Goal: Task Accomplishment & Management: Manage account settings

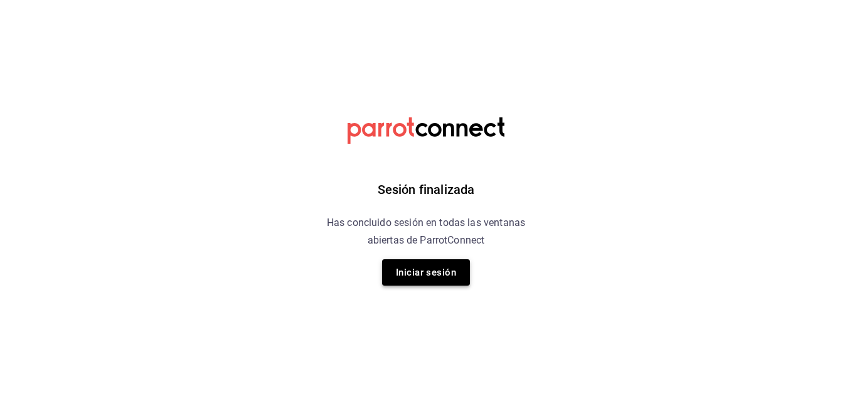
click at [446, 273] on button "Iniciar sesión" at bounding box center [426, 272] width 88 height 26
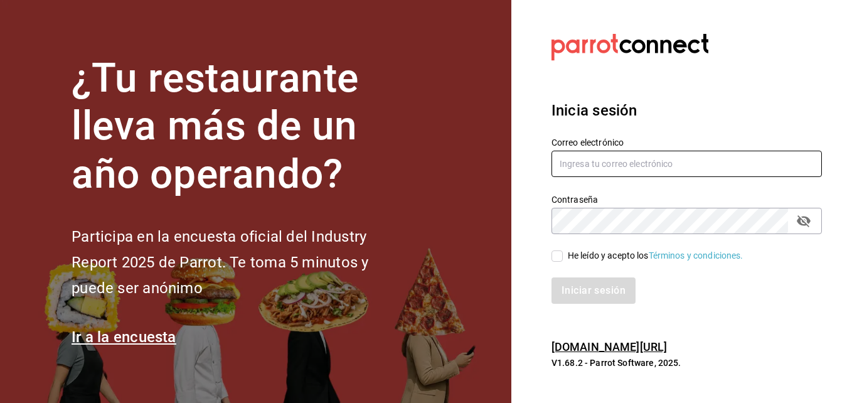
type input "[EMAIL_ADDRESS][DOMAIN_NAME]"
click at [555, 256] on input "He leído y acepto los Términos y condiciones." at bounding box center [556, 255] width 11 height 11
checkbox input "true"
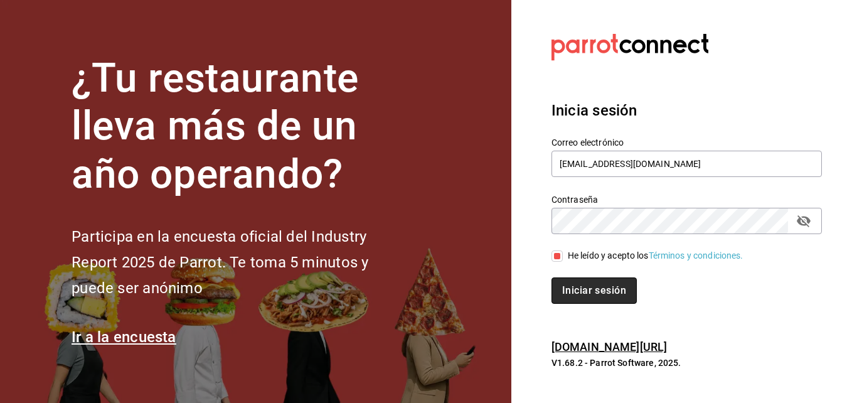
click at [588, 284] on button "Iniciar sesión" at bounding box center [593, 290] width 85 height 26
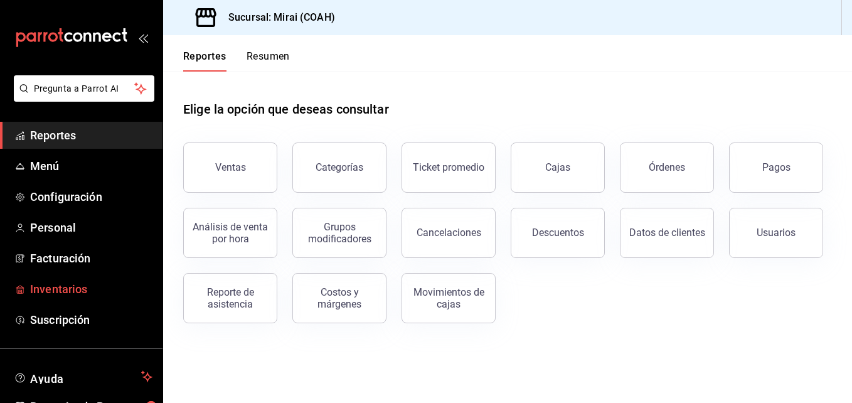
click at [93, 288] on span "Inventarios" at bounding box center [91, 288] width 122 height 17
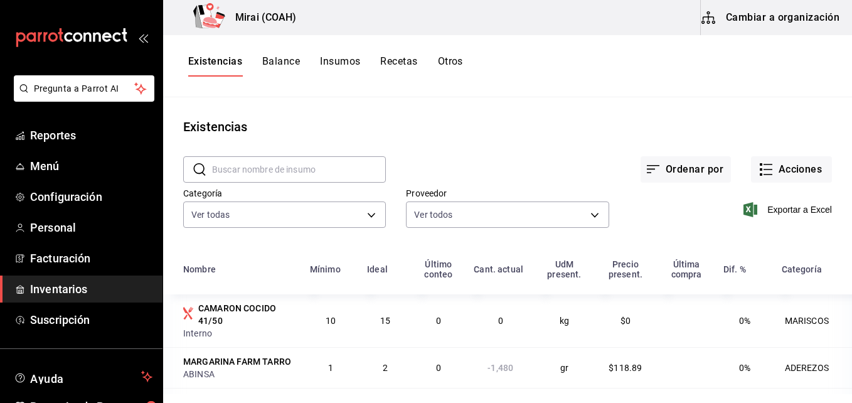
click at [783, 25] on button "Cambiar a organización" at bounding box center [771, 17] width 141 height 35
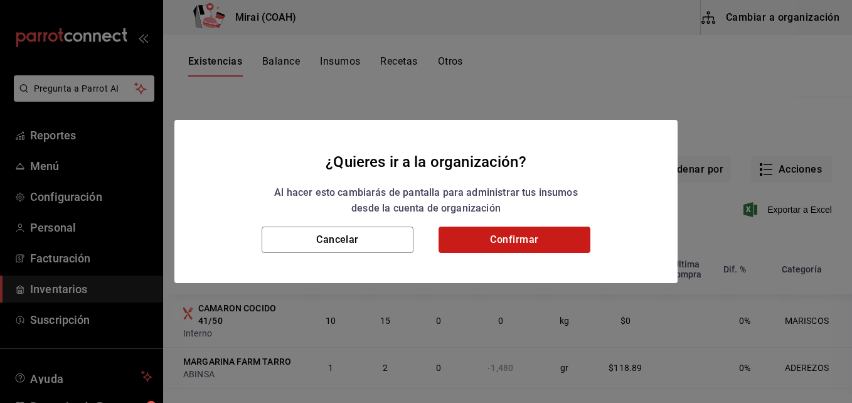
click at [519, 252] on button "Confirmar" at bounding box center [514, 239] width 152 height 26
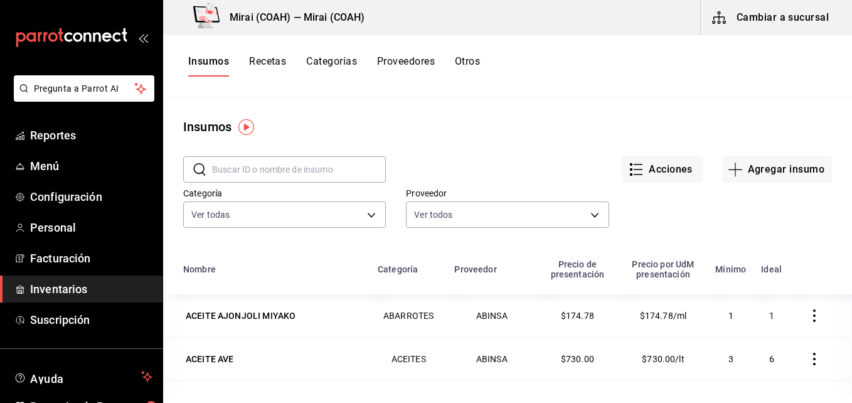
click at [265, 57] on button "Recetas" at bounding box center [267, 65] width 37 height 21
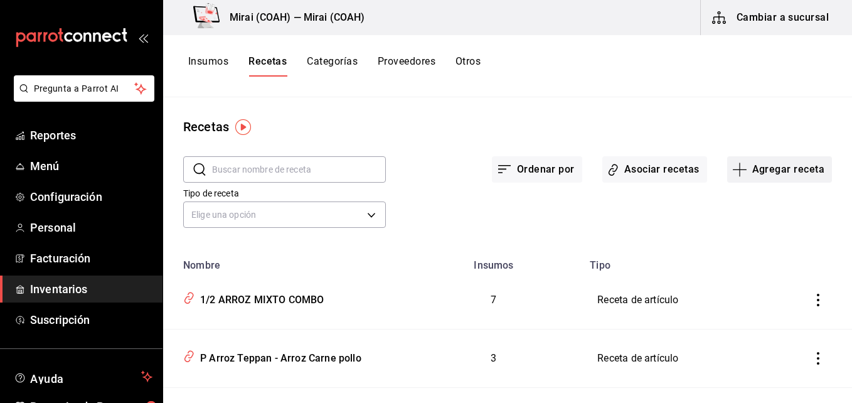
click at [732, 168] on icon "button" at bounding box center [739, 169] width 15 height 15
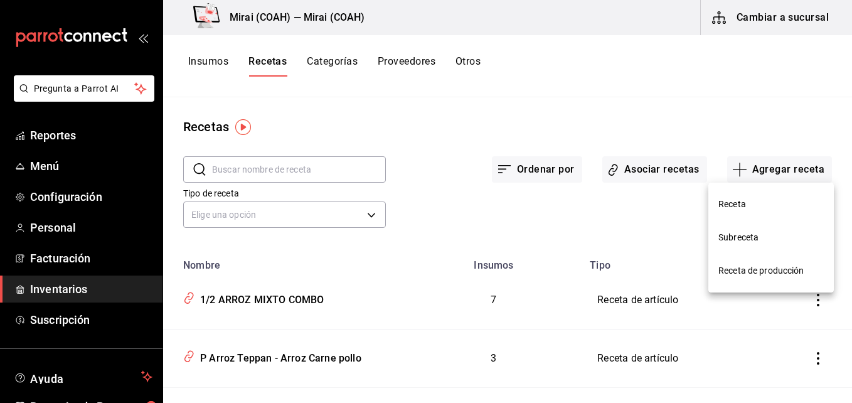
click at [719, 235] on span "Subreceta" at bounding box center [770, 237] width 105 height 13
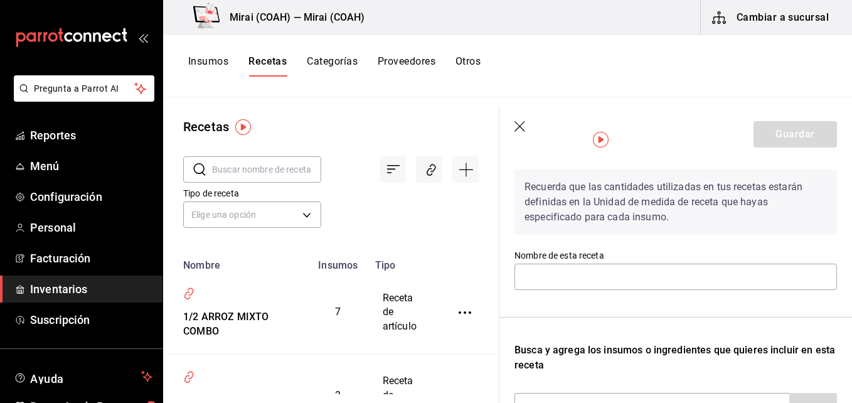
scroll to position [69, 0]
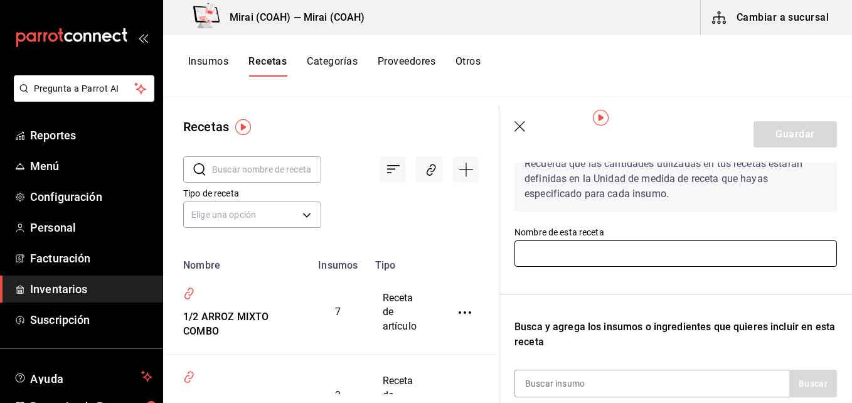
click at [581, 243] on input "text" at bounding box center [675, 253] width 322 height 26
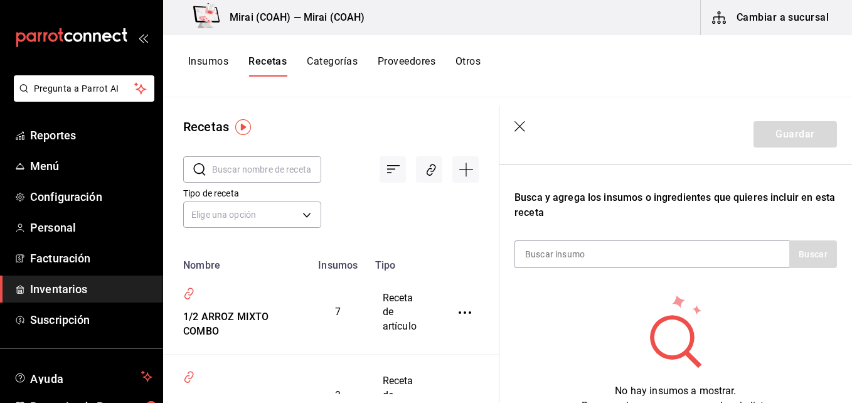
scroll to position [205, 0]
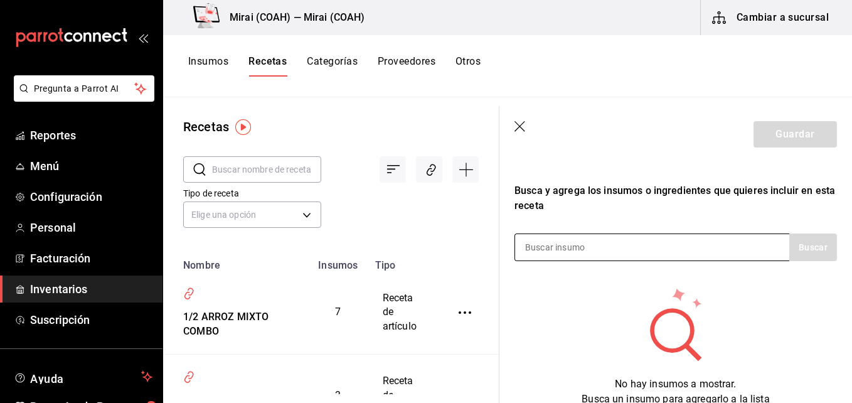
type input "Pasta Tampico"
click at [549, 244] on input at bounding box center [577, 247] width 125 height 26
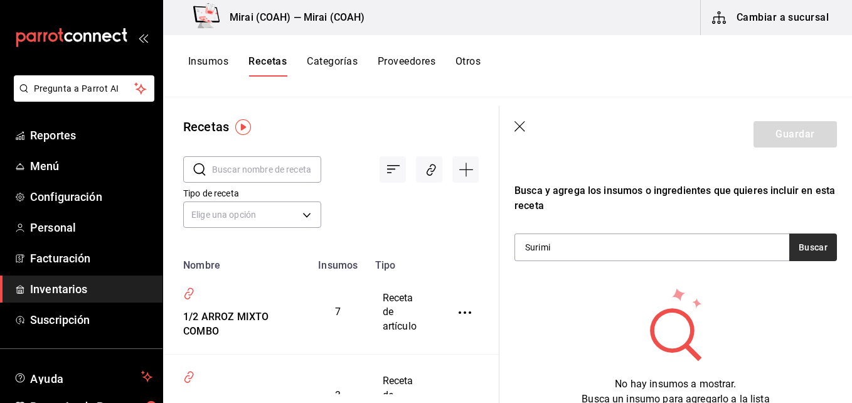
type input "Surimi"
click at [804, 243] on button "Buscar" at bounding box center [813, 247] width 48 height 28
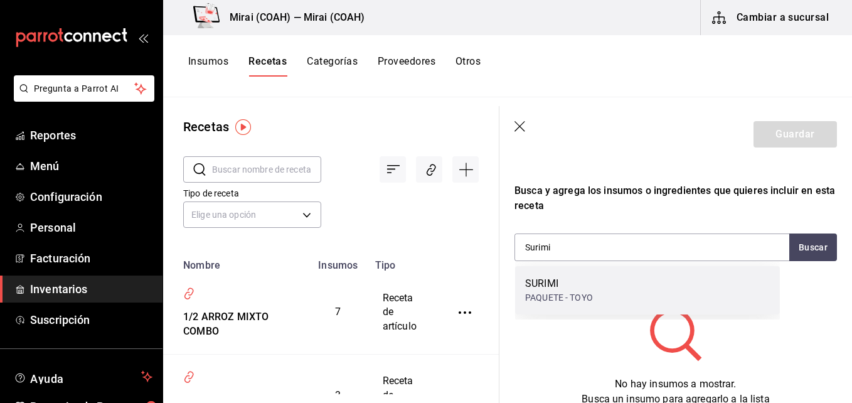
click at [582, 285] on div "SURIMI" at bounding box center [559, 283] width 68 height 15
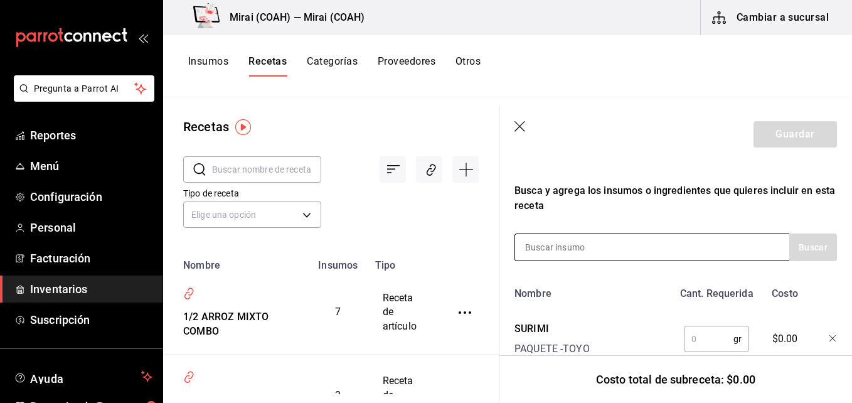
click at [582, 241] on input at bounding box center [577, 247] width 125 height 26
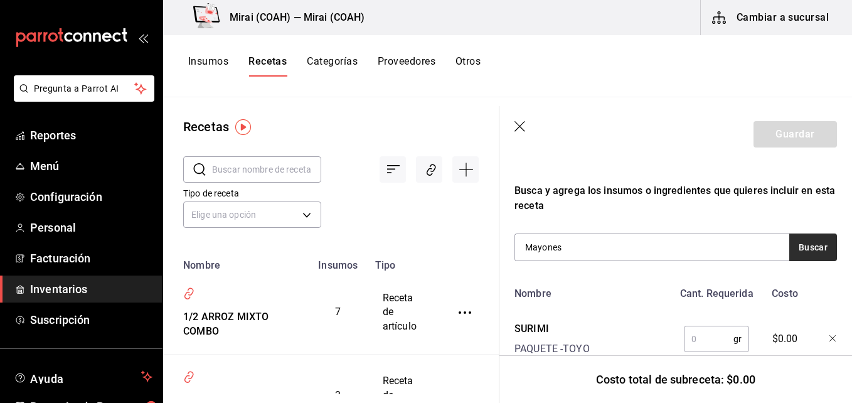
type input "Mayones"
click at [804, 254] on button "Buscar" at bounding box center [813, 247] width 48 height 28
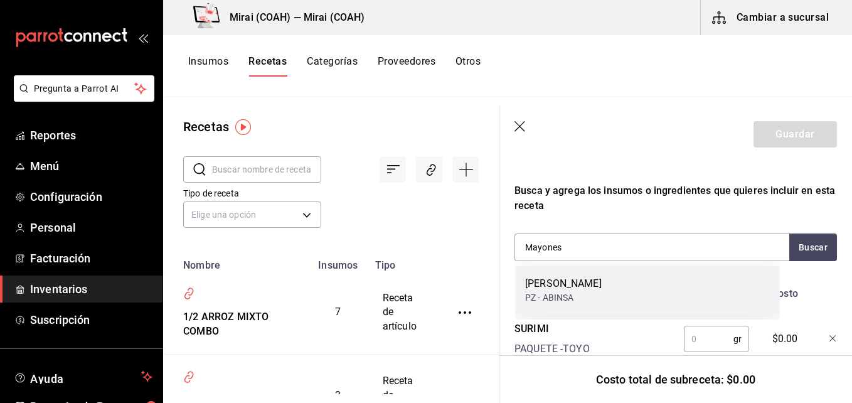
click at [654, 279] on div "MAYONESA [PERSON_NAME]" at bounding box center [647, 290] width 265 height 48
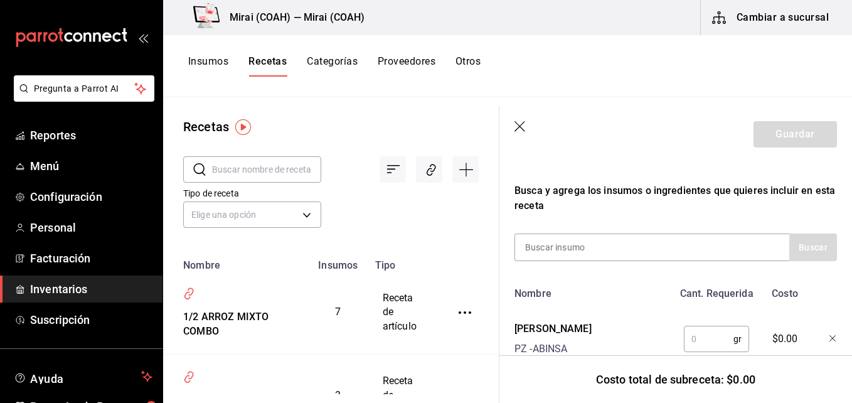
click at [699, 339] on input "text" at bounding box center [709, 338] width 50 height 25
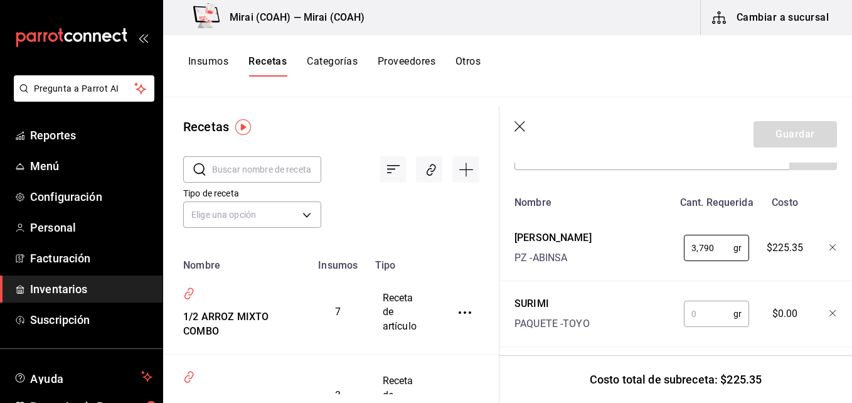
scroll to position [315, 0]
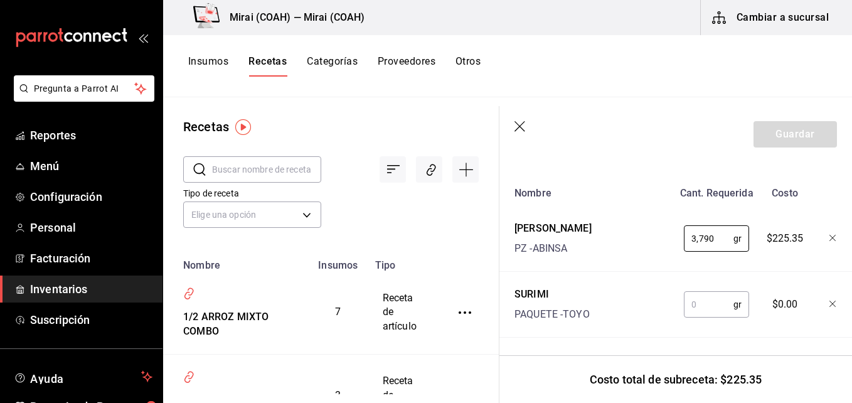
type input "3,790"
click at [701, 301] on input "text" at bounding box center [709, 304] width 50 height 25
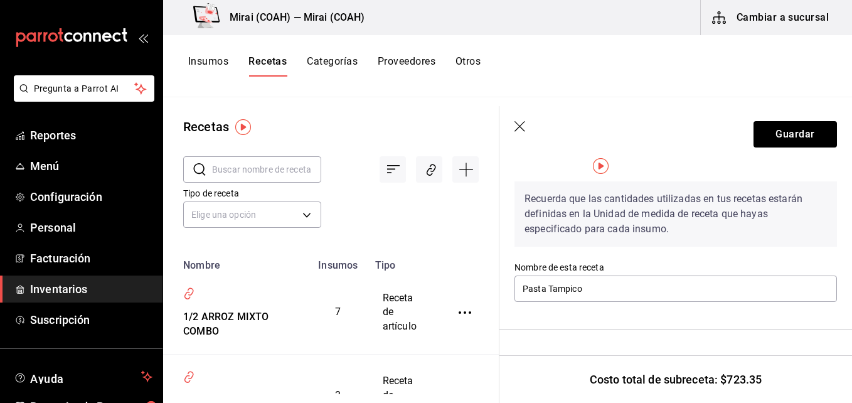
scroll to position [0, 0]
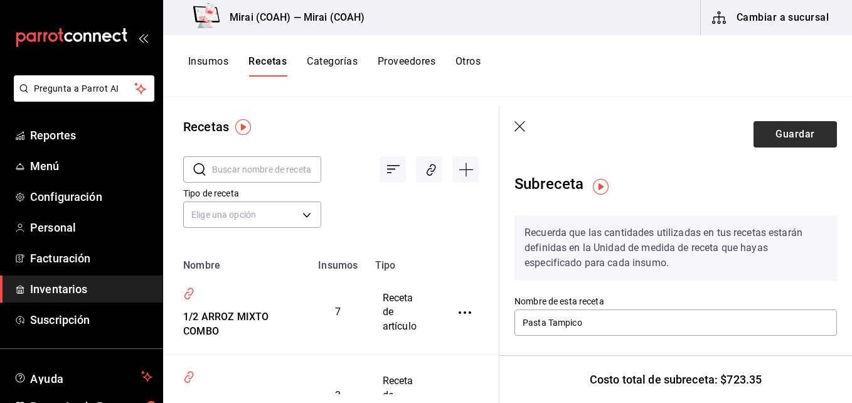
type input "6,000"
click at [792, 136] on button "Guardar" at bounding box center [794, 134] width 83 height 26
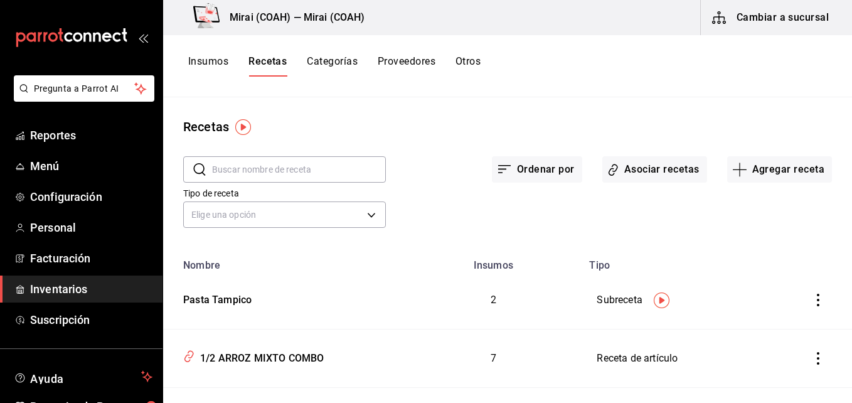
click at [812, 300] on icon "inventoriesTable" at bounding box center [818, 300] width 13 height 13
click at [645, 265] on div at bounding box center [426, 201] width 852 height 403
click at [197, 299] on div "Pasta Tampico" at bounding box center [214, 297] width 73 height 19
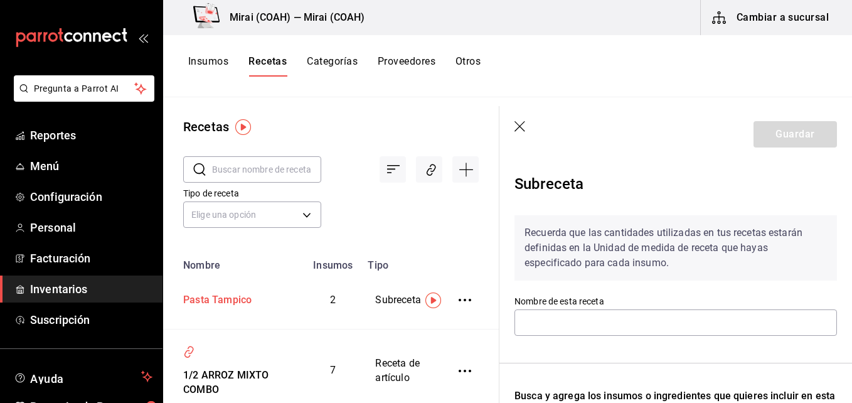
type input "Pasta Tampico"
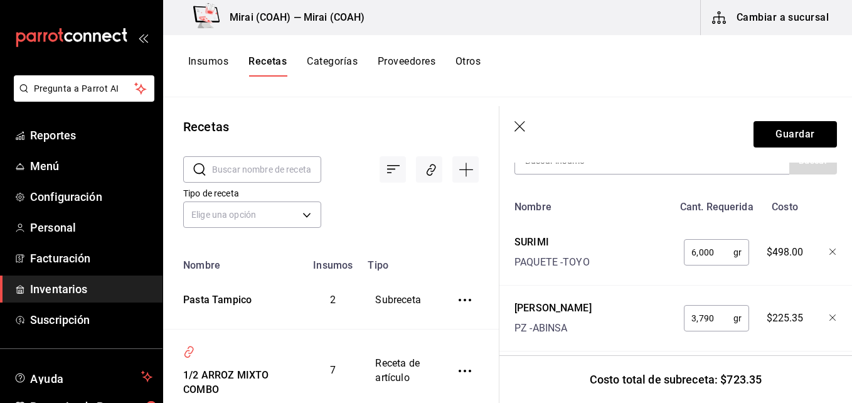
scroll to position [289, 0]
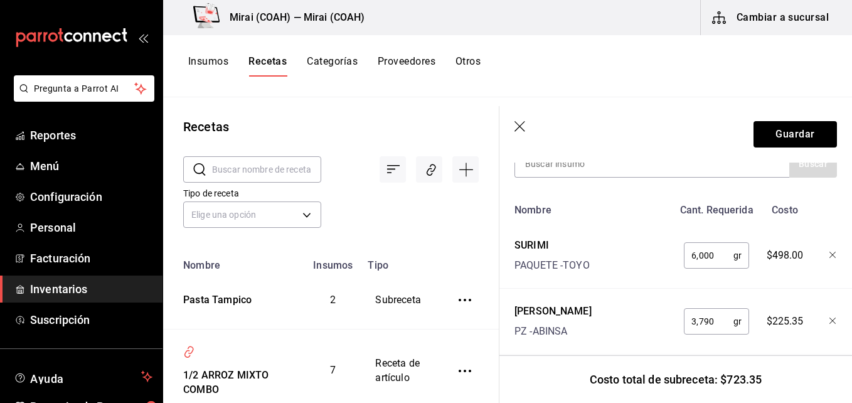
click at [572, 86] on div "Insumos Recetas Categorías Proveedores Otros" at bounding box center [507, 66] width 689 height 62
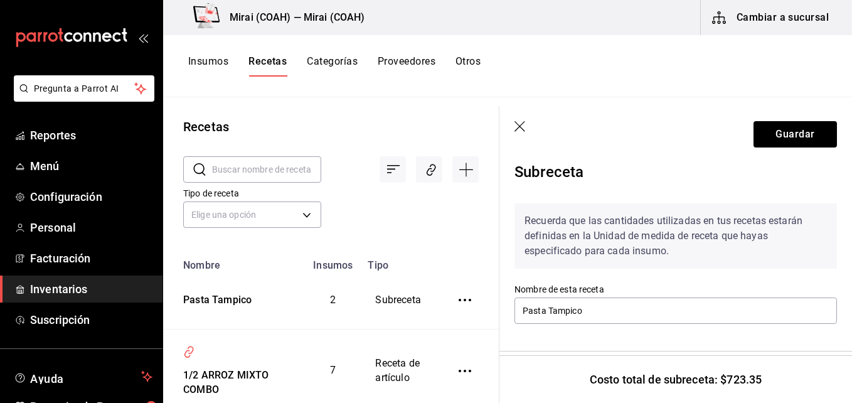
scroll to position [0, 0]
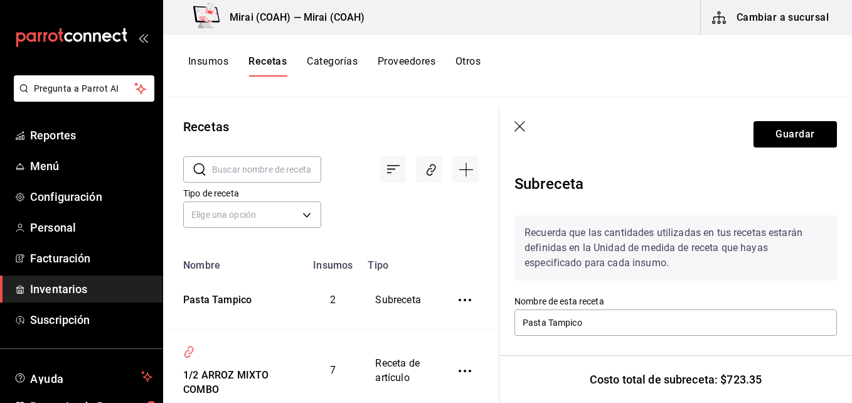
click at [729, 54] on div "Insumos Recetas Categorías Proveedores Otros" at bounding box center [507, 66] width 689 height 62
click at [568, 50] on div "Insumos Recetas Categorías Proveedores Otros" at bounding box center [507, 66] width 689 height 62
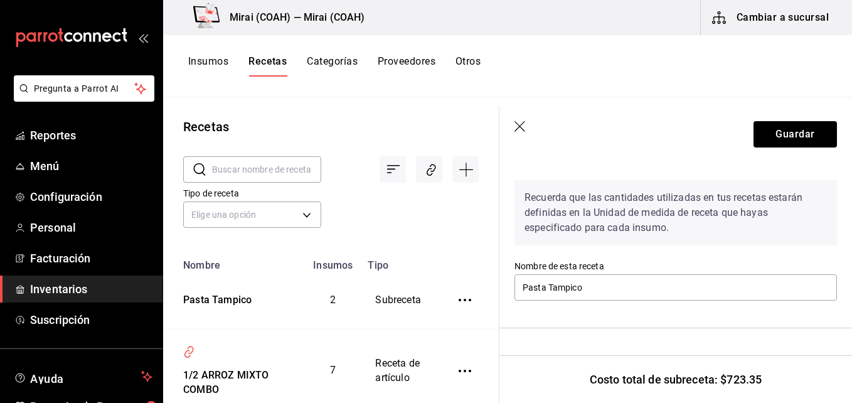
scroll to position [34, 0]
click at [521, 125] on icon "button" at bounding box center [520, 127] width 13 height 13
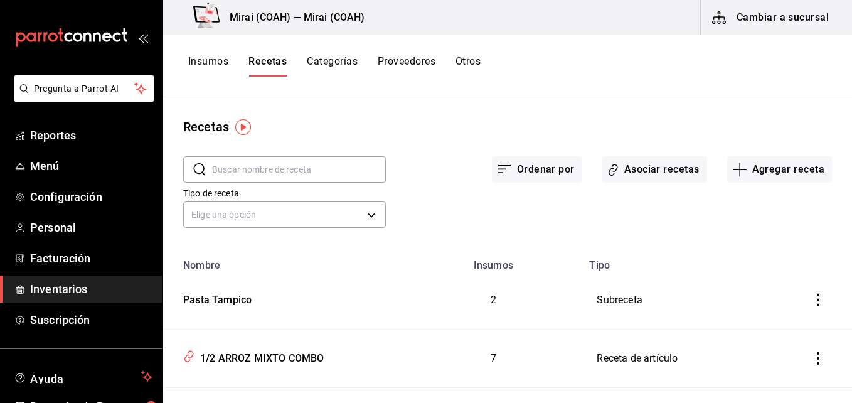
click at [456, 99] on div "Recetas ​ ​ Ordenar por Asociar recetas Agregar receta Tipo de receta Elige una…" at bounding box center [507, 245] width 689 height 297
click at [496, 96] on div "Insumos Recetas Categorías Proveedores Otros" at bounding box center [507, 66] width 689 height 62
click at [735, 169] on icon "button" at bounding box center [740, 169] width 14 height 1
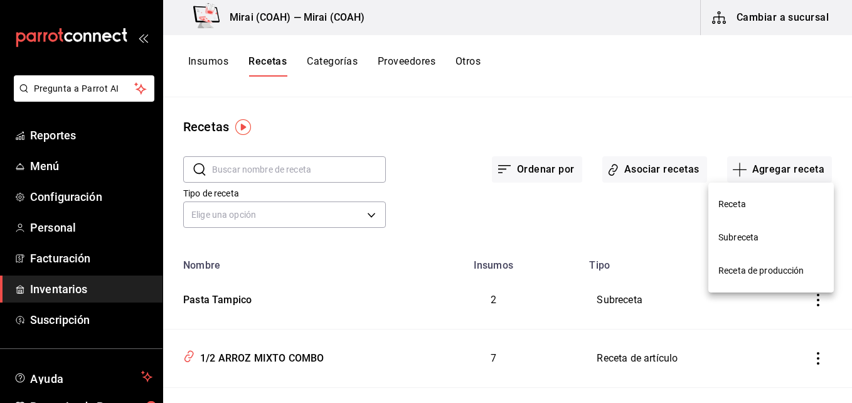
click at [740, 240] on span "Subreceta" at bounding box center [770, 237] width 105 height 13
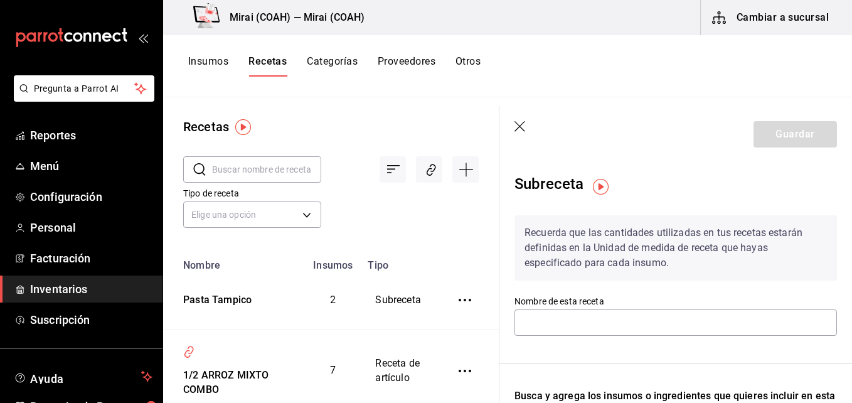
click at [605, 187] on img "button" at bounding box center [601, 187] width 16 height 16
click at [599, 184] on img "button" at bounding box center [601, 187] width 16 height 16
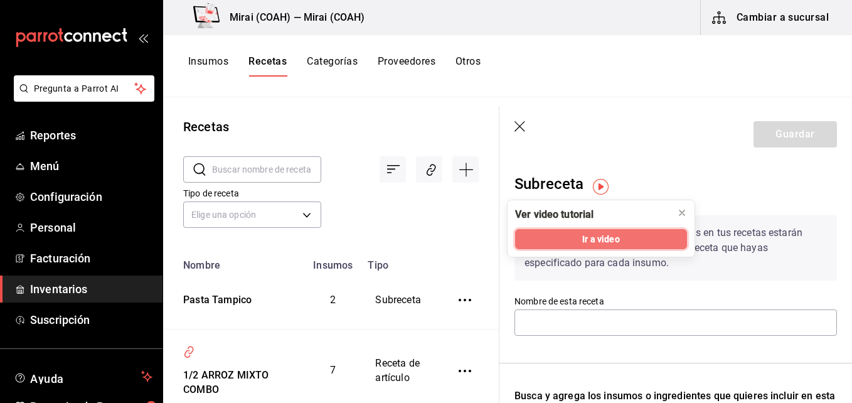
click at [581, 237] on button "Ir a video" at bounding box center [601, 239] width 172 height 20
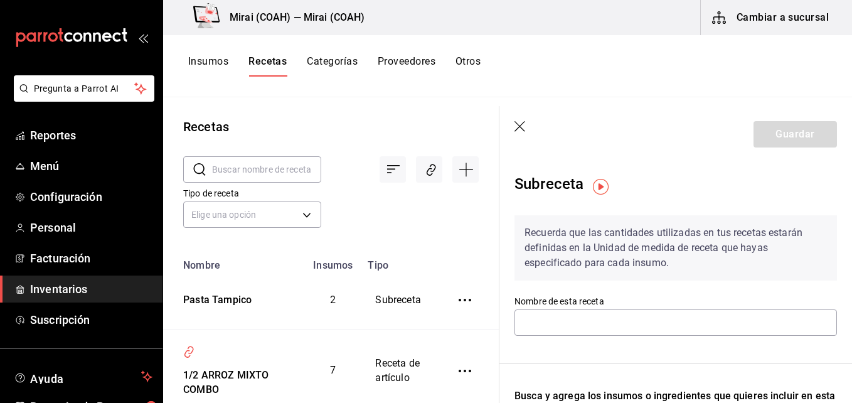
click at [271, 64] on button "Recetas" at bounding box center [267, 65] width 38 height 21
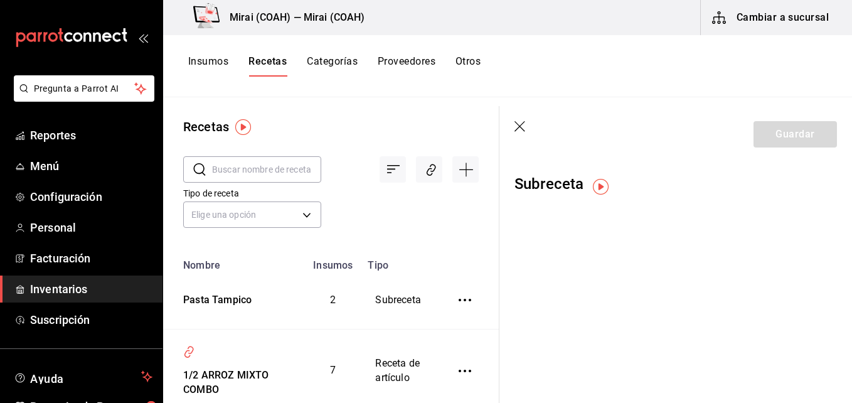
click at [518, 127] on icon "button" at bounding box center [519, 126] width 11 height 11
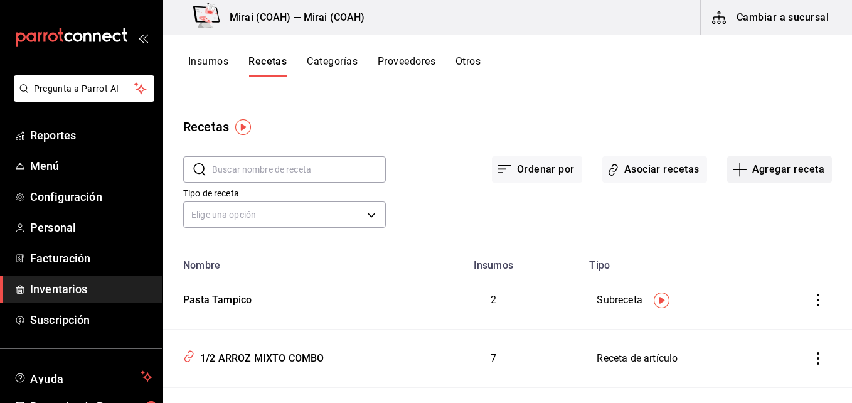
click at [735, 169] on icon "button" at bounding box center [739, 169] width 15 height 15
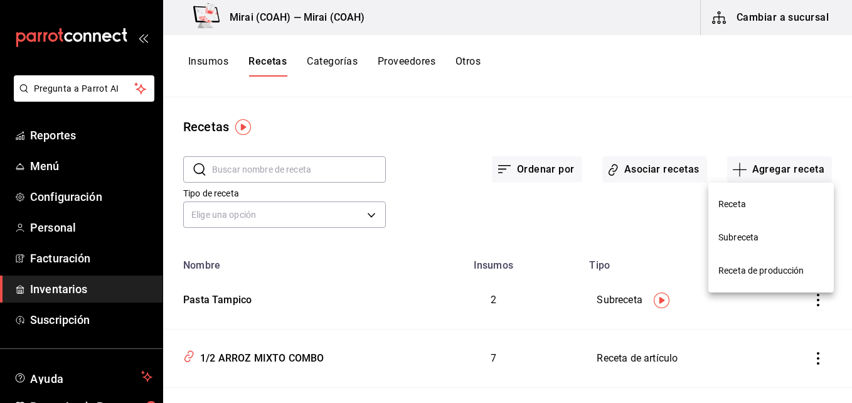
click at [265, 164] on div at bounding box center [426, 201] width 852 height 403
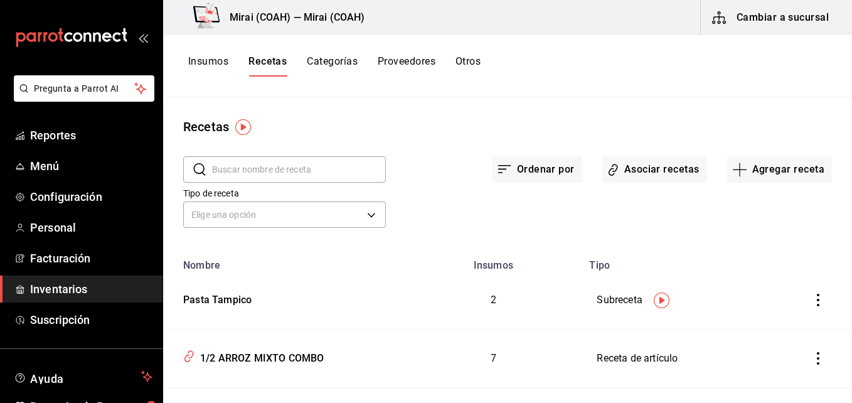
click at [247, 172] on input "text" at bounding box center [299, 169] width 174 height 25
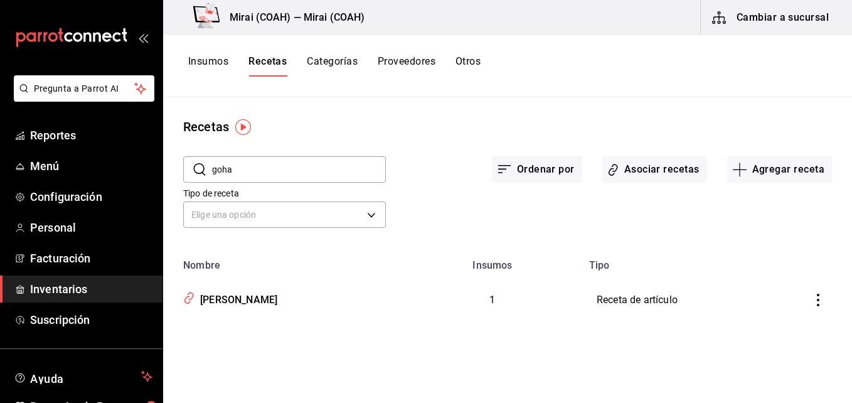
type input "gohan"
click at [255, 297] on div "[PERSON_NAME]" at bounding box center [236, 297] width 82 height 19
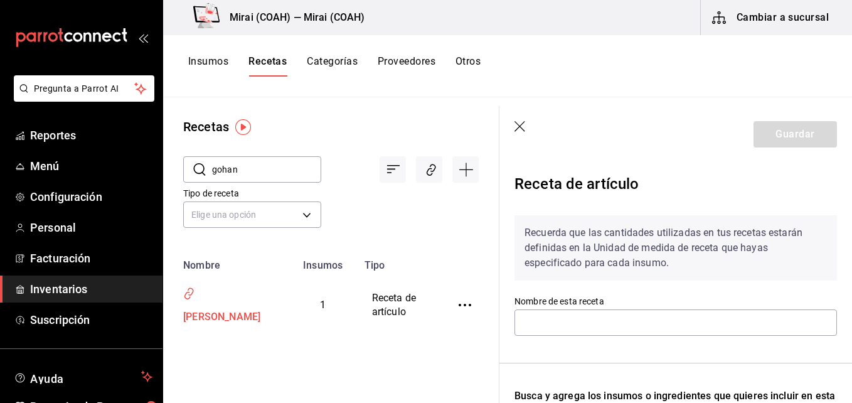
type input "[PERSON_NAME]"
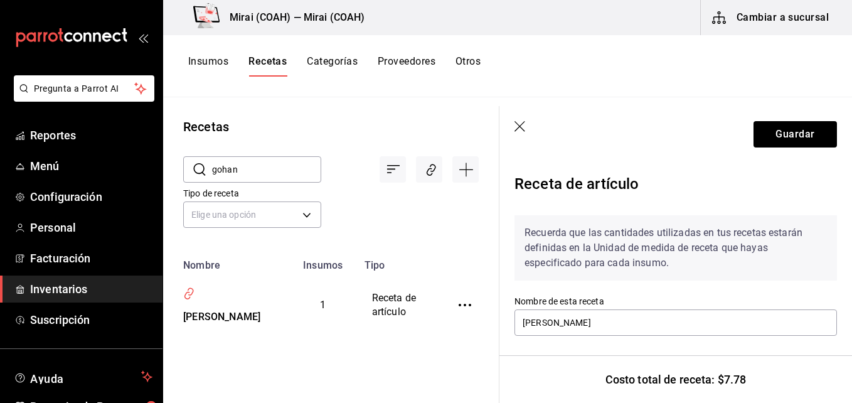
click at [260, 172] on input "gohan" at bounding box center [266, 169] width 109 height 25
drag, startPoint x: 260, startPoint y: 172, endPoint x: 481, endPoint y: 163, distance: 221.0
click at [481, 163] on div "​ gohan ​ Tipo de receta Elige una opción default" at bounding box center [331, 193] width 336 height 115
click at [519, 123] on icon "button" at bounding box center [520, 127] width 13 height 13
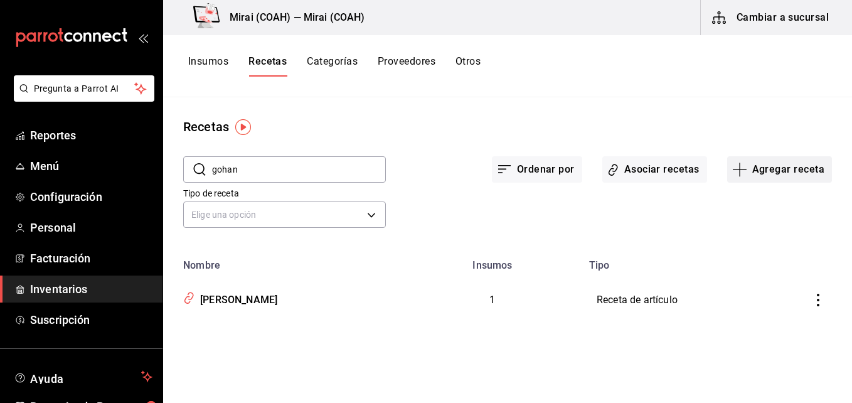
click at [744, 170] on icon "button" at bounding box center [739, 169] width 15 height 15
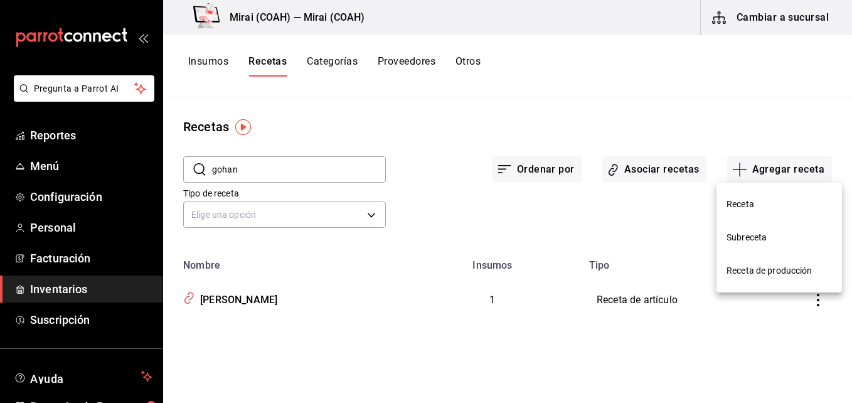
click at [753, 203] on span "Receta" at bounding box center [778, 204] width 105 height 13
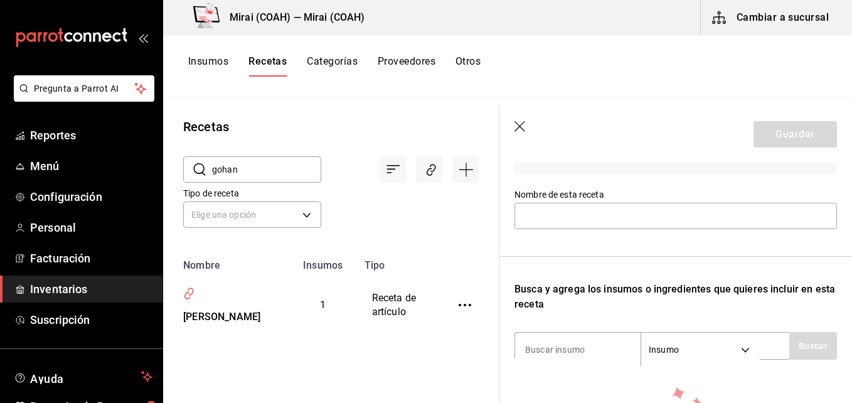
scroll to position [98, 0]
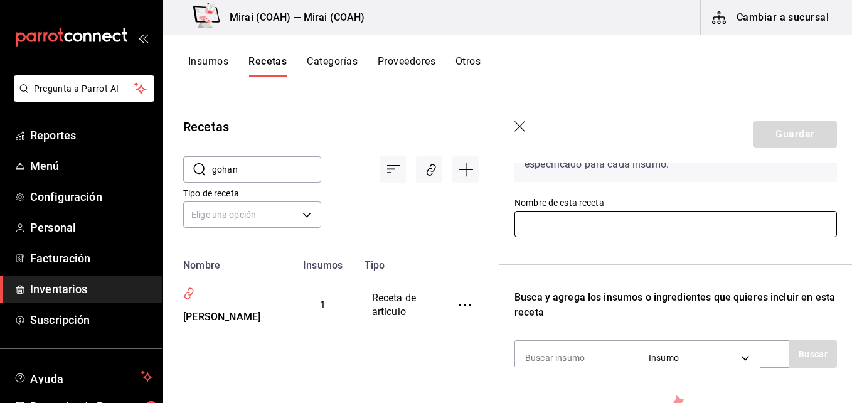
click at [566, 219] on input "text" at bounding box center [675, 224] width 322 height 26
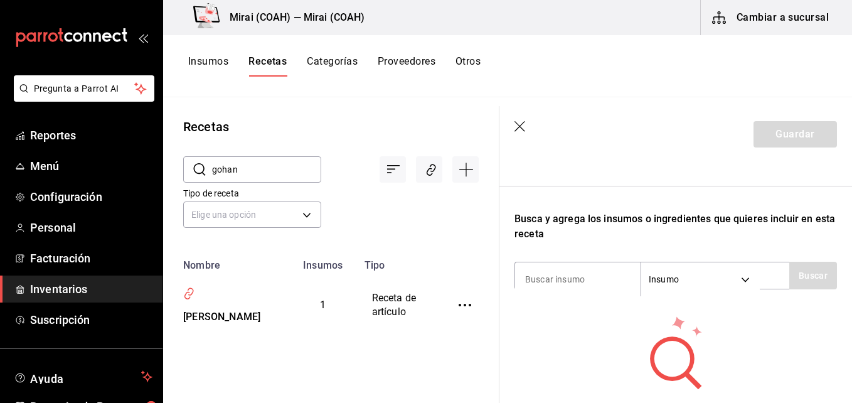
scroll to position [179, 0]
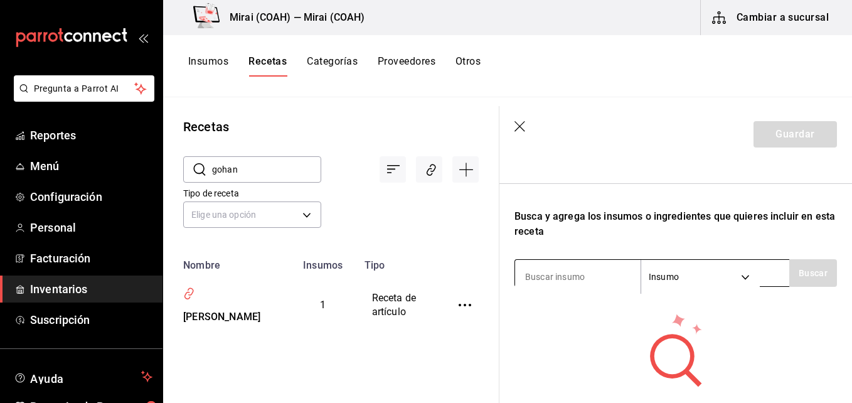
type input "Gohan Especial"
click at [544, 276] on input at bounding box center [577, 276] width 125 height 26
type input "pasta"
click at [809, 266] on button "Buscar" at bounding box center [813, 273] width 48 height 28
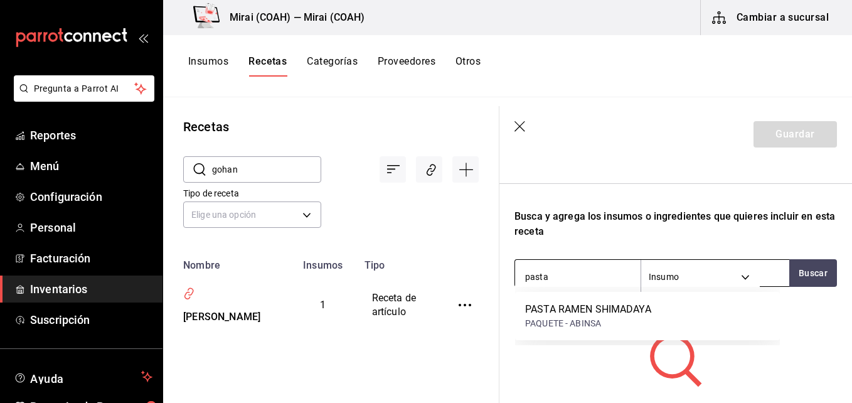
click at [754, 277] on body "Pregunta a Parrot AI Reportes Menú Configuración Personal Facturación Inventari…" at bounding box center [426, 197] width 852 height 394
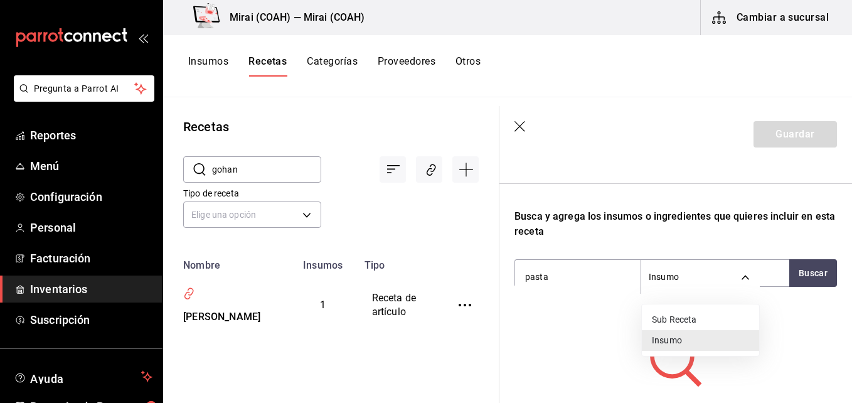
click at [721, 316] on li "Sub Receta" at bounding box center [700, 319] width 117 height 21
type input "SUBRECIPE"
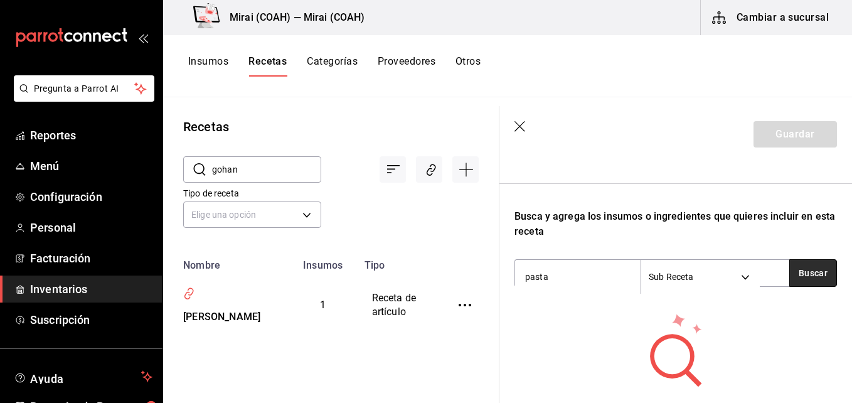
click at [805, 265] on button "Buscar" at bounding box center [813, 273] width 48 height 28
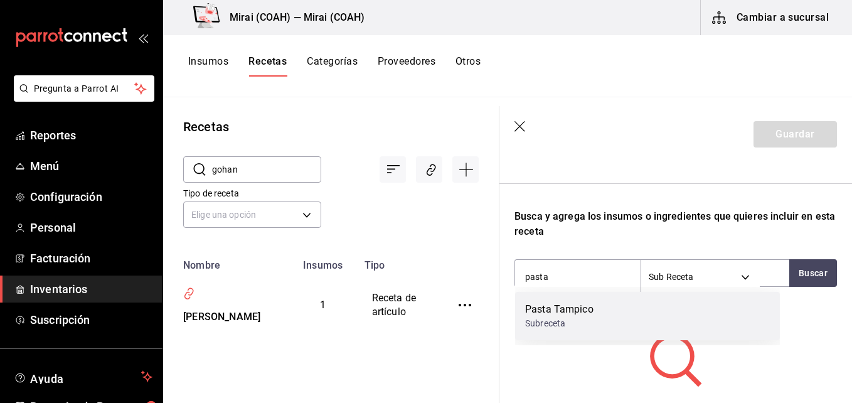
click at [663, 313] on div "Pasta Tampico Subreceta" at bounding box center [647, 316] width 265 height 48
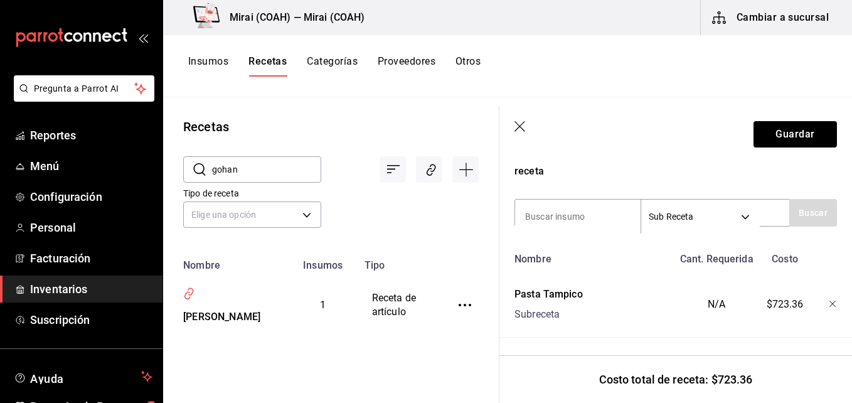
scroll to position [249, 0]
click at [723, 292] on div "N/A" at bounding box center [714, 302] width 82 height 40
click at [718, 295] on div "N/A" at bounding box center [714, 302] width 82 height 40
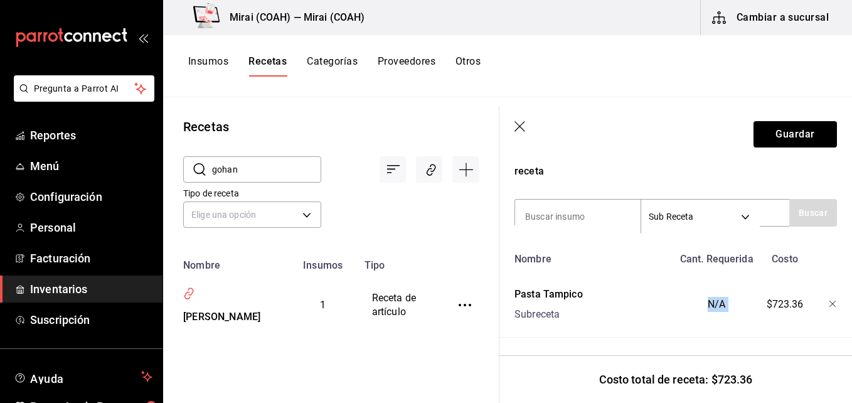
click at [718, 295] on div "N/A" at bounding box center [714, 302] width 82 height 40
drag, startPoint x: 718, startPoint y: 295, endPoint x: 697, endPoint y: 291, distance: 21.0
click at [697, 291] on div "N/A" at bounding box center [714, 302] width 82 height 40
click at [722, 290] on div "N/A" at bounding box center [714, 302] width 82 height 40
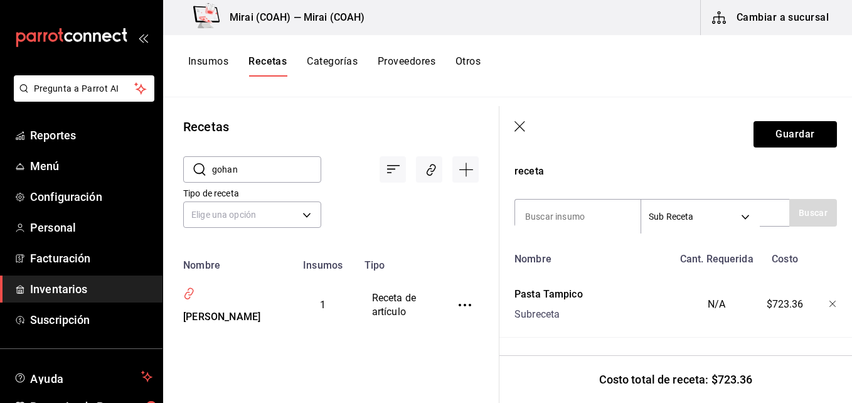
click at [714, 295] on div "N/A" at bounding box center [714, 302] width 82 height 40
click at [829, 300] on icon "button" at bounding box center [833, 304] width 8 height 8
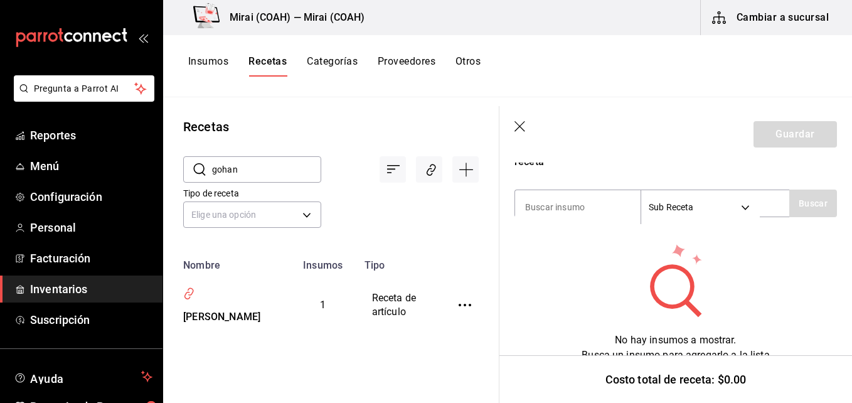
click at [423, 62] on button "Proveedores" at bounding box center [407, 65] width 58 height 21
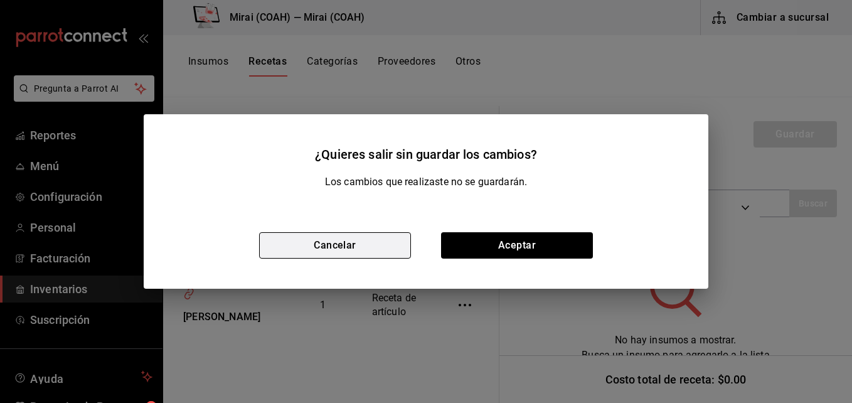
click at [374, 239] on button "Cancelar" at bounding box center [335, 245] width 152 height 26
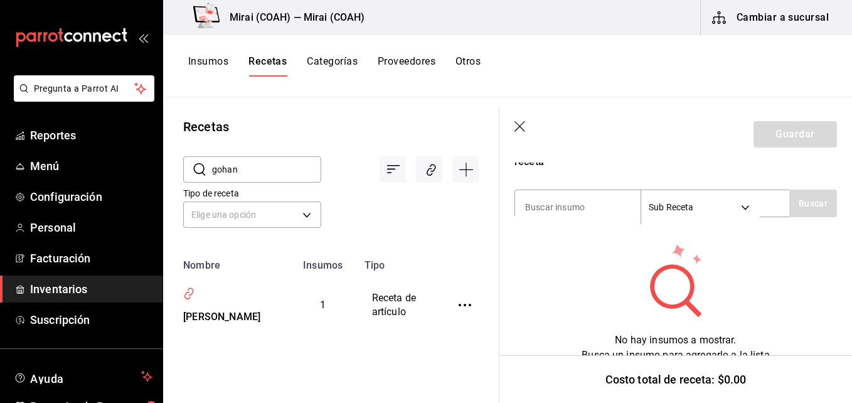
click at [207, 61] on button "Insumos" at bounding box center [208, 65] width 40 height 21
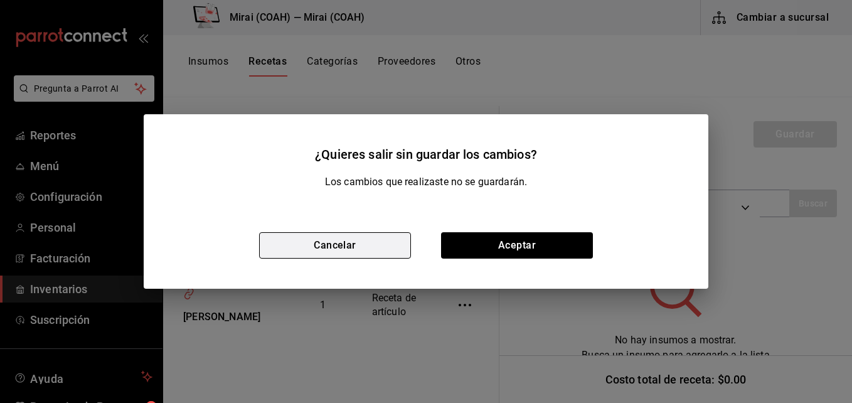
drag, startPoint x: 353, startPoint y: 265, endPoint x: 366, endPoint y: 248, distance: 22.0
click at [366, 248] on div "Cancelar Aceptar" at bounding box center [426, 245] width 565 height 87
click at [366, 248] on button "Cancelar" at bounding box center [335, 245] width 152 height 26
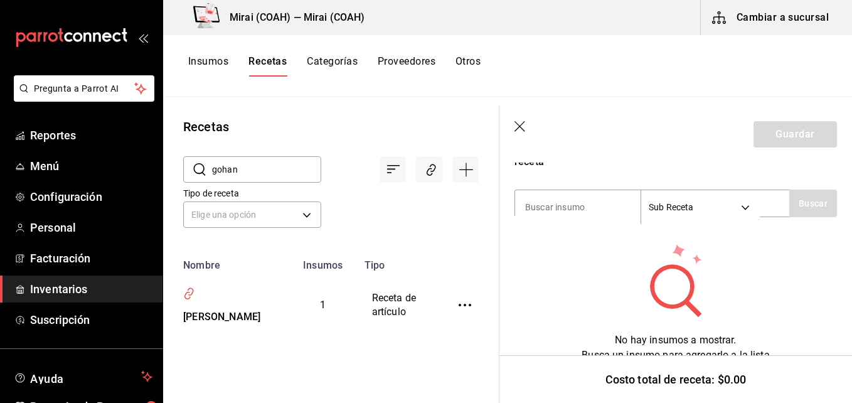
click at [202, 60] on button "Insumos" at bounding box center [208, 65] width 40 height 21
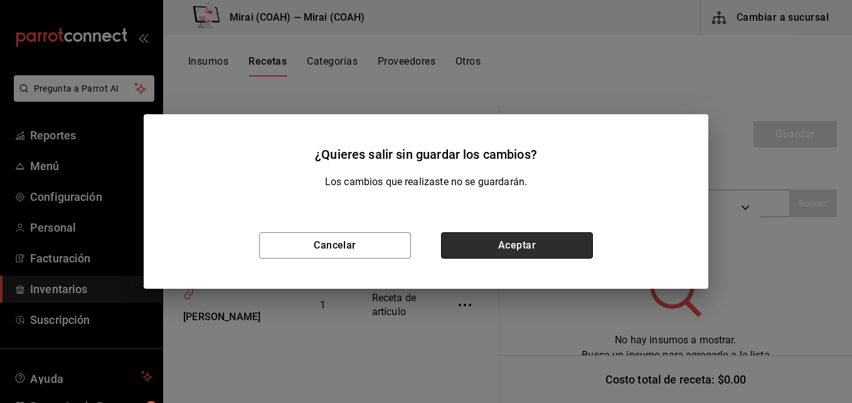
click at [509, 247] on button "Aceptar" at bounding box center [517, 245] width 152 height 26
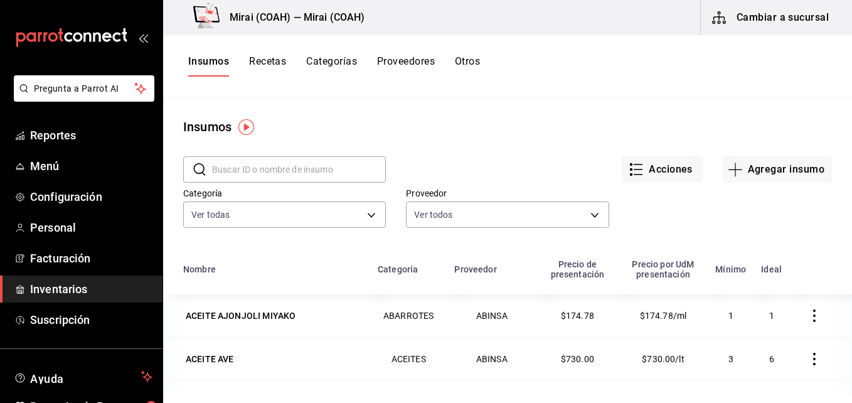
click at [263, 66] on button "Recetas" at bounding box center [267, 65] width 37 height 21
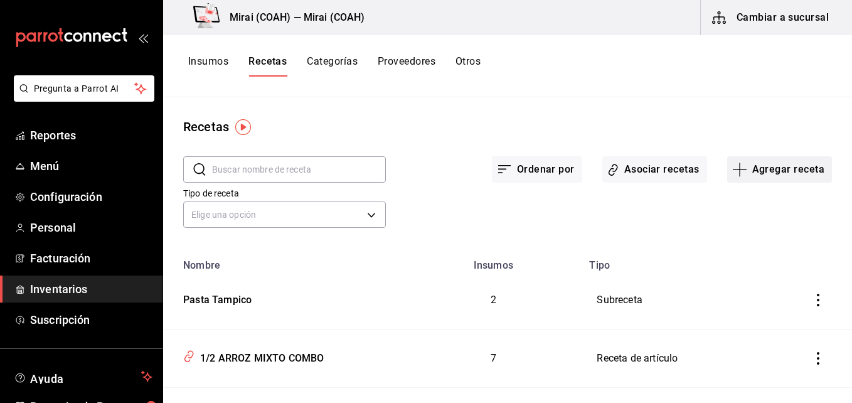
click at [733, 169] on icon "button" at bounding box center [740, 169] width 14 height 1
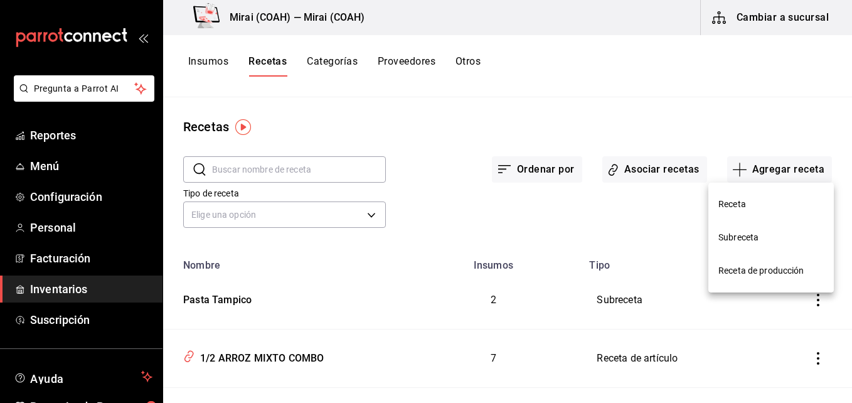
click at [728, 234] on span "Subreceta" at bounding box center [770, 237] width 105 height 13
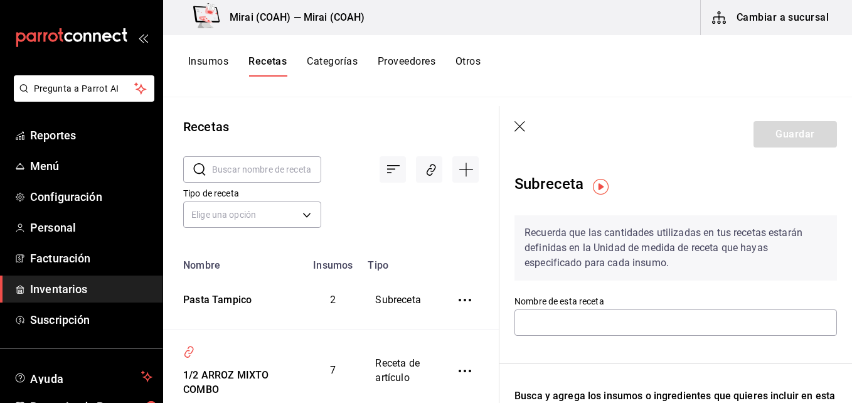
click at [522, 127] on icon "button" at bounding box center [520, 127] width 13 height 13
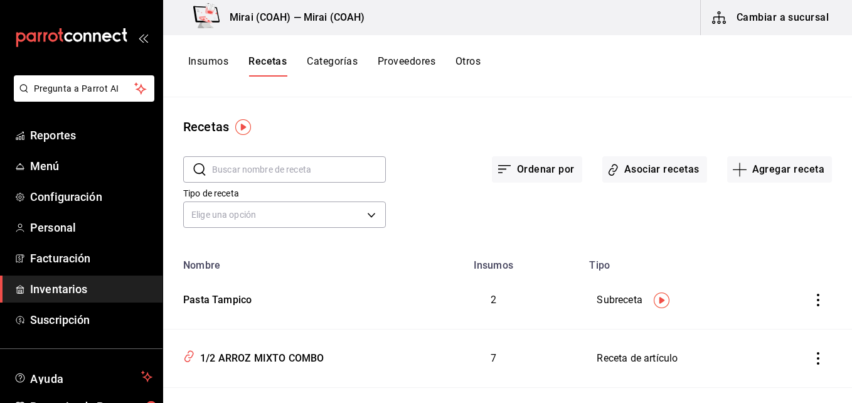
click at [812, 297] on icon "inventoriesTable" at bounding box center [818, 300] width 13 height 13
click at [236, 300] on div at bounding box center [426, 201] width 852 height 403
click at [233, 296] on div "Pasta Tampico" at bounding box center [214, 297] width 73 height 19
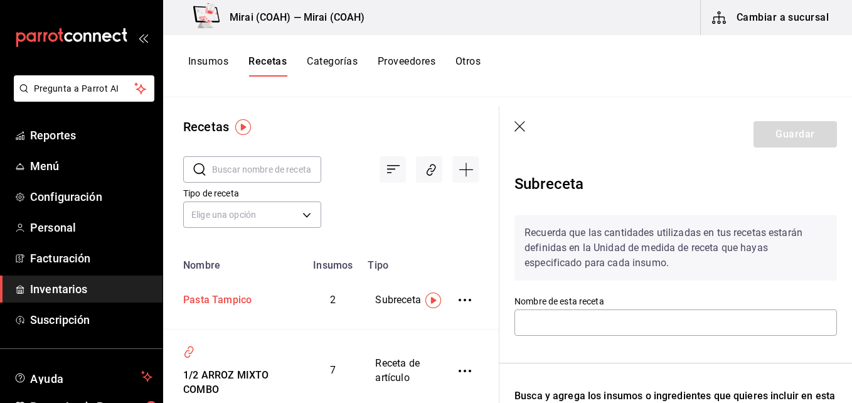
type input "Pasta Tampico"
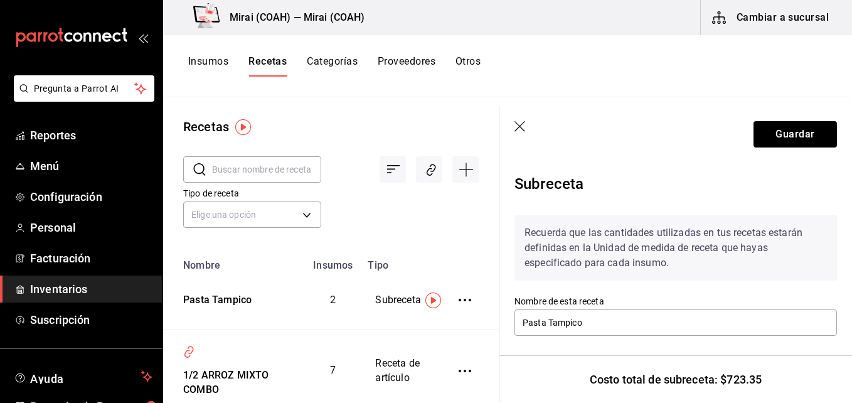
click at [521, 126] on icon "button" at bounding box center [520, 127] width 13 height 13
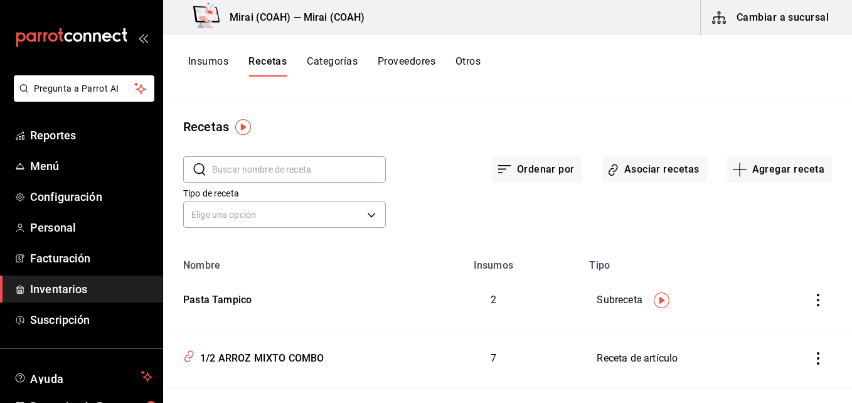
click at [812, 295] on icon "inventoriesTable" at bounding box center [818, 300] width 13 height 13
click at [788, 311] on li "Eliminar" at bounding box center [769, 317] width 105 height 35
click at [310, 169] on input "text" at bounding box center [299, 169] width 174 height 25
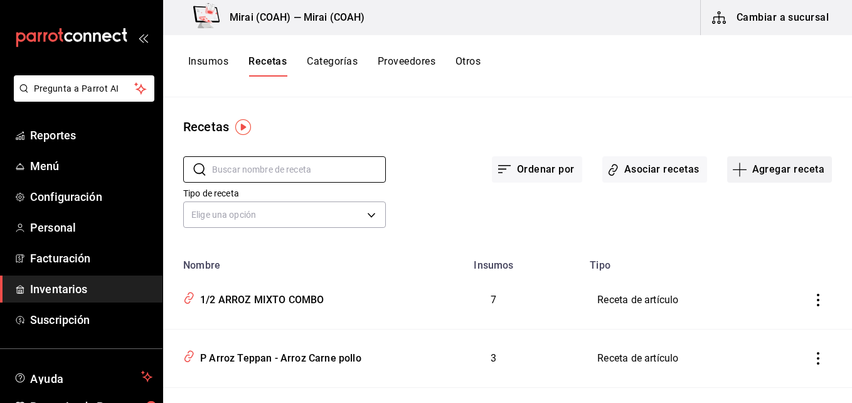
click at [736, 169] on icon "button" at bounding box center [740, 169] width 14 height 1
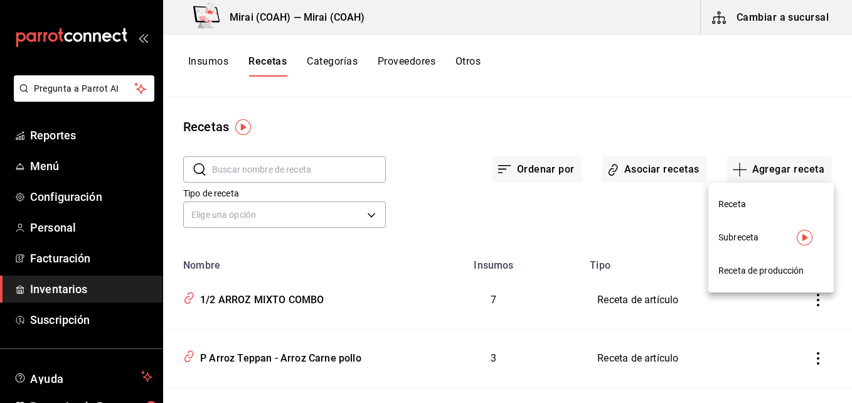
click at [772, 268] on span "Receta de producción" at bounding box center [770, 270] width 105 height 13
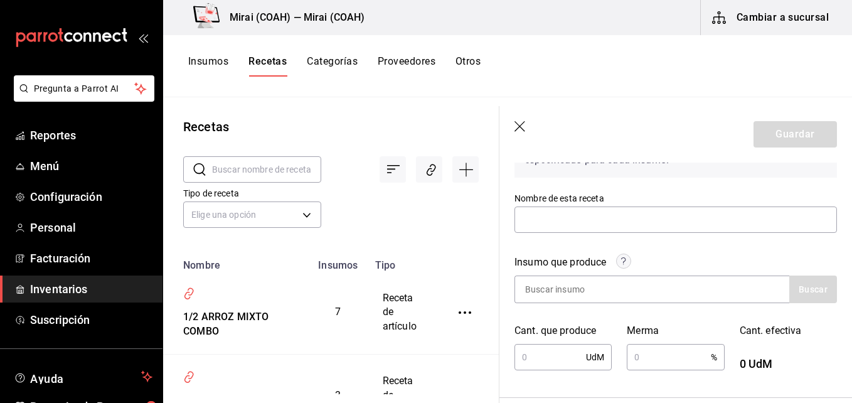
scroll to position [101, 0]
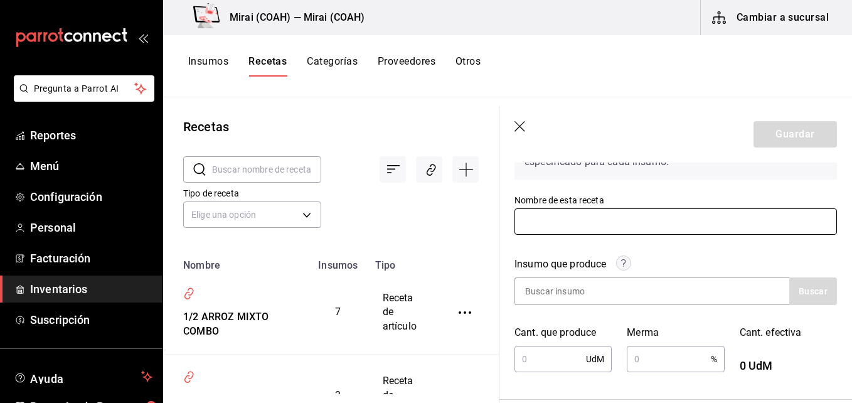
click at [546, 230] on input "text" at bounding box center [675, 221] width 322 height 26
type input "Pasta Tampico"
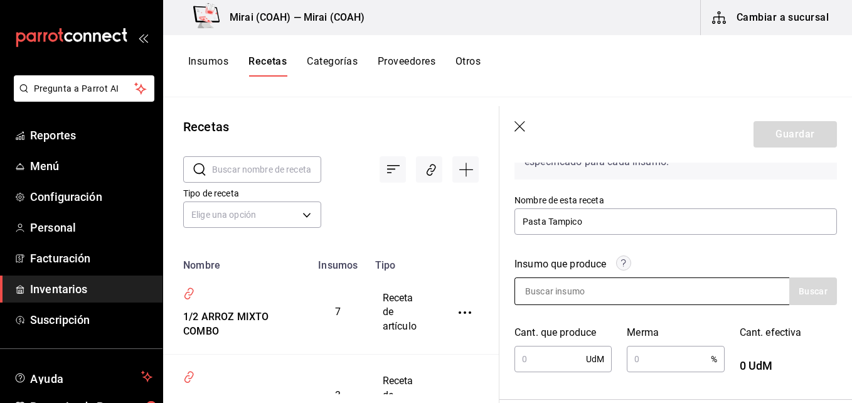
click at [568, 296] on input at bounding box center [577, 291] width 125 height 26
type input "P"
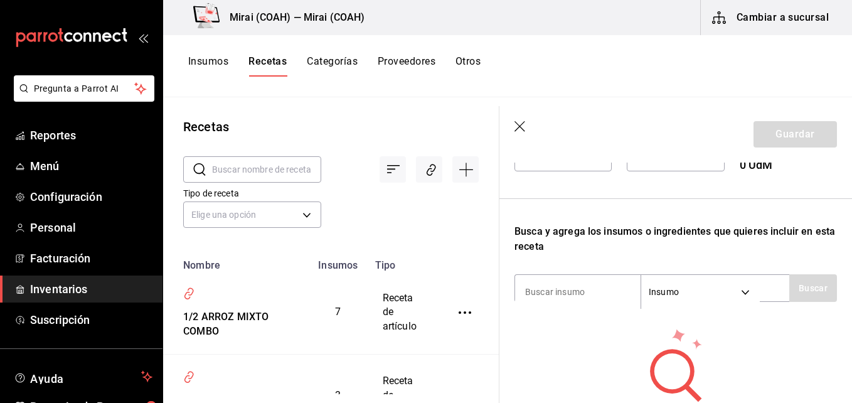
scroll to position [303, 0]
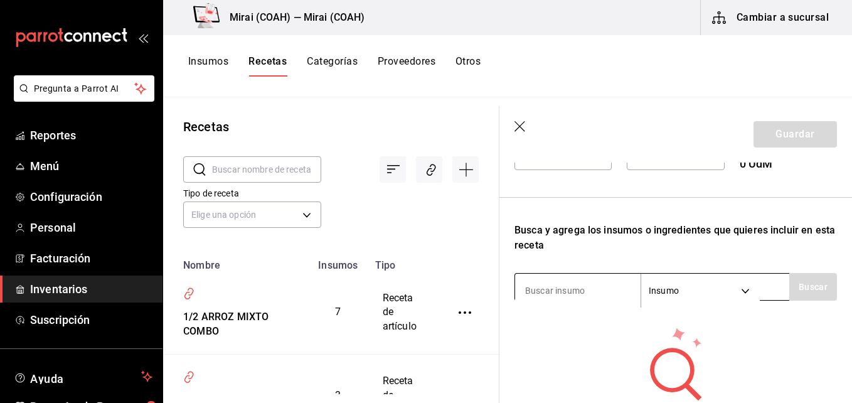
click at [607, 294] on input at bounding box center [577, 290] width 125 height 26
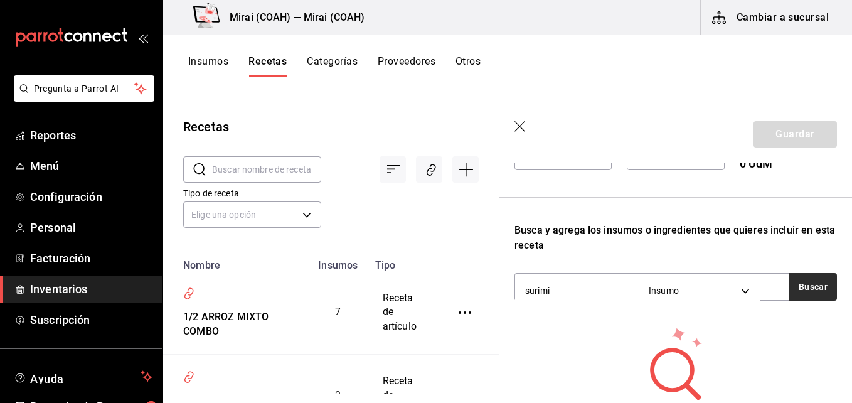
type input "surimi"
click at [821, 279] on button "Buscar" at bounding box center [813, 287] width 48 height 28
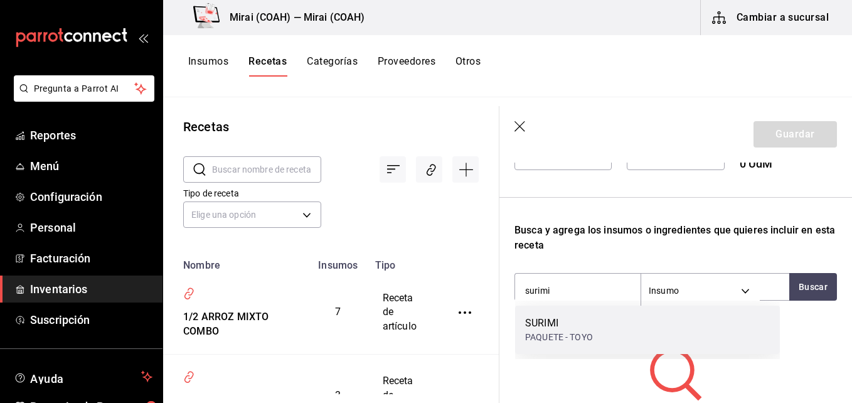
click at [623, 321] on div "[PERSON_NAME] - TOYO" at bounding box center [647, 329] width 265 height 48
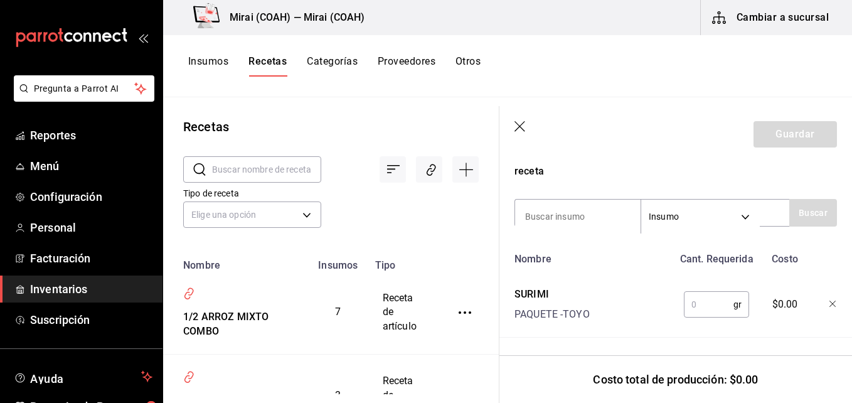
scroll to position [386, 0]
click at [710, 300] on input "text" at bounding box center [709, 304] width 50 height 25
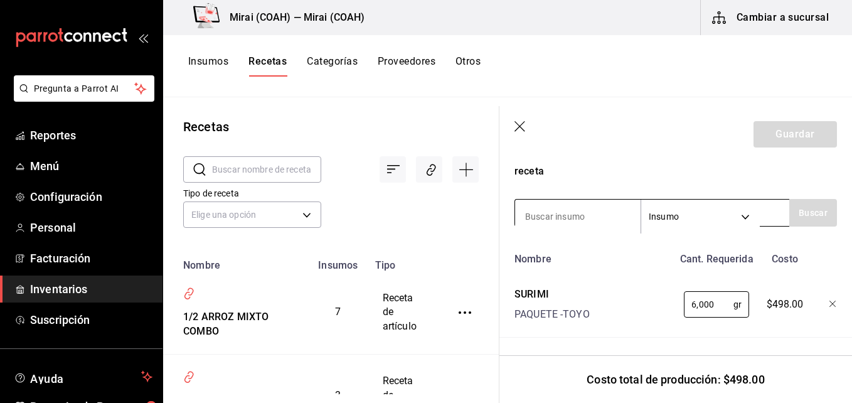
type input "6,000"
click at [595, 205] on input at bounding box center [577, 216] width 125 height 26
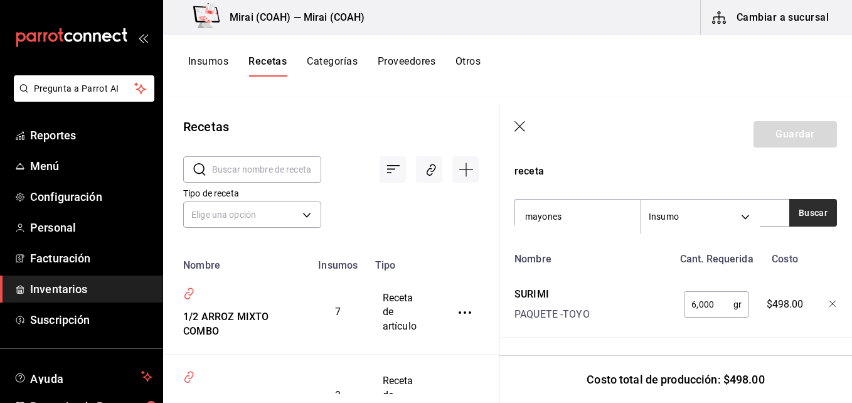
type input "mayones"
click at [795, 199] on button "Buscar" at bounding box center [813, 213] width 48 height 28
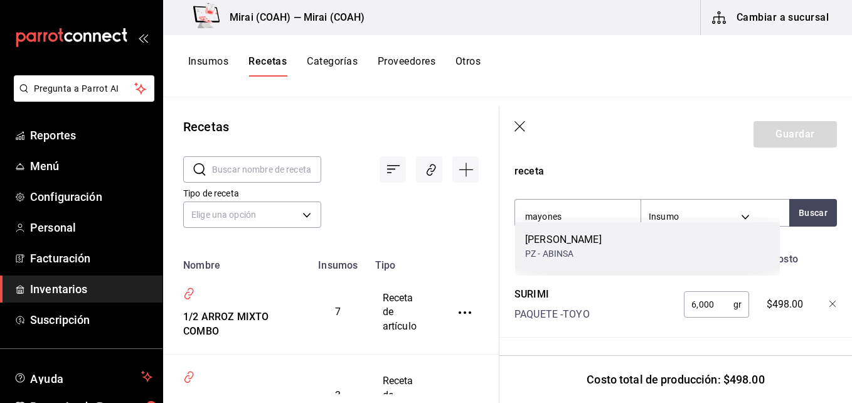
click at [652, 255] on div "MAYONESA [PERSON_NAME]" at bounding box center [647, 246] width 265 height 48
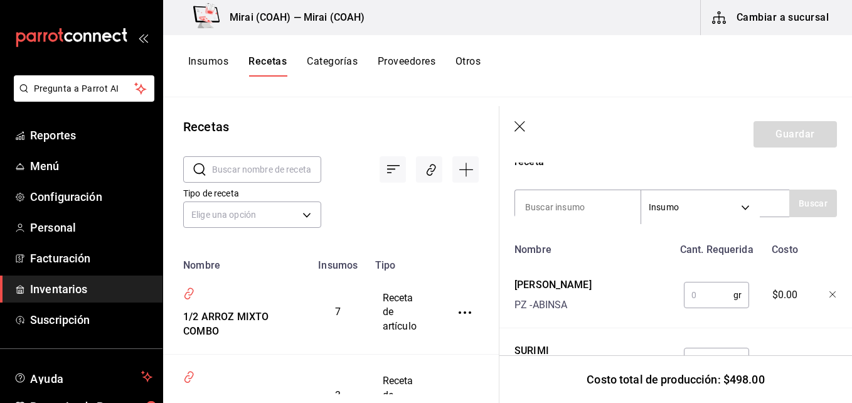
click at [706, 294] on input "text" at bounding box center [709, 294] width 50 height 25
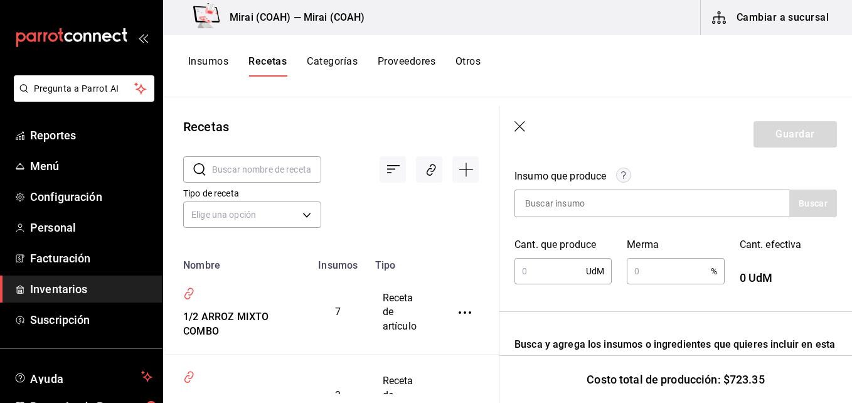
scroll to position [180, 0]
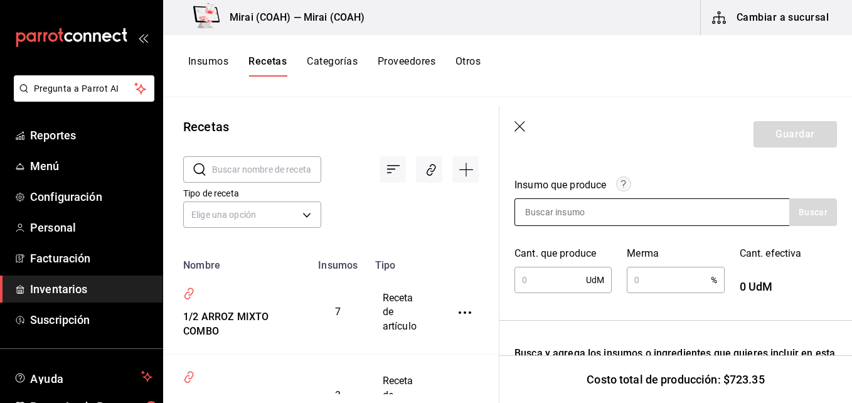
type input "3,790"
click at [608, 211] on input at bounding box center [577, 212] width 125 height 26
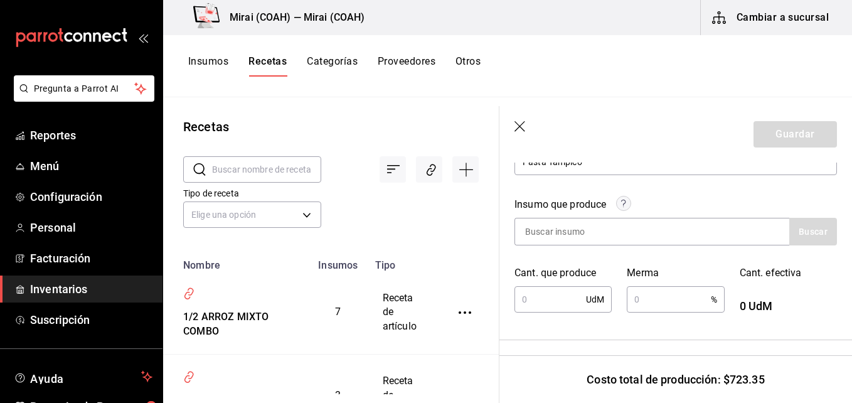
scroll to position [166, 0]
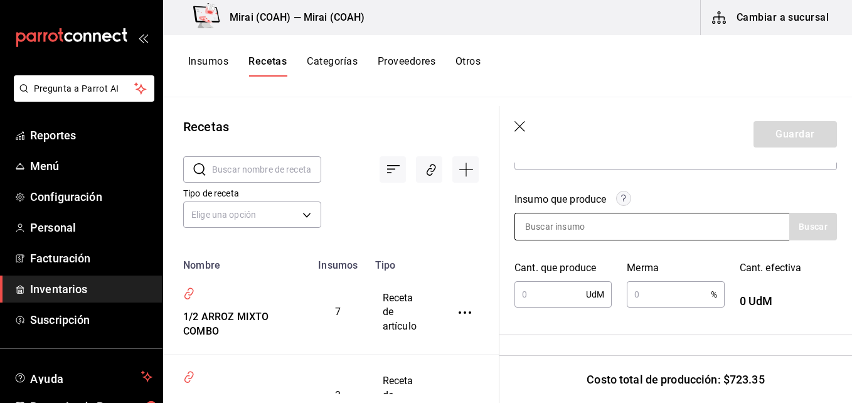
click at [588, 225] on input at bounding box center [577, 226] width 125 height 26
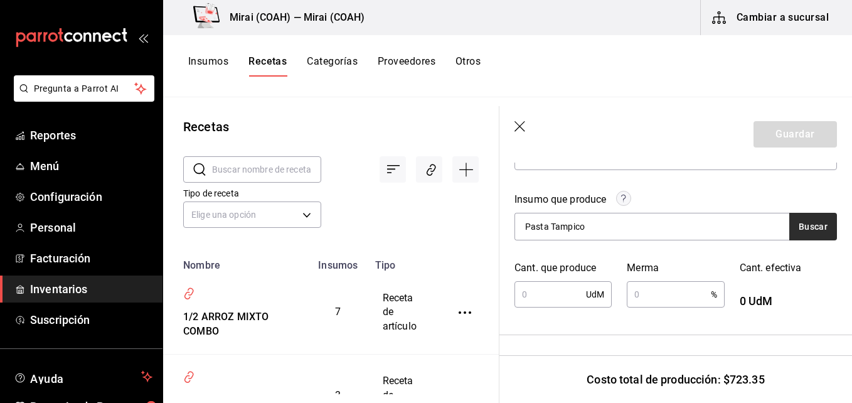
type input "Pasta Tampico"
click at [791, 231] on button "Buscar" at bounding box center [813, 227] width 48 height 28
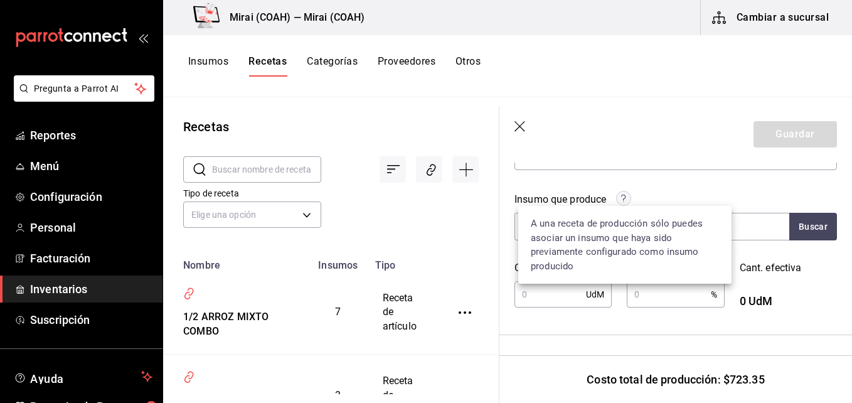
click at [628, 193] on circle at bounding box center [624, 198] width 14 height 14
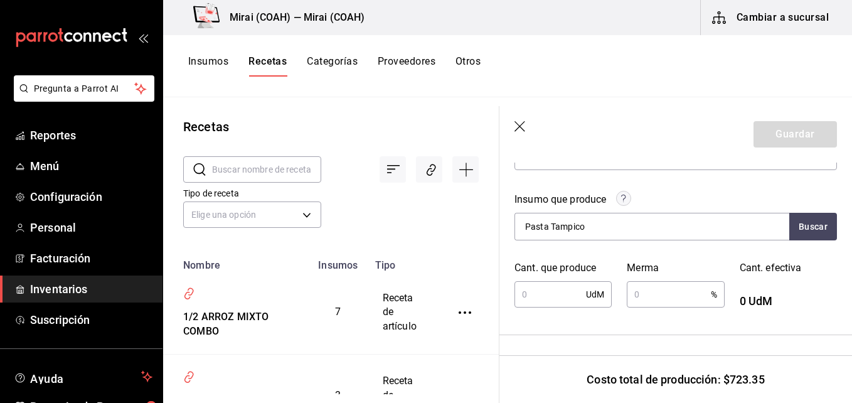
click at [551, 297] on input "text" at bounding box center [550, 294] width 72 height 25
type input "6,000"
click at [522, 129] on icon "button" at bounding box center [519, 126] width 11 height 11
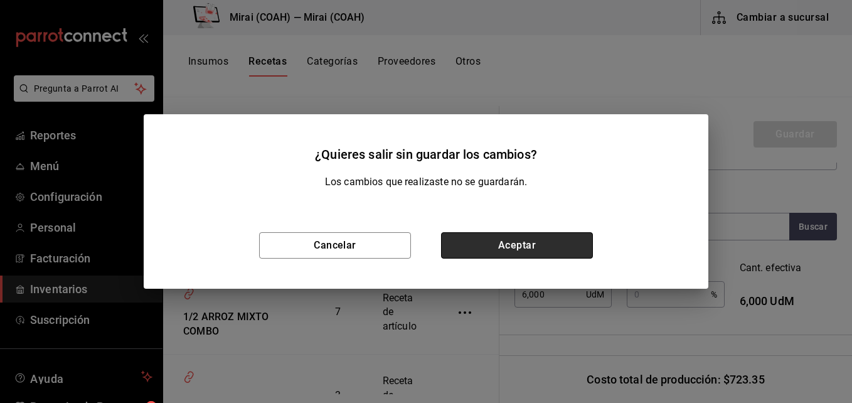
click at [470, 241] on button "Aceptar" at bounding box center [517, 245] width 152 height 26
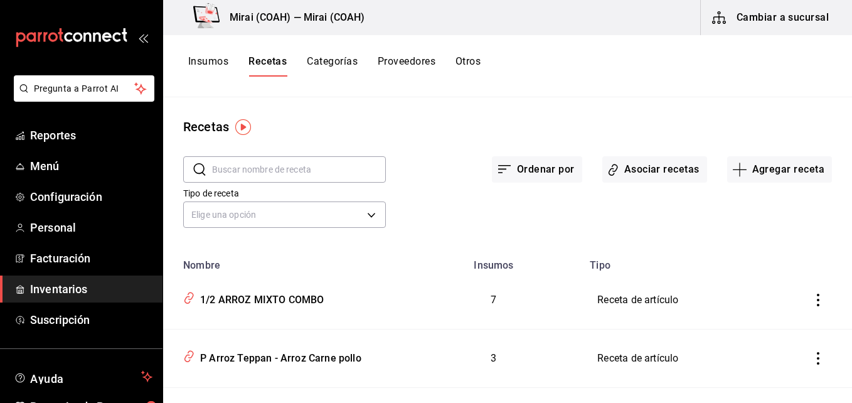
click at [391, 106] on div "Recetas ​ ​ Ordenar por Asociar recetas Agregar receta Tipo de receta Elige una…" at bounding box center [507, 245] width 689 height 297
click at [208, 60] on button "Insumos" at bounding box center [208, 65] width 40 height 21
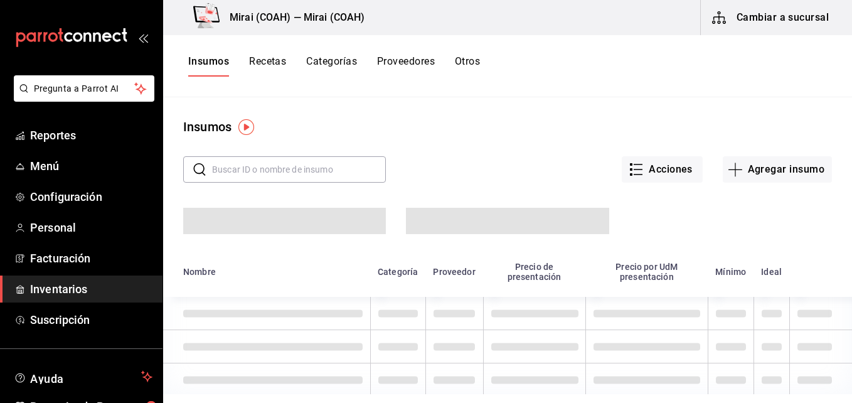
click at [339, 62] on button "Categorías" at bounding box center [331, 65] width 51 height 21
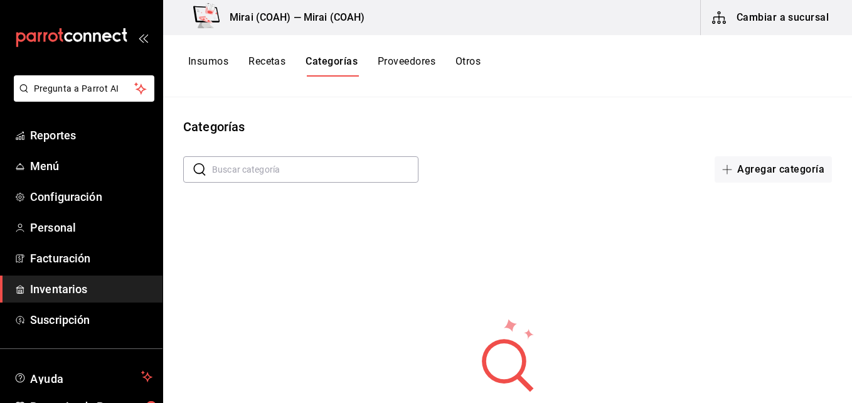
click at [278, 62] on button "Recetas" at bounding box center [266, 65] width 37 height 21
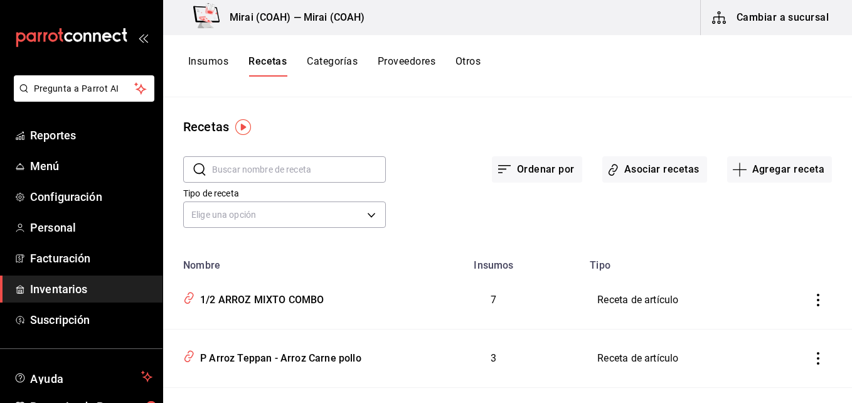
click at [212, 57] on button "Insumos" at bounding box center [208, 65] width 40 height 21
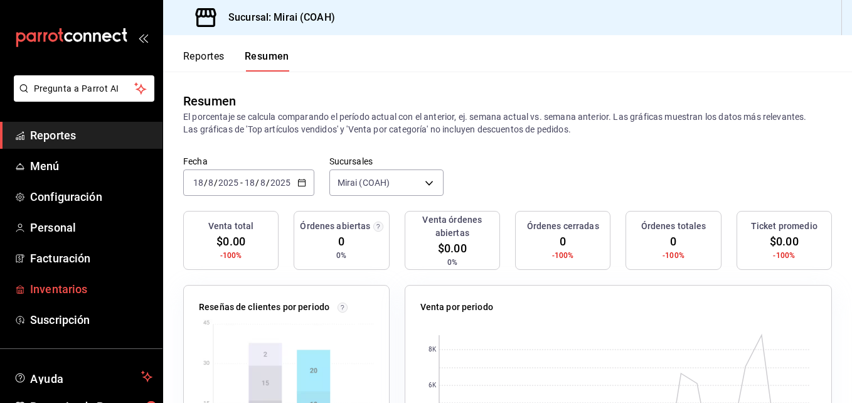
click at [51, 293] on span "Inventarios" at bounding box center [91, 288] width 122 height 17
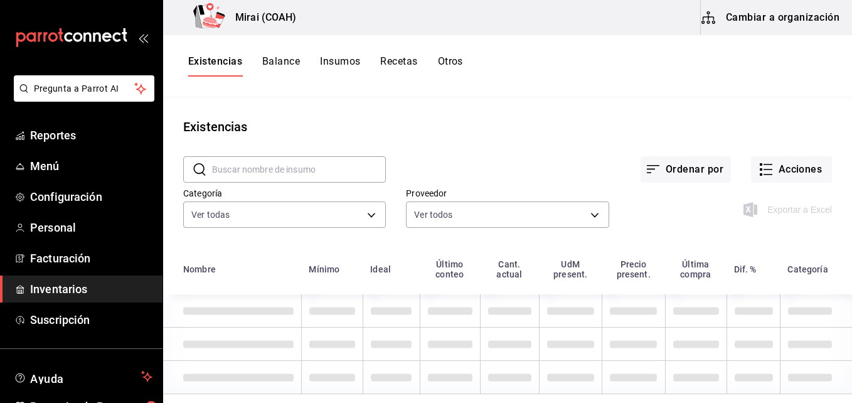
click at [778, 11] on button "Cambiar a organización" at bounding box center [771, 17] width 141 height 35
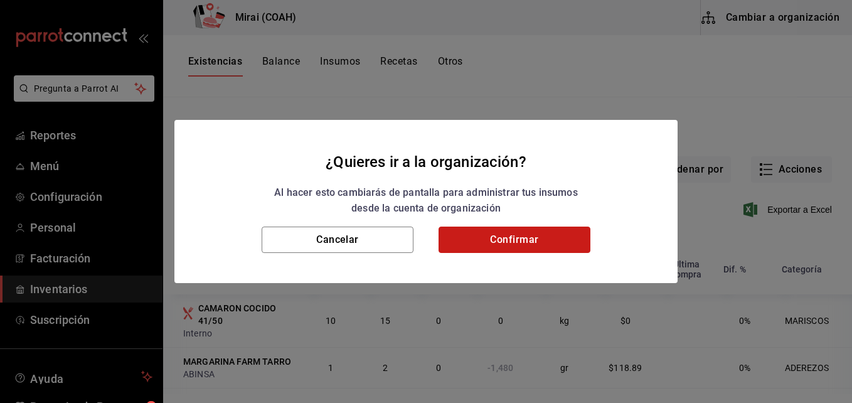
click at [496, 241] on button "Confirmar" at bounding box center [514, 239] width 152 height 26
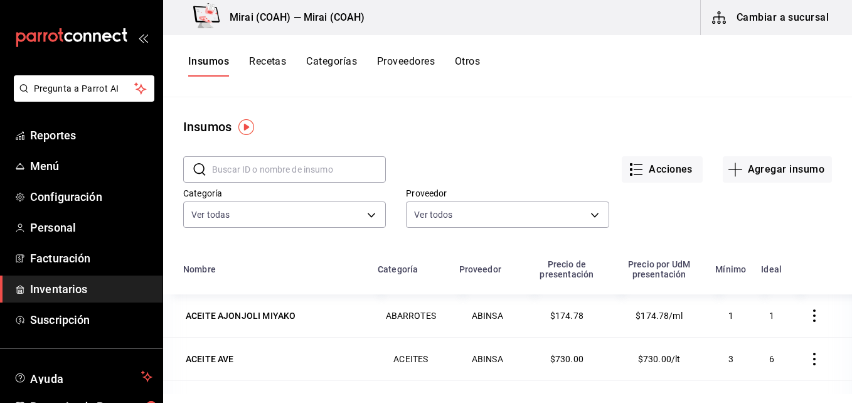
click at [275, 60] on button "Recetas" at bounding box center [267, 65] width 37 height 21
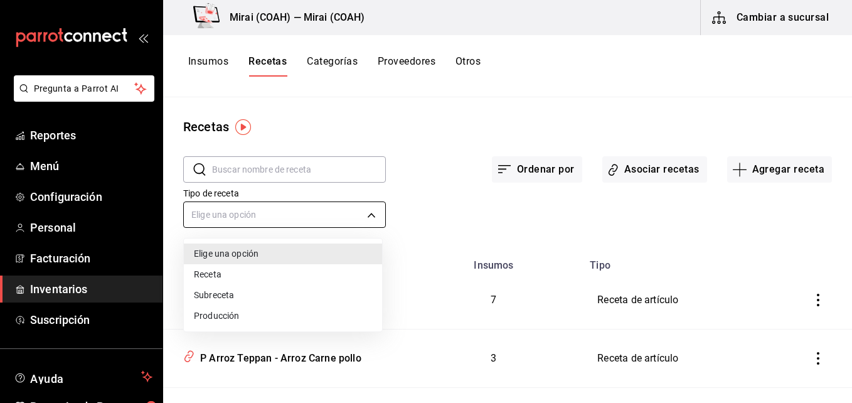
click at [350, 220] on body "Pregunta a Parrot AI Reportes Menú Configuración Personal Facturación Inventari…" at bounding box center [426, 197] width 852 height 394
click at [414, 193] on div at bounding box center [426, 201] width 852 height 403
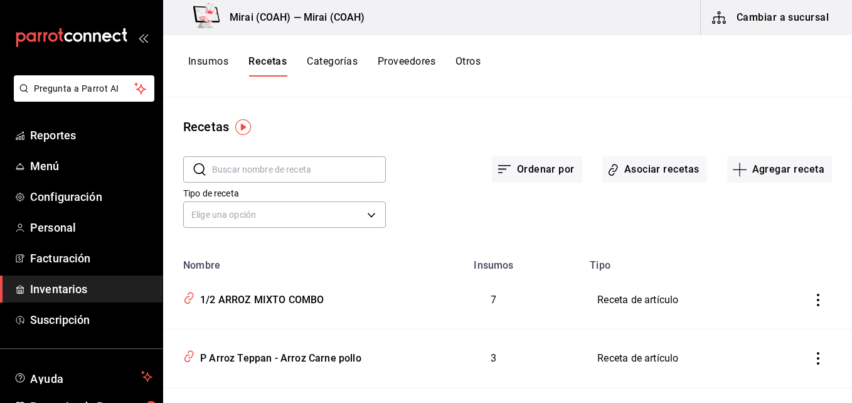
click at [305, 170] on input "text" at bounding box center [299, 169] width 174 height 25
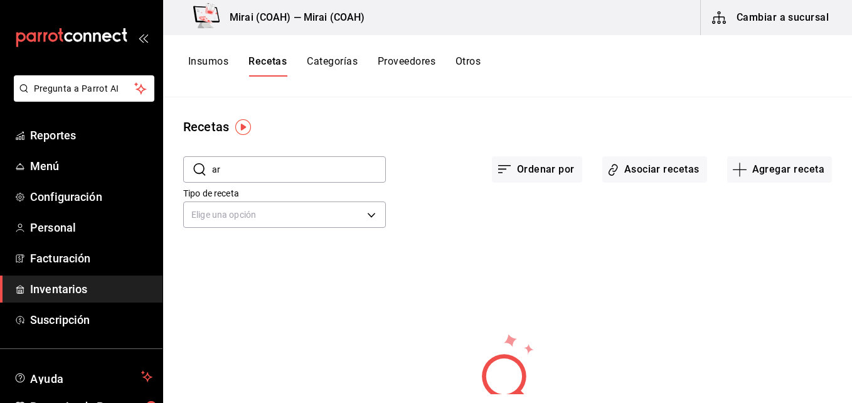
type input "a"
type input "Gohan Especial"
click at [737, 171] on icon "button" at bounding box center [739, 169] width 15 height 15
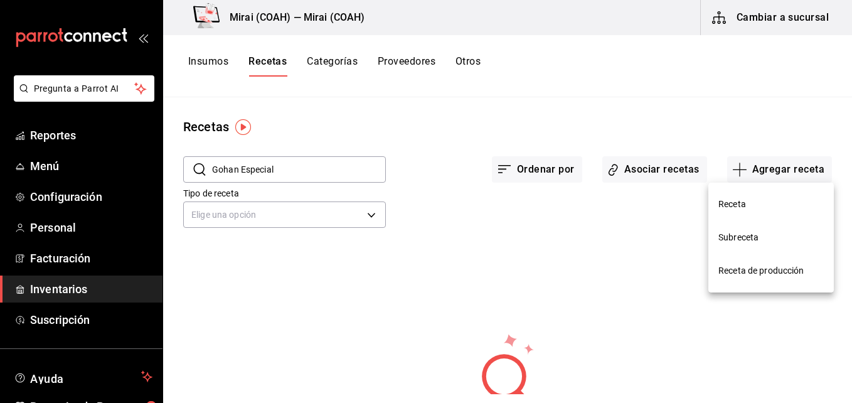
click at [731, 203] on span "Receta" at bounding box center [770, 204] width 105 height 13
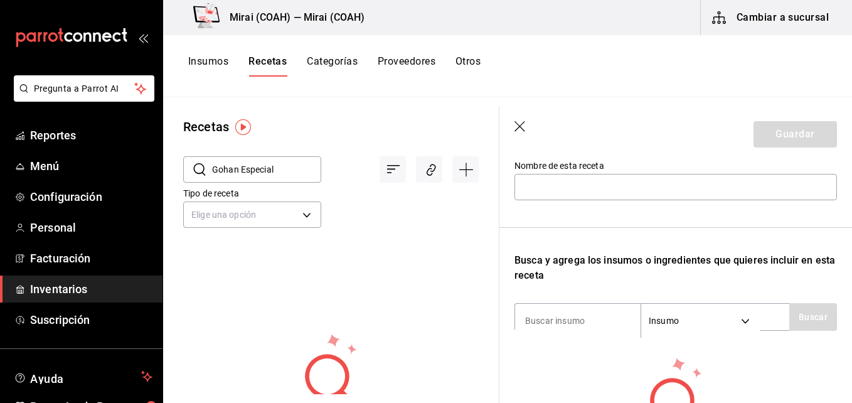
scroll to position [137, 0]
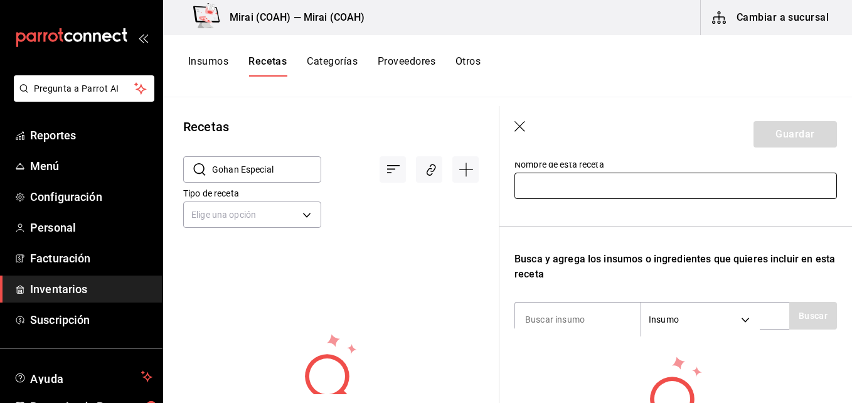
click at [580, 188] on input "text" at bounding box center [675, 185] width 322 height 26
type input "Gohan Especial"
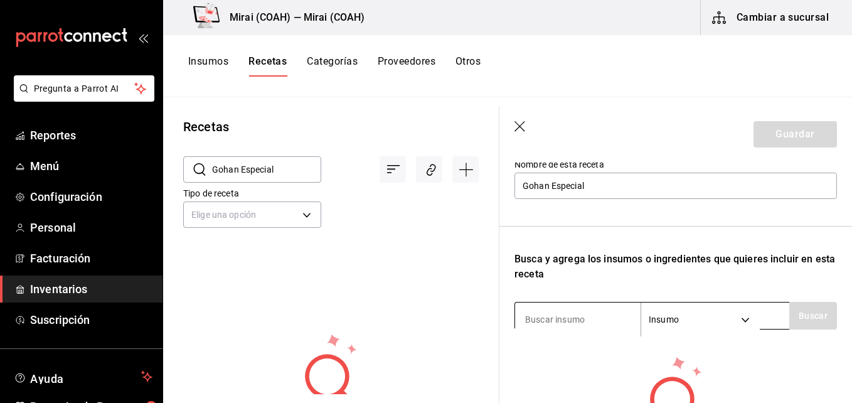
click at [571, 317] on input at bounding box center [577, 319] width 125 height 26
click at [596, 319] on input at bounding box center [577, 319] width 125 height 26
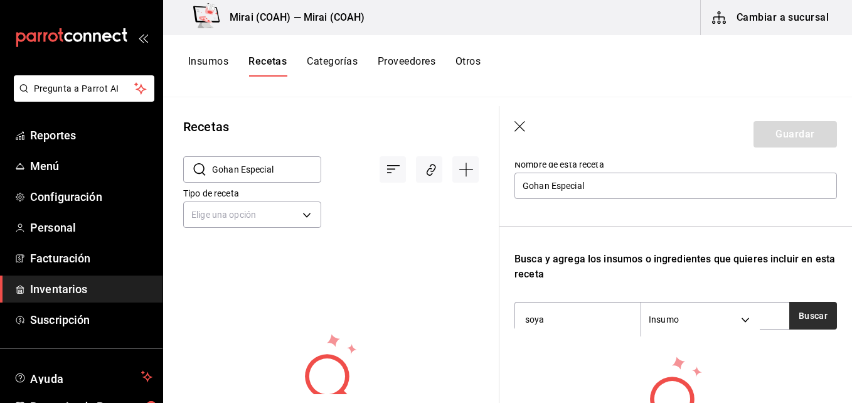
type input "soya"
click at [799, 323] on button "Buscar" at bounding box center [813, 316] width 48 height 28
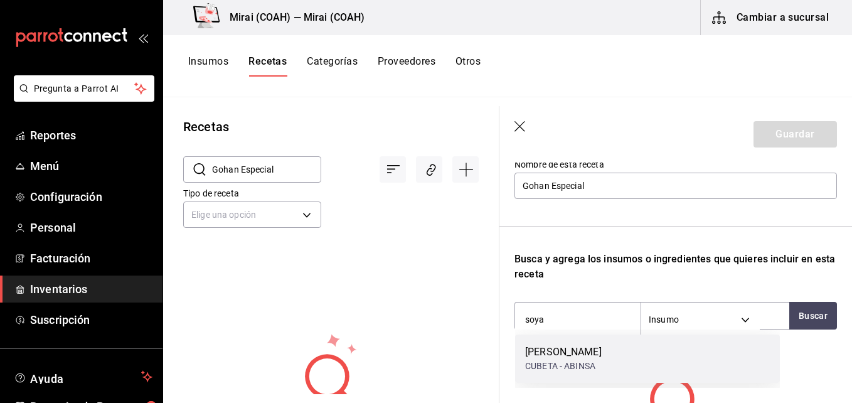
click at [648, 354] on div "SOYA KIKKOMAN CUBETA - ABINSA" at bounding box center [647, 358] width 265 height 48
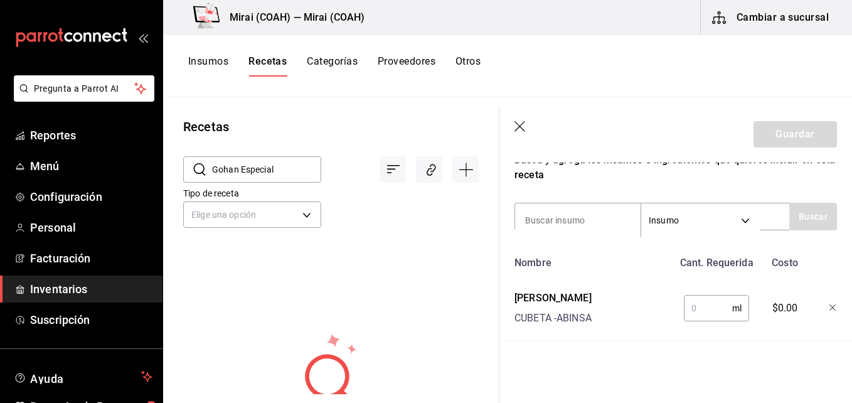
scroll to position [249, 0]
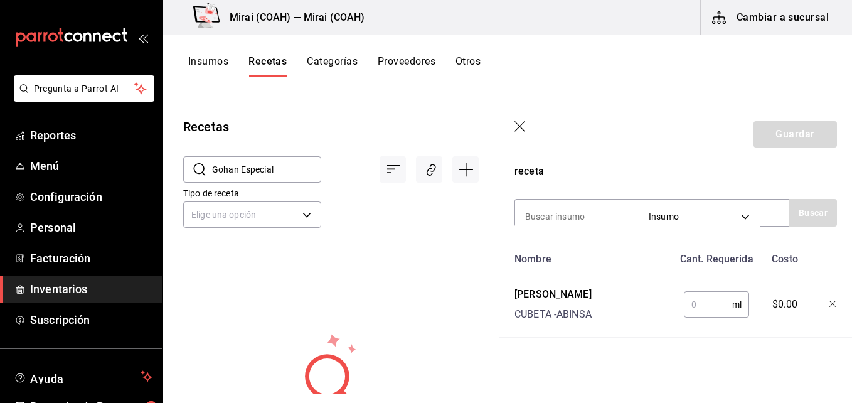
click at [705, 295] on input "text" at bounding box center [708, 304] width 48 height 25
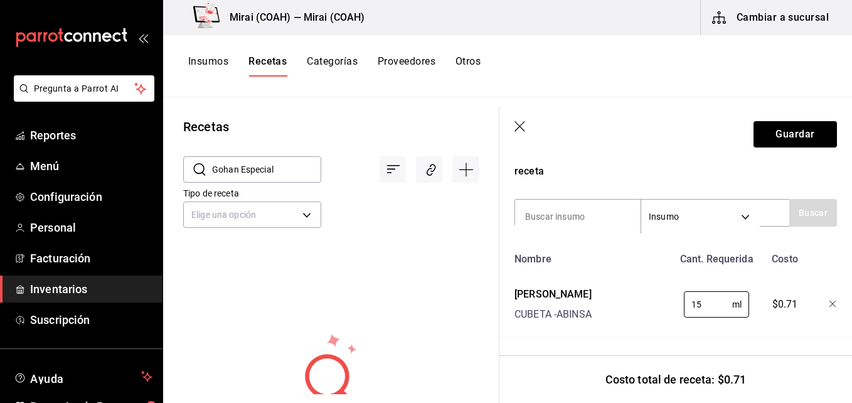
type input "15"
click at [645, 326] on div "Nombre Cant. Requerida Costo SOYA KIKKOMAN CUBETA - ABINSA 15 ml ​ $0.71" at bounding box center [675, 292] width 322 height 91
click at [578, 209] on input at bounding box center [577, 216] width 125 height 26
click at [803, 200] on button "Buscar" at bounding box center [813, 213] width 48 height 28
click at [809, 208] on button "Buscar" at bounding box center [813, 213] width 48 height 28
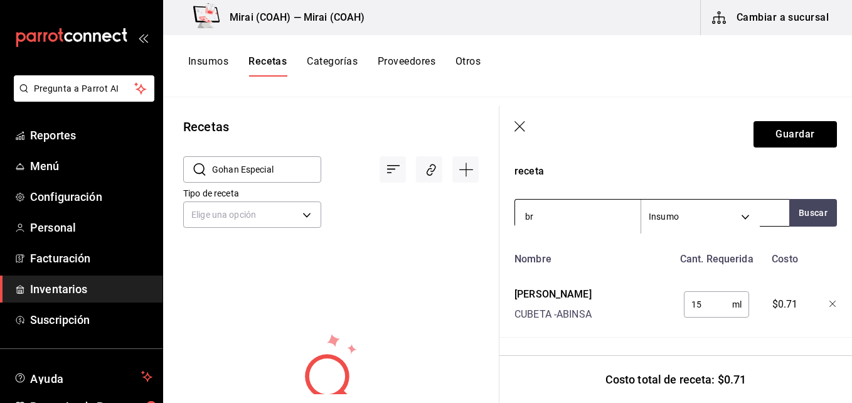
type input "b"
click at [587, 208] on input at bounding box center [577, 216] width 125 height 26
click at [789, 199] on button "Buscar" at bounding box center [813, 213] width 48 height 28
click at [590, 209] on input "coliflo" at bounding box center [577, 216] width 125 height 26
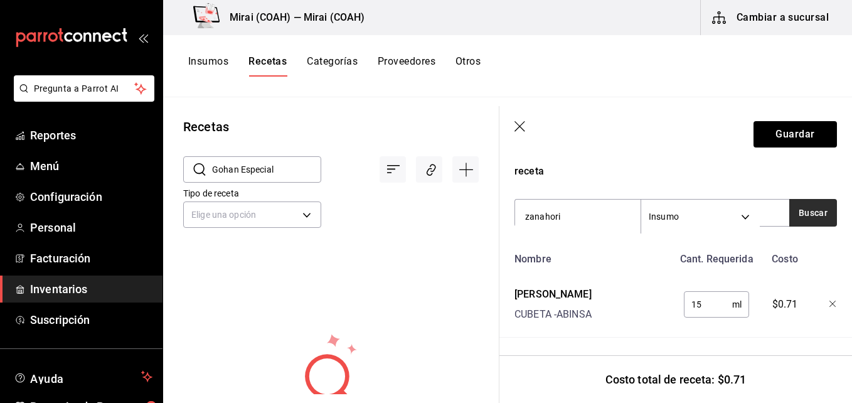
type input "zanahori"
click at [816, 203] on button "Buscar" at bounding box center [813, 213] width 48 height 28
click at [604, 204] on input "zanahori" at bounding box center [577, 216] width 125 height 26
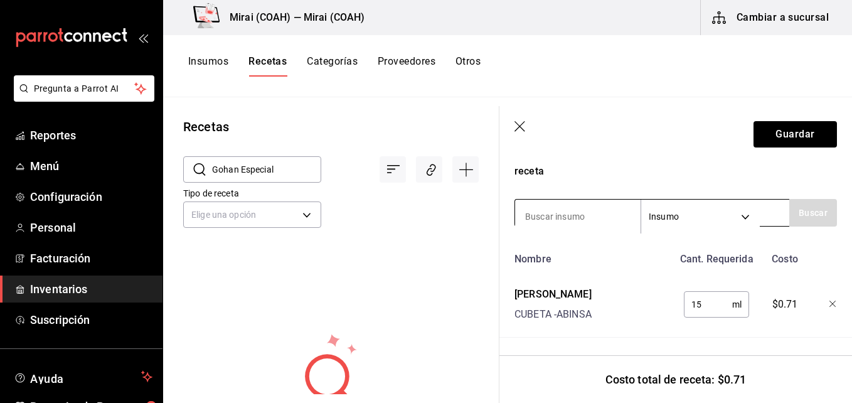
click at [592, 207] on input at bounding box center [577, 216] width 125 height 26
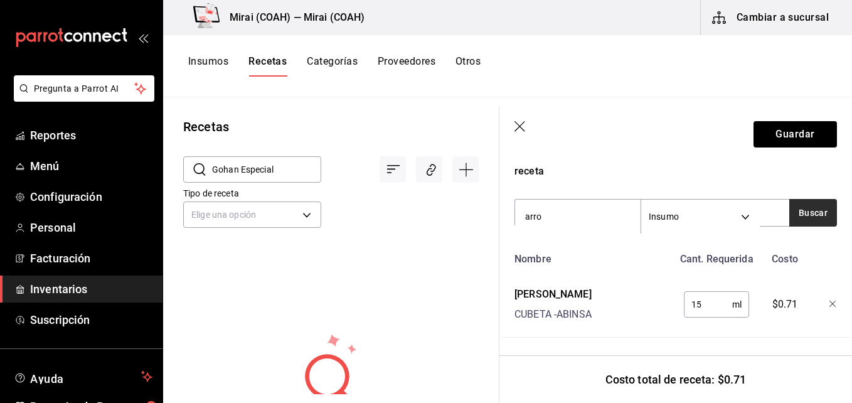
type input "arro"
click at [797, 199] on button "Buscar" at bounding box center [813, 213] width 48 height 28
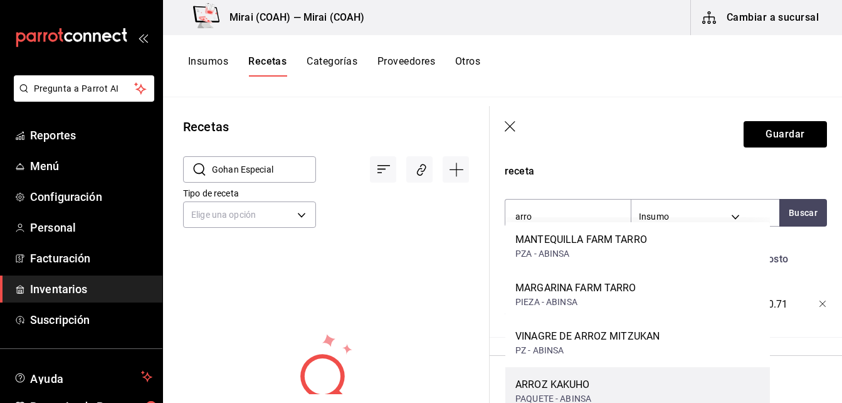
click at [626, 395] on div "ARROZ KAKUHO PAQUETE - ABINSA" at bounding box center [638, 391] width 265 height 48
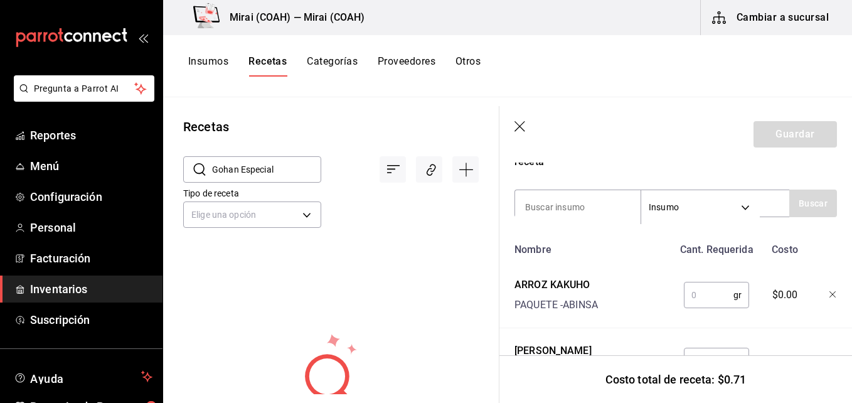
click at [704, 291] on input "text" at bounding box center [709, 294] width 50 height 25
type input "2"
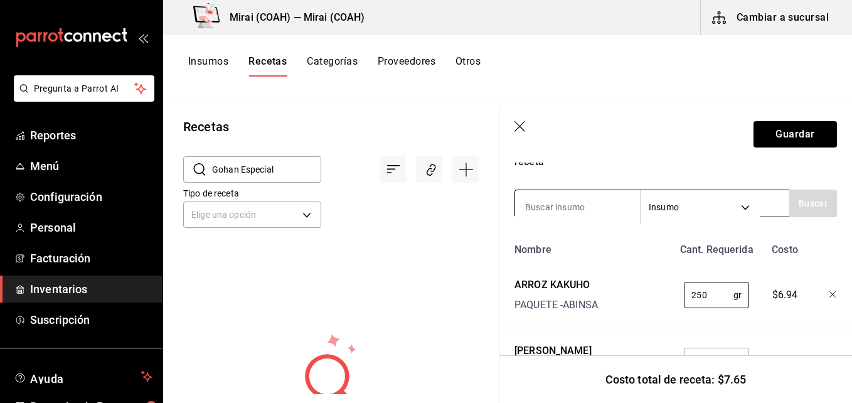
type input "250"
click at [614, 208] on input at bounding box center [577, 207] width 125 height 26
click at [584, 210] on input at bounding box center [577, 207] width 125 height 26
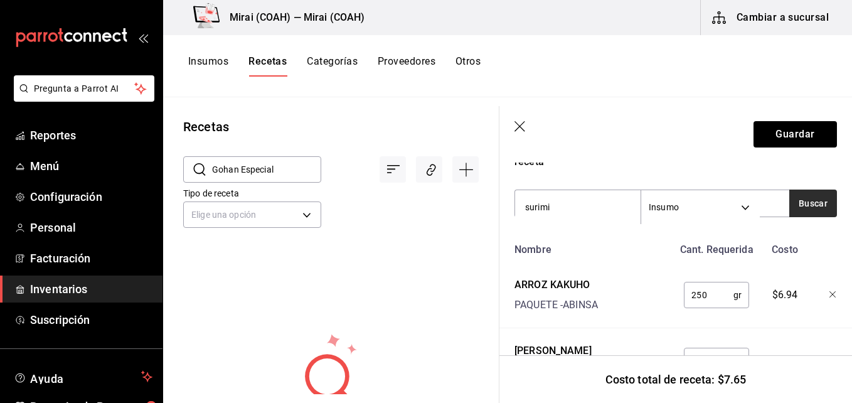
type input "surimi"
click at [799, 199] on button "Buscar" at bounding box center [813, 203] width 48 height 28
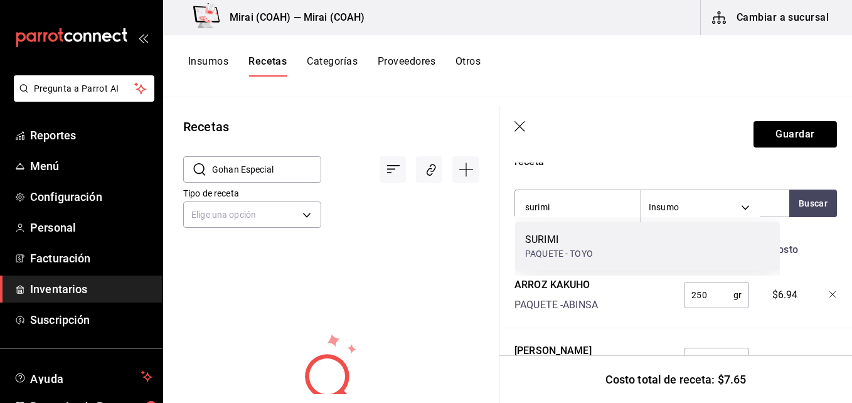
click at [601, 253] on div "[PERSON_NAME] - TOYO" at bounding box center [647, 246] width 265 height 48
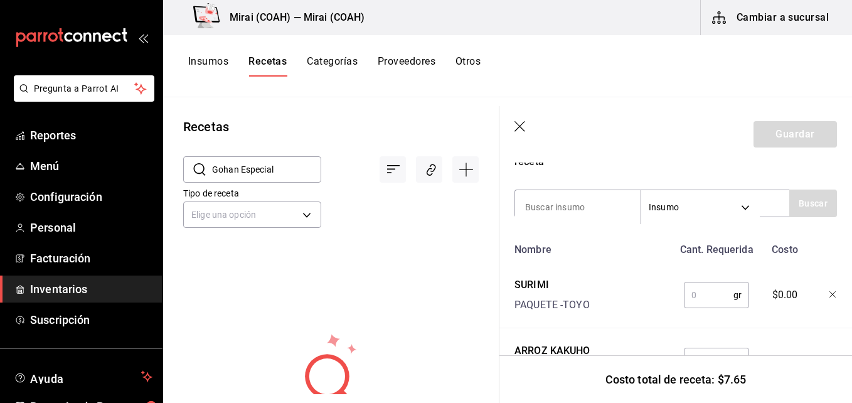
click at [703, 304] on input "text" at bounding box center [709, 294] width 50 height 25
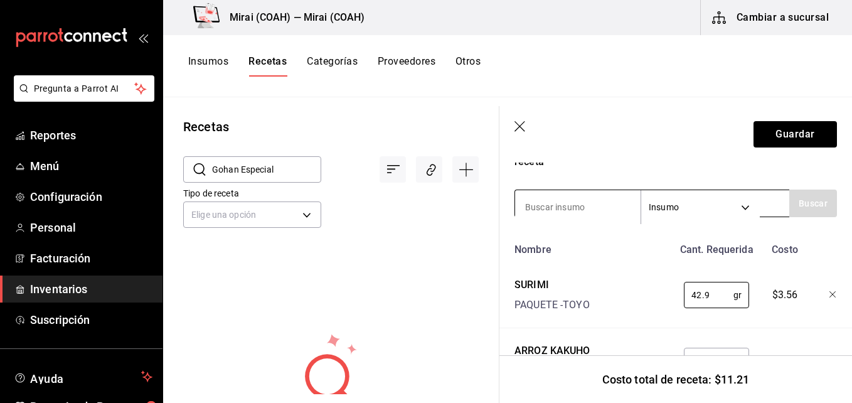
type input "42.9"
click at [594, 207] on input at bounding box center [577, 207] width 125 height 26
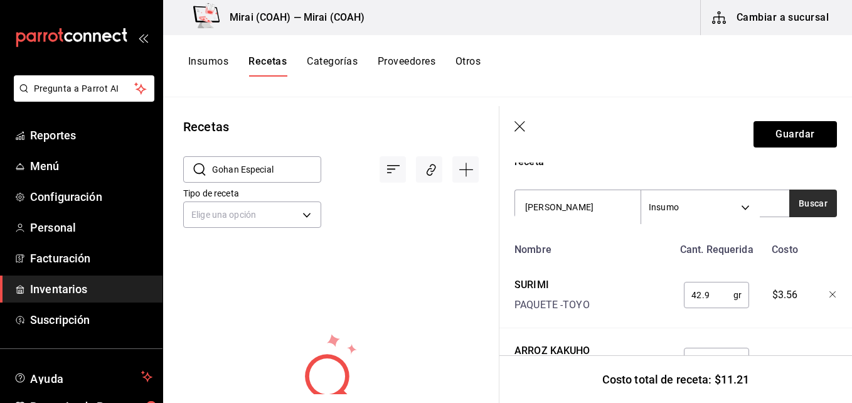
type input "[PERSON_NAME]"
click at [815, 204] on button "Buscar" at bounding box center [813, 203] width 48 height 28
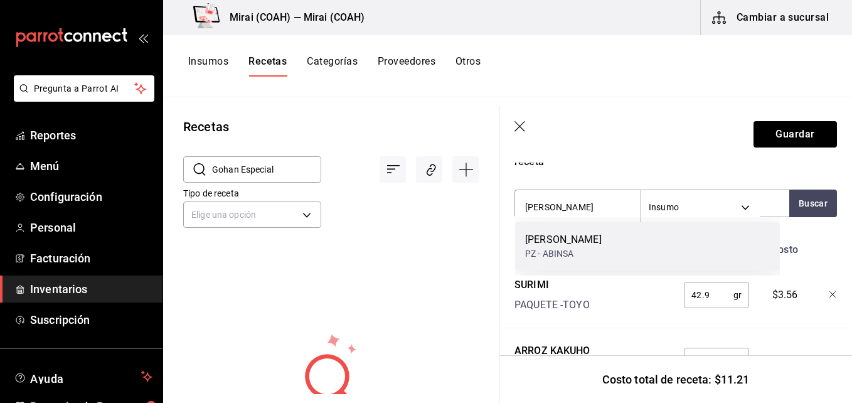
click at [661, 245] on div "MAYONESA [PERSON_NAME]" at bounding box center [647, 246] width 265 height 48
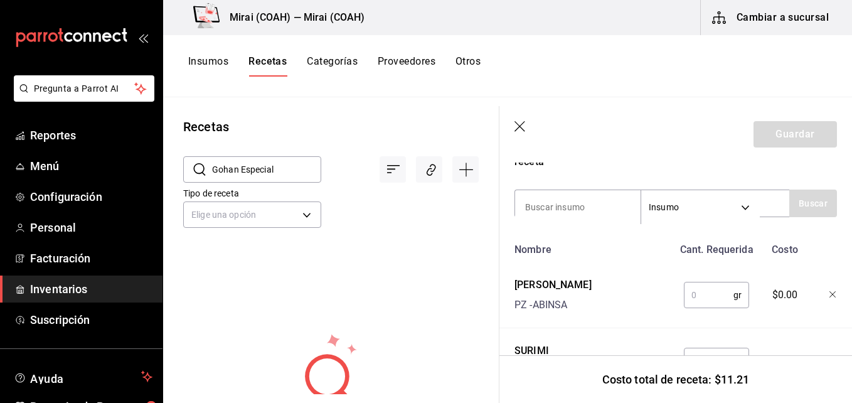
click at [709, 300] on input "text" at bounding box center [709, 294] width 50 height 25
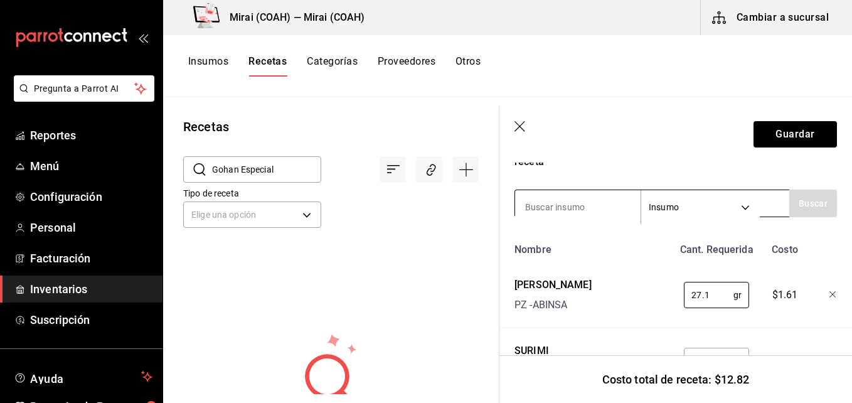
type input "27.1"
click at [623, 208] on input at bounding box center [577, 207] width 125 height 26
click at [581, 201] on input at bounding box center [577, 207] width 125 height 26
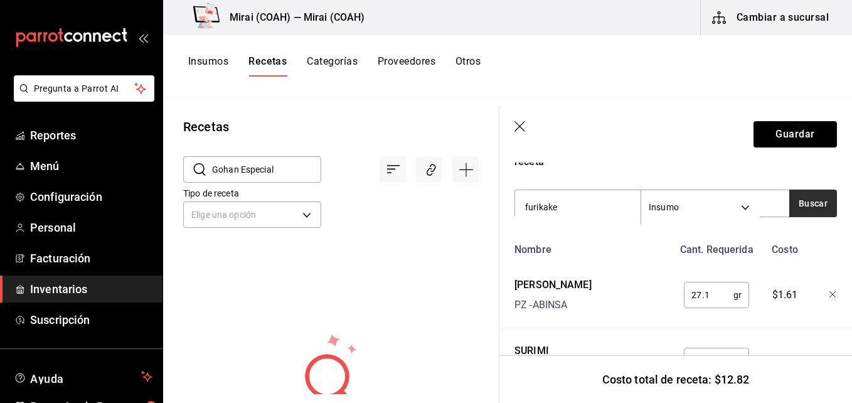
type input "furikake"
click at [796, 203] on button "Buscar" at bounding box center [813, 203] width 48 height 28
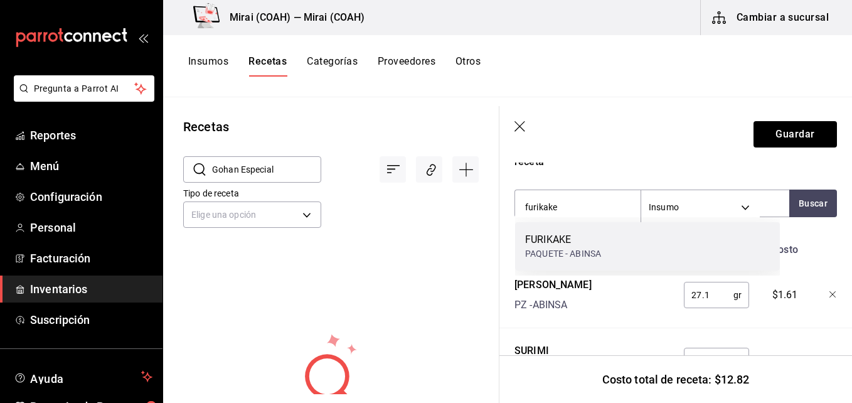
click at [662, 228] on div "FURIKAKE PAQUETE - ABINSA" at bounding box center [647, 246] width 265 height 48
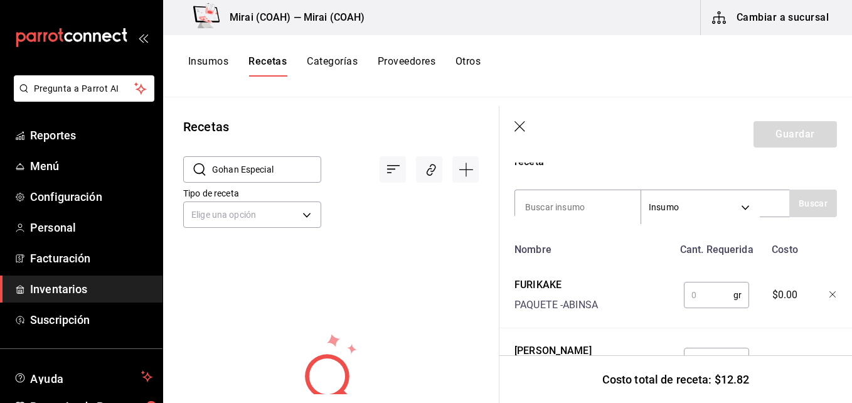
click at [697, 292] on input "text" at bounding box center [709, 294] width 50 height 25
type input "2"
click at [694, 297] on input "2" at bounding box center [709, 294] width 50 height 25
type input "."
type input "0"
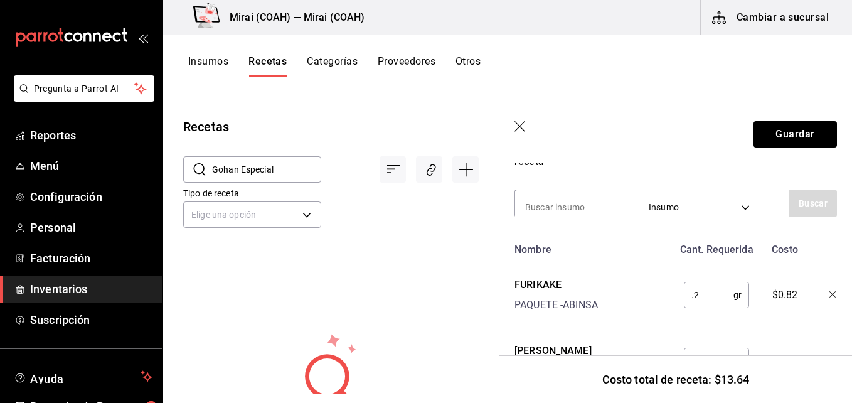
type input "."
click at [829, 296] on icon "button" at bounding box center [832, 294] width 6 height 6
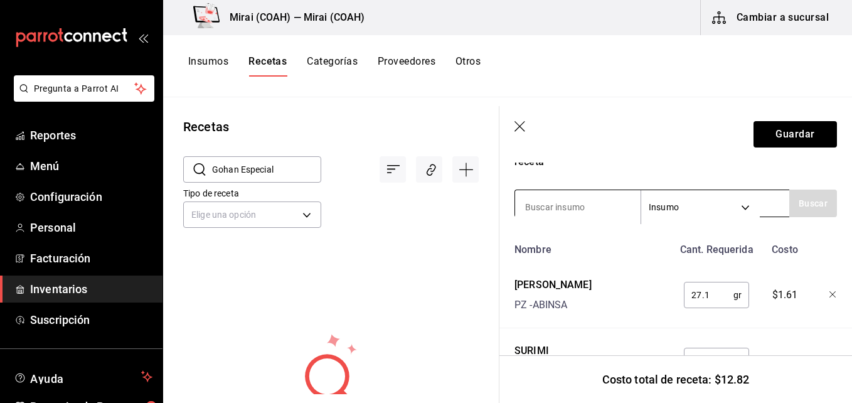
click at [608, 211] on input at bounding box center [577, 207] width 125 height 26
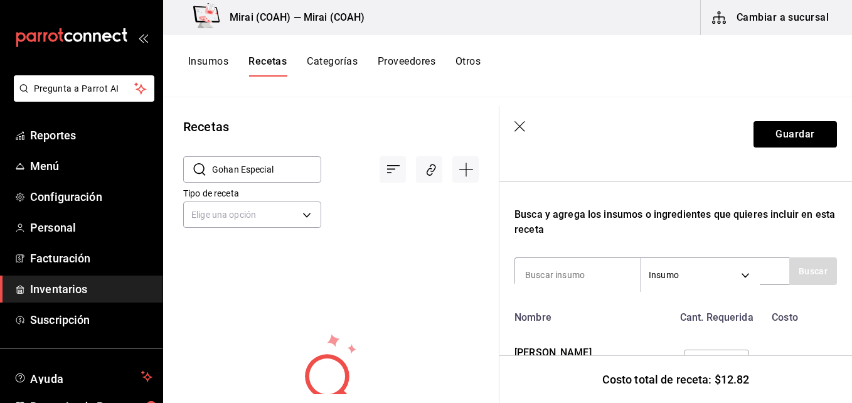
scroll to position [167, 0]
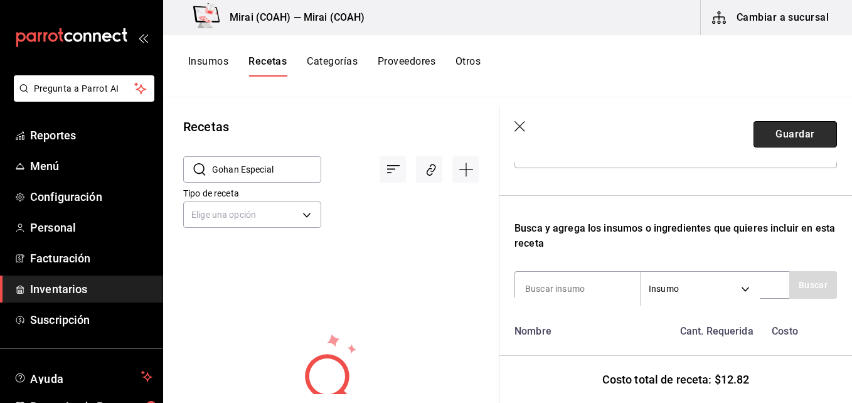
click at [765, 124] on button "Guardar" at bounding box center [794, 134] width 83 height 26
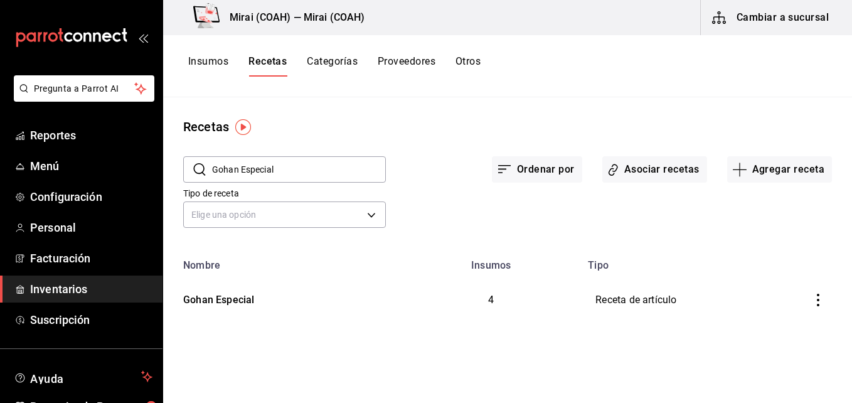
click at [213, 57] on button "Insumos" at bounding box center [208, 65] width 40 height 21
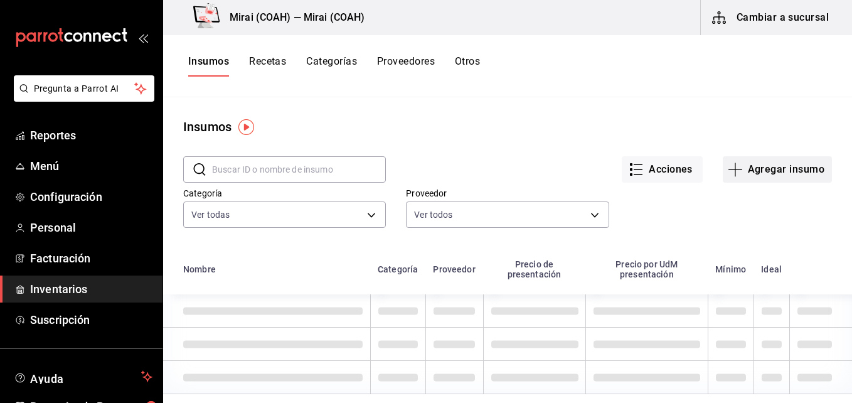
click at [728, 172] on icon "button" at bounding box center [735, 169] width 15 height 15
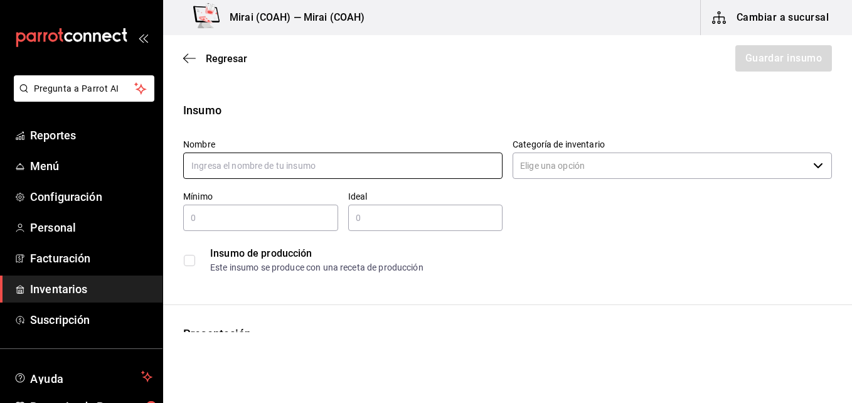
click at [272, 168] on input "text" at bounding box center [342, 165] width 319 height 26
type input "Brocoli Kg"
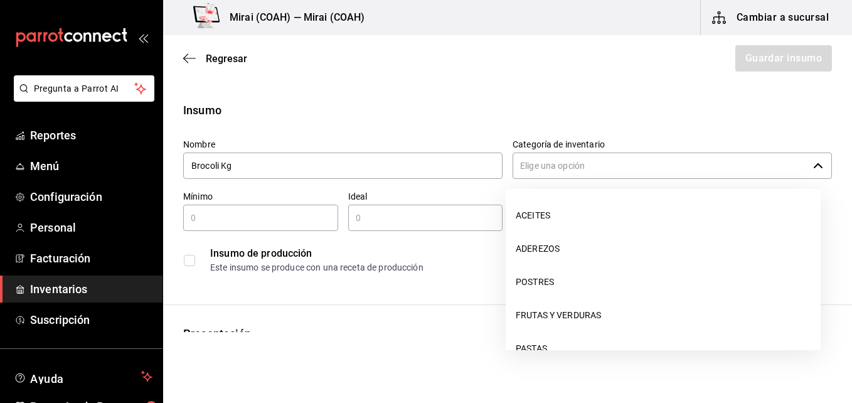
click at [572, 164] on input "Categoría de inventario" at bounding box center [659, 165] width 295 height 26
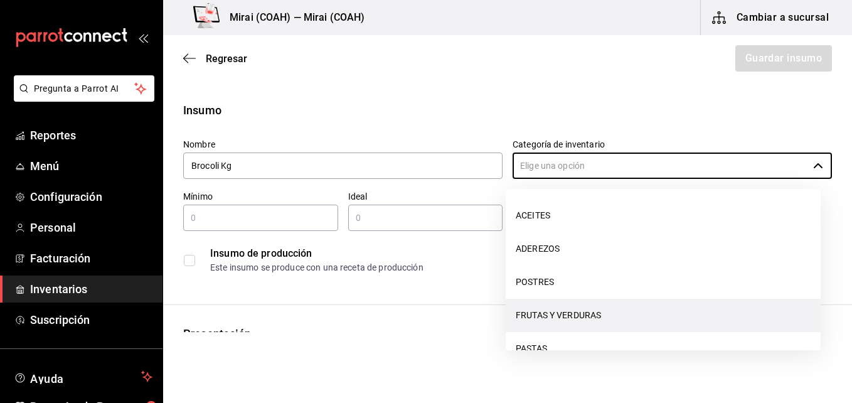
click at [637, 314] on li "FRUTAS Y VERDURAS" at bounding box center [663, 315] width 315 height 33
type input "FRUTAS Y VERDURAS"
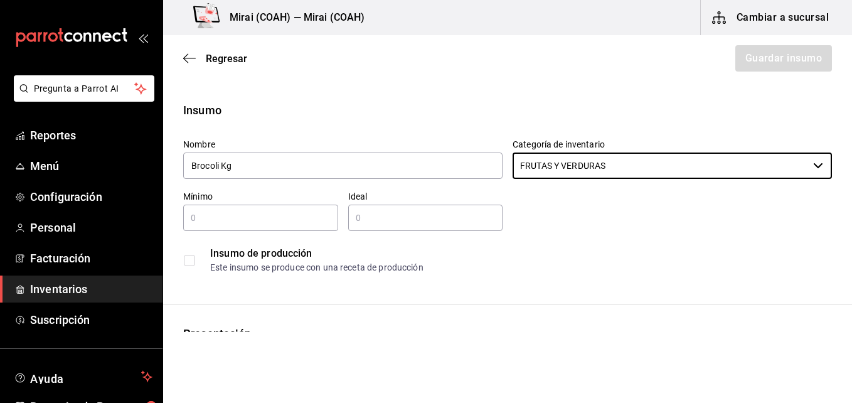
click at [233, 228] on div "​" at bounding box center [260, 217] width 155 height 26
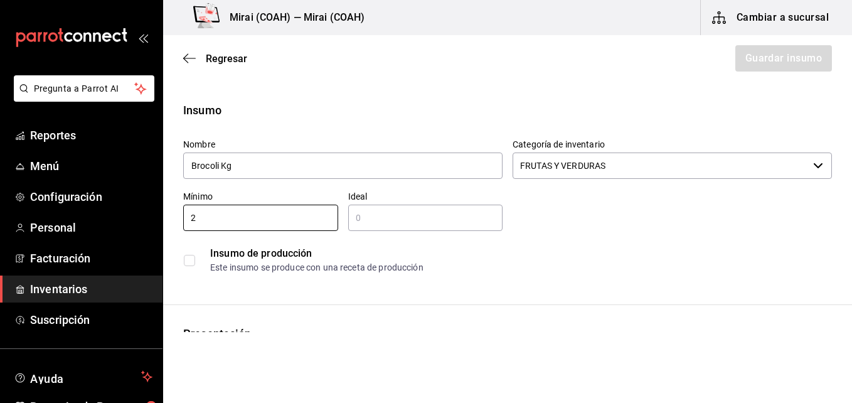
type input "2"
click at [407, 220] on input "text" at bounding box center [425, 217] width 155 height 15
type input "1"
click at [196, 270] on div "Insumo de producción Este insumo se produce con una receta de producción" at bounding box center [507, 260] width 649 height 38
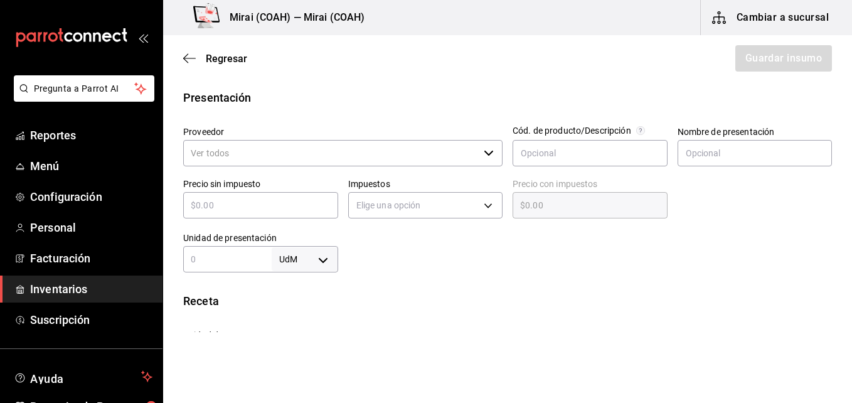
scroll to position [246, 0]
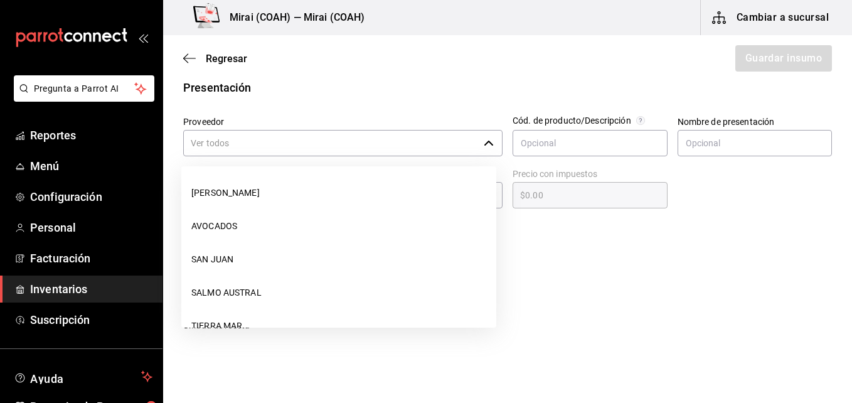
click at [485, 148] on div "​" at bounding box center [342, 143] width 319 height 26
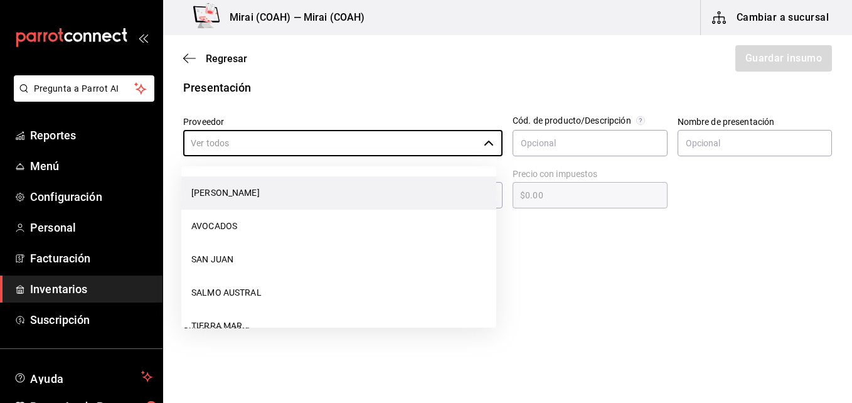
click at [420, 192] on li "Frutas Luis" at bounding box center [338, 192] width 315 height 33
type input "Frutas Luis"
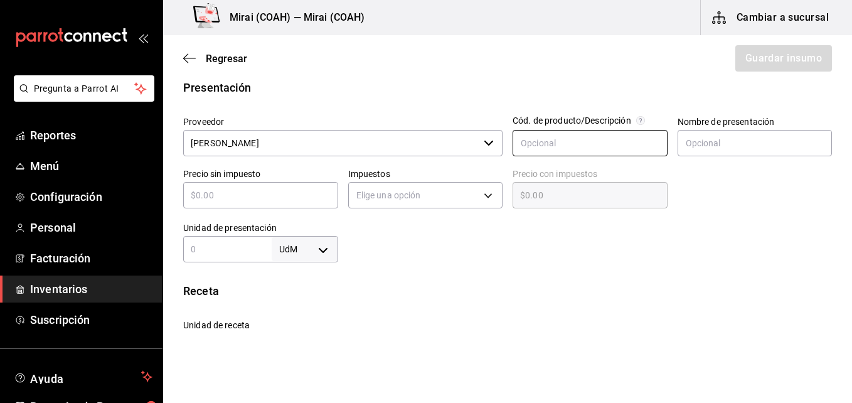
click at [583, 144] on input "text" at bounding box center [589, 143] width 155 height 26
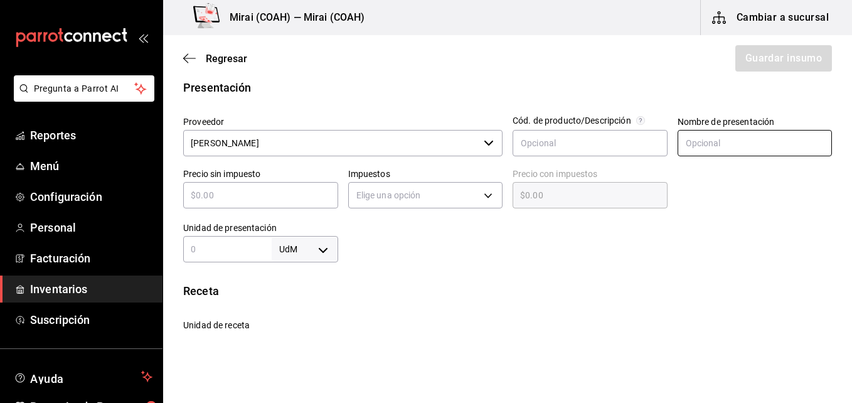
click at [711, 138] on input "text" at bounding box center [754, 143] width 155 height 26
type input "kg"
click at [284, 194] on input "text" at bounding box center [260, 195] width 155 height 15
type input "$3"
type input "$3.00"
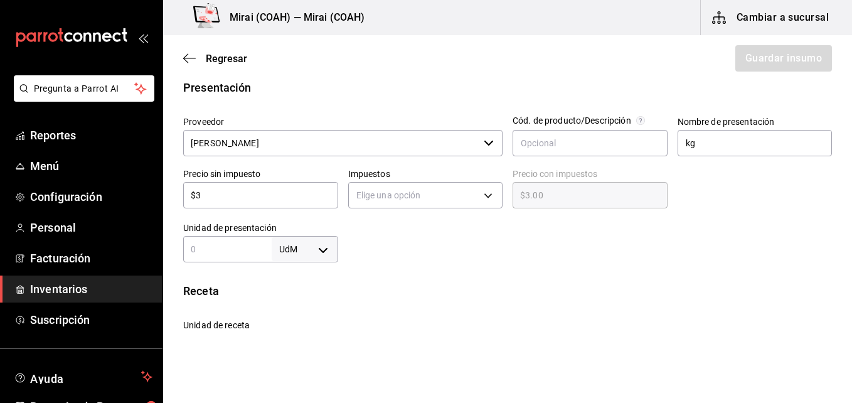
type input "$32"
type input "$32.00"
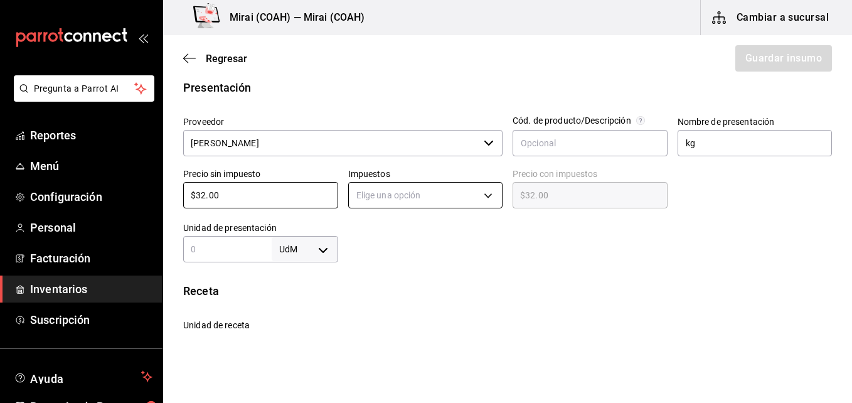
type input "$32.00"
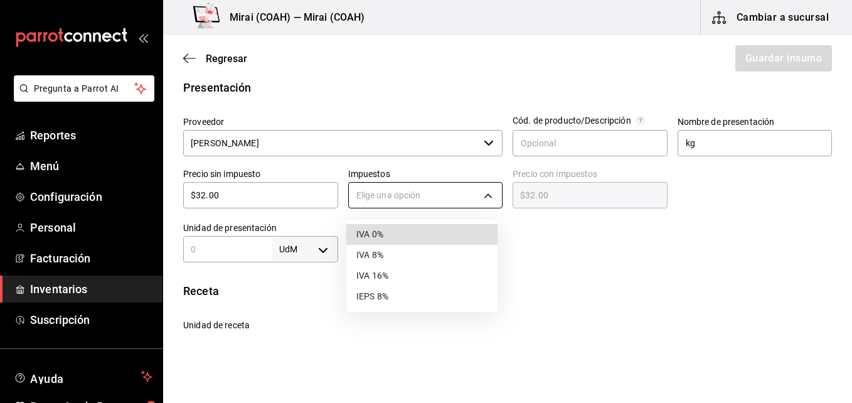
click at [480, 203] on body "Pregunta a Parrot AI Reportes Menú Configuración Personal Facturación Inventari…" at bounding box center [426, 166] width 852 height 332
click at [418, 236] on li "IVA 0%" at bounding box center [421, 234] width 151 height 21
type input "IVA_0"
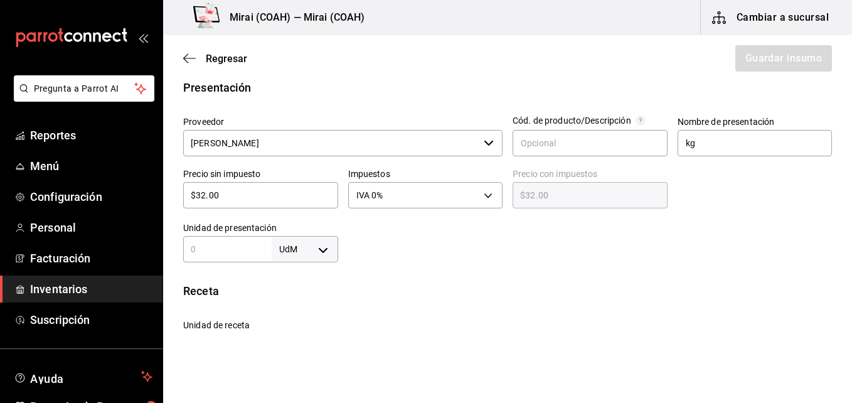
click at [227, 248] on input "text" at bounding box center [227, 248] width 88 height 15
click at [316, 247] on body "Pregunta a Parrot AI Reportes Menú Configuración Personal Facturación Inventari…" at bounding box center [426, 166] width 852 height 332
click at [285, 310] on li "gr" at bounding box center [302, 304] width 65 height 21
type input "GRAM"
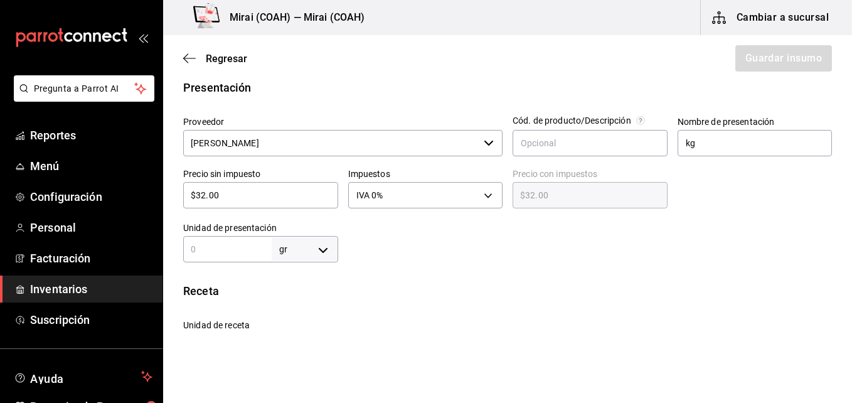
click at [225, 250] on input "text" at bounding box center [227, 248] width 88 height 15
type input "1"
type input "10"
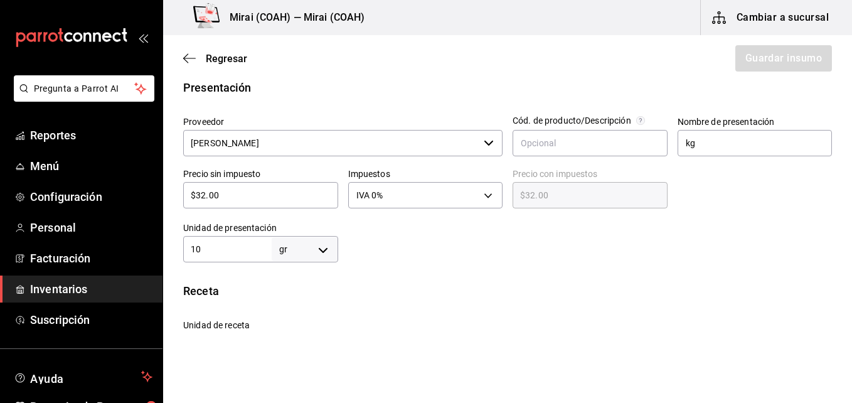
type input "100"
type input "1,000"
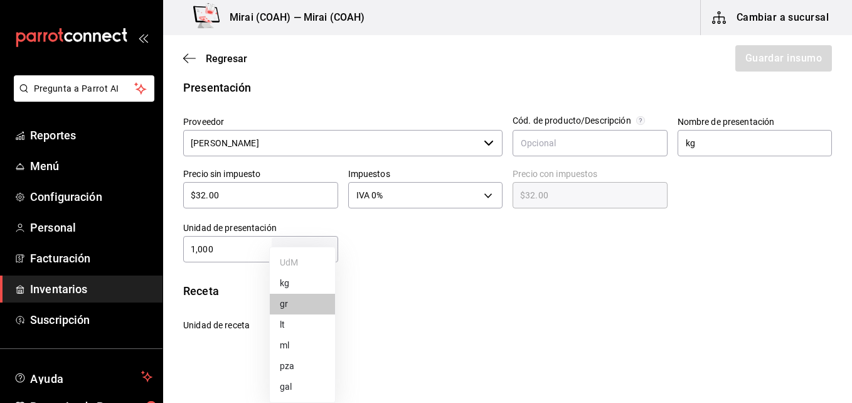
click at [322, 249] on body "Pregunta a Parrot AI Reportes Menú Configuración Personal Facturación Inventari…" at bounding box center [426, 166] width 852 height 332
click at [297, 284] on li "kg" at bounding box center [302, 283] width 65 height 21
type input "KILOGRAM"
type input "1,000"
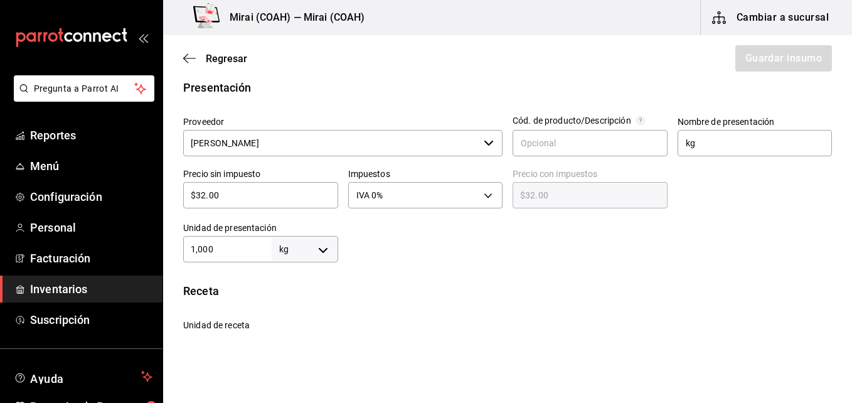
click at [247, 253] on input "1,000" at bounding box center [227, 248] width 88 height 15
type input "1"
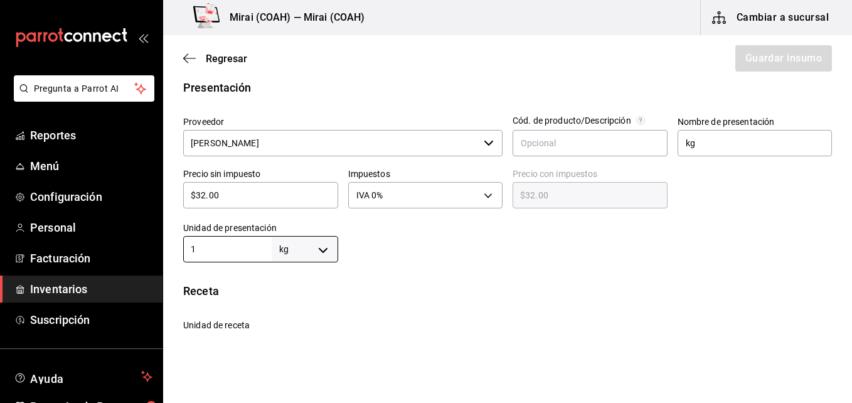
click at [456, 221] on div at bounding box center [585, 237] width 494 height 50
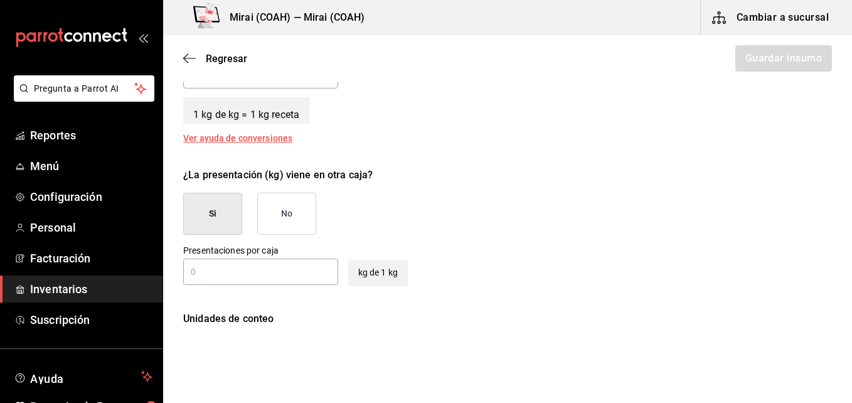
scroll to position [523, 0]
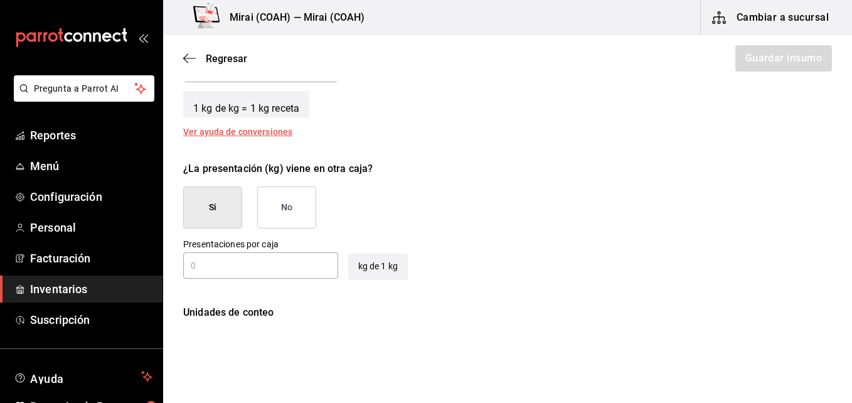
click at [302, 208] on button "No" at bounding box center [286, 207] width 59 height 42
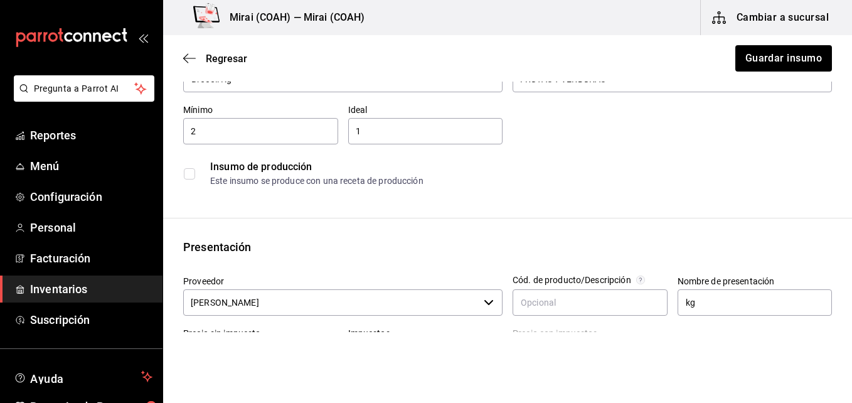
scroll to position [79, 0]
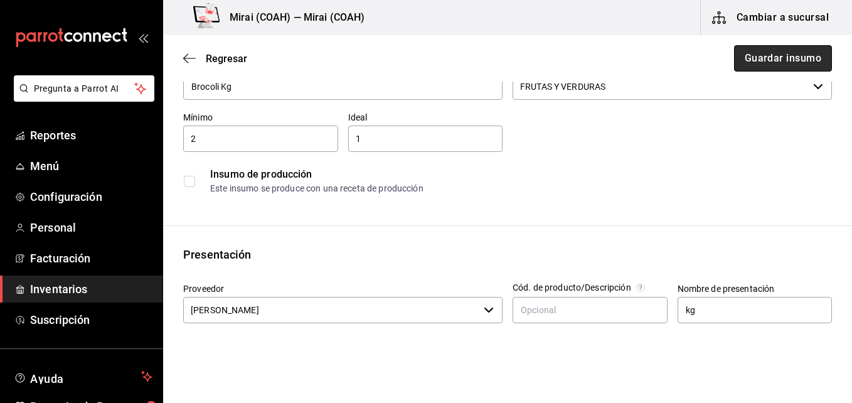
click at [802, 51] on button "Guardar insumo" at bounding box center [783, 58] width 98 height 26
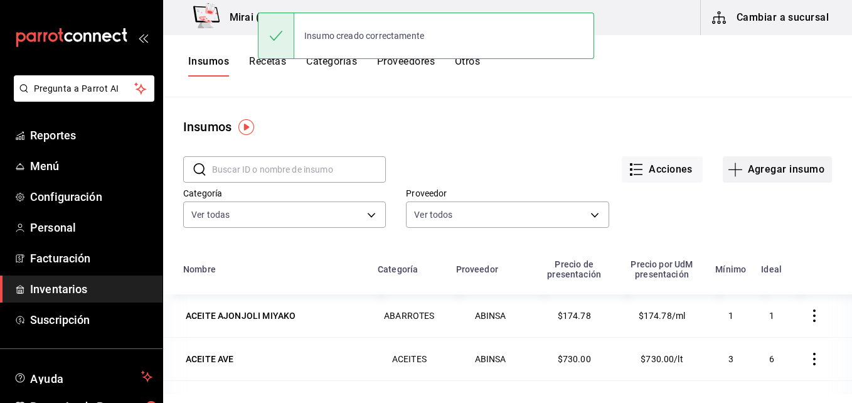
click at [731, 164] on icon "button" at bounding box center [735, 169] width 15 height 15
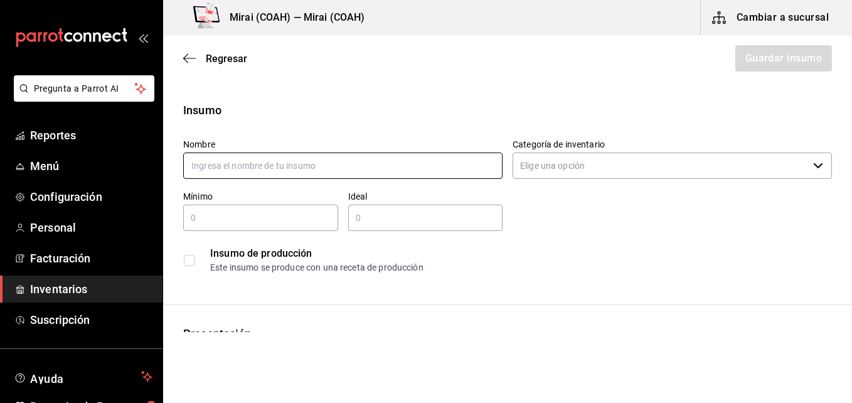
click at [296, 173] on input "text" at bounding box center [342, 165] width 319 height 26
type input "Zanahoria"
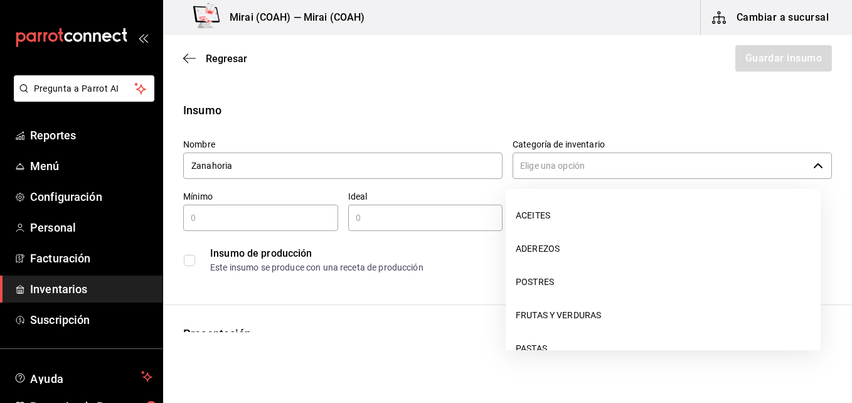
click at [558, 172] on input "Categoría de inventario" at bounding box center [659, 165] width 295 height 26
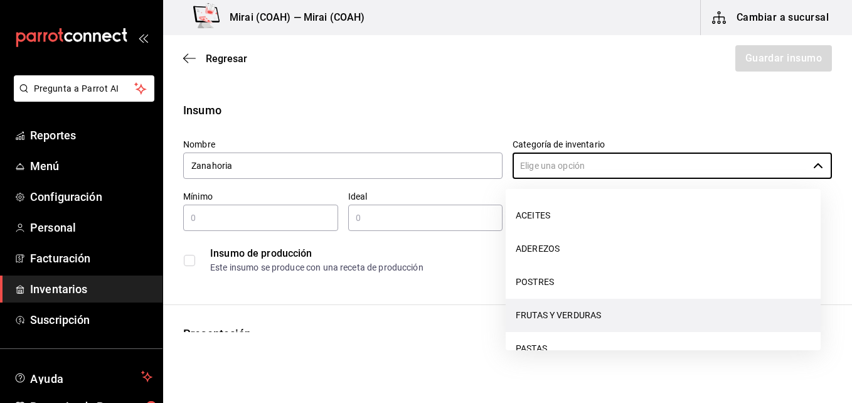
click at [528, 312] on li "FRUTAS Y VERDURAS" at bounding box center [663, 315] width 315 height 33
type input "FRUTAS Y VERDURAS"
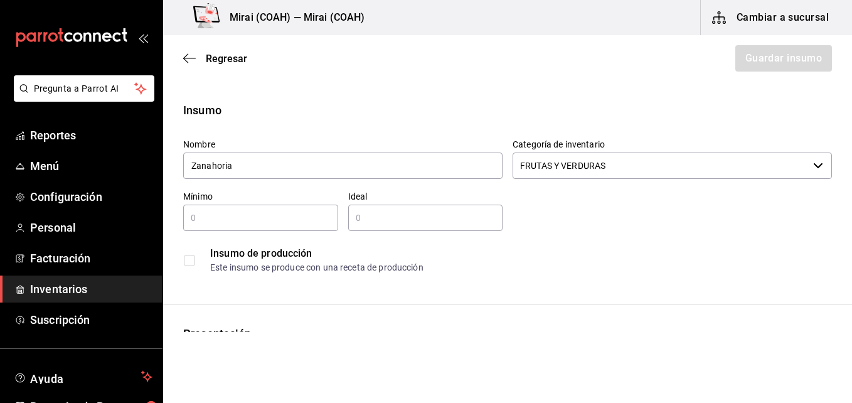
click at [260, 209] on div "​" at bounding box center [260, 217] width 155 height 26
type input "3"
click at [400, 223] on input "text" at bounding box center [425, 217] width 155 height 15
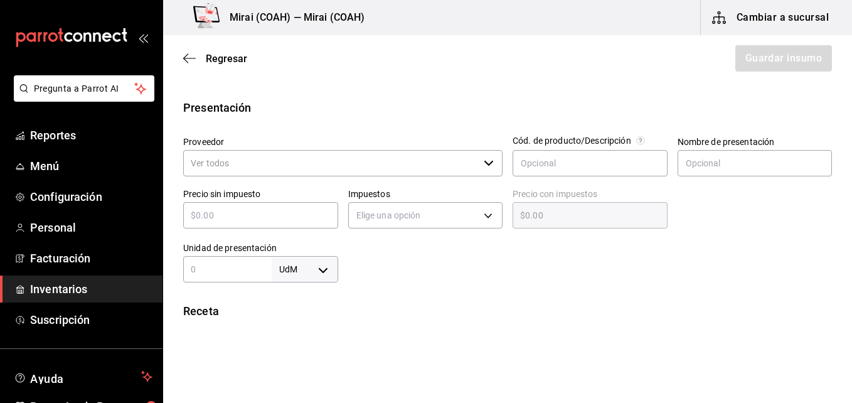
scroll to position [230, 0]
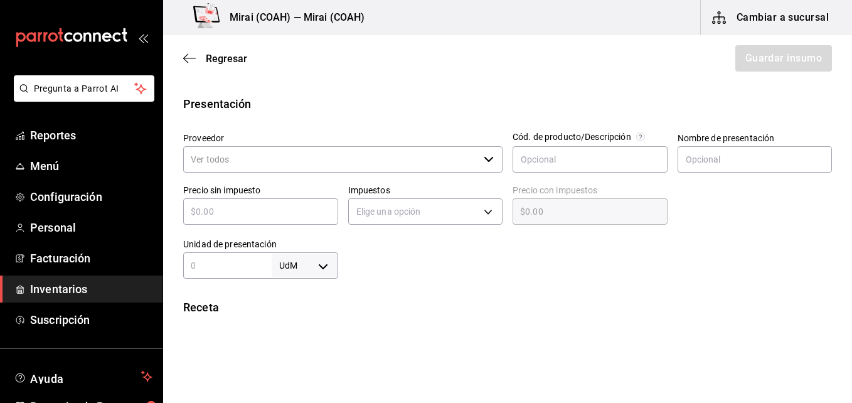
type input "4"
click at [426, 166] on input "Proveedor" at bounding box center [330, 159] width 295 height 26
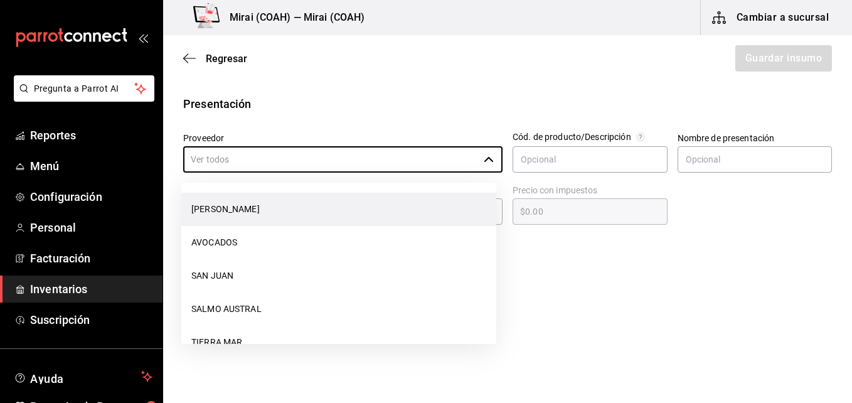
click at [354, 208] on li "Frutas Luis" at bounding box center [338, 209] width 315 height 33
type input "Frutas Luis"
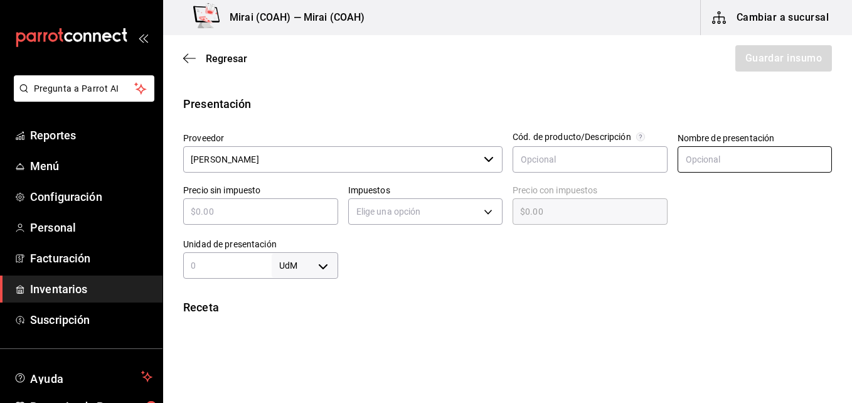
click at [708, 154] on input "text" at bounding box center [754, 159] width 155 height 26
type input "kg"
click at [280, 216] on input "text" at bounding box center [260, 211] width 155 height 15
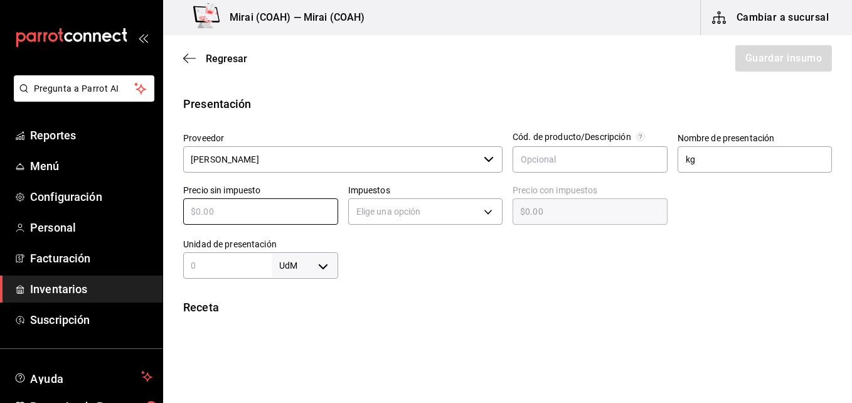
type input "$2"
type input "$2.00"
type input "$24"
type input "$24.00"
type input "$24"
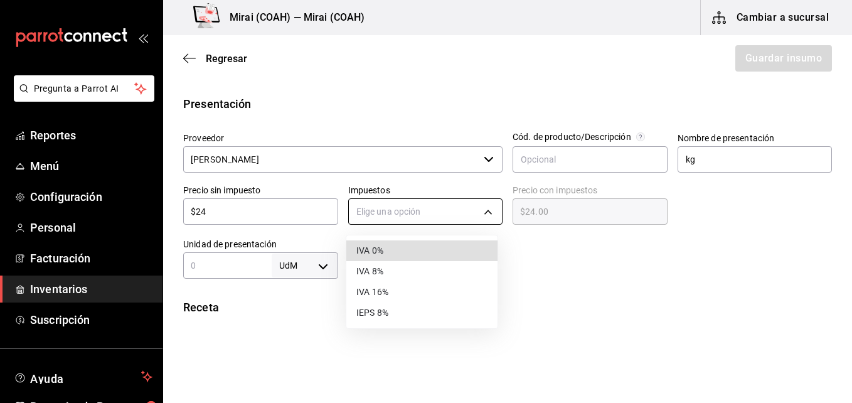
click at [490, 213] on body "Pregunta a Parrot AI Reportes Menú Configuración Personal Facturación Inventari…" at bounding box center [426, 166] width 852 height 332
click at [427, 247] on li "IVA 0%" at bounding box center [421, 250] width 151 height 21
type input "IVA_0"
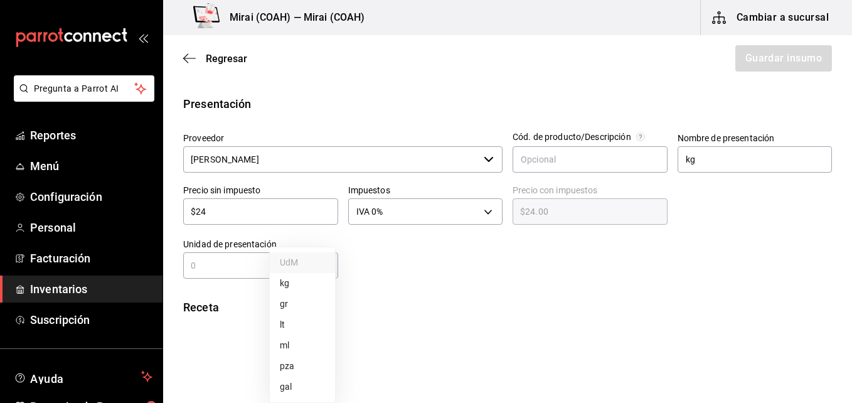
click at [320, 267] on body "Pregunta a Parrot AI Reportes Menú Configuración Personal Facturación Inventari…" at bounding box center [426, 166] width 852 height 332
click at [304, 281] on li "kg" at bounding box center [302, 283] width 65 height 21
type input "KILOGRAM"
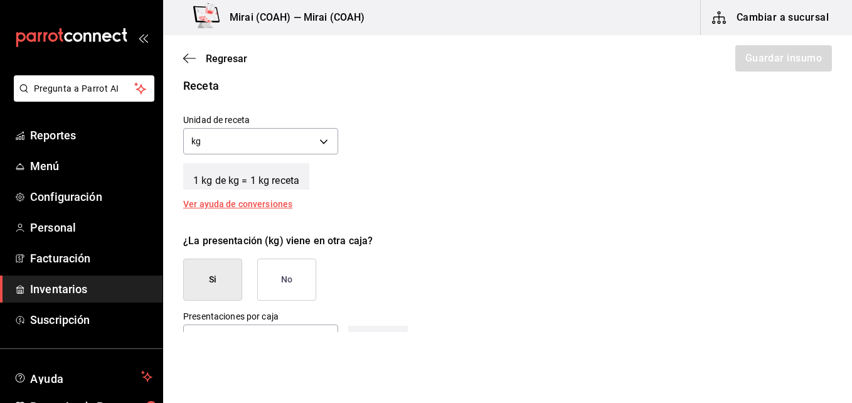
scroll to position [464, 0]
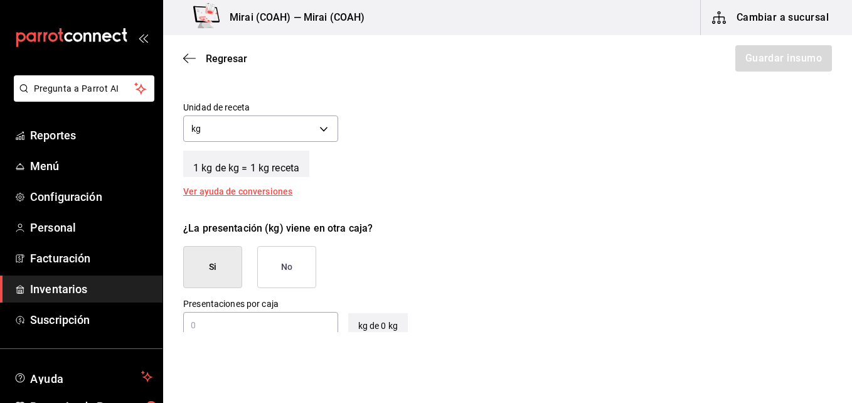
click at [304, 266] on button "No" at bounding box center [286, 267] width 59 height 42
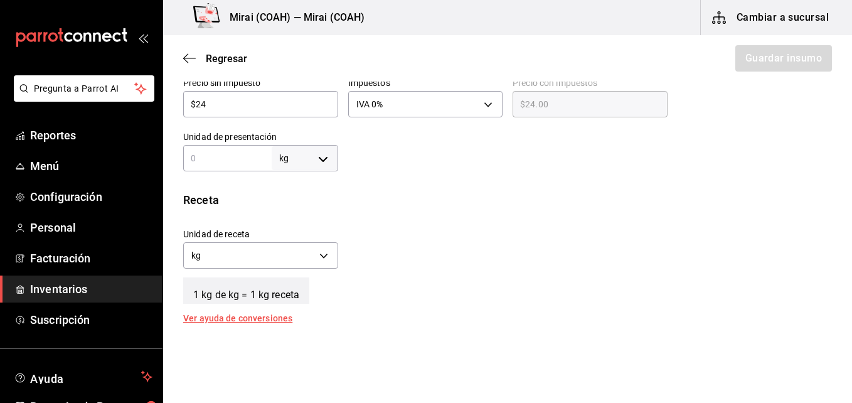
scroll to position [327, 0]
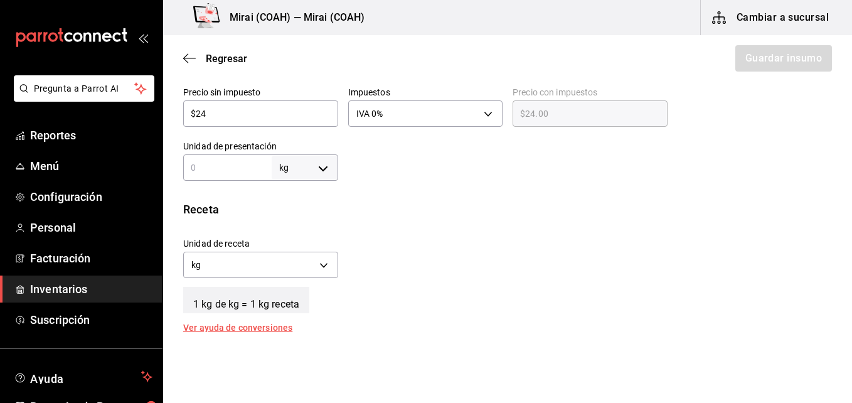
click at [244, 173] on input "text" at bounding box center [227, 167] width 88 height 15
type input "1"
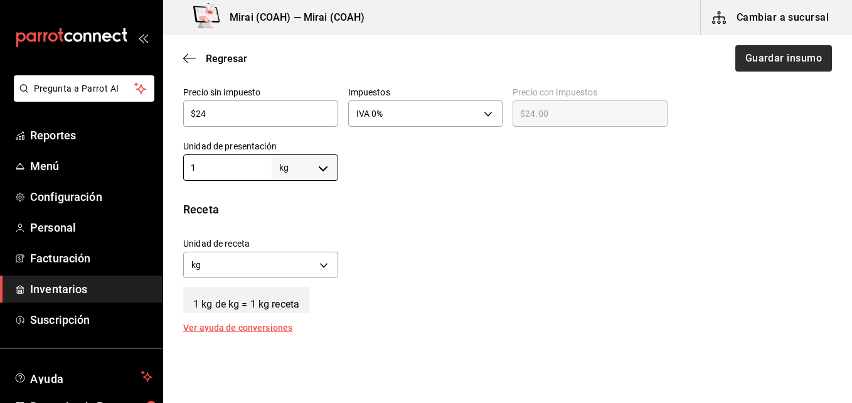
type input "1"
click at [801, 50] on button "Guardar insumo" at bounding box center [783, 58] width 98 height 26
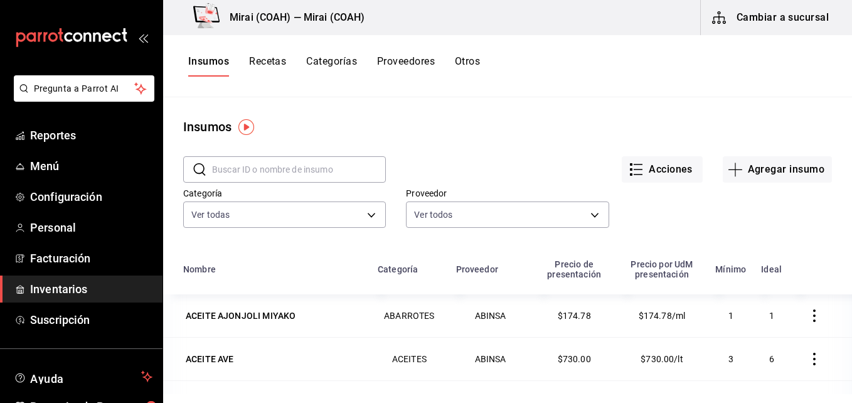
click at [278, 67] on button "Recetas" at bounding box center [267, 65] width 37 height 21
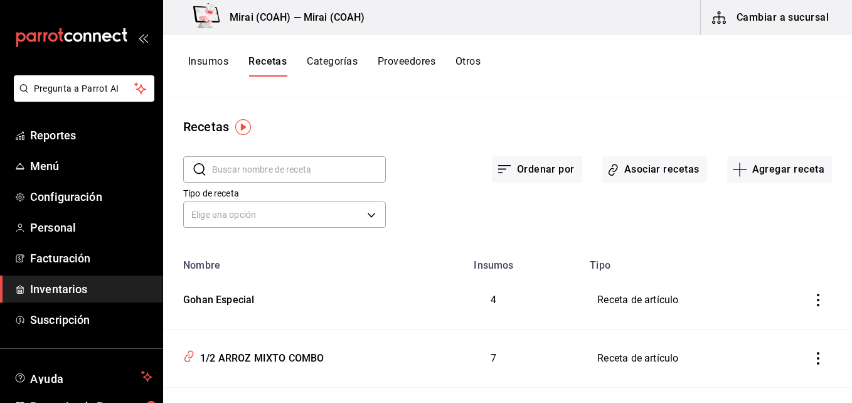
click at [812, 294] on icon "inventoriesTable" at bounding box center [818, 300] width 13 height 13
click at [780, 313] on span "Eliminar" at bounding box center [771, 317] width 32 height 10
click at [213, 60] on button "Insumos" at bounding box center [208, 65] width 40 height 21
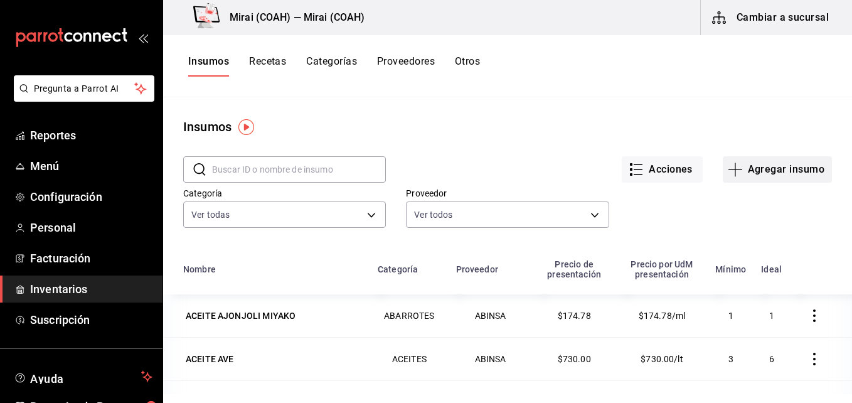
click at [733, 171] on icon "button" at bounding box center [735, 169] width 15 height 15
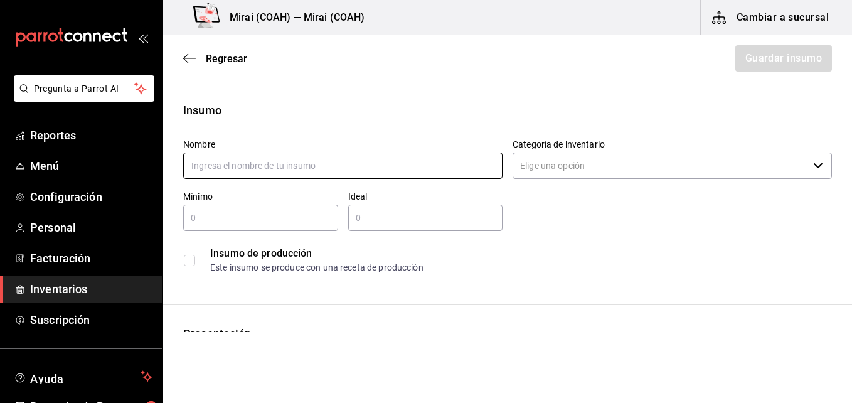
click at [281, 167] on input "text" at bounding box center [342, 165] width 319 height 26
type input "furikake"
click at [189, 61] on icon "button" at bounding box center [189, 58] width 13 height 11
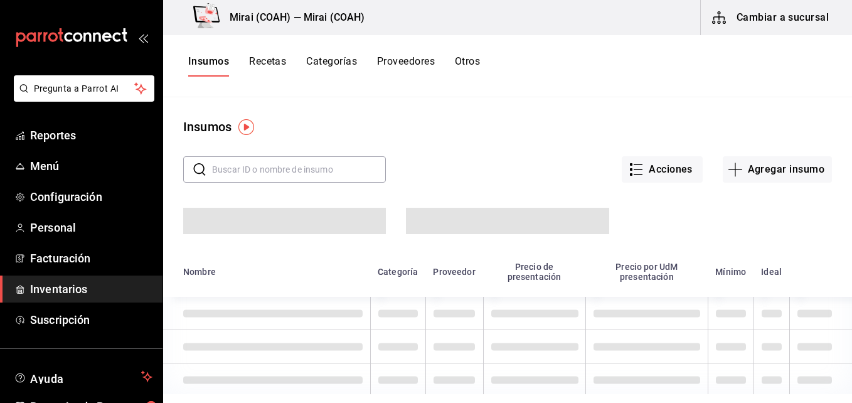
click at [245, 163] on input "text" at bounding box center [299, 169] width 174 height 25
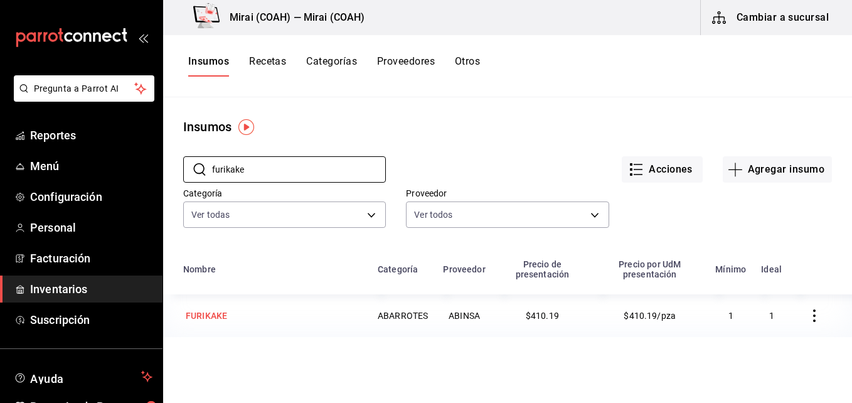
type input "furikake"
click at [226, 312] on div "FURIKAKE" at bounding box center [206, 315] width 41 height 13
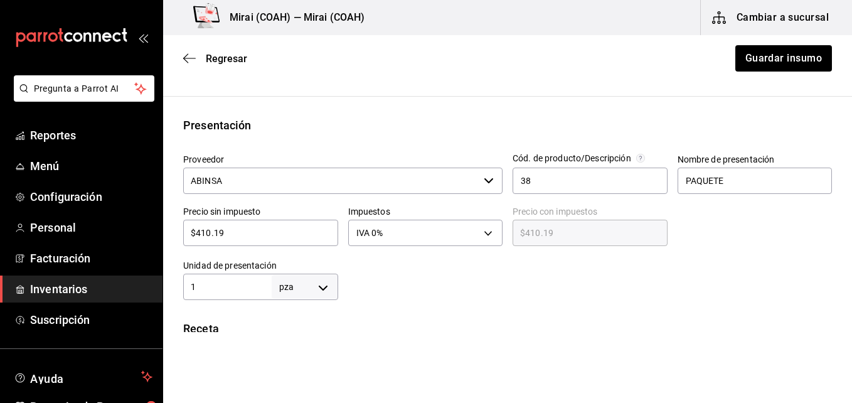
scroll to position [225, 0]
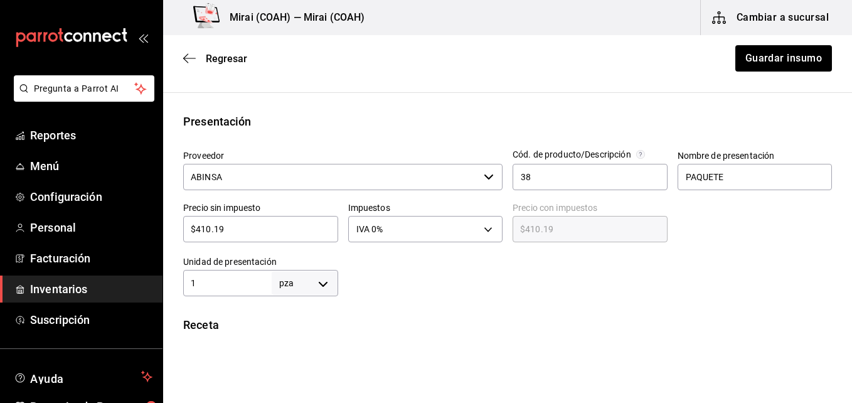
click at [261, 227] on input "$410.19" at bounding box center [260, 228] width 155 height 15
type input "$5"
type input "$5.00"
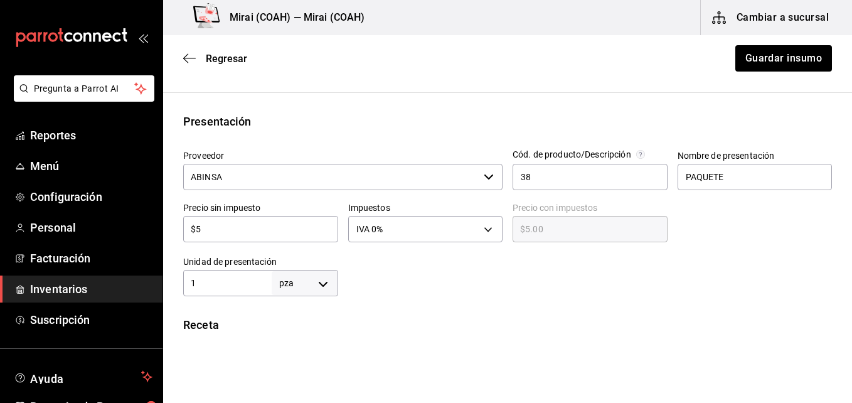
type input "$54"
type input "$54.00"
type input "$549"
type input "$549.00"
type input "$549.4"
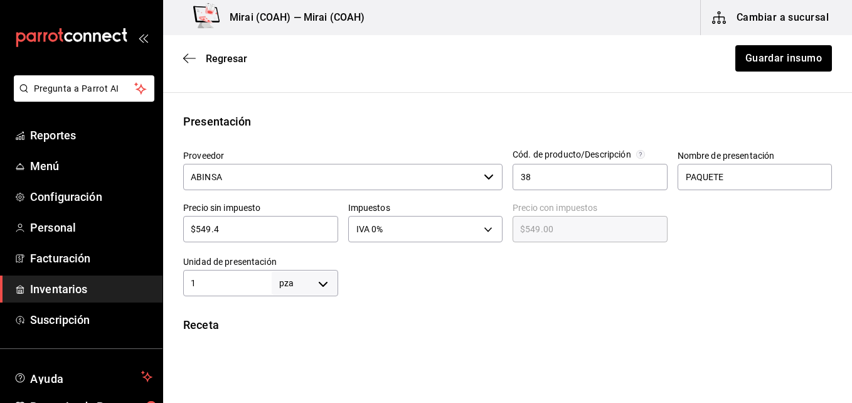
type input "$549.40"
type input "$549.45"
click at [317, 283] on body "Pregunta a Parrot AI Reportes Menú Configuración Personal Facturación Inventari…" at bounding box center [426, 166] width 852 height 332
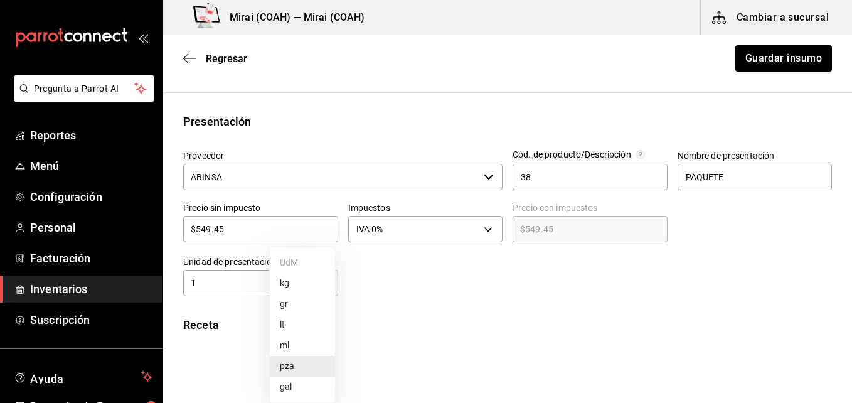
click at [302, 304] on li "gr" at bounding box center [302, 304] width 65 height 21
type input "GRAM"
type input "1"
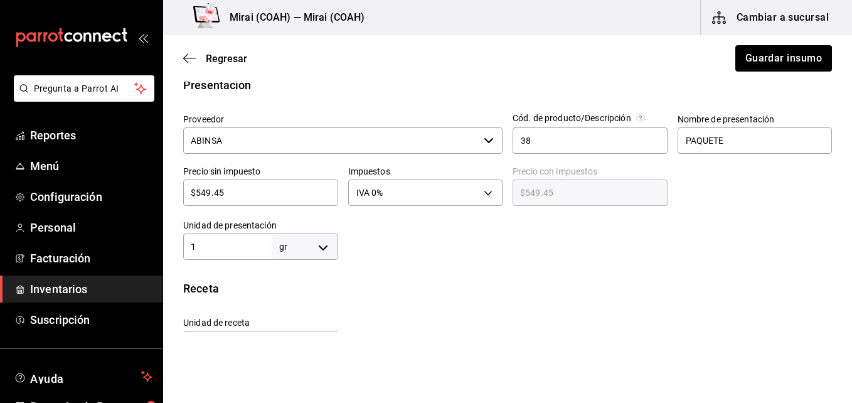
scroll to position [270, 0]
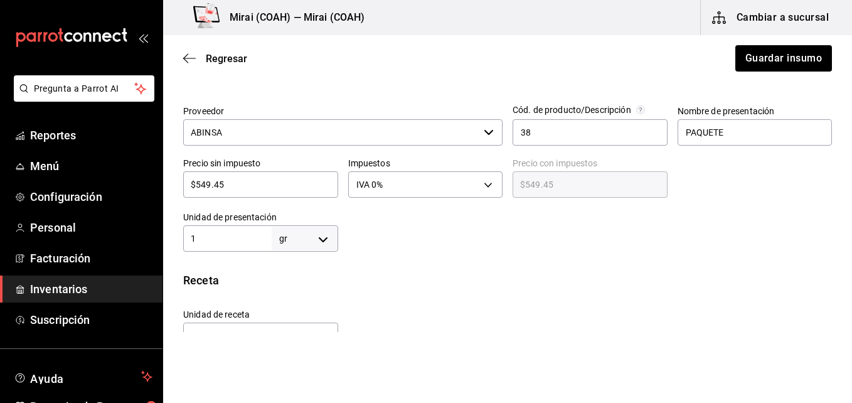
click at [215, 235] on input "1" at bounding box center [227, 238] width 88 height 15
type input "1.4"
type input "1.45"
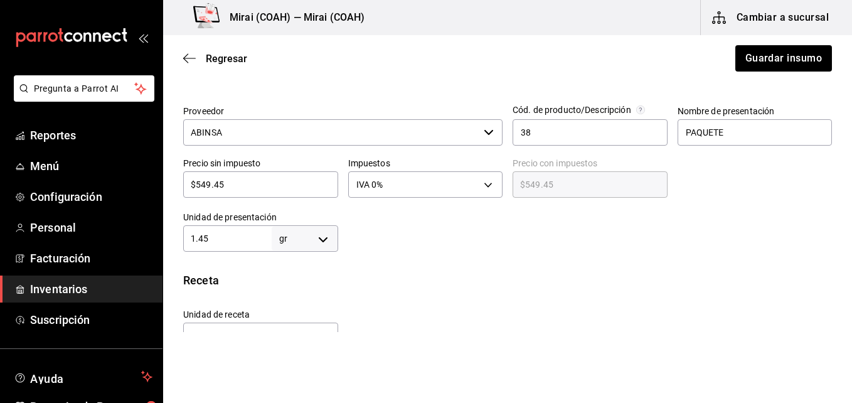
type input "1.4"
type input "1."
type input "1"
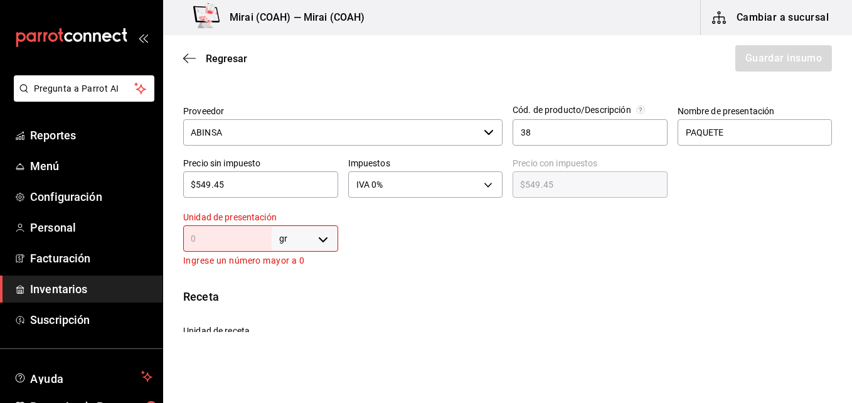
type input "4"
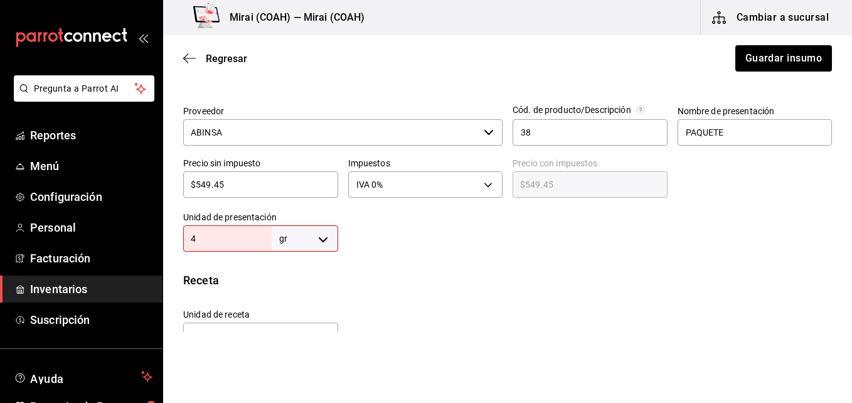
type input "4"
type input "45"
type input "454"
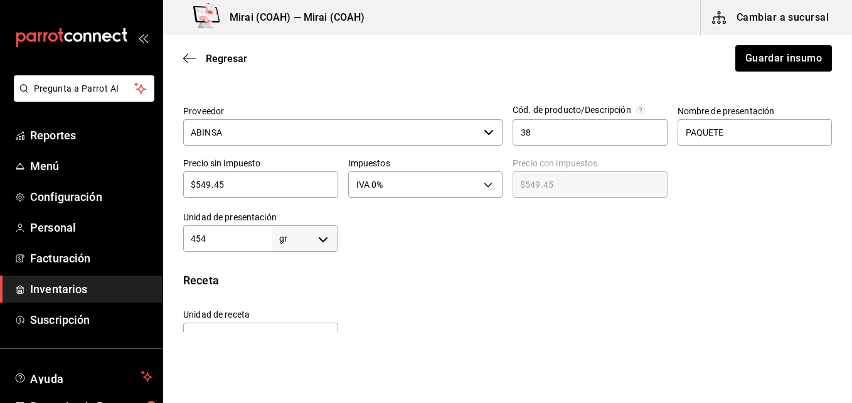
type input "45"
type input "453"
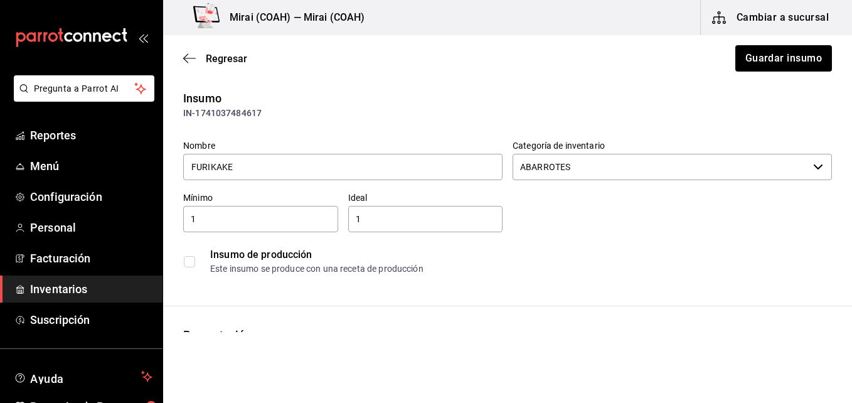
scroll to position [0, 0]
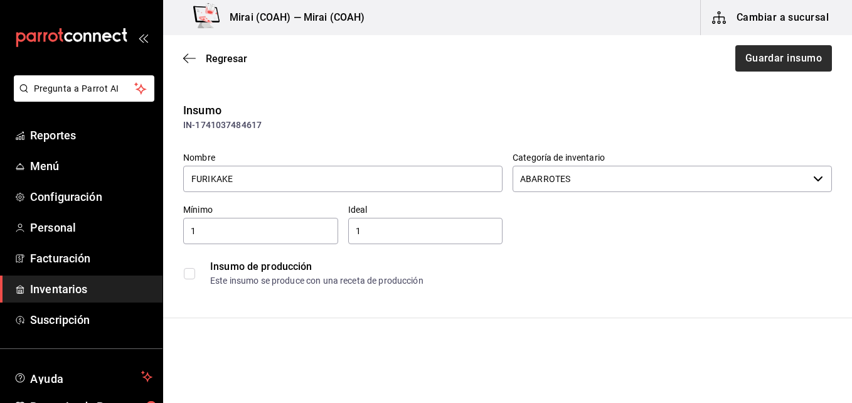
type input "453"
click at [781, 64] on button "Guardar insumo" at bounding box center [783, 58] width 98 height 26
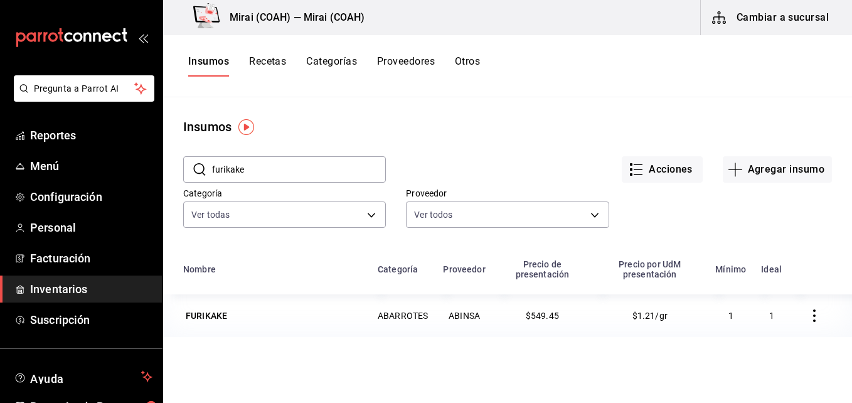
click at [268, 61] on button "Recetas" at bounding box center [267, 65] width 37 height 21
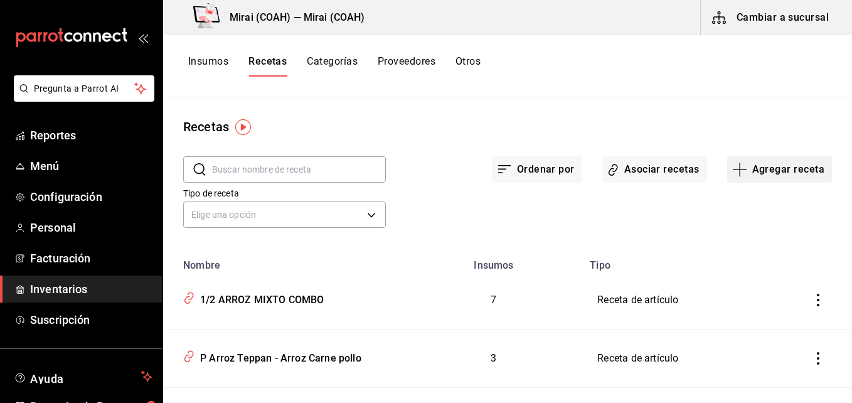
click at [733, 170] on icon "button" at bounding box center [739, 169] width 15 height 15
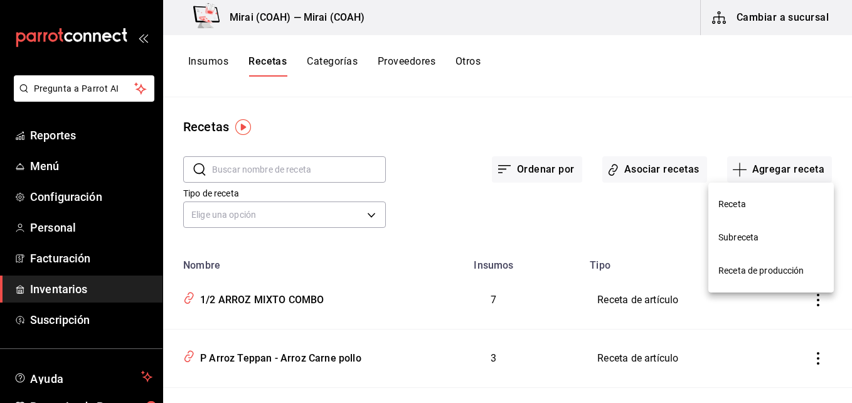
click at [721, 207] on span "Receta" at bounding box center [770, 204] width 105 height 13
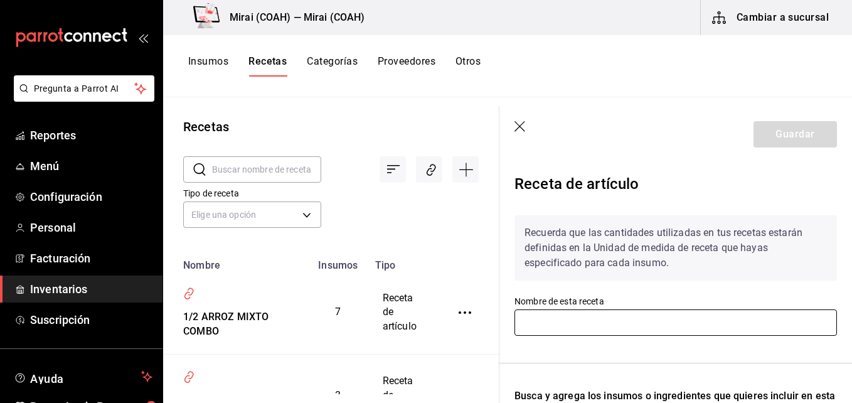
click at [588, 322] on input "text" at bounding box center [675, 322] width 322 height 26
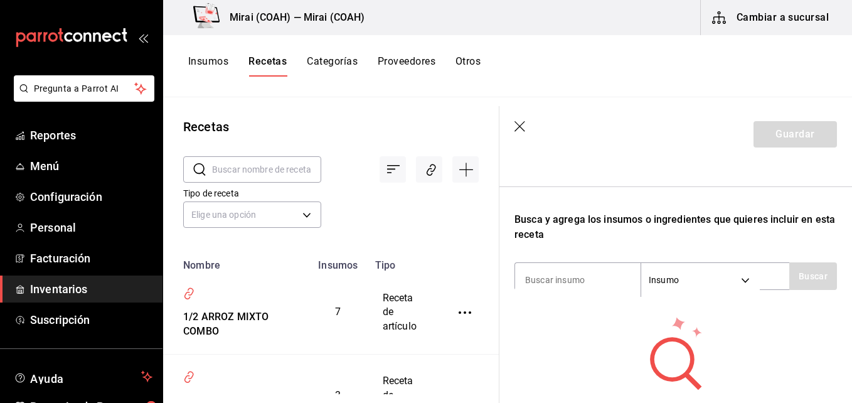
scroll to position [182, 0]
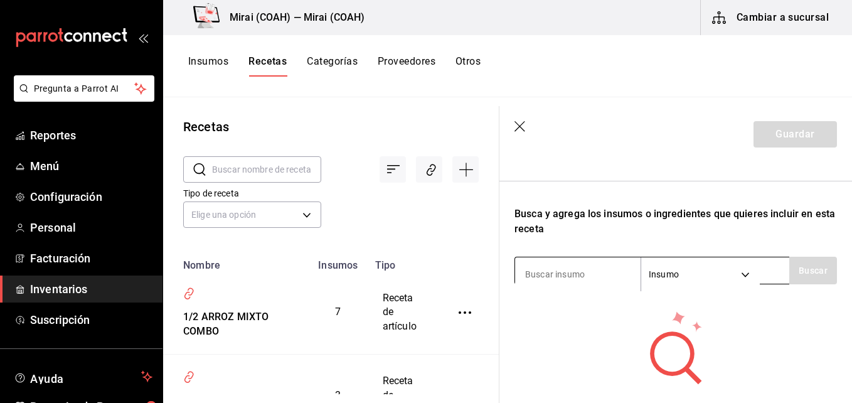
type input "Pasta Tampico rc"
click at [607, 282] on input at bounding box center [577, 274] width 125 height 26
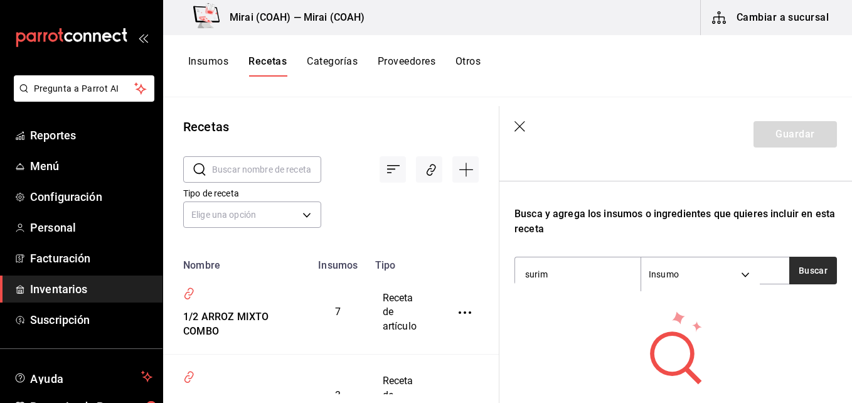
type input "surim"
click at [807, 270] on button "Buscar" at bounding box center [813, 271] width 48 height 28
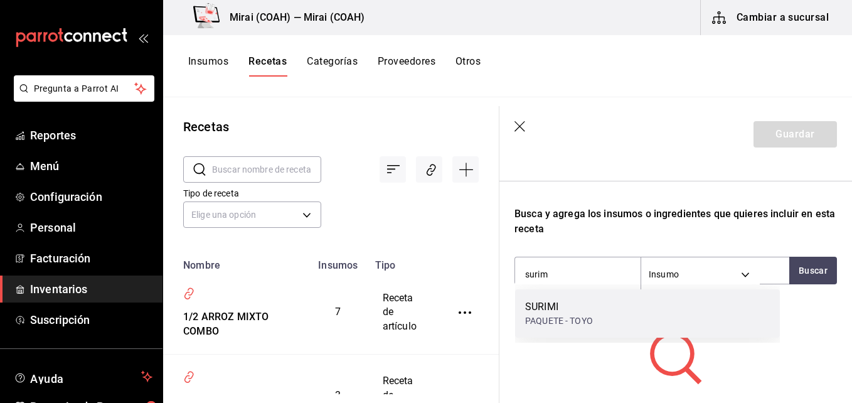
click at [601, 314] on div "[PERSON_NAME] - TOYO" at bounding box center [647, 313] width 265 height 48
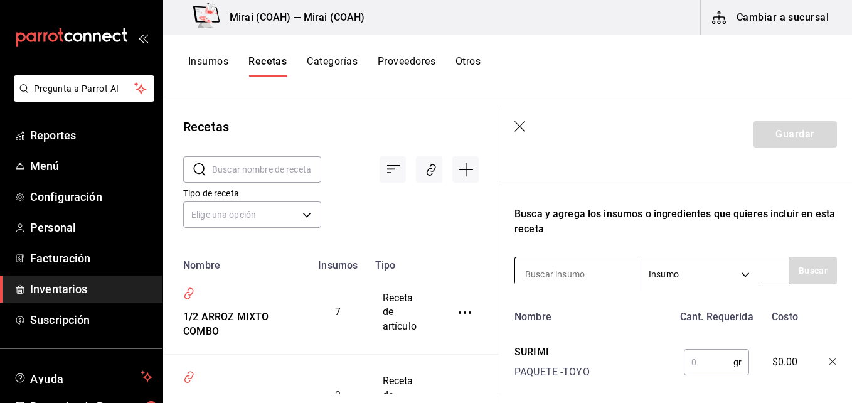
click at [572, 268] on input at bounding box center [577, 274] width 125 height 26
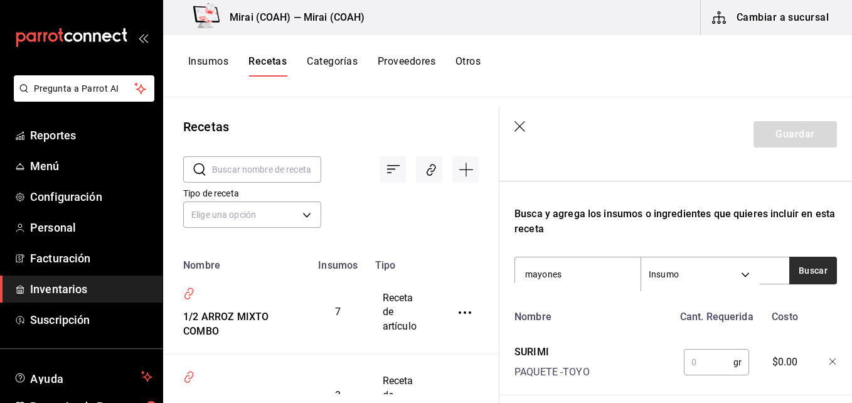
type input "mayones"
click at [815, 273] on button "Buscar" at bounding box center [813, 271] width 48 height 28
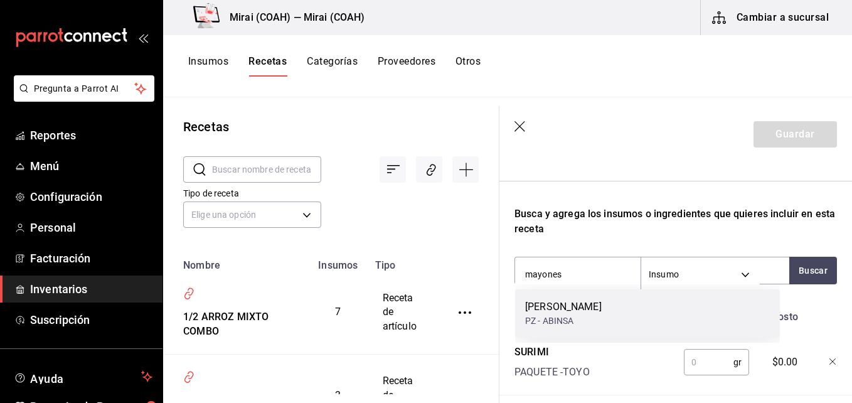
click at [701, 305] on div "MAYONESA [PERSON_NAME]" at bounding box center [647, 313] width 265 height 48
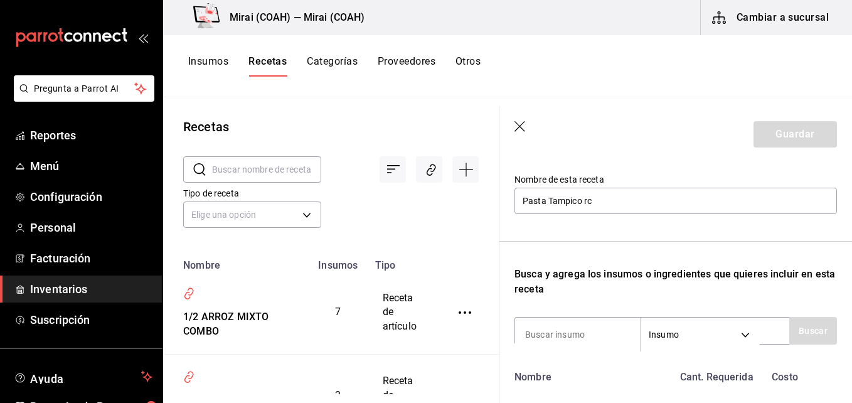
scroll to position [107, 0]
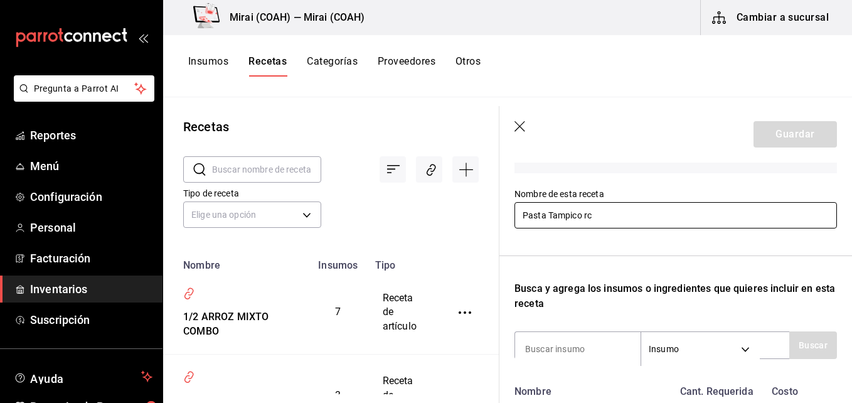
click at [631, 217] on input "Pasta Tampico rc" at bounding box center [675, 215] width 322 height 26
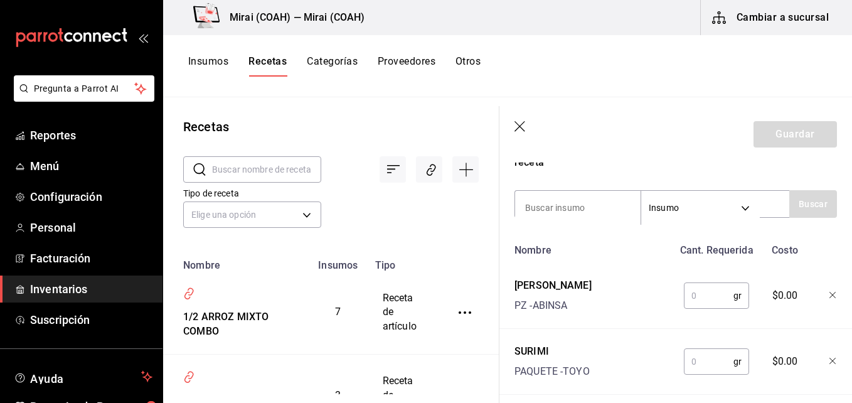
scroll to position [247, 0]
type input "Pasta Tampico receta"
click at [605, 213] on input at bounding box center [577, 209] width 125 height 26
type input "jala"
click at [812, 206] on button "Buscar" at bounding box center [813, 205] width 48 height 28
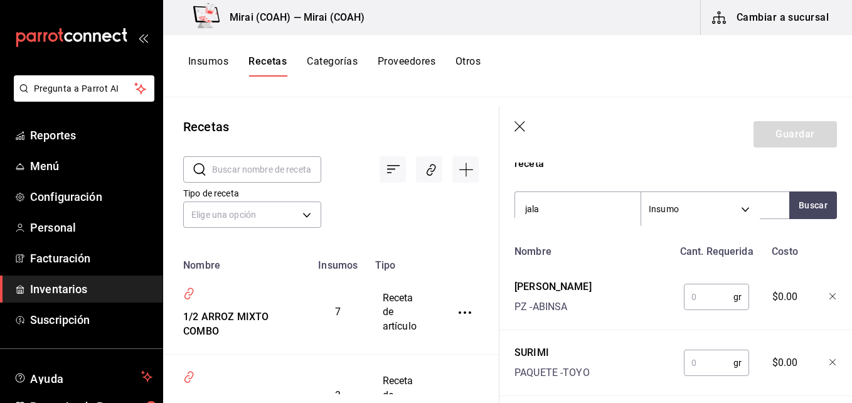
click at [703, 300] on input "text" at bounding box center [709, 296] width 50 height 25
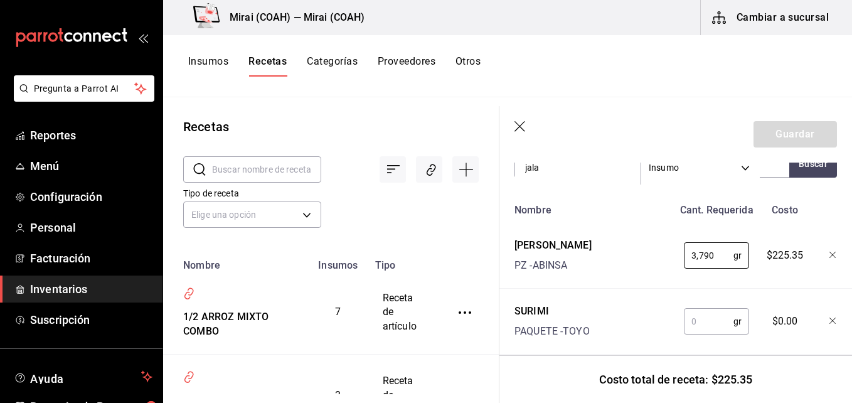
scroll to position [315, 0]
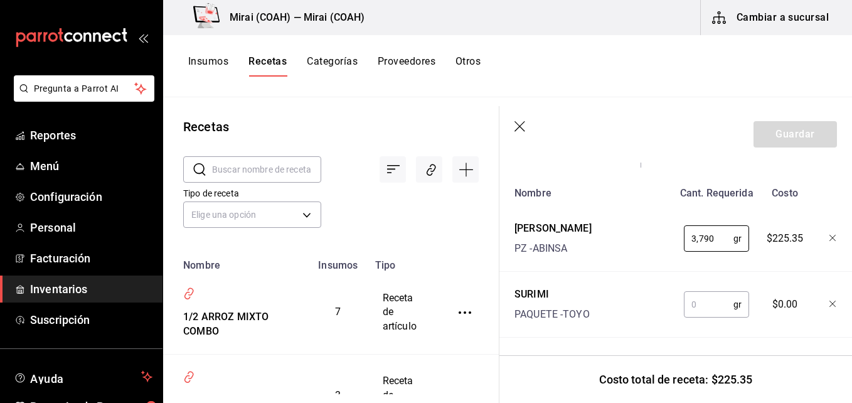
type input "3,790"
click at [701, 296] on input "text" at bounding box center [709, 304] width 50 height 25
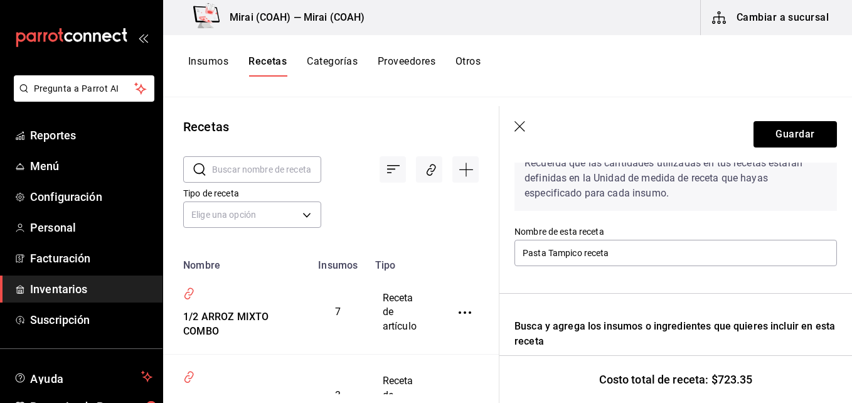
scroll to position [74, 0]
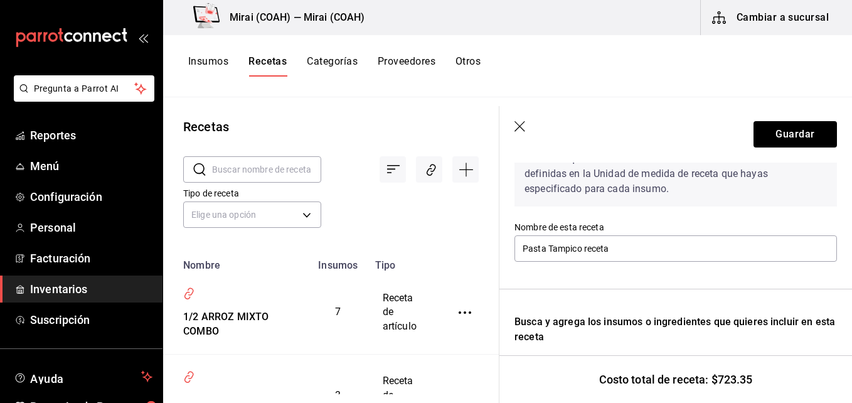
type input "6,000"
click at [517, 127] on icon "button" at bounding box center [520, 127] width 13 height 13
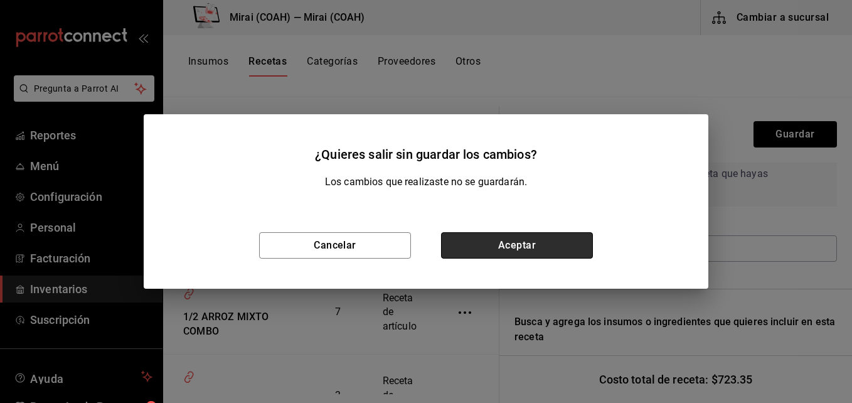
click at [483, 237] on button "Aceptar" at bounding box center [517, 245] width 152 height 26
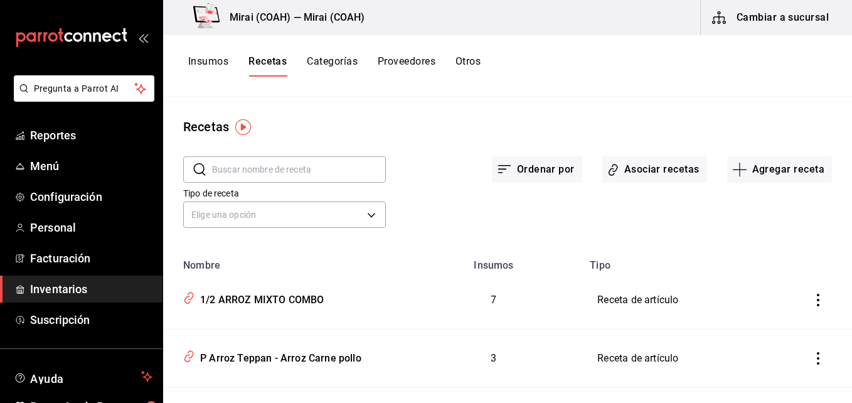
click at [284, 170] on input "text" at bounding box center [299, 169] width 174 height 25
click at [450, 127] on div "Recetas" at bounding box center [507, 126] width 689 height 19
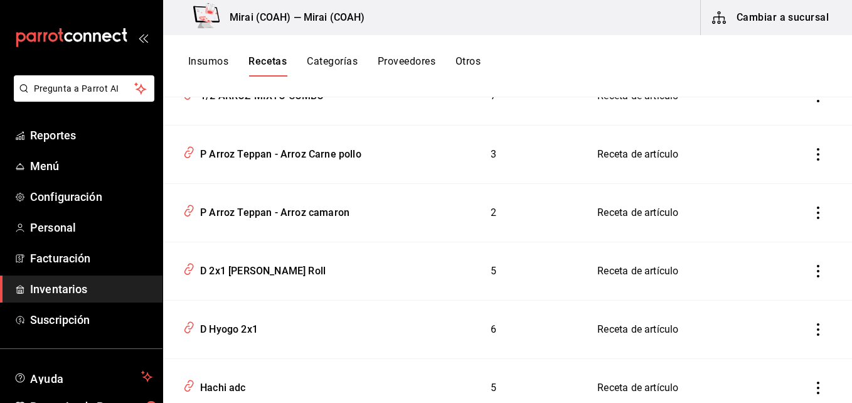
scroll to position [231, 0]
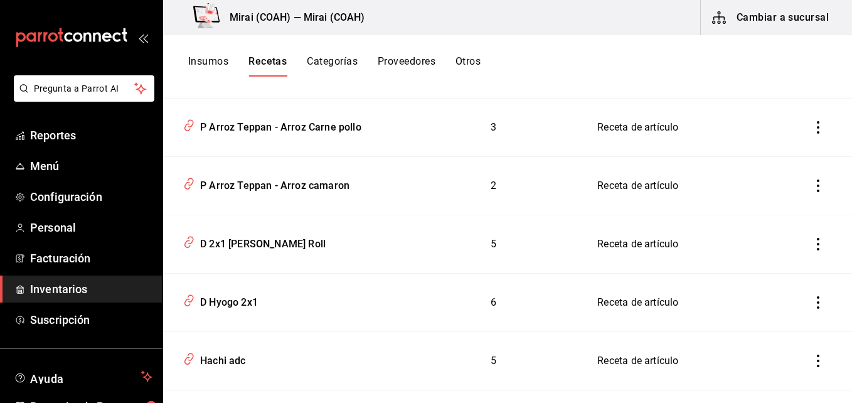
click at [812, 129] on icon "inventoriesTable" at bounding box center [818, 127] width 13 height 13
click at [652, 65] on div at bounding box center [426, 201] width 852 height 403
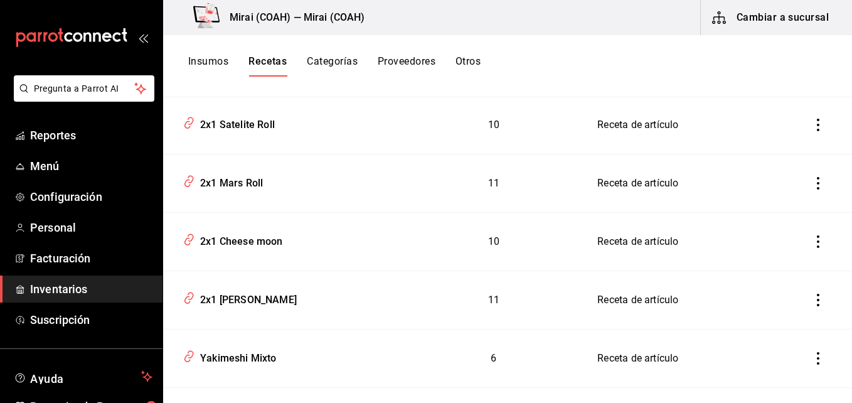
scroll to position [5547, 0]
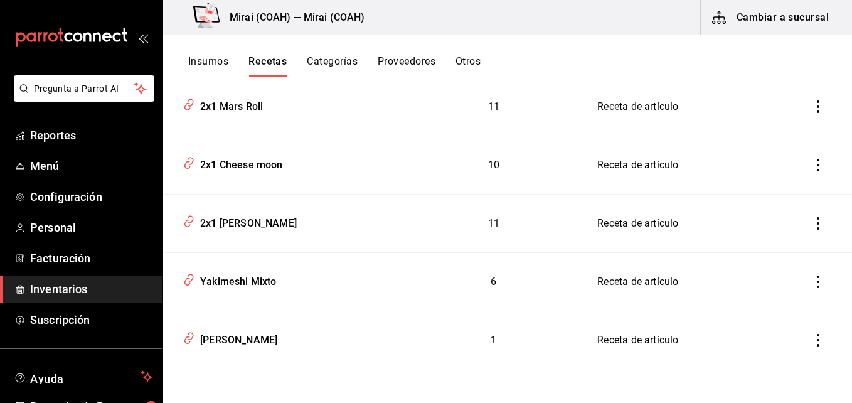
click at [812, 341] on icon "inventoriesTable" at bounding box center [818, 340] width 13 height 13
click at [778, 358] on span "Eliminar" at bounding box center [771, 358] width 32 height 10
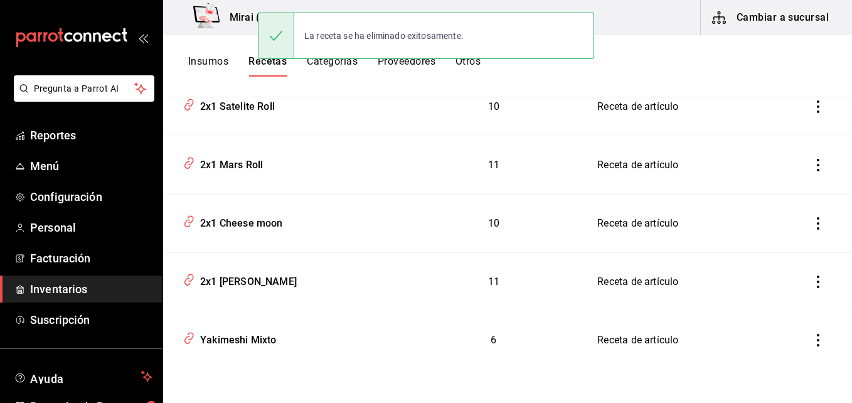
scroll to position [5489, 0]
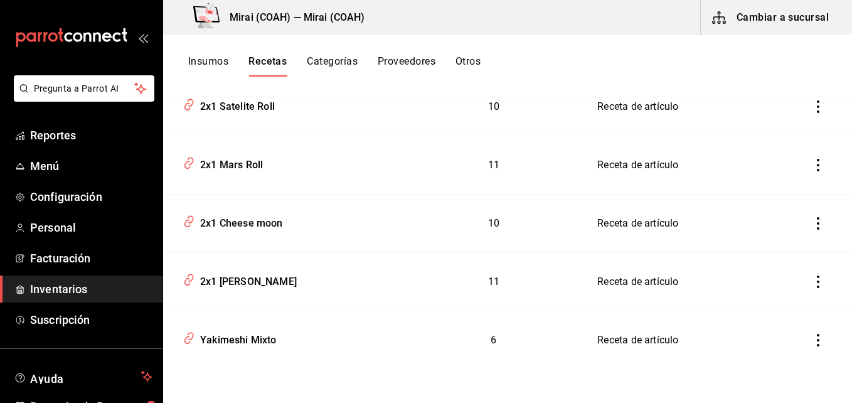
click at [817, 282] on icon "inventoriesTable" at bounding box center [818, 281] width 3 height 13
click at [773, 301] on span "Eliminar" at bounding box center [771, 299] width 32 height 10
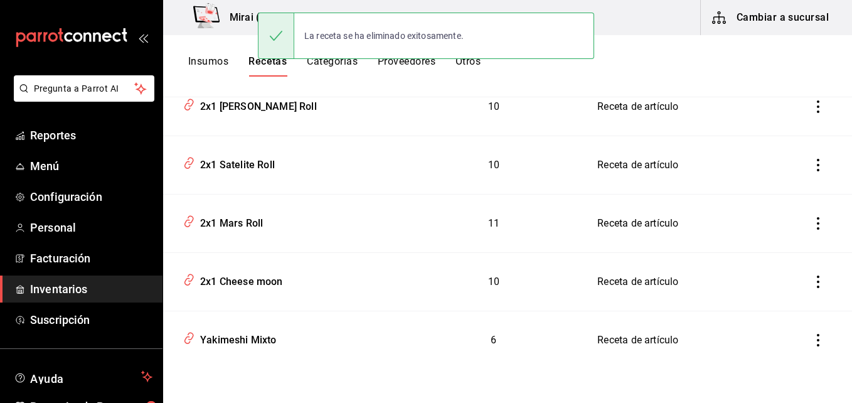
scroll to position [5431, 0]
click at [812, 227] on icon "inventoriesTable" at bounding box center [818, 223] width 13 height 13
click at [778, 246] on span "Eliminar" at bounding box center [759, 240] width 55 height 15
click at [812, 281] on icon "inventoriesTable" at bounding box center [818, 281] width 13 height 13
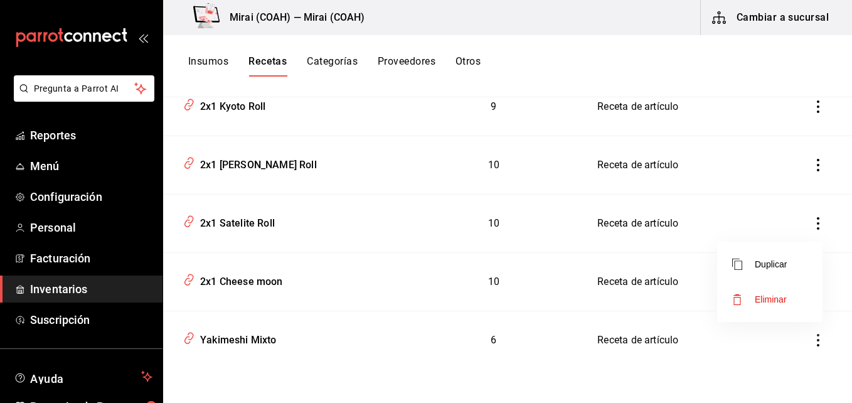
click at [783, 290] on li "Eliminar" at bounding box center [769, 299] width 105 height 35
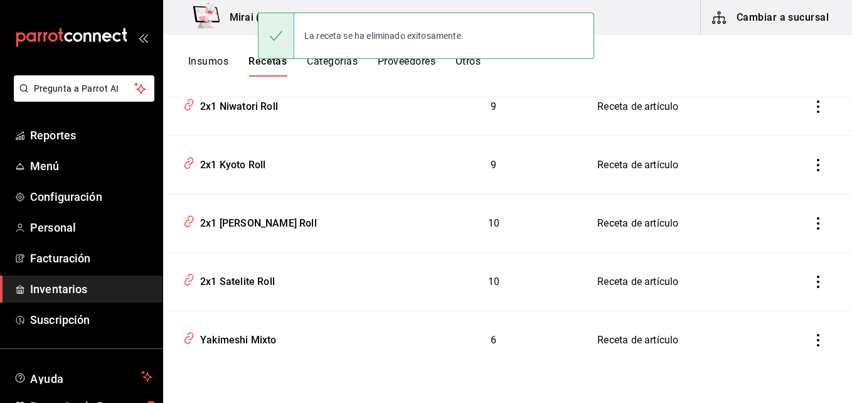
scroll to position [5314, 0]
click at [812, 282] on icon "inventoriesTable" at bounding box center [818, 281] width 13 height 13
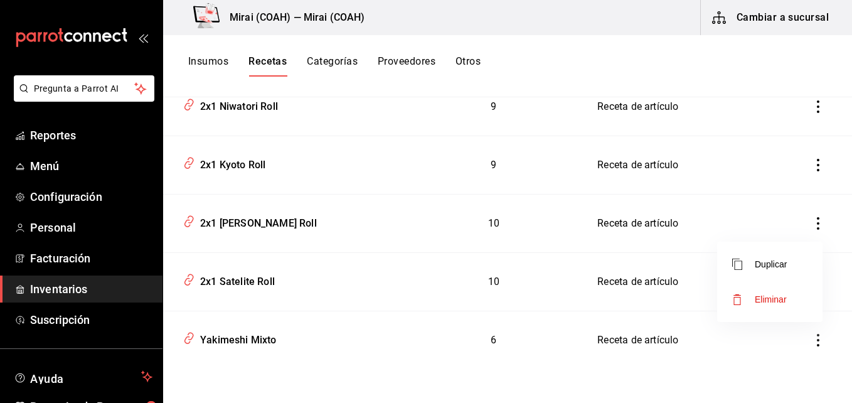
click at [776, 295] on span "Eliminar" at bounding box center [771, 299] width 32 height 10
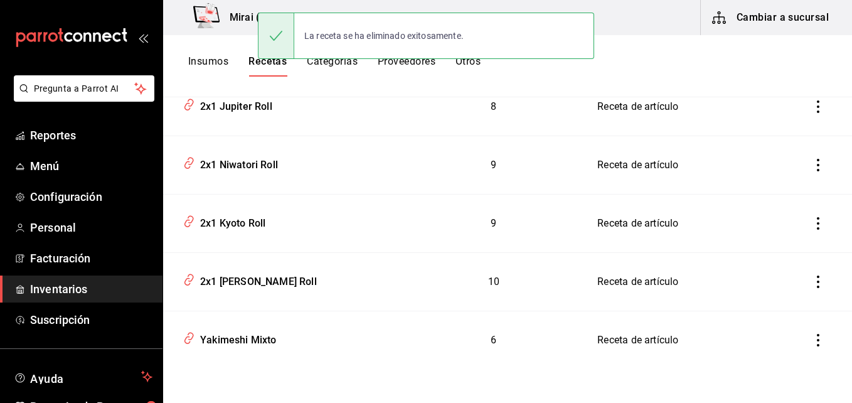
scroll to position [5256, 0]
click at [812, 226] on icon "inventoriesTable" at bounding box center [818, 223] width 13 height 13
click at [773, 240] on span "Eliminar" at bounding box center [771, 241] width 32 height 10
click at [812, 221] on icon "inventoriesTable" at bounding box center [818, 223] width 13 height 13
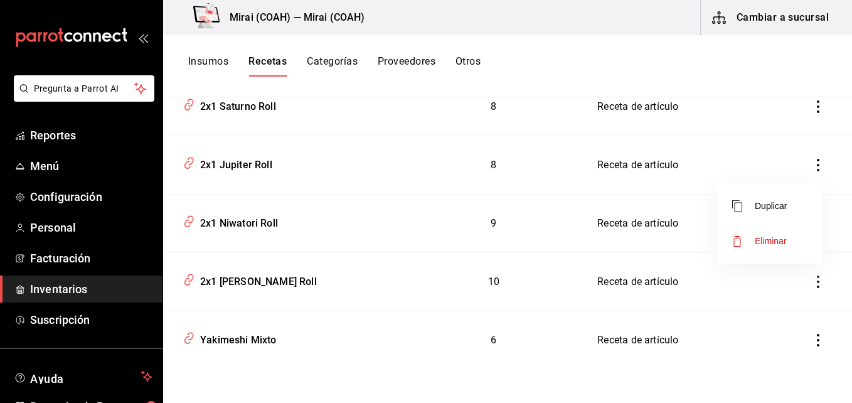
click at [777, 240] on span "Eliminar" at bounding box center [771, 241] width 32 height 10
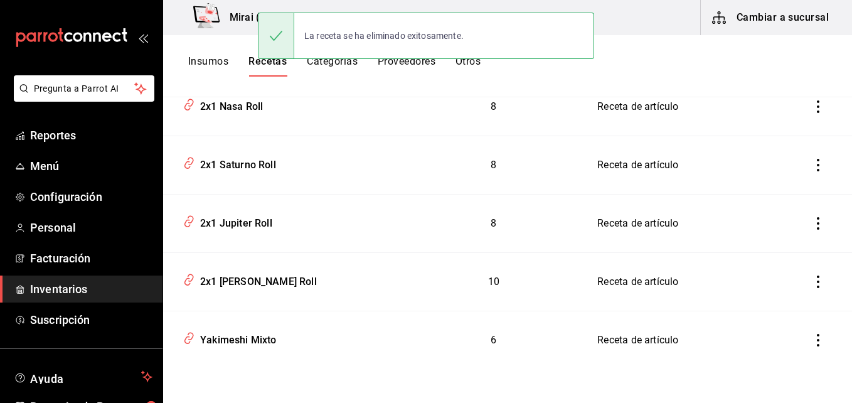
scroll to position [5139, 0]
click at [812, 226] on icon "inventoriesTable" at bounding box center [818, 223] width 13 height 13
click at [783, 240] on span "Eliminar" at bounding box center [771, 241] width 32 height 10
click at [812, 225] on icon "inventoriesTable" at bounding box center [818, 223] width 13 height 13
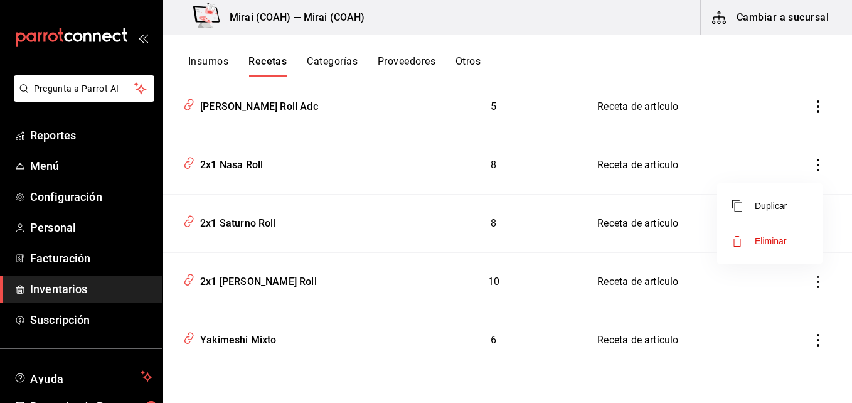
click at [773, 240] on span "Eliminar" at bounding box center [771, 241] width 32 height 10
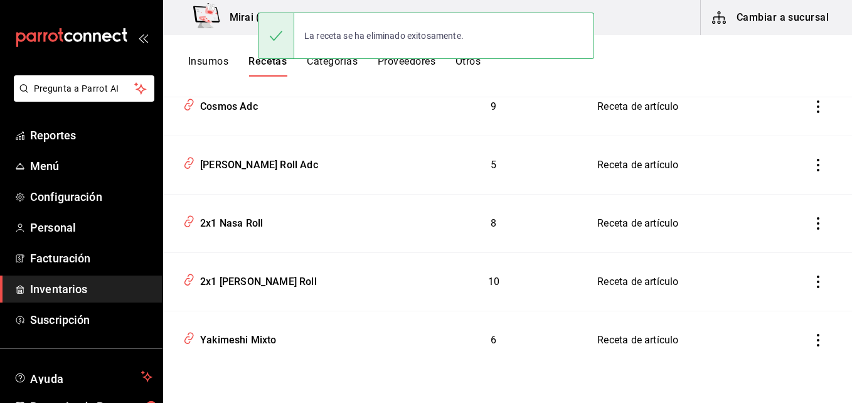
scroll to position [5022, 0]
click at [812, 226] on icon "inventoriesTable" at bounding box center [818, 223] width 13 height 13
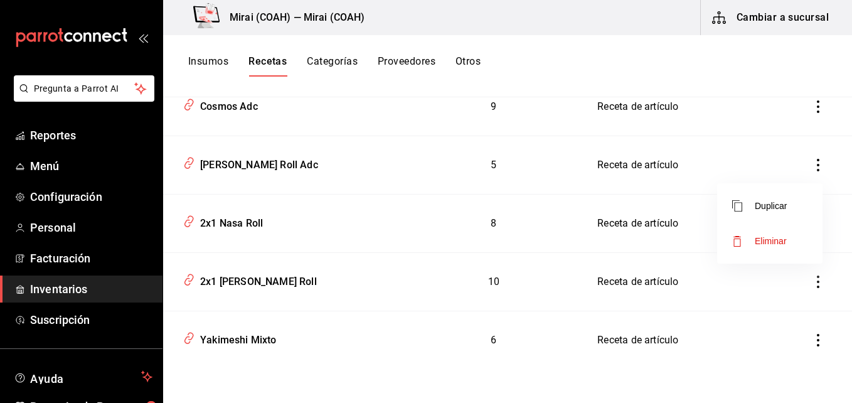
click at [788, 240] on li "Eliminar" at bounding box center [769, 240] width 105 height 35
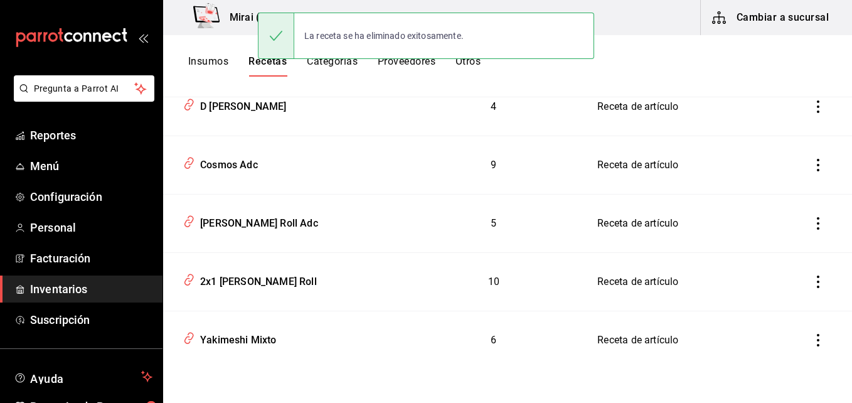
scroll to position [4964, 0]
click at [812, 222] on icon "inventoriesTable" at bounding box center [818, 223] width 13 height 13
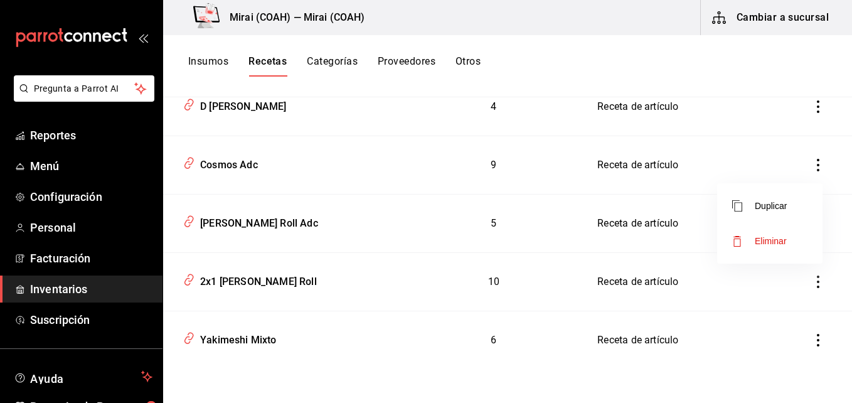
click at [788, 238] on li "Eliminar" at bounding box center [769, 240] width 105 height 35
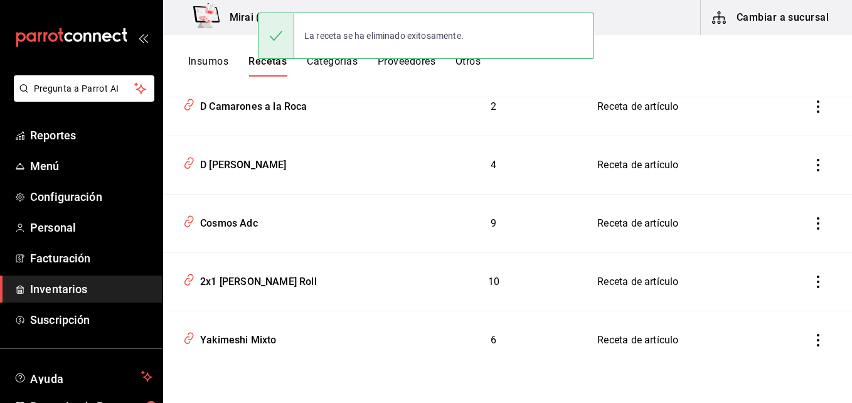
scroll to position [4906, 0]
click at [812, 221] on icon "inventoriesTable" at bounding box center [818, 223] width 13 height 13
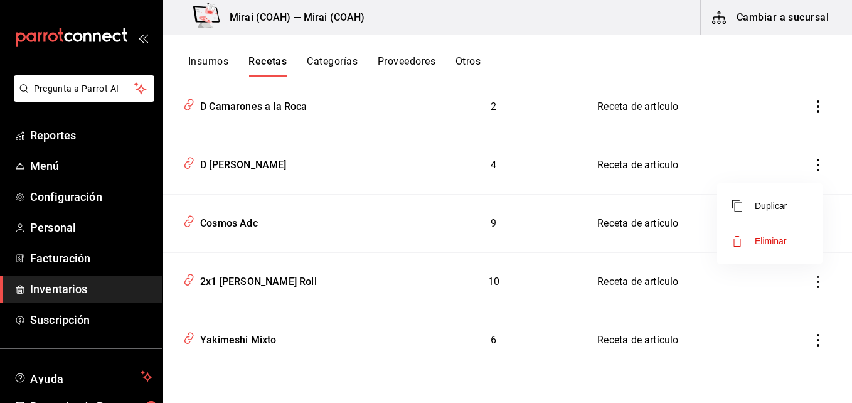
click at [785, 236] on span "Eliminar" at bounding box center [771, 241] width 32 height 10
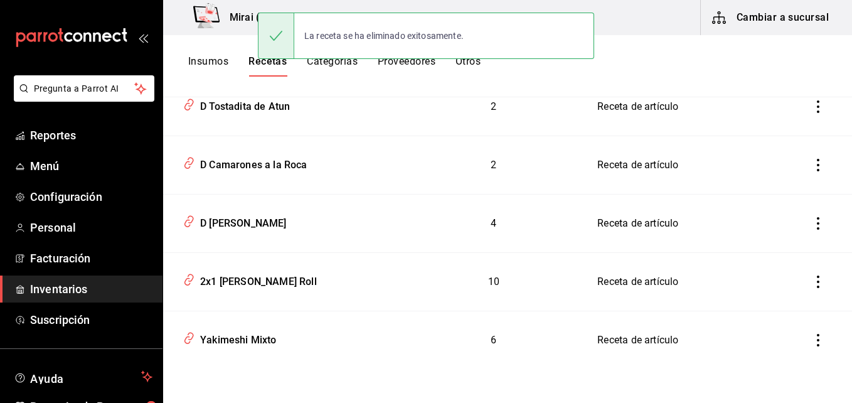
scroll to position [4847, 0]
click at [812, 225] on icon "inventoriesTable" at bounding box center [818, 223] width 13 height 13
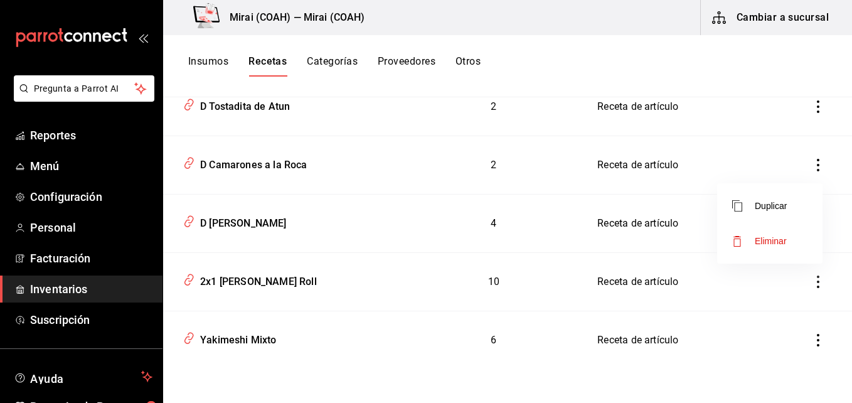
click at [782, 244] on span "Eliminar" at bounding box center [771, 241] width 32 height 10
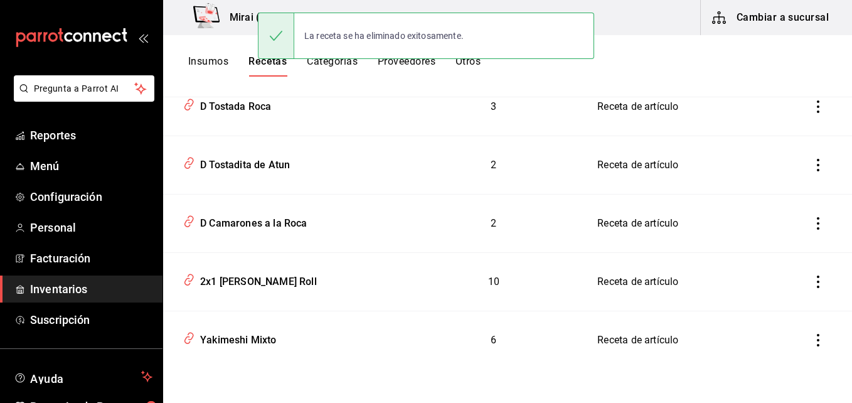
scroll to position [4789, 0]
click at [812, 225] on icon "inventoriesTable" at bounding box center [818, 223] width 13 height 13
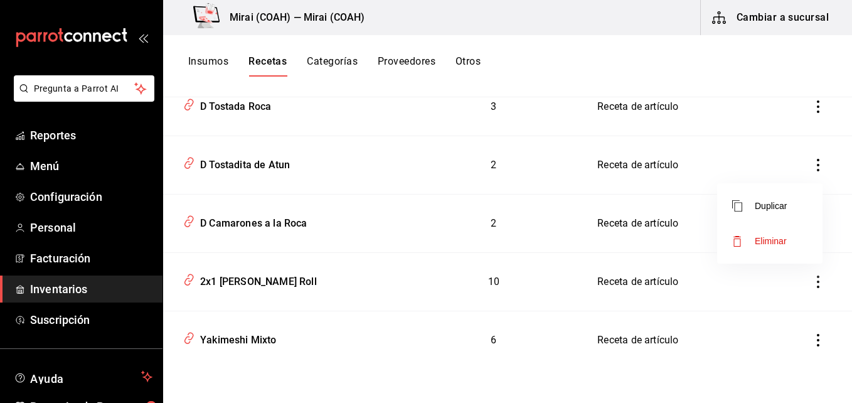
click at [780, 241] on span "Eliminar" at bounding box center [771, 241] width 32 height 10
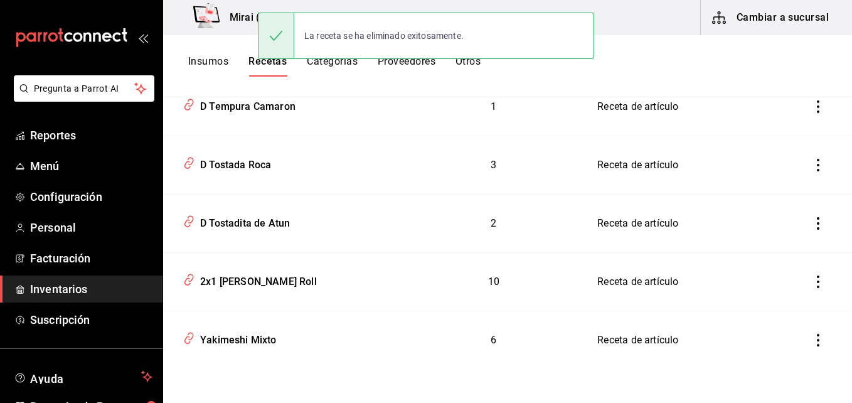
scroll to position [4731, 0]
click at [817, 228] on icon "inventoriesTable" at bounding box center [818, 223] width 3 height 13
click at [782, 238] on span "Eliminar" at bounding box center [771, 241] width 32 height 10
click at [817, 223] on icon "inventoriesTable" at bounding box center [818, 223] width 3 height 13
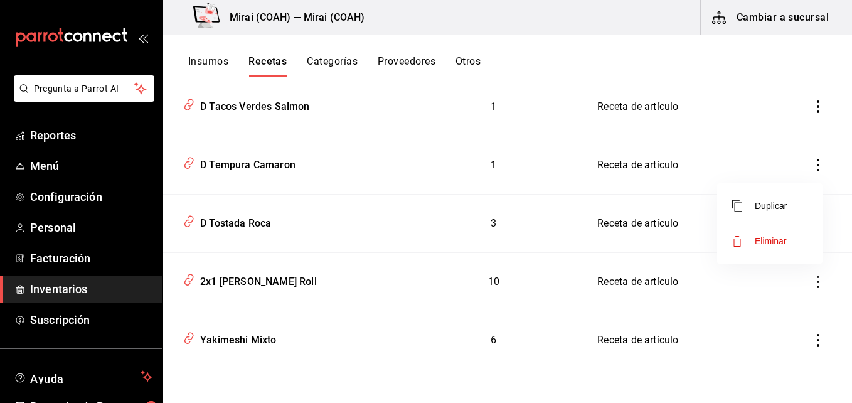
click at [786, 235] on span "Eliminar" at bounding box center [759, 240] width 55 height 15
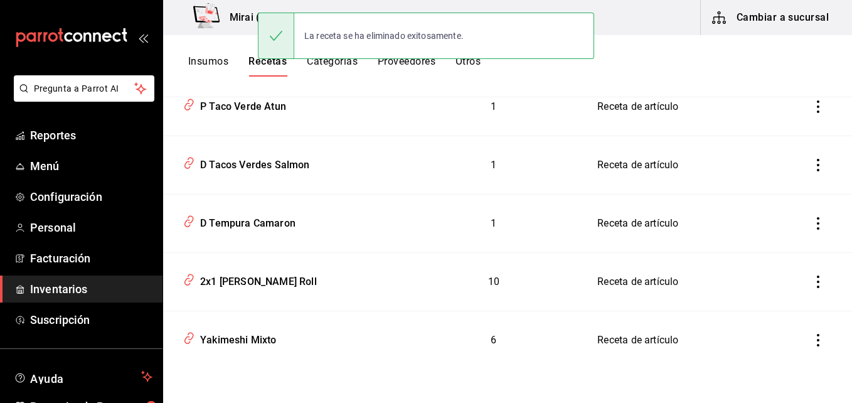
scroll to position [4614, 0]
click at [812, 226] on icon "inventoriesTable" at bounding box center [818, 223] width 13 height 13
click at [783, 241] on span "Eliminar" at bounding box center [771, 241] width 32 height 10
click at [812, 226] on icon "inventoriesTable" at bounding box center [818, 223] width 13 height 13
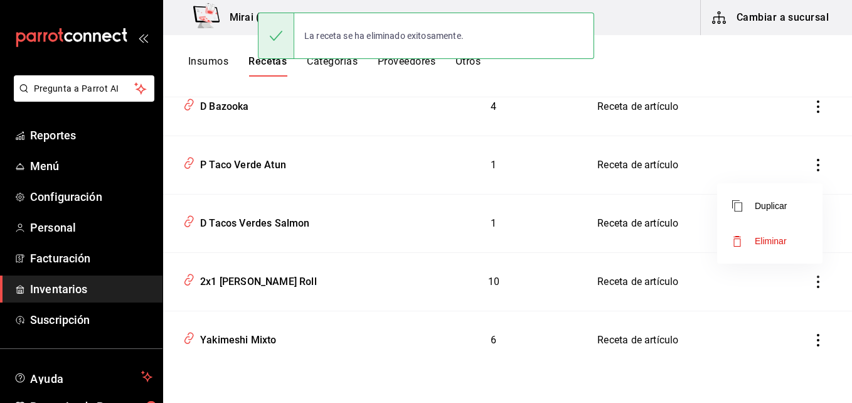
click at [780, 240] on span "Eliminar" at bounding box center [771, 241] width 32 height 10
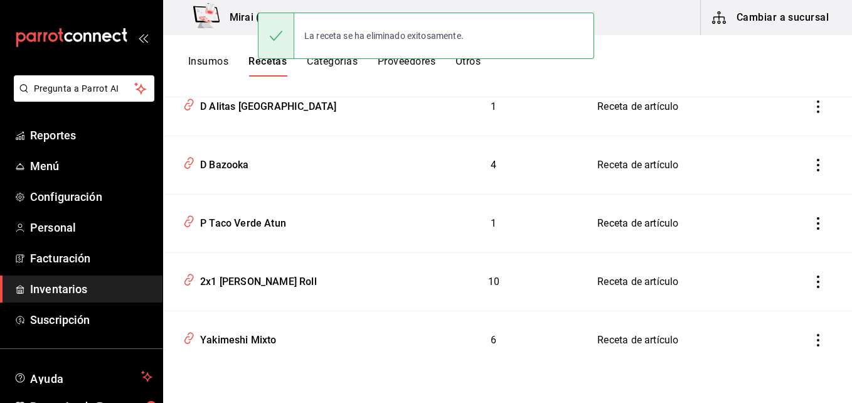
scroll to position [4497, 0]
click at [812, 227] on icon "inventoriesTable" at bounding box center [818, 223] width 13 height 13
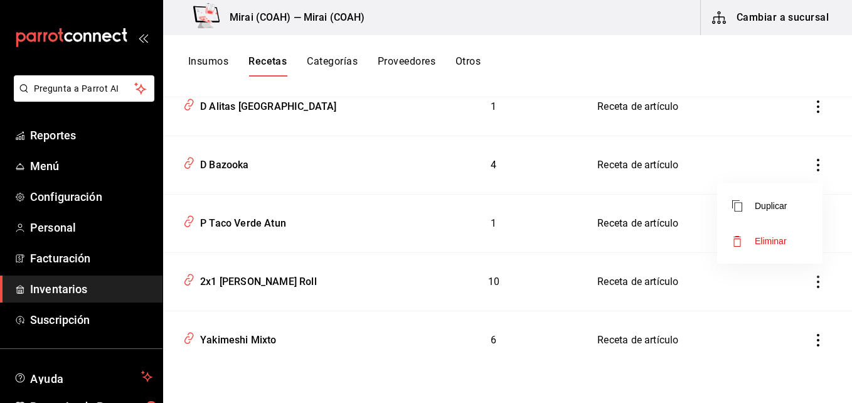
click at [775, 242] on span "Eliminar" at bounding box center [771, 241] width 32 height 10
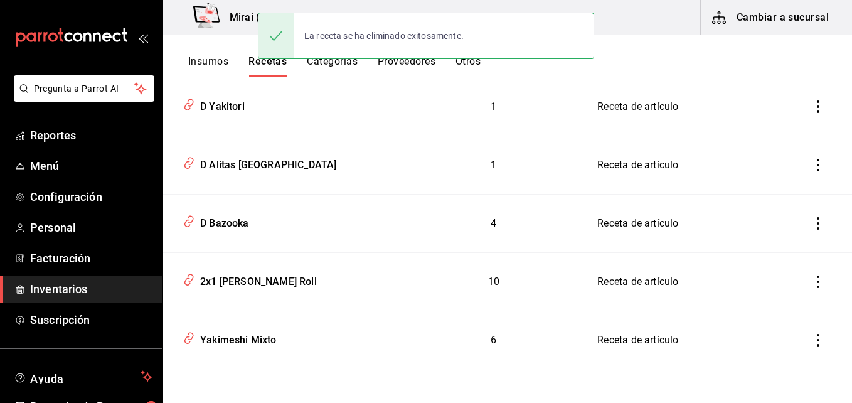
scroll to position [4439, 0]
click at [812, 226] on icon "inventoriesTable" at bounding box center [818, 223] width 13 height 13
click at [785, 236] on span "Eliminar" at bounding box center [771, 241] width 32 height 10
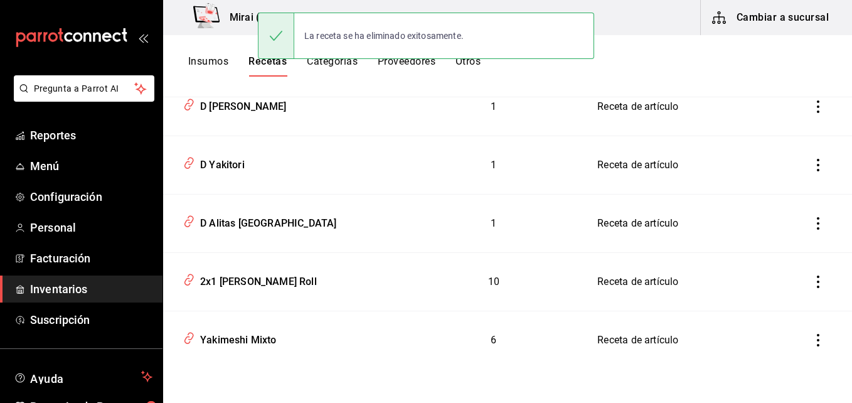
scroll to position [4381, 0]
click at [812, 225] on icon "inventoriesTable" at bounding box center [818, 223] width 13 height 13
click at [782, 238] on span "Eliminar" at bounding box center [771, 241] width 32 height 10
click at [812, 219] on icon "inventoriesTable" at bounding box center [818, 223] width 13 height 13
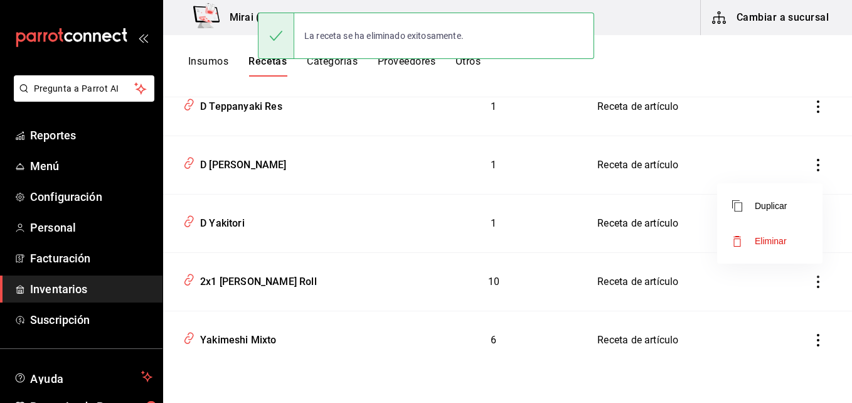
click at [776, 237] on span "Eliminar" at bounding box center [771, 241] width 32 height 10
click at [812, 226] on icon "inventoriesTable" at bounding box center [818, 223] width 13 height 13
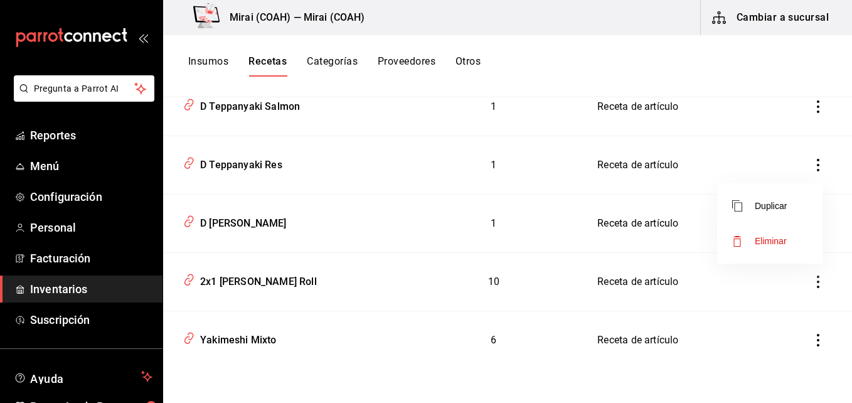
click at [771, 243] on span "Eliminar" at bounding box center [771, 241] width 32 height 10
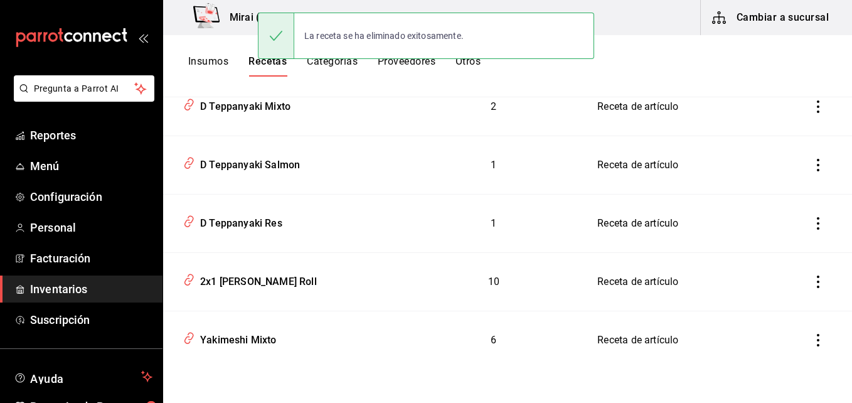
scroll to position [4206, 0]
click at [812, 221] on icon "inventoriesTable" at bounding box center [818, 223] width 13 height 13
click at [773, 239] on span "Eliminar" at bounding box center [771, 241] width 32 height 10
click at [817, 223] on icon "inventoriesTable" at bounding box center [818, 223] width 3 height 13
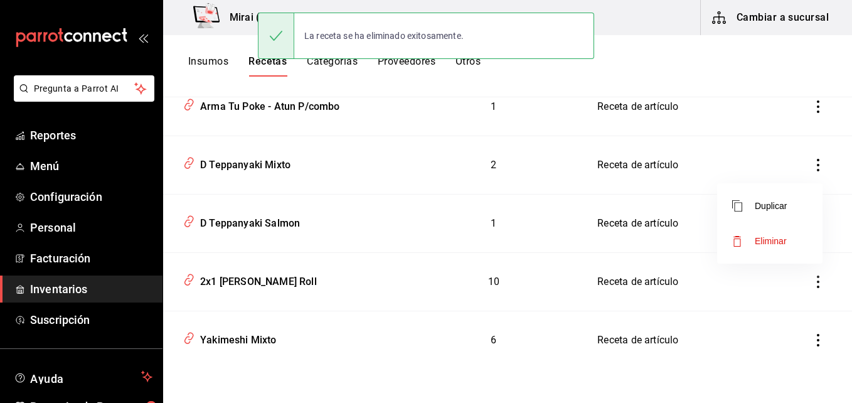
click at [783, 240] on span "Eliminar" at bounding box center [771, 241] width 32 height 10
click at [812, 229] on icon "inventoriesTable" at bounding box center [818, 223] width 13 height 13
click at [782, 241] on span "Eliminar" at bounding box center [771, 241] width 32 height 10
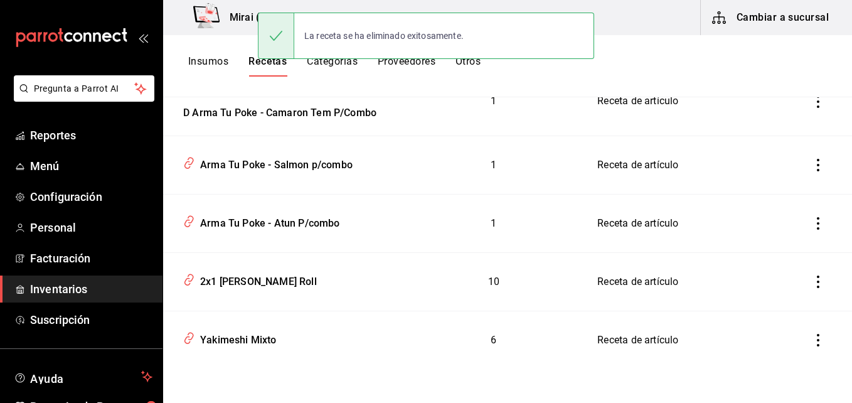
scroll to position [4031, 0]
click at [812, 227] on icon "inventoriesTable" at bounding box center [818, 223] width 13 height 13
click at [783, 238] on span "Eliminar" at bounding box center [771, 241] width 32 height 10
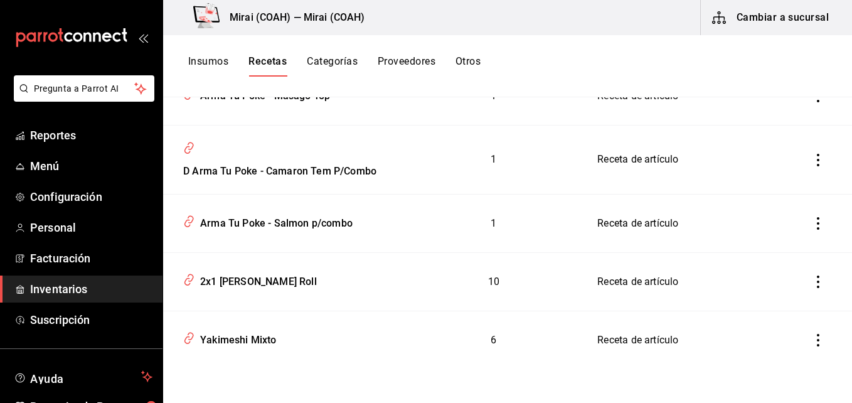
scroll to position [3972, 0]
click at [812, 223] on icon "inventoriesTable" at bounding box center [818, 223] width 13 height 13
click at [773, 245] on span "Eliminar" at bounding box center [771, 241] width 32 height 10
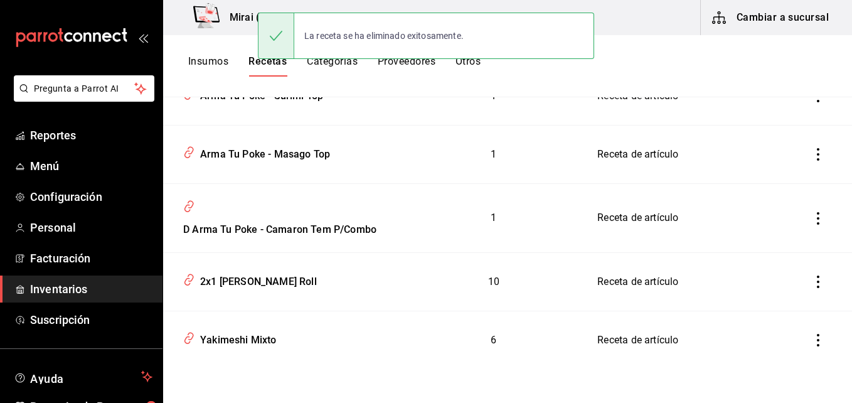
scroll to position [3914, 0]
click at [812, 221] on icon "inventoriesTable" at bounding box center [818, 218] width 13 height 13
click at [784, 234] on span "Eliminar" at bounding box center [771, 236] width 32 height 10
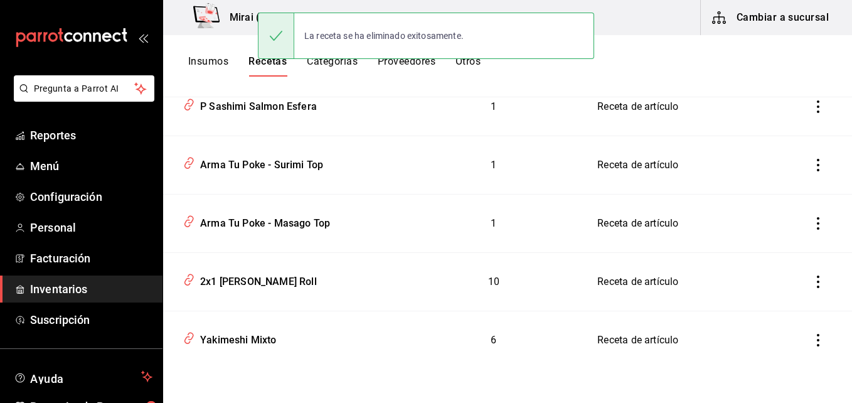
scroll to position [3845, 0]
click at [817, 225] on icon "inventoriesTable" at bounding box center [818, 223] width 3 height 13
click at [770, 243] on span "Eliminar" at bounding box center [771, 241] width 32 height 10
click at [812, 223] on icon "inventoriesTable" at bounding box center [818, 223] width 13 height 13
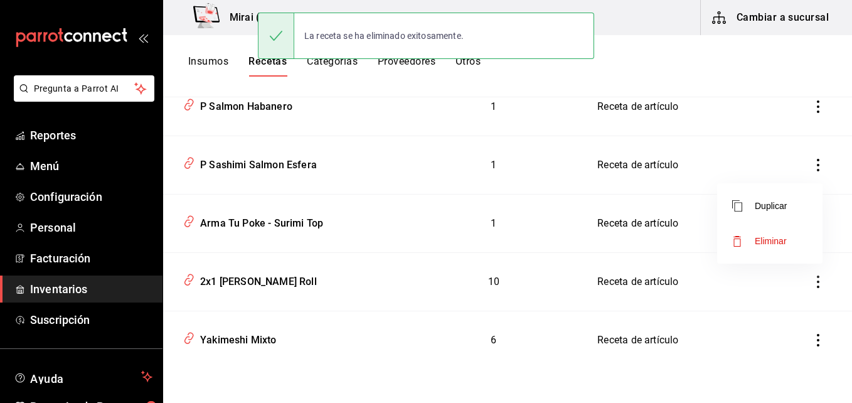
click at [776, 236] on span "Eliminar" at bounding box center [771, 241] width 32 height 10
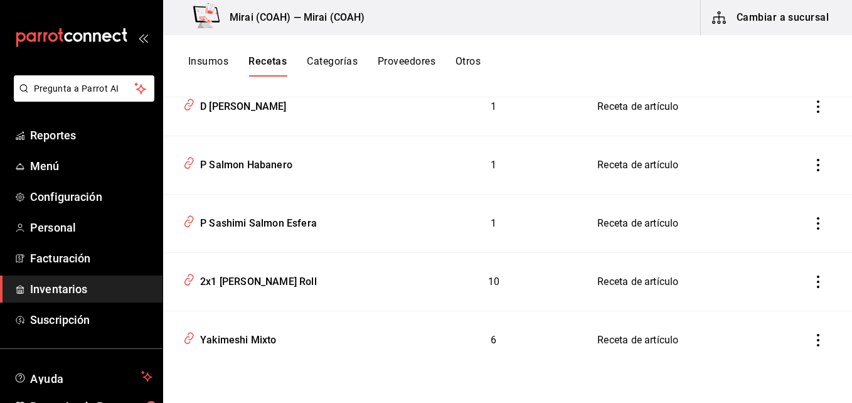
scroll to position [3728, 0]
click at [812, 226] on icon "inventoriesTable" at bounding box center [818, 223] width 13 height 13
click at [778, 239] on span "Eliminar" at bounding box center [771, 241] width 32 height 10
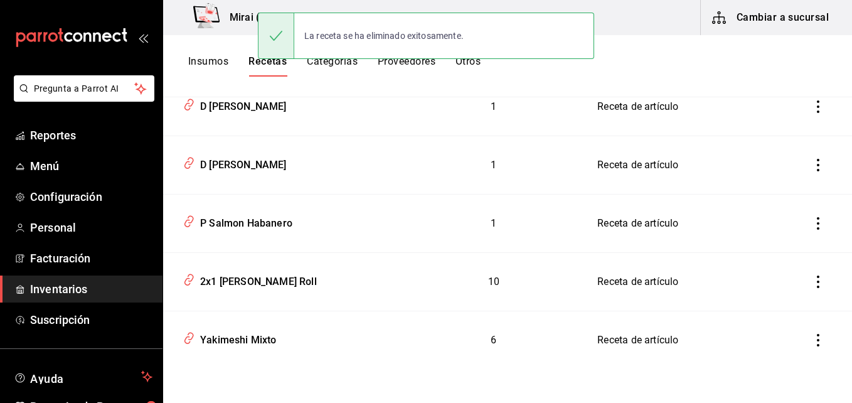
scroll to position [3670, 0]
click at [817, 225] on icon "inventoriesTable" at bounding box center [818, 223] width 3 height 13
click at [777, 237] on span "Eliminar" at bounding box center [771, 241] width 32 height 10
click at [812, 225] on icon "inventoriesTable" at bounding box center [818, 223] width 13 height 13
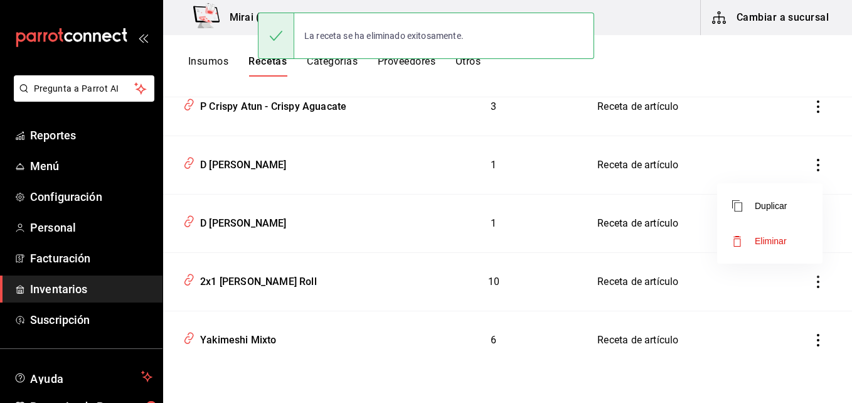
click at [775, 238] on span "Eliminar" at bounding box center [771, 241] width 32 height 10
click at [812, 225] on icon "inventoriesTable" at bounding box center [818, 223] width 13 height 13
click at [778, 242] on span "Eliminar" at bounding box center [771, 241] width 32 height 10
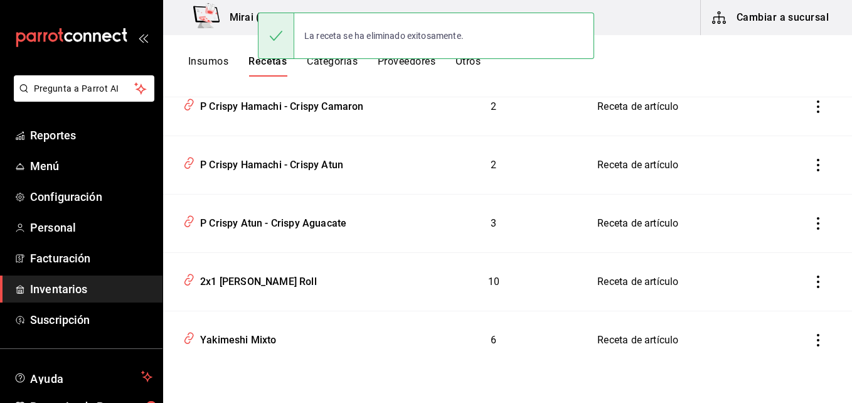
click at [812, 228] on icon "inventoriesTable" at bounding box center [818, 223] width 13 height 13
click at [780, 237] on span "Eliminar" at bounding box center [771, 241] width 32 height 10
click at [812, 223] on icon "inventoriesTable" at bounding box center [818, 223] width 13 height 13
click at [776, 235] on span "Eliminar" at bounding box center [759, 240] width 55 height 15
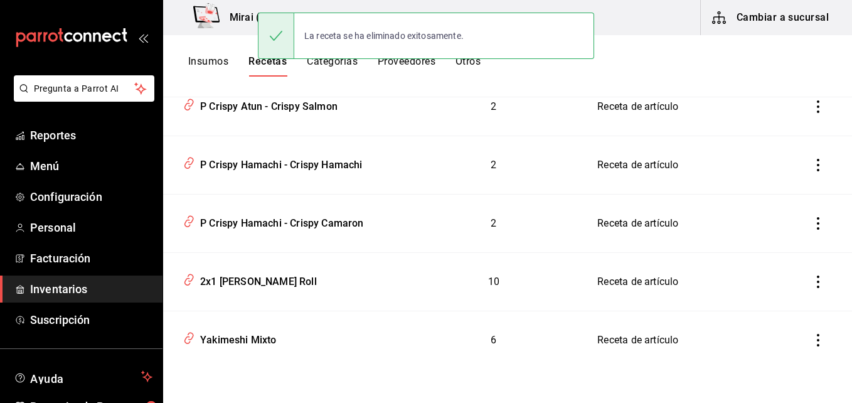
scroll to position [3378, 0]
click at [812, 223] on icon "inventoriesTable" at bounding box center [818, 223] width 13 height 13
click at [784, 236] on span "Eliminar" at bounding box center [771, 241] width 32 height 10
click at [812, 226] on icon "inventoriesTable" at bounding box center [818, 223] width 13 height 13
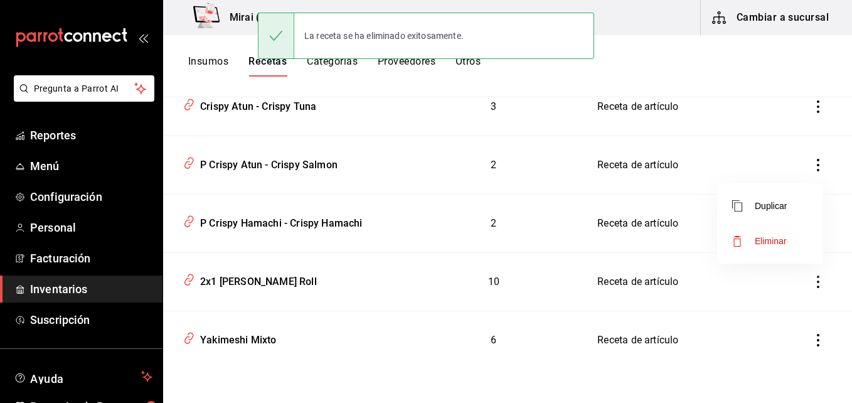
click at [788, 236] on li "Eliminar" at bounding box center [769, 240] width 105 height 35
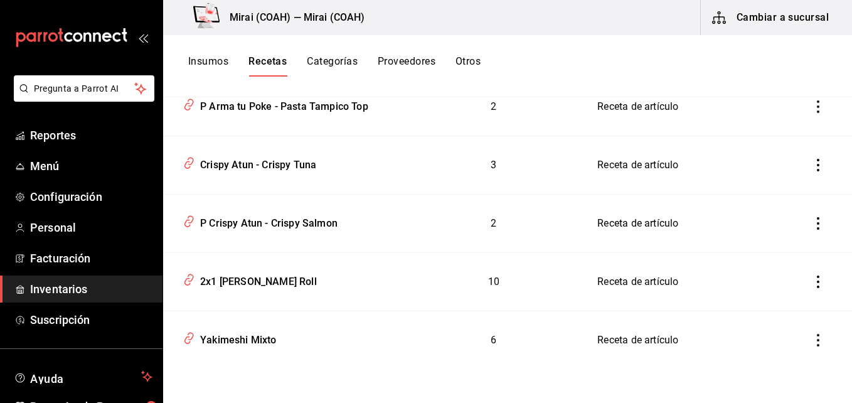
scroll to position [3262, 0]
click at [812, 226] on icon "inventoriesTable" at bounding box center [818, 223] width 13 height 13
click at [784, 239] on span "Eliminar" at bounding box center [771, 241] width 32 height 10
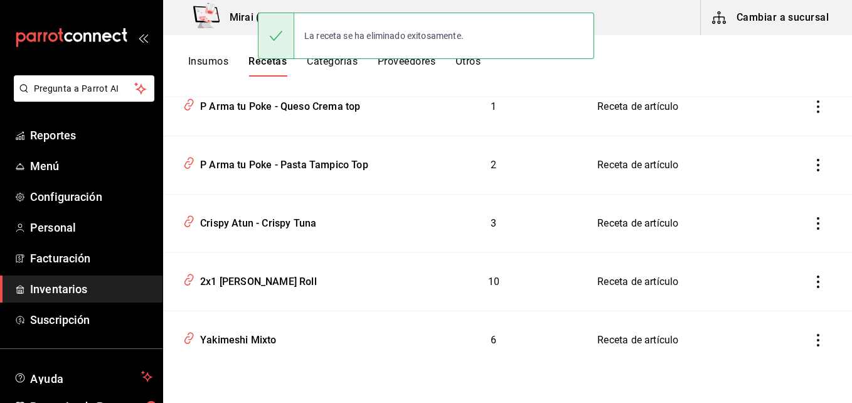
scroll to position [3203, 0]
click at [812, 226] on icon "inventoriesTable" at bounding box center [818, 223] width 13 height 13
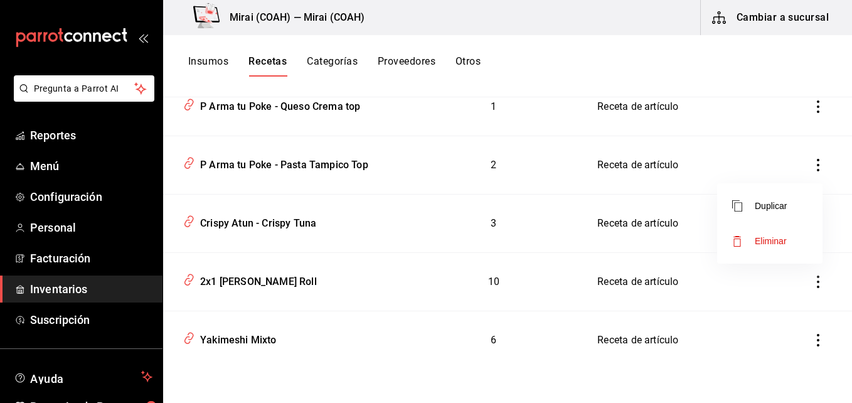
click at [784, 238] on span "Eliminar" at bounding box center [771, 241] width 32 height 10
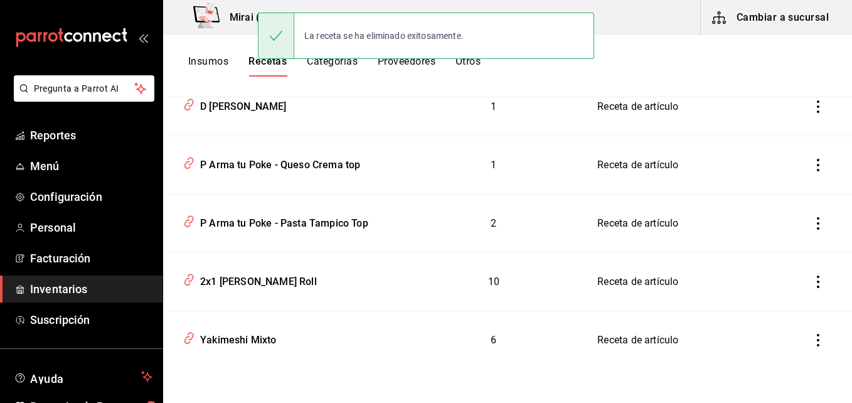
scroll to position [3145, 0]
click at [812, 225] on icon "inventoriesTable" at bounding box center [818, 223] width 13 height 13
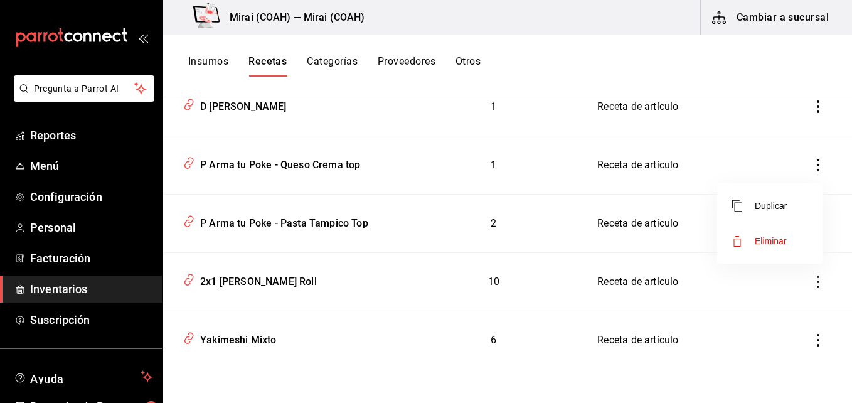
click at [787, 238] on li "Eliminar" at bounding box center [769, 240] width 105 height 35
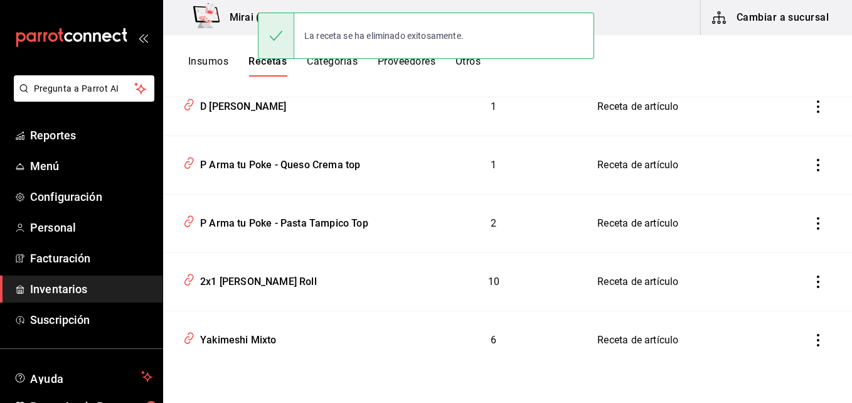
scroll to position [3087, 0]
click at [812, 227] on icon "inventoriesTable" at bounding box center [818, 223] width 13 height 13
click at [786, 236] on span "Eliminar" at bounding box center [771, 241] width 32 height 10
click at [812, 223] on icon "inventoriesTable" at bounding box center [818, 223] width 13 height 13
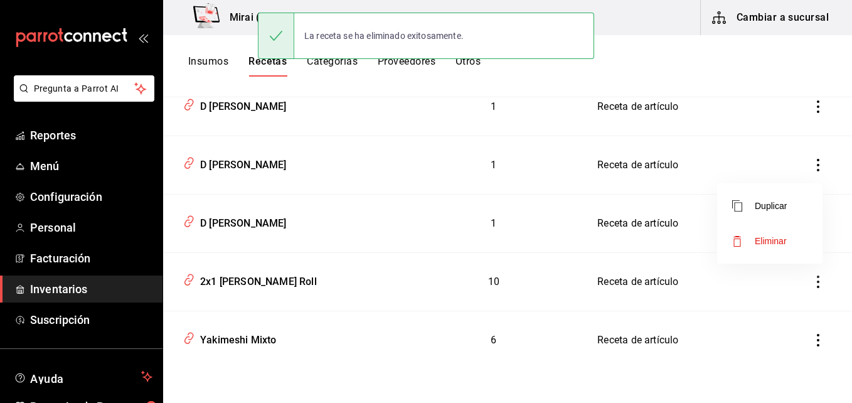
click at [778, 237] on span "Eliminar" at bounding box center [771, 241] width 32 height 10
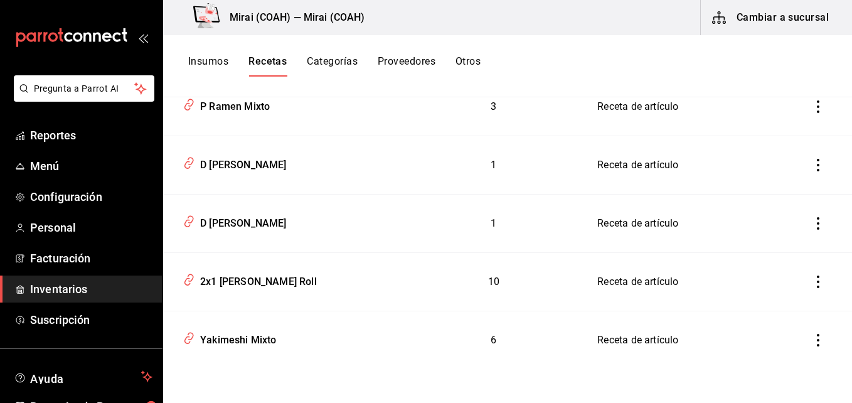
click at [813, 226] on icon "inventoriesTable" at bounding box center [818, 223] width 13 height 13
click at [787, 238] on li "Eliminar" at bounding box center [769, 240] width 105 height 35
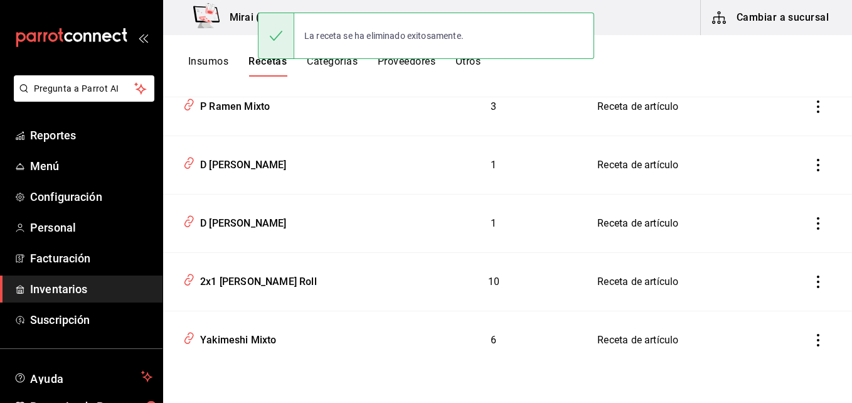
scroll to position [2912, 0]
click at [812, 223] on icon "inventoriesTable" at bounding box center [818, 223] width 13 height 13
click at [780, 239] on span "Eliminar" at bounding box center [771, 241] width 32 height 10
click at [812, 224] on icon "inventoriesTable" at bounding box center [818, 223] width 13 height 13
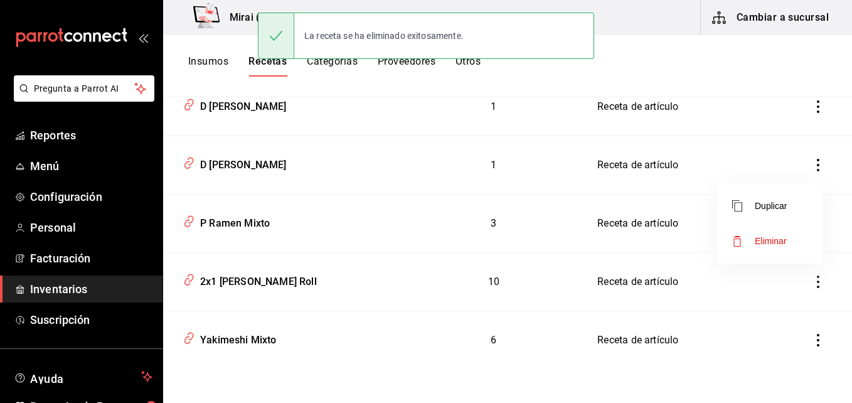
click at [788, 240] on li "Eliminar" at bounding box center [769, 240] width 105 height 35
click at [812, 223] on icon "inventoriesTable" at bounding box center [818, 223] width 13 height 13
click at [780, 237] on span "Eliminar" at bounding box center [771, 241] width 32 height 10
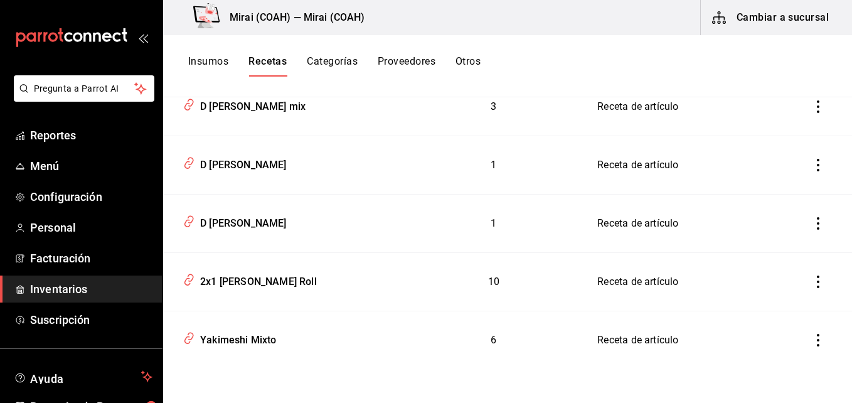
scroll to position [2737, 0]
click at [812, 223] on icon "inventoriesTable" at bounding box center [818, 223] width 13 height 13
click at [788, 235] on li "Eliminar" at bounding box center [769, 240] width 105 height 35
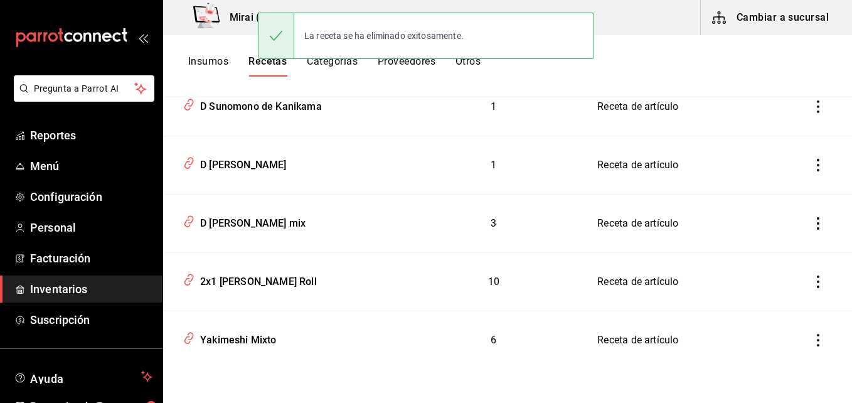
scroll to position [2678, 0]
click at [812, 224] on icon "inventoriesTable" at bounding box center [818, 223] width 13 height 13
click at [778, 238] on span "Eliminar" at bounding box center [771, 241] width 32 height 10
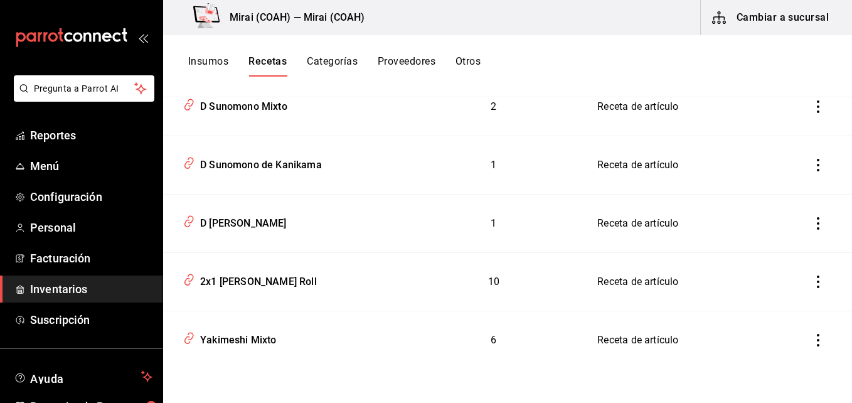
scroll to position [2620, 0]
click at [812, 224] on icon "inventoriesTable" at bounding box center [818, 223] width 13 height 13
click at [778, 239] on span "Eliminar" at bounding box center [771, 241] width 32 height 10
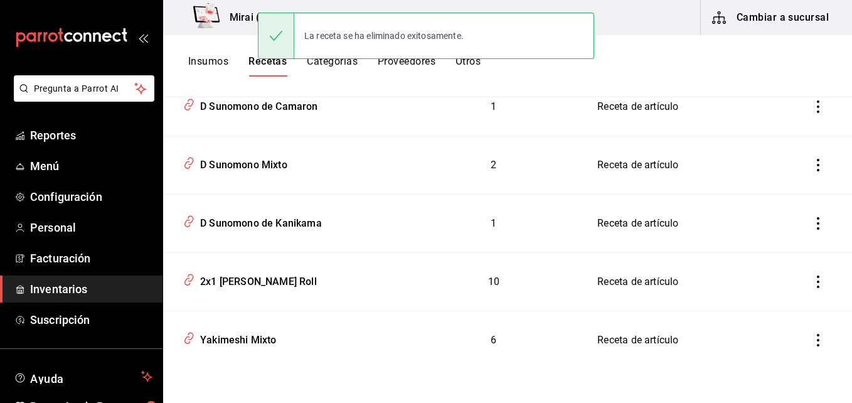
scroll to position [2562, 0]
click at [812, 226] on icon "inventoriesTable" at bounding box center [818, 223] width 13 height 13
click at [782, 237] on span "Eliminar" at bounding box center [771, 241] width 32 height 10
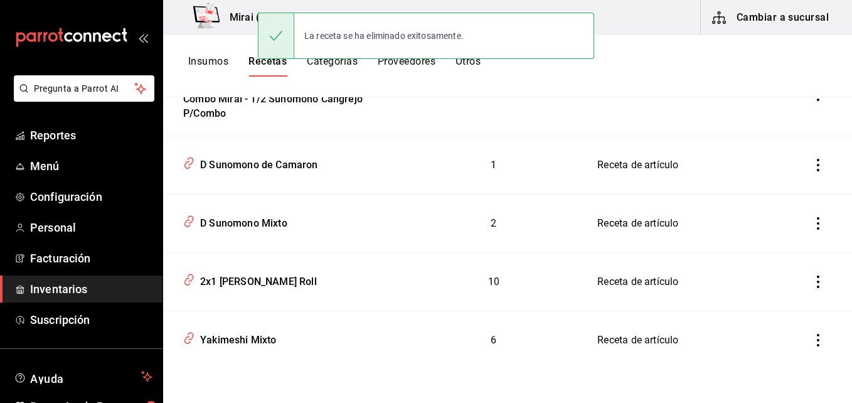
click at [812, 223] on icon "inventoriesTable" at bounding box center [818, 223] width 13 height 13
click at [777, 237] on span "Eliminar" at bounding box center [771, 241] width 32 height 10
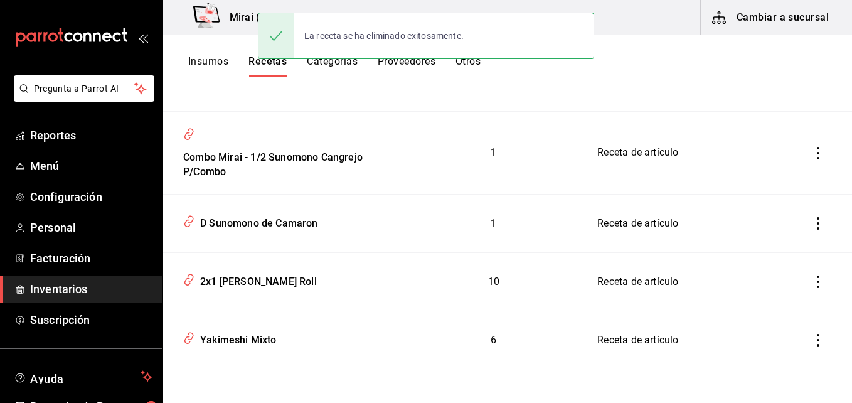
scroll to position [2445, 0]
click at [812, 227] on icon "inventoriesTable" at bounding box center [818, 223] width 13 height 13
click at [780, 241] on span "Eliminar" at bounding box center [771, 241] width 32 height 10
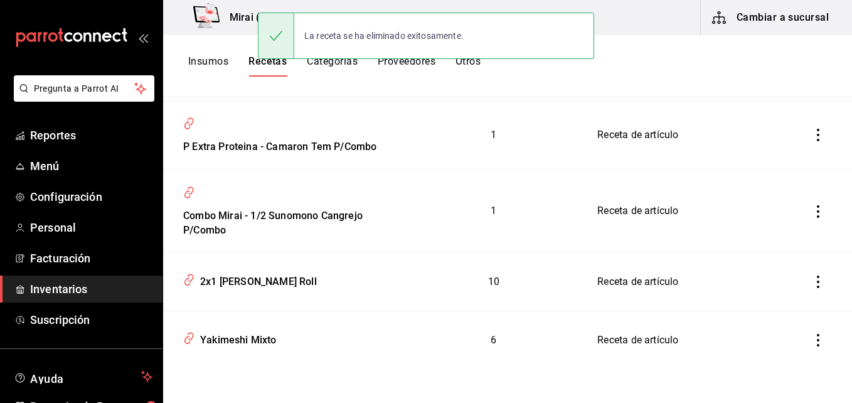
scroll to position [2387, 0]
click at [812, 213] on icon "inventoriesTable" at bounding box center [818, 211] width 13 height 13
click at [779, 228] on span "Eliminar" at bounding box center [771, 229] width 32 height 10
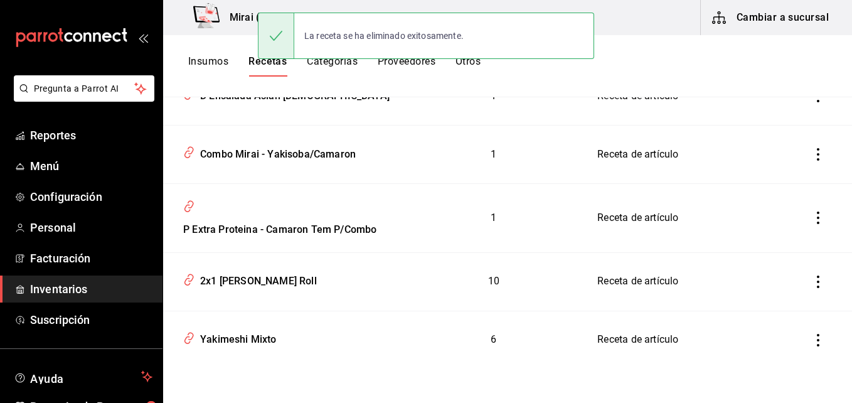
click at [817, 214] on icon "inventoriesTable" at bounding box center [818, 217] width 3 height 13
click at [779, 231] on span "Eliminar" at bounding box center [771, 235] width 32 height 10
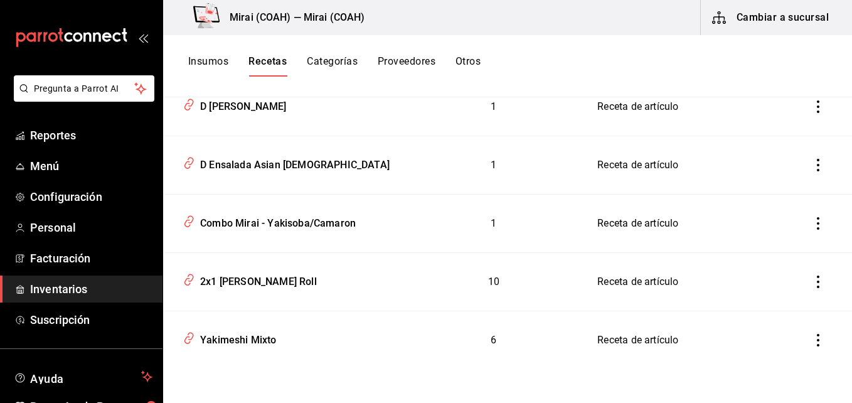
scroll to position [2235, 0]
click at [812, 221] on icon "inventoriesTable" at bounding box center [818, 223] width 13 height 13
click at [774, 236] on span "Eliminar" at bounding box center [771, 241] width 32 height 10
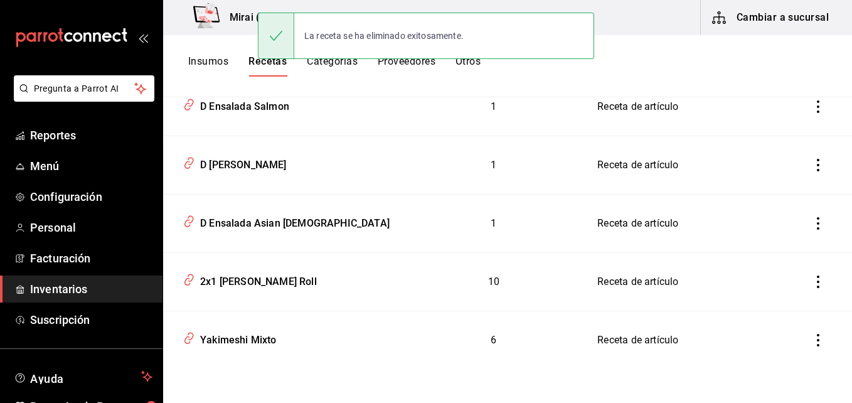
scroll to position [2177, 0]
click at [812, 227] on icon "inventoriesTable" at bounding box center [818, 223] width 13 height 13
click at [780, 238] on span "Eliminar" at bounding box center [771, 241] width 32 height 10
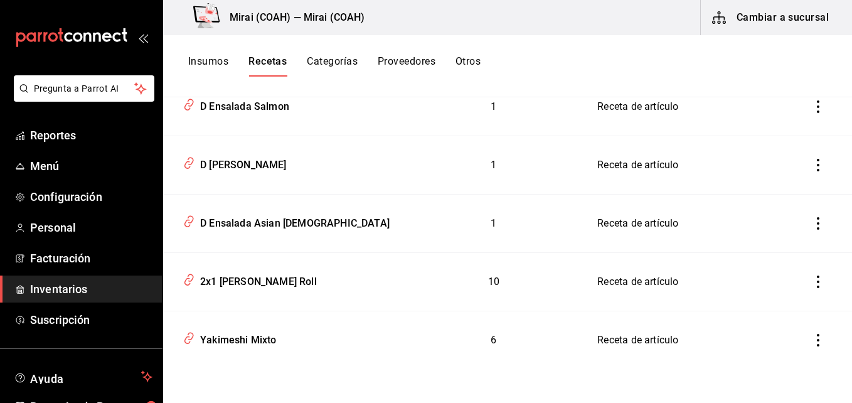
scroll to position [2118, 0]
click at [812, 219] on icon "inventoriesTable" at bounding box center [818, 223] width 13 height 13
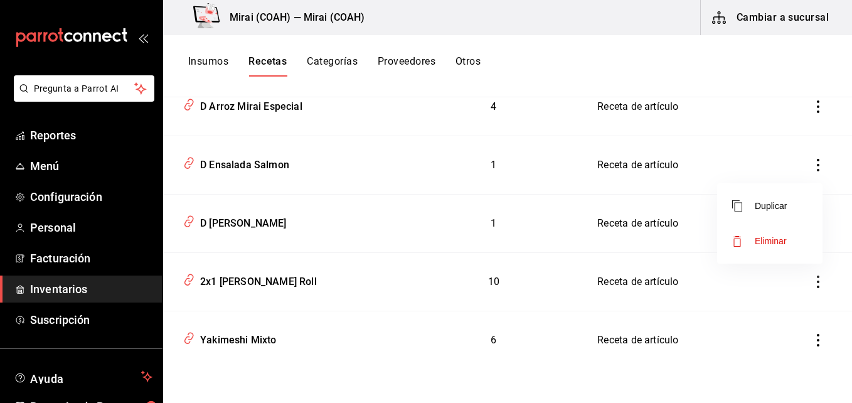
click at [778, 235] on span "Eliminar" at bounding box center [759, 240] width 55 height 15
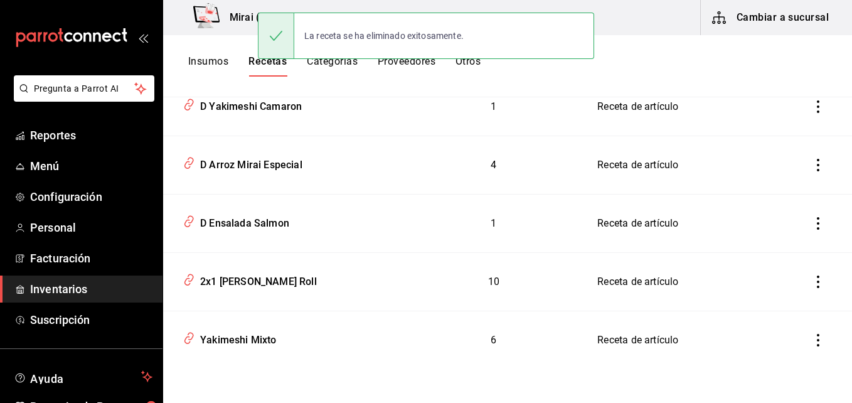
scroll to position [2060, 0]
click at [812, 226] on icon "inventoriesTable" at bounding box center [818, 223] width 13 height 13
click at [785, 240] on span "Eliminar" at bounding box center [771, 241] width 32 height 10
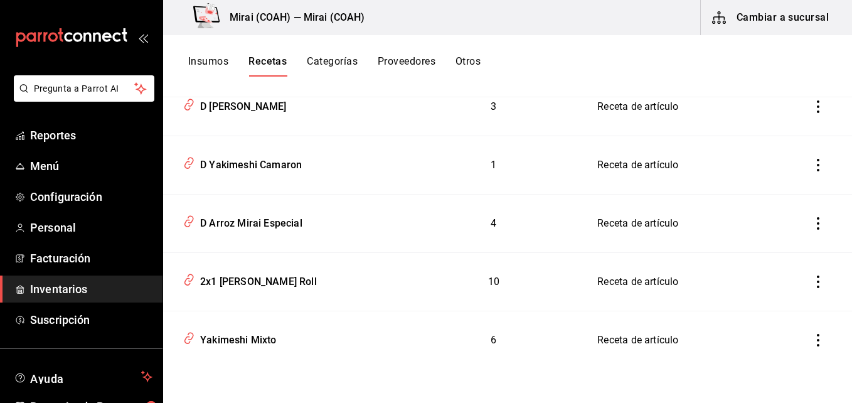
scroll to position [2002, 0]
click at [812, 226] on icon "inventoriesTable" at bounding box center [818, 223] width 13 height 13
click at [782, 240] on span "Eliminar" at bounding box center [771, 241] width 32 height 10
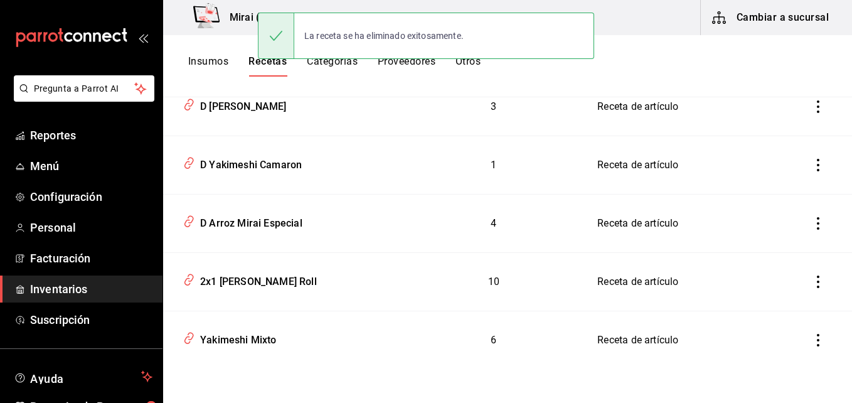
scroll to position [1943, 0]
click at [812, 225] on icon "inventoriesTable" at bounding box center [818, 223] width 13 height 13
click at [783, 242] on span "Eliminar" at bounding box center [771, 241] width 32 height 10
click at [812, 226] on icon "inventoriesTable" at bounding box center [818, 223] width 13 height 13
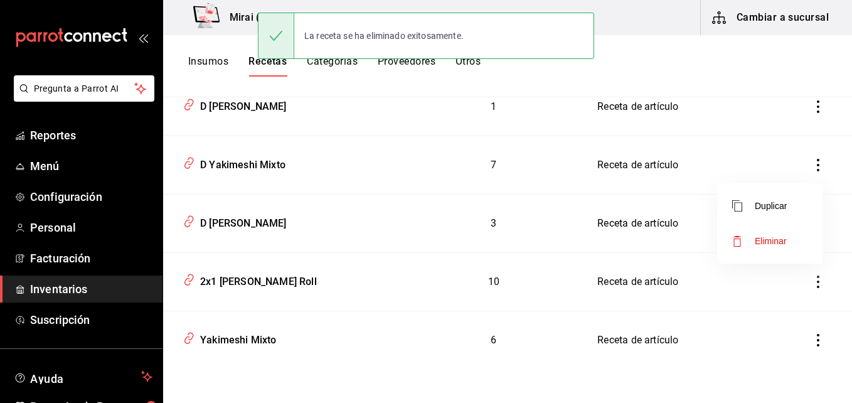
click at [788, 241] on li "Eliminar" at bounding box center [769, 240] width 105 height 35
click at [812, 225] on icon "inventoriesTable" at bounding box center [818, 223] width 13 height 13
click at [780, 241] on span "Eliminar" at bounding box center [771, 241] width 32 height 10
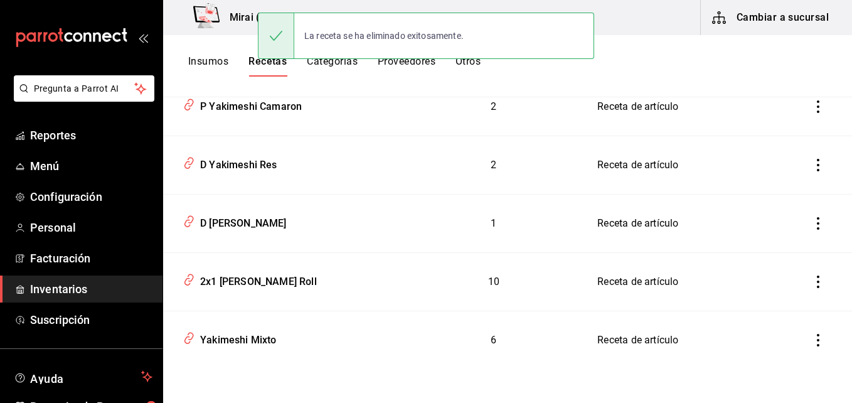
click at [812, 226] on icon "inventoriesTable" at bounding box center [818, 223] width 13 height 13
click at [782, 240] on span "Eliminar" at bounding box center [771, 241] width 32 height 10
click at [812, 221] on icon "inventoriesTable" at bounding box center [818, 223] width 13 height 13
click at [783, 236] on span "Eliminar" at bounding box center [771, 241] width 32 height 10
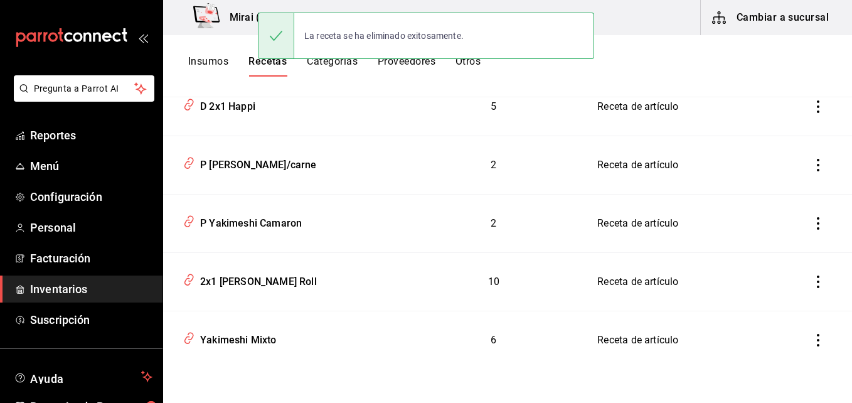
scroll to position [1652, 0]
click at [812, 226] on icon "inventoriesTable" at bounding box center [818, 223] width 13 height 13
click at [782, 240] on span "Eliminar" at bounding box center [771, 241] width 32 height 10
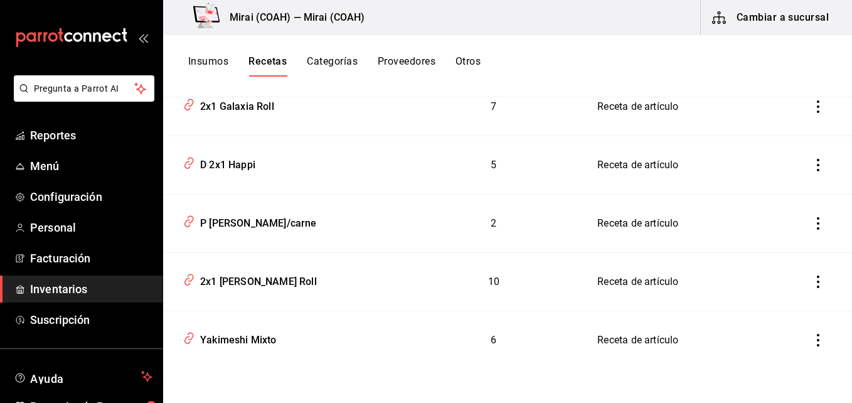
scroll to position [1593, 0]
click at [812, 225] on icon "inventoriesTable" at bounding box center [818, 223] width 13 height 13
click at [779, 236] on span "Eliminar" at bounding box center [771, 241] width 32 height 10
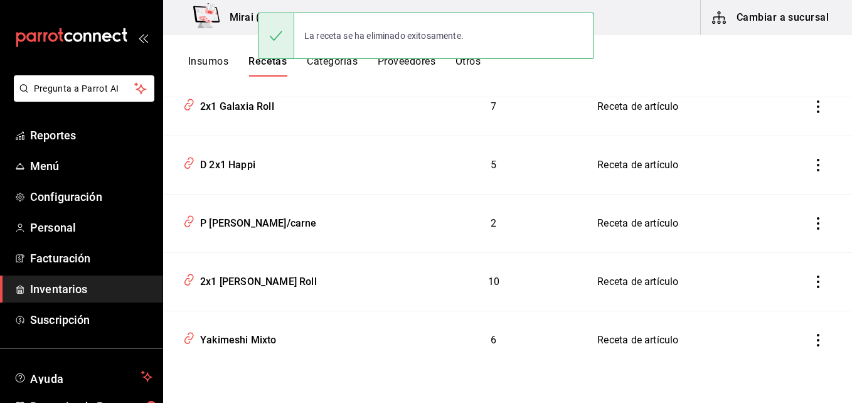
scroll to position [1535, 0]
click at [812, 226] on icon "inventoriesTable" at bounding box center [818, 223] width 13 height 13
click at [782, 238] on span "Eliminar" at bounding box center [771, 241] width 32 height 10
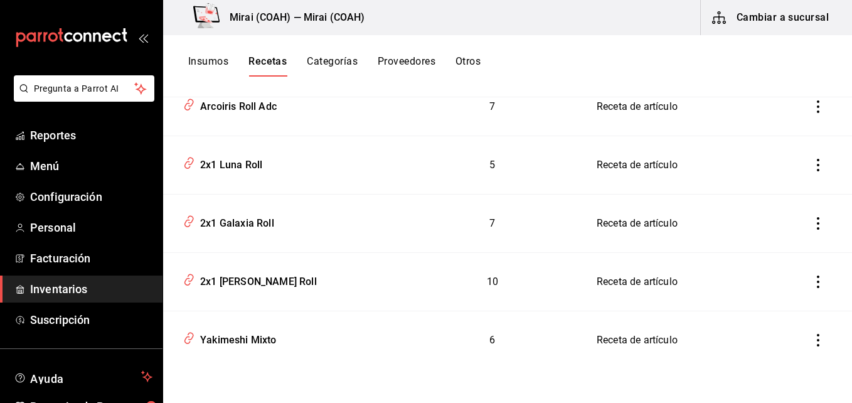
scroll to position [1477, 0]
click at [812, 225] on icon "inventoriesTable" at bounding box center [818, 223] width 13 height 13
click at [787, 240] on li "Eliminar" at bounding box center [769, 240] width 105 height 35
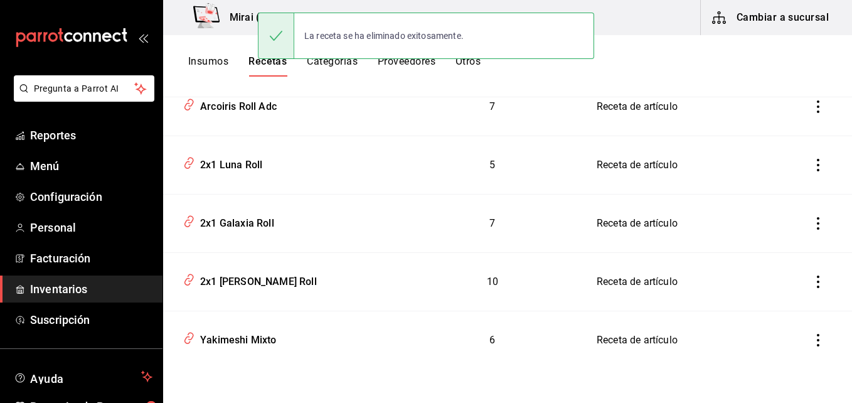
scroll to position [1418, 0]
click at [817, 223] on icon "inventoriesTable" at bounding box center [818, 223] width 3 height 13
click at [790, 236] on li "Eliminar" at bounding box center [769, 240] width 105 height 35
click at [812, 225] on icon "inventoriesTable" at bounding box center [818, 223] width 13 height 13
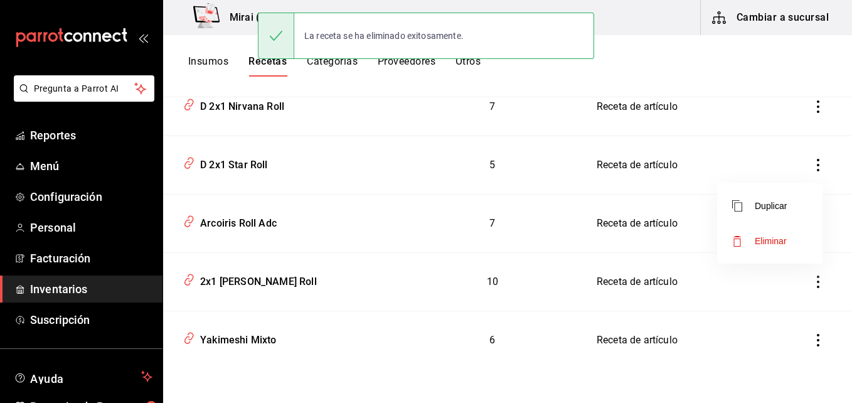
click at [783, 238] on span "Eliminar" at bounding box center [771, 241] width 32 height 10
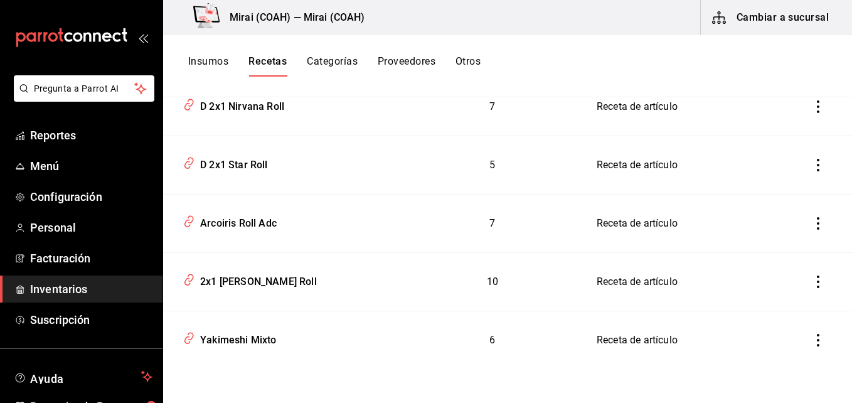
scroll to position [1302, 0]
click at [812, 222] on icon "inventoriesTable" at bounding box center [818, 223] width 13 height 13
click at [778, 237] on span "Eliminar" at bounding box center [771, 241] width 32 height 10
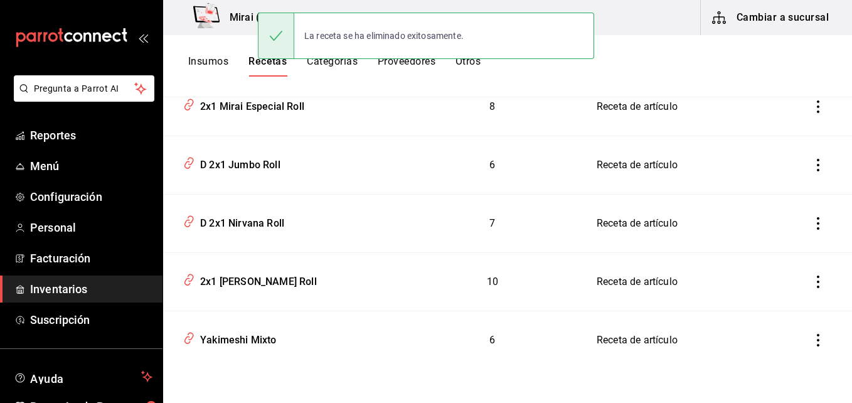
scroll to position [1243, 0]
click at [812, 220] on icon "inventoriesTable" at bounding box center [818, 223] width 13 height 13
click at [788, 236] on li "Eliminar" at bounding box center [769, 240] width 105 height 35
click at [812, 223] on icon "inventoriesTable" at bounding box center [818, 223] width 13 height 13
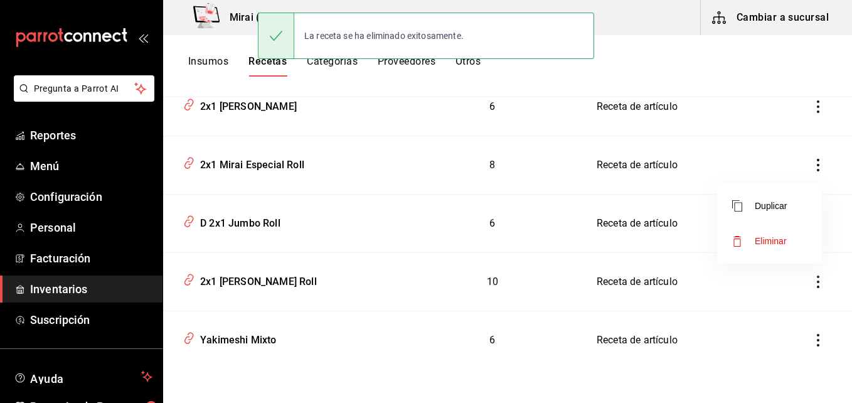
click at [783, 240] on span "Eliminar" at bounding box center [771, 241] width 32 height 10
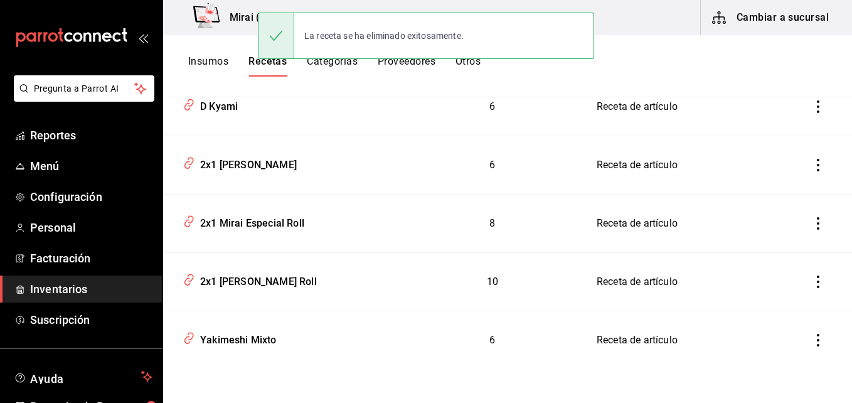
scroll to position [1127, 0]
click at [812, 223] on icon "inventoriesTable" at bounding box center [818, 223] width 13 height 13
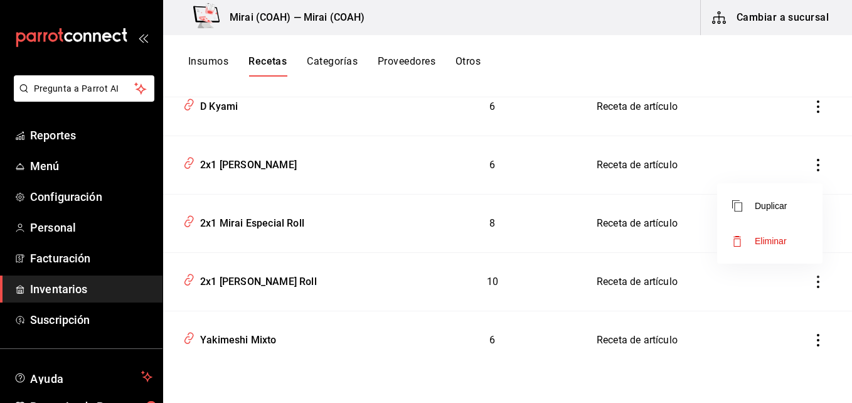
click at [780, 238] on span "Eliminar" at bounding box center [771, 241] width 32 height 10
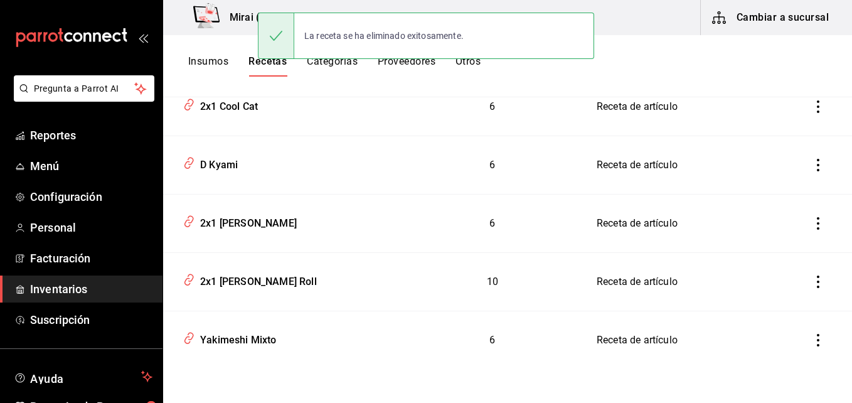
scroll to position [1068, 0]
click at [812, 220] on icon "inventoriesTable" at bounding box center [818, 223] width 13 height 13
click at [775, 236] on span "Eliminar" at bounding box center [771, 241] width 32 height 10
click at [812, 221] on icon "inventoriesTable" at bounding box center [818, 223] width 13 height 13
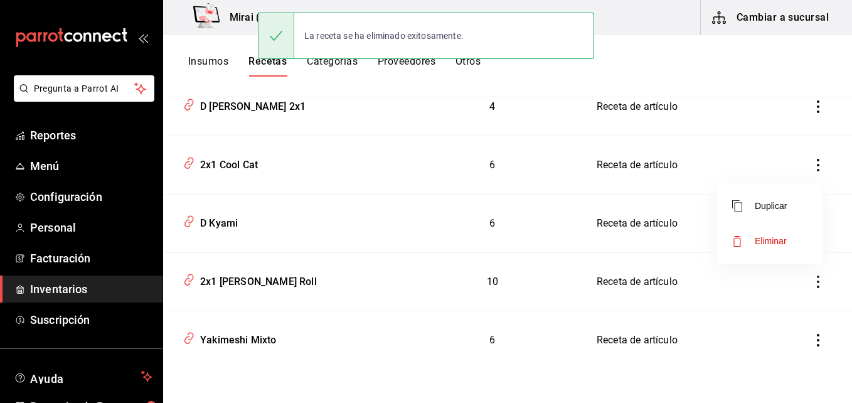
click at [788, 235] on li "Eliminar" at bounding box center [769, 240] width 105 height 35
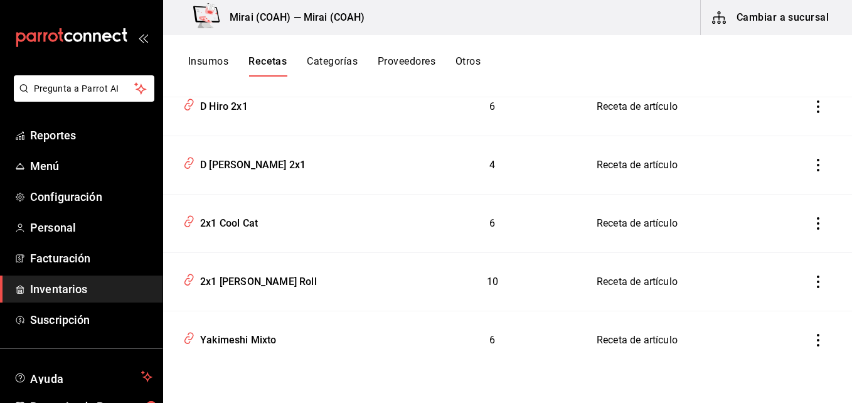
scroll to position [952, 0]
click at [817, 223] on icon "inventoriesTable" at bounding box center [818, 223] width 3 height 13
click at [785, 235] on span "Eliminar" at bounding box center [759, 240] width 55 height 15
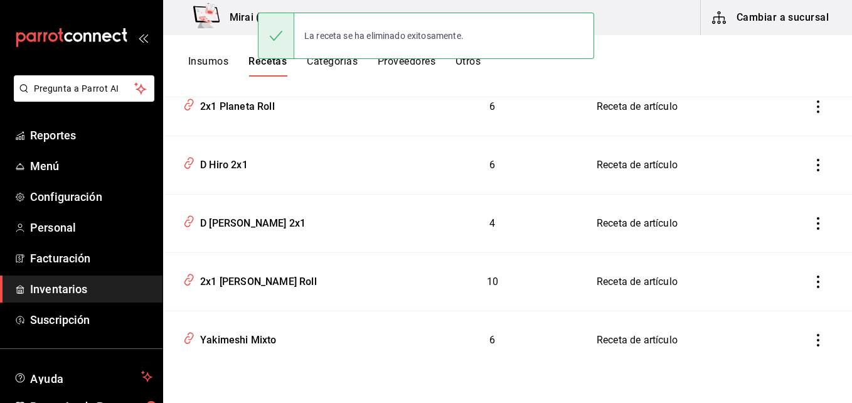
scroll to position [893, 0]
click at [812, 225] on icon "inventoriesTable" at bounding box center [818, 223] width 13 height 13
click at [784, 238] on span "Eliminar" at bounding box center [771, 241] width 32 height 10
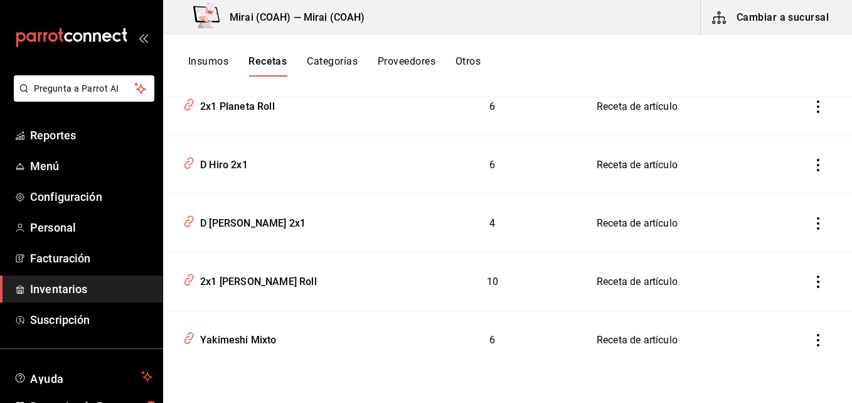
scroll to position [835, 0]
click at [812, 221] on icon "inventoriesTable" at bounding box center [818, 223] width 13 height 13
click at [787, 238] on li "Eliminar" at bounding box center [769, 240] width 105 height 35
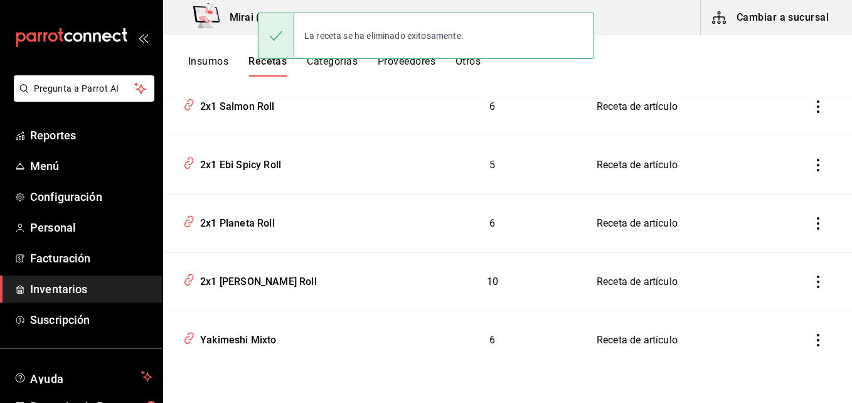
scroll to position [777, 0]
click at [812, 226] on icon "inventoriesTable" at bounding box center [818, 223] width 13 height 13
click at [788, 237] on li "Eliminar" at bounding box center [769, 240] width 105 height 35
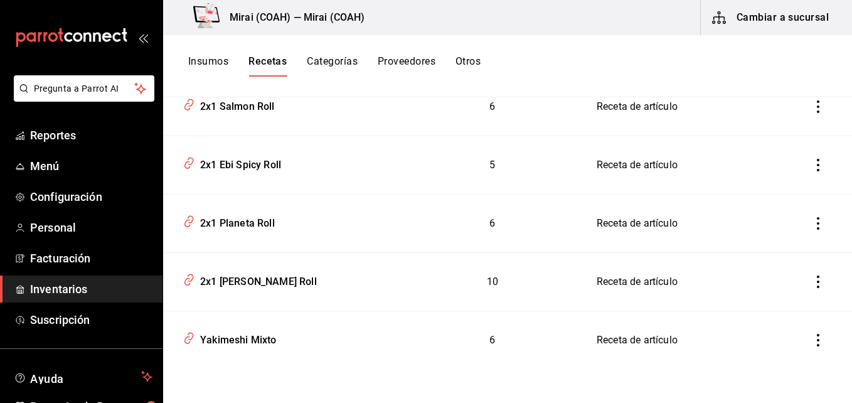
scroll to position [718, 0]
click at [812, 223] on icon "inventoriesTable" at bounding box center [818, 223] width 13 height 13
click at [788, 234] on li "Eliminar" at bounding box center [769, 240] width 105 height 35
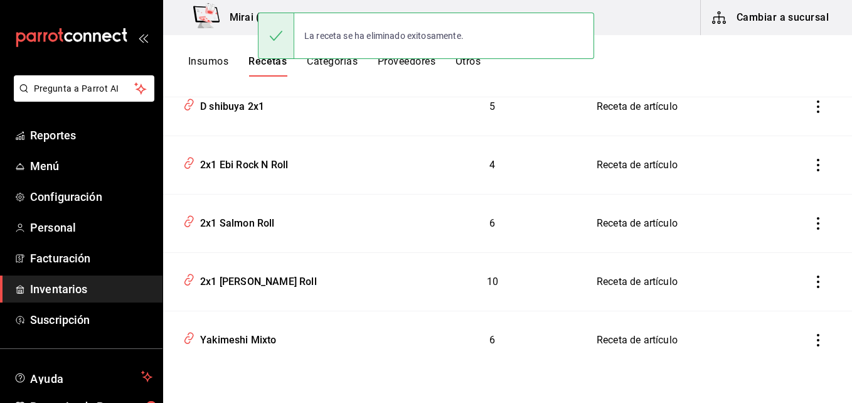
scroll to position [660, 0]
click at [812, 221] on icon "inventoriesTable" at bounding box center [818, 223] width 13 height 13
click at [794, 236] on li "Eliminar" at bounding box center [769, 240] width 105 height 35
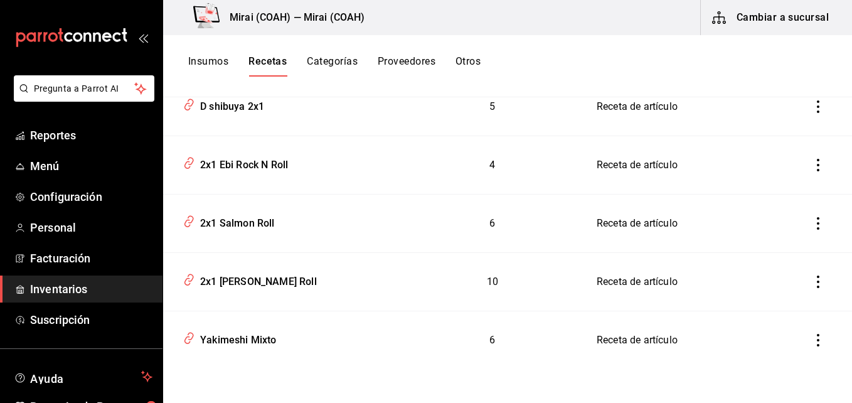
scroll to position [602, 0]
click at [812, 225] on icon "inventoriesTable" at bounding box center [818, 223] width 13 height 13
click at [786, 237] on span "Eliminar" at bounding box center [771, 241] width 32 height 10
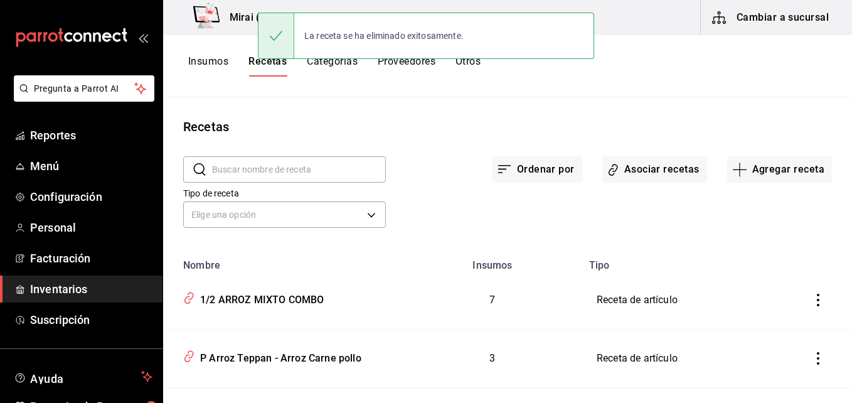
scroll to position [543, 0]
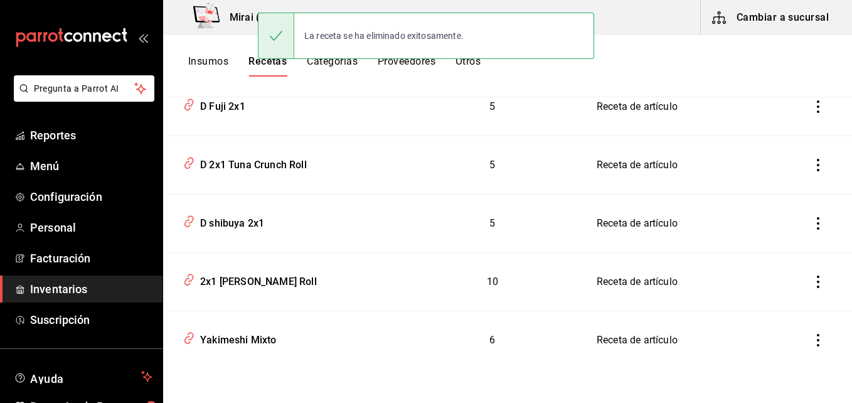
click at [812, 223] on icon "inventoriesTable" at bounding box center [818, 223] width 13 height 13
click at [787, 234] on li "Eliminar" at bounding box center [769, 240] width 105 height 35
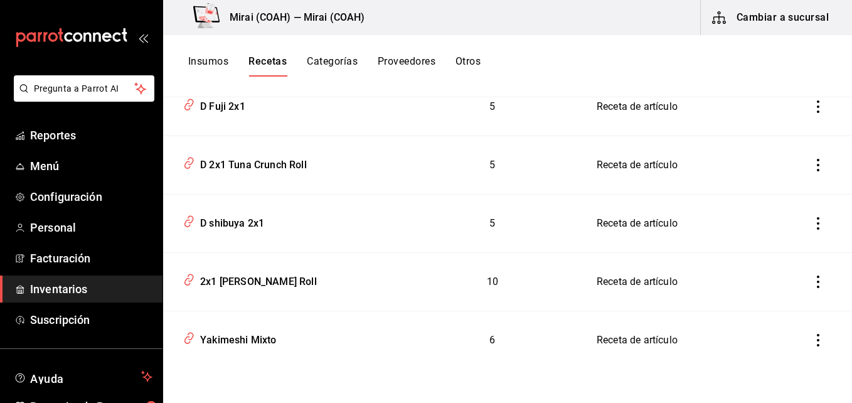
scroll to position [485, 0]
click at [812, 221] on icon "inventoriesTable" at bounding box center [818, 223] width 13 height 13
click at [780, 235] on span "Eliminar" at bounding box center [759, 240] width 55 height 15
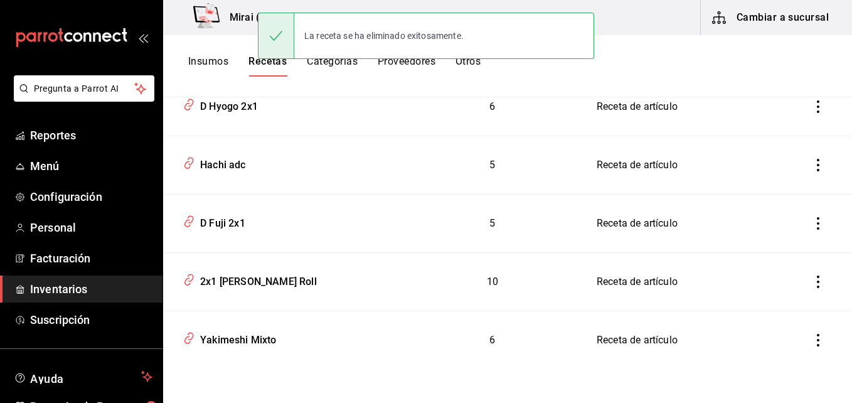
scroll to position [427, 0]
click at [812, 223] on icon "inventoriesTable" at bounding box center [818, 223] width 13 height 13
click at [780, 240] on span "Eliminar" at bounding box center [771, 241] width 32 height 10
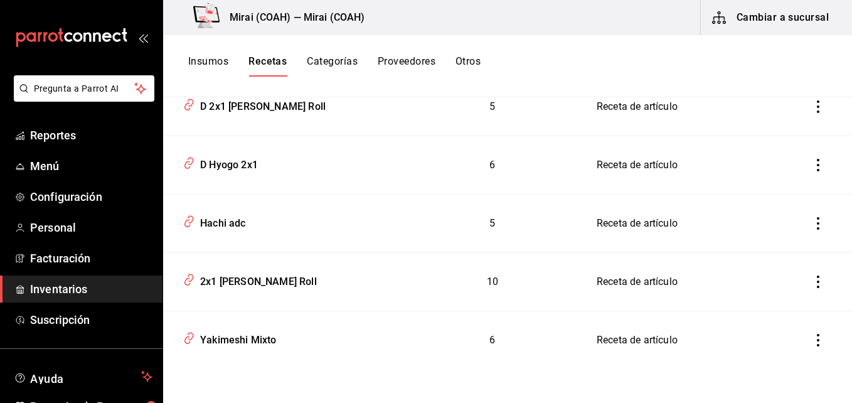
scroll to position [368, 0]
click at [812, 225] on icon "inventoriesTable" at bounding box center [818, 223] width 13 height 13
click at [773, 240] on span "Eliminar" at bounding box center [771, 241] width 32 height 10
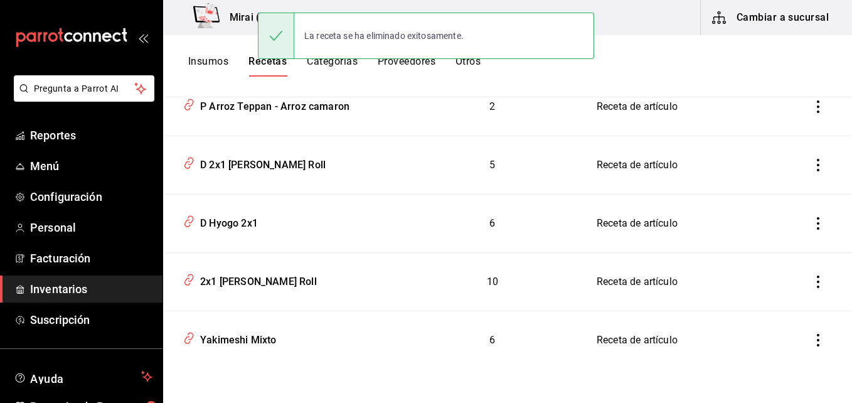
scroll to position [310, 0]
click at [812, 219] on icon "inventoriesTable" at bounding box center [818, 223] width 13 height 13
click at [771, 236] on span "Eliminar" at bounding box center [771, 241] width 32 height 10
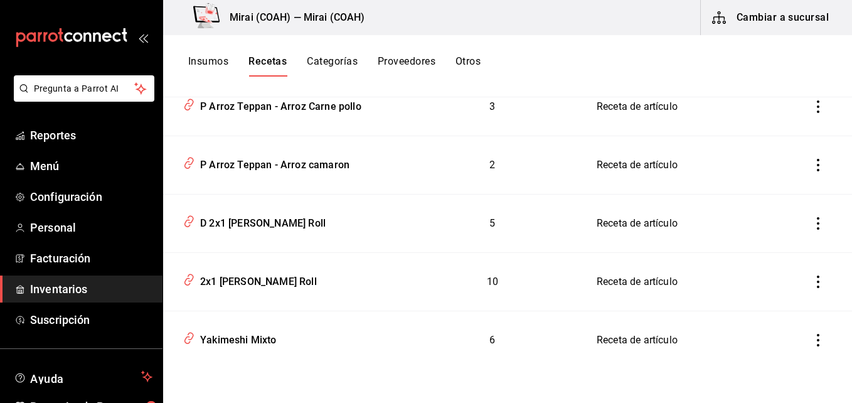
scroll to position [252, 0]
click at [812, 228] on icon "inventoriesTable" at bounding box center [818, 223] width 13 height 13
click at [776, 242] on span "Eliminar" at bounding box center [771, 241] width 32 height 10
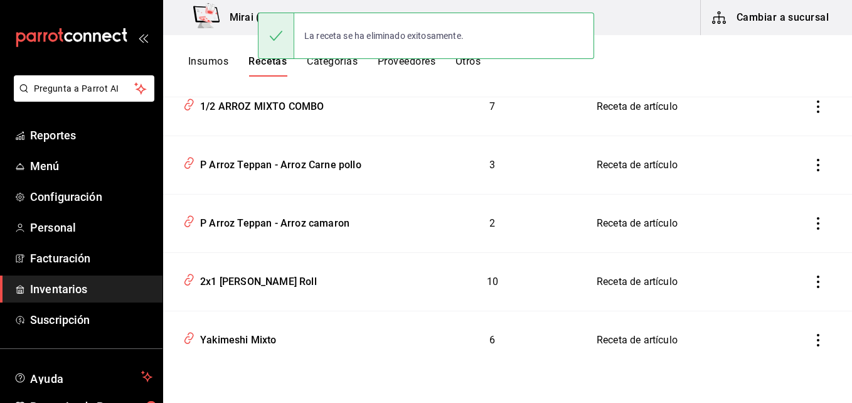
scroll to position [193, 0]
click at [812, 226] on icon "inventoriesTable" at bounding box center [818, 223] width 13 height 13
click at [776, 237] on span "Eliminar" at bounding box center [771, 241] width 32 height 10
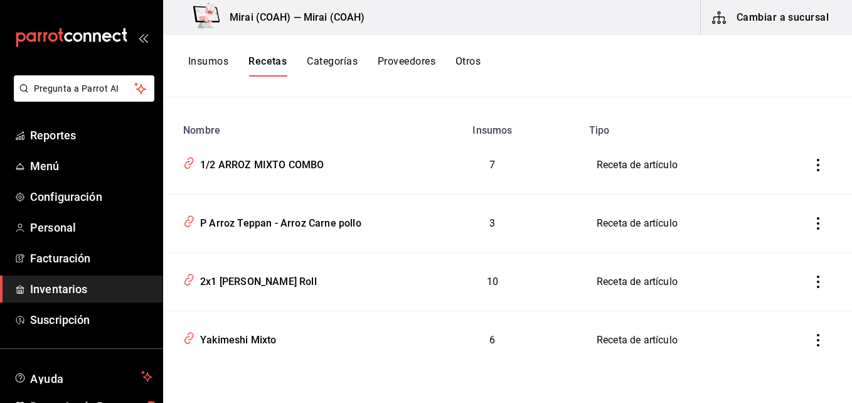
scroll to position [135, 0]
click at [812, 221] on icon "inventoriesTable" at bounding box center [818, 223] width 13 height 13
click at [786, 233] on li "Eliminar" at bounding box center [769, 240] width 105 height 35
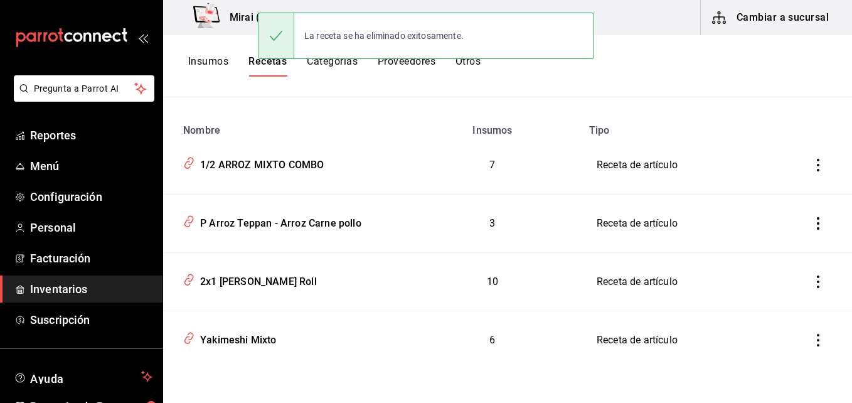
scroll to position [77, 0]
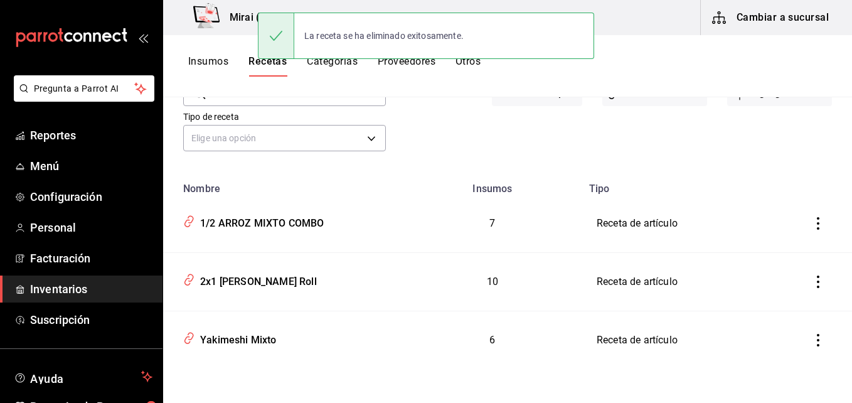
click at [806, 231] on button "inventoriesTable" at bounding box center [818, 223] width 28 height 28
click at [786, 242] on span "Eliminar" at bounding box center [771, 241] width 32 height 10
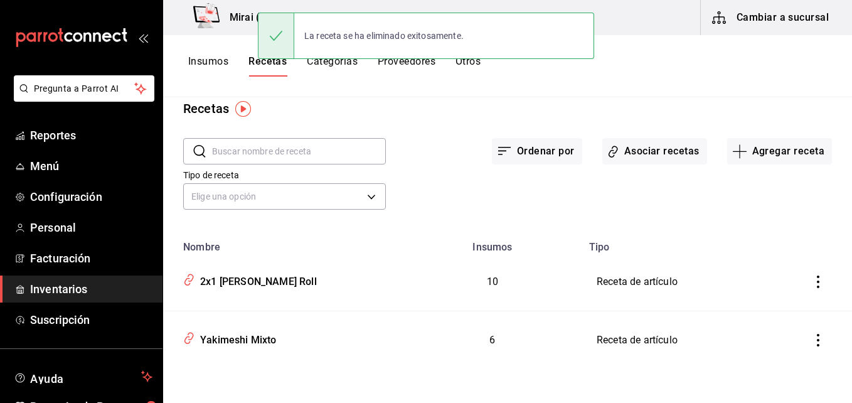
scroll to position [18, 0]
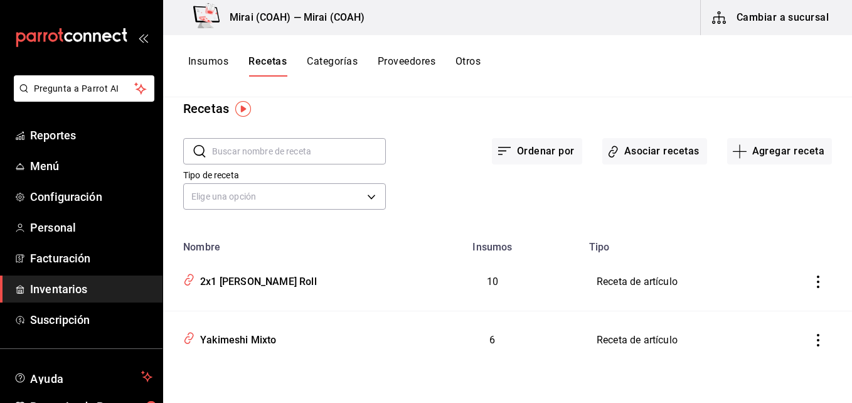
click at [812, 282] on icon "inventoriesTable" at bounding box center [818, 281] width 13 height 13
click at [770, 298] on span "Eliminar" at bounding box center [771, 299] width 32 height 10
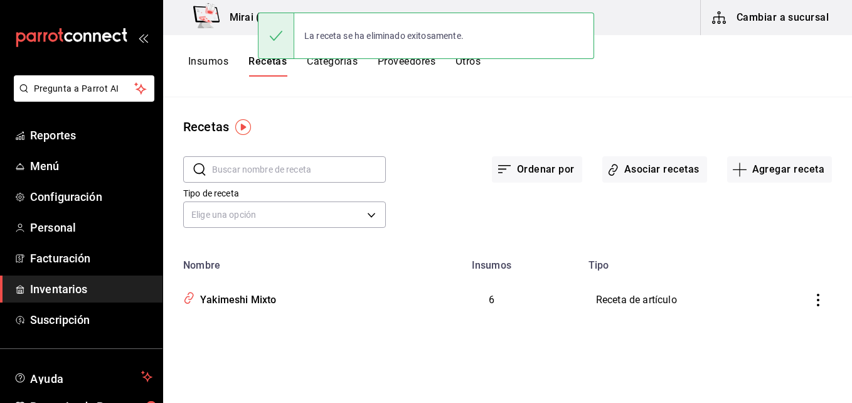
scroll to position [0, 0]
click at [815, 299] on icon "inventoriesTable" at bounding box center [818, 300] width 13 height 13
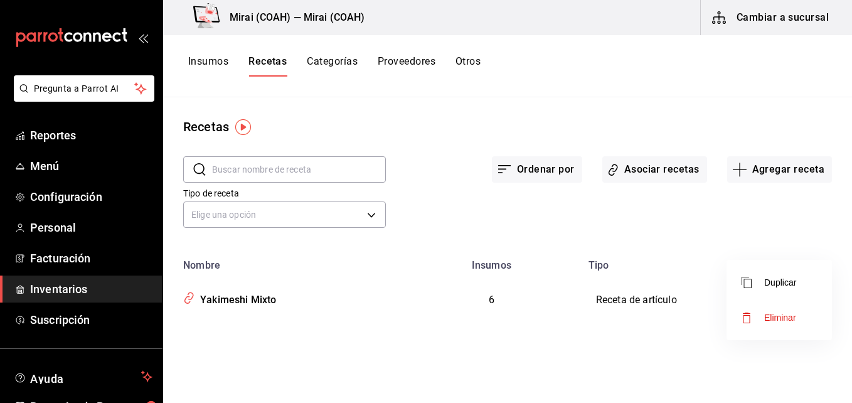
click at [780, 313] on span "Eliminar" at bounding box center [780, 317] width 32 height 10
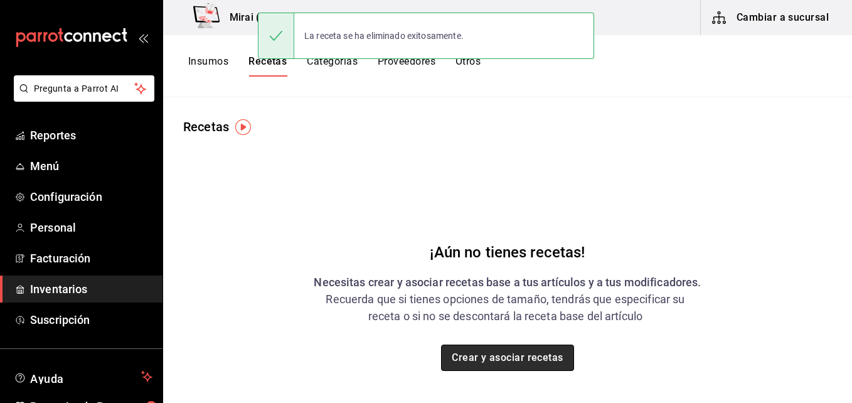
click at [479, 360] on button "Crear y asociar recetas" at bounding box center [507, 357] width 133 height 26
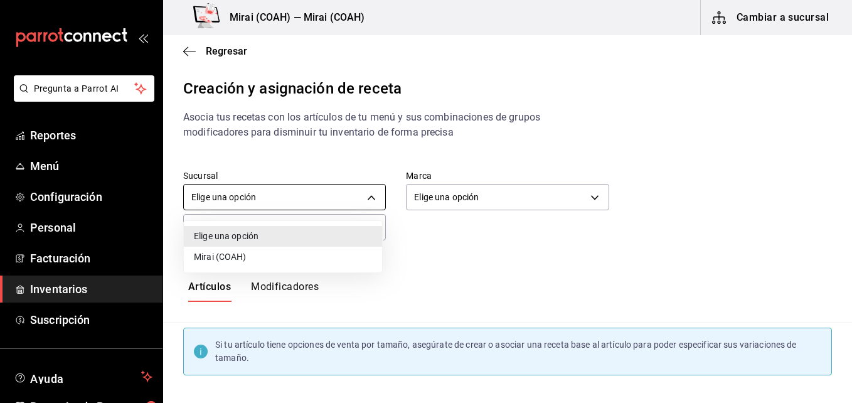
click at [379, 195] on body "Pregunta a Parrot AI Reportes Menú Configuración Personal Facturación Inventari…" at bounding box center [426, 190] width 852 height 381
click at [290, 255] on li "Mirai (COAH)" at bounding box center [283, 257] width 198 height 21
type input "2f3b0ad6-fa58-4a2b-8167-6846f6c4b413"
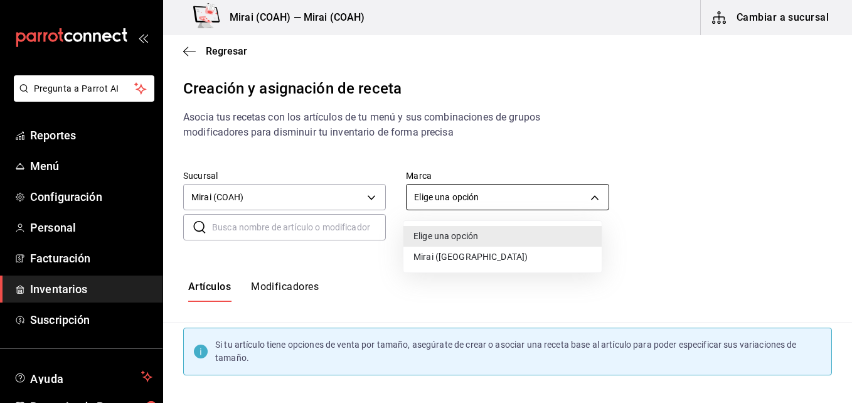
click at [520, 201] on body "Pregunta a Parrot AI Reportes Menú Configuración Personal Facturación Inventari…" at bounding box center [426, 190] width 852 height 381
click at [474, 256] on li "Mirai (Saltillo)" at bounding box center [502, 257] width 198 height 21
type input "183a807c-22b5-455a-989e-9c50dfc5d7ed"
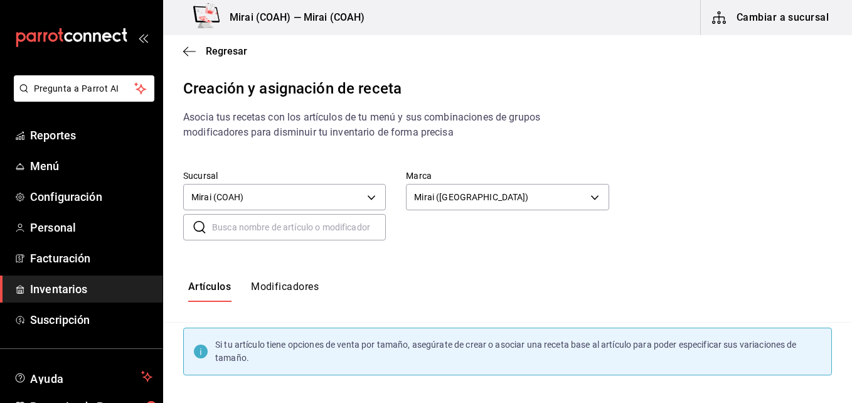
click at [331, 221] on input "text" at bounding box center [299, 227] width 174 height 25
click at [511, 235] on div "​ ​" at bounding box center [497, 217] width 669 height 46
click at [184, 50] on icon "button" at bounding box center [189, 51] width 13 height 11
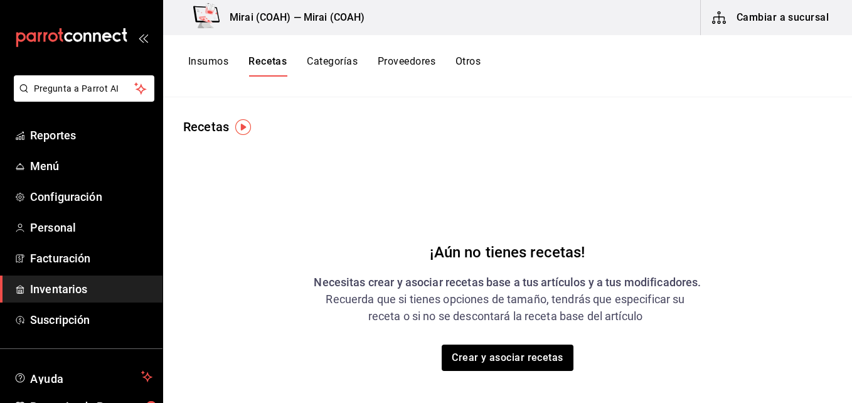
click at [277, 60] on button "Recetas" at bounding box center [267, 65] width 38 height 21
click at [488, 366] on button "Crear y asociar recetas" at bounding box center [507, 357] width 133 height 26
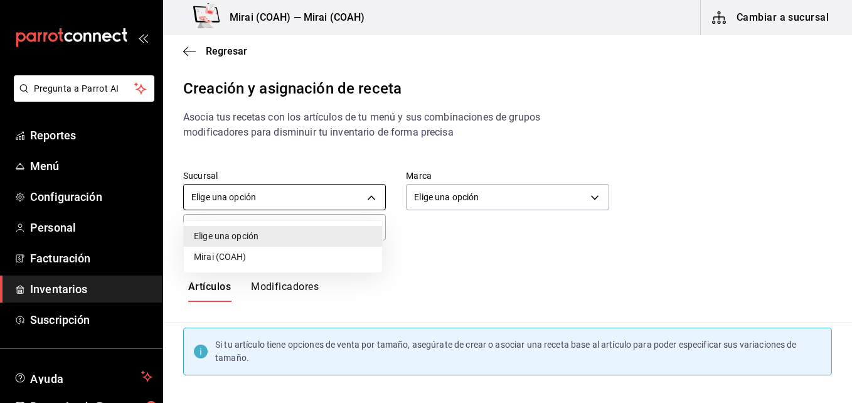
click at [366, 199] on body "Pregunta a Parrot AI Reportes Menú Configuración Personal Facturación Inventari…" at bounding box center [426, 190] width 852 height 381
click at [304, 253] on li "Mirai (COAH)" at bounding box center [283, 257] width 198 height 21
type input "2f3b0ad6-fa58-4a2b-8167-6846f6c4b413"
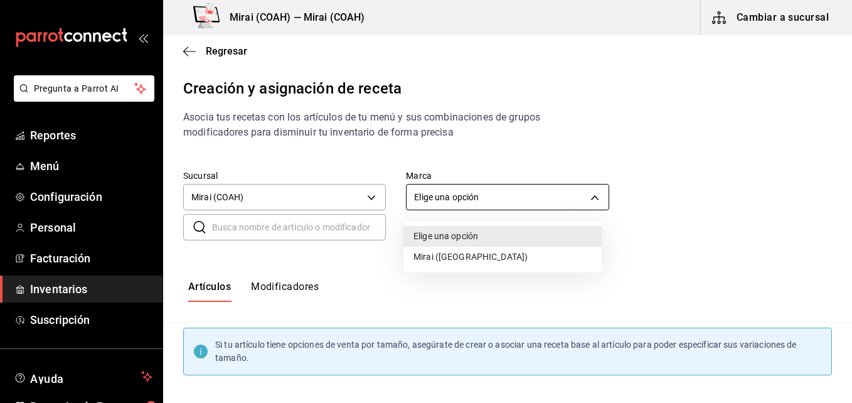
click at [507, 198] on body "Pregunta a Parrot AI Reportes Menú Configuración Personal Facturación Inventari…" at bounding box center [426, 190] width 852 height 381
click at [485, 258] on li "Mirai (Saltillo)" at bounding box center [502, 257] width 198 height 21
type input "183a807c-22b5-455a-989e-9c50dfc5d7ed"
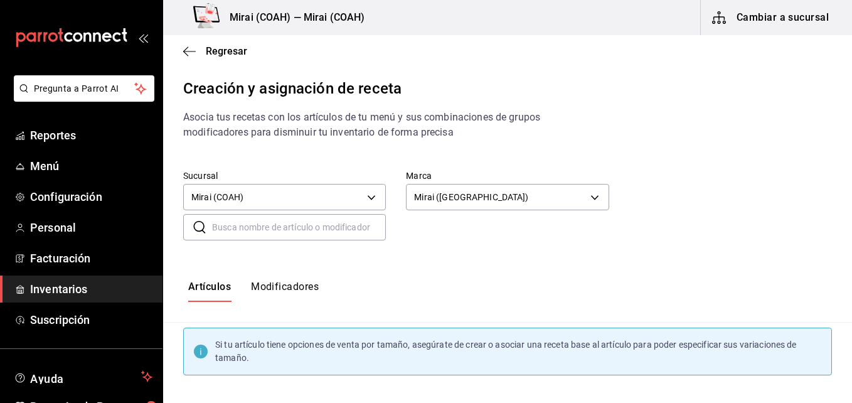
click at [771, 11] on button "Cambiar a sucursal" at bounding box center [771, 17] width 141 height 35
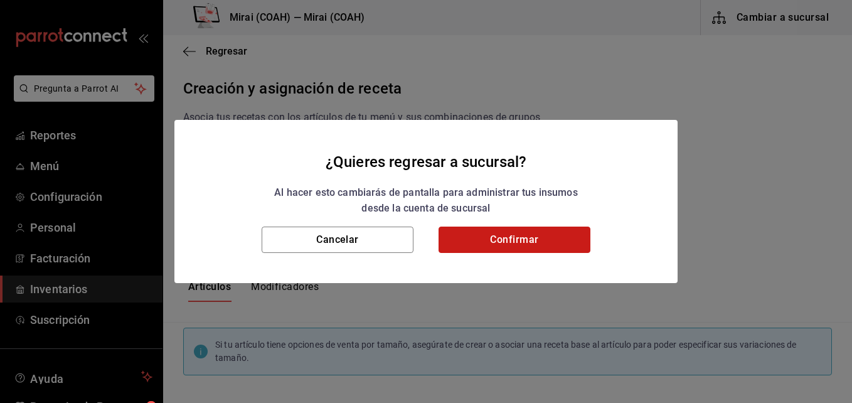
click at [532, 242] on button "Confirmar" at bounding box center [514, 239] width 152 height 26
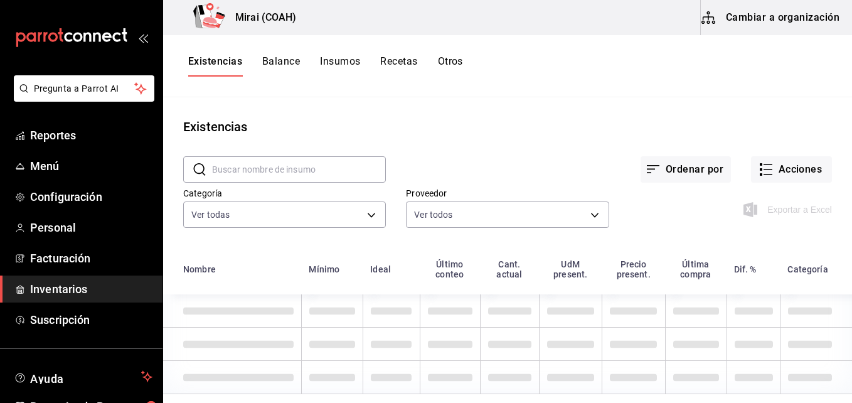
click at [400, 53] on div "Existencias Balance Insumos Recetas Otros" at bounding box center [507, 66] width 689 height 62
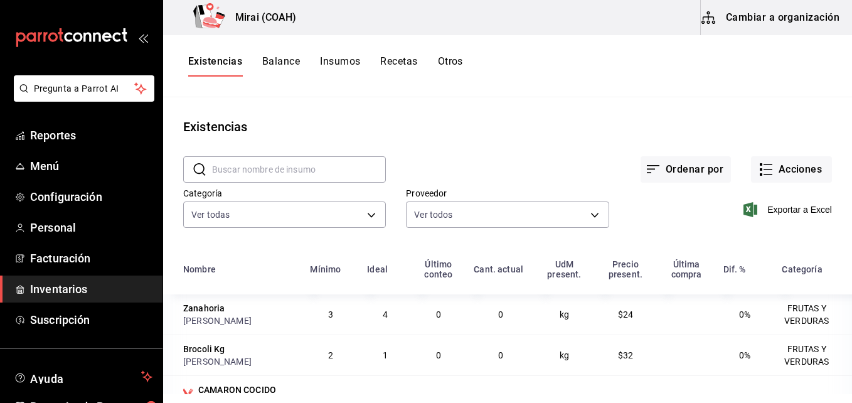
click at [397, 61] on button "Recetas" at bounding box center [398, 65] width 37 height 21
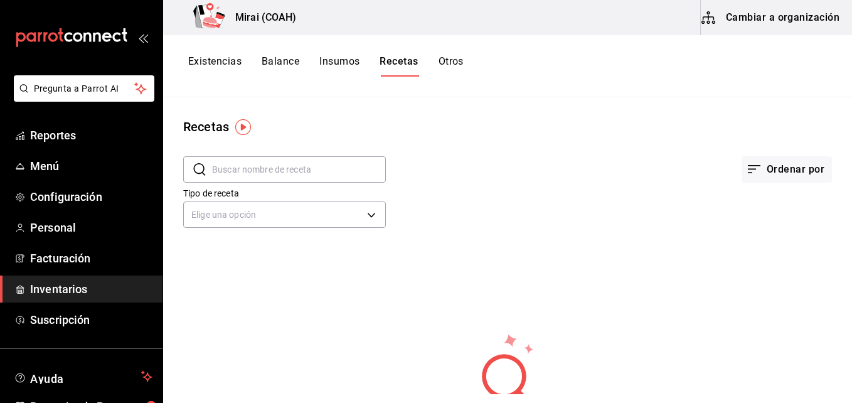
click at [329, 177] on input "text" at bounding box center [299, 169] width 174 height 25
click at [489, 161] on div "Ordenar por" at bounding box center [609, 159] width 446 height 46
click at [765, 19] on button "Cambiar a organización" at bounding box center [771, 17] width 141 height 35
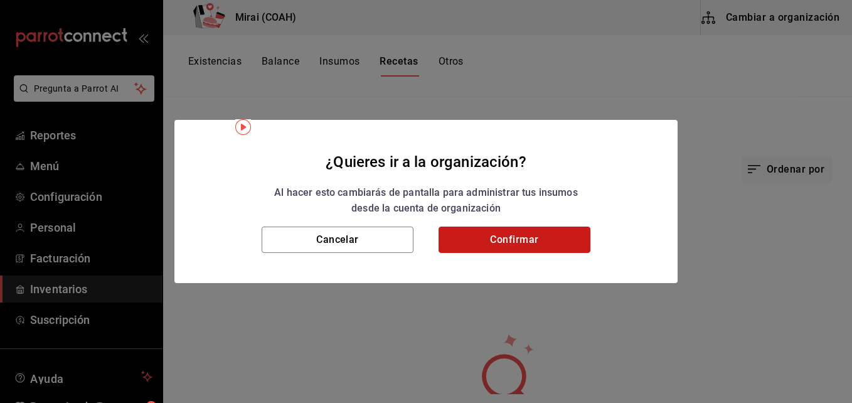
click at [546, 241] on button "Confirmar" at bounding box center [514, 239] width 152 height 26
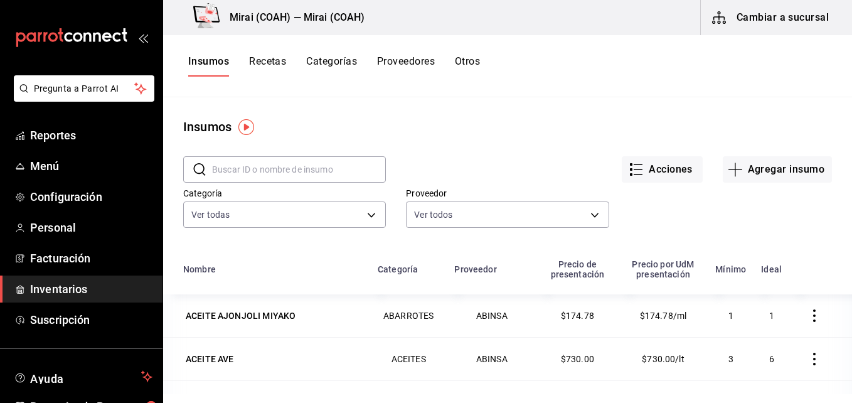
click at [273, 61] on button "Recetas" at bounding box center [267, 65] width 37 height 21
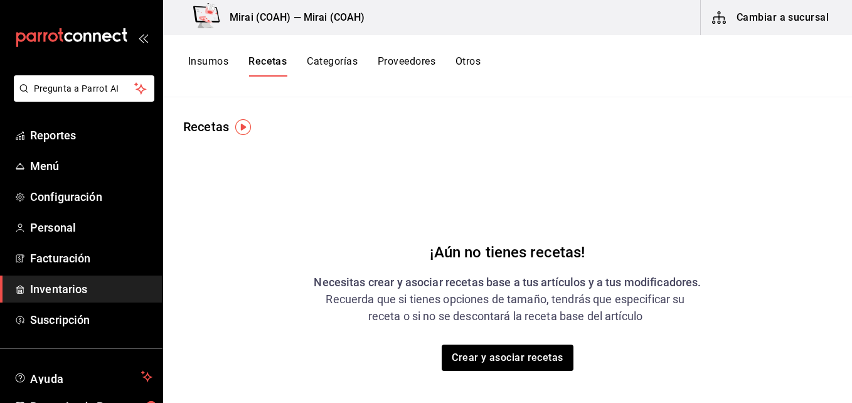
click at [238, 131] on img "button" at bounding box center [243, 127] width 16 height 16
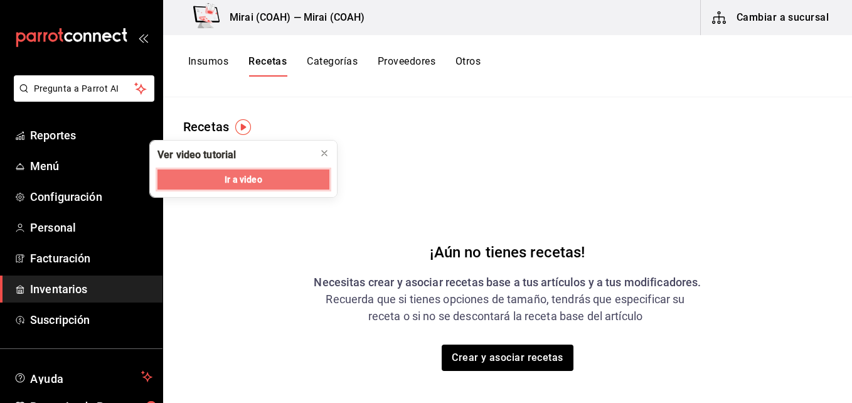
click at [233, 181] on span "Ir a video" at bounding box center [243, 179] width 37 height 13
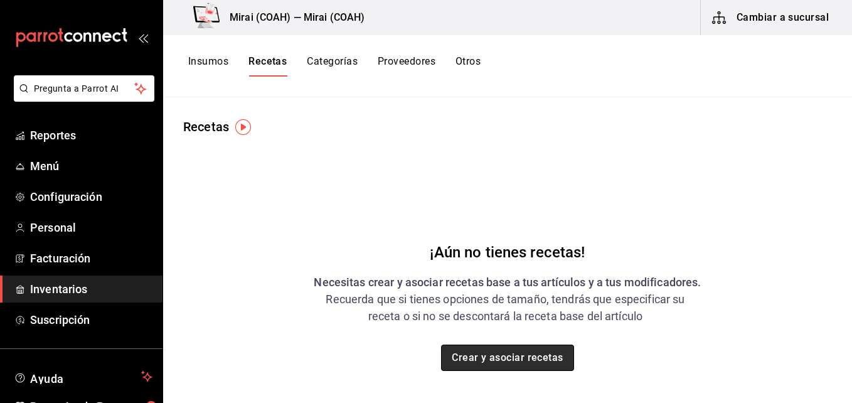
click at [487, 358] on button "Crear y asociar recetas" at bounding box center [507, 357] width 133 height 26
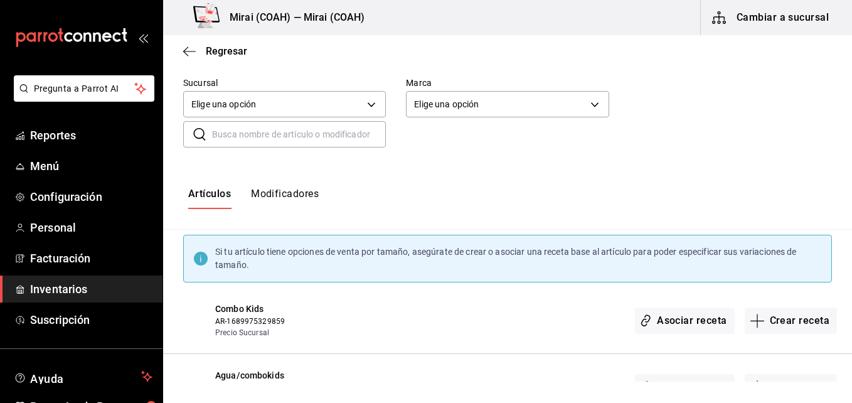
scroll to position [9, 0]
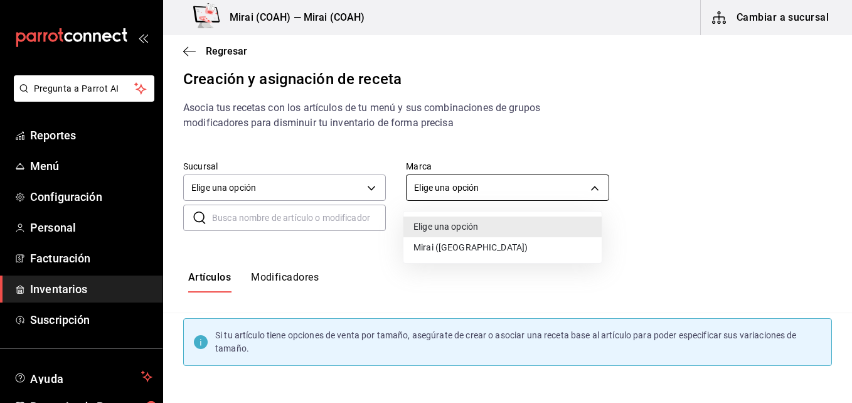
click at [590, 189] on body "Pregunta a Parrot AI Reportes Menú Configuración Personal Facturación Inventari…" at bounding box center [426, 190] width 852 height 381
click at [497, 245] on li "Mirai (Saltillo)" at bounding box center [502, 247] width 198 height 21
type input "183a807c-22b5-455a-989e-9c50dfc5d7ed"
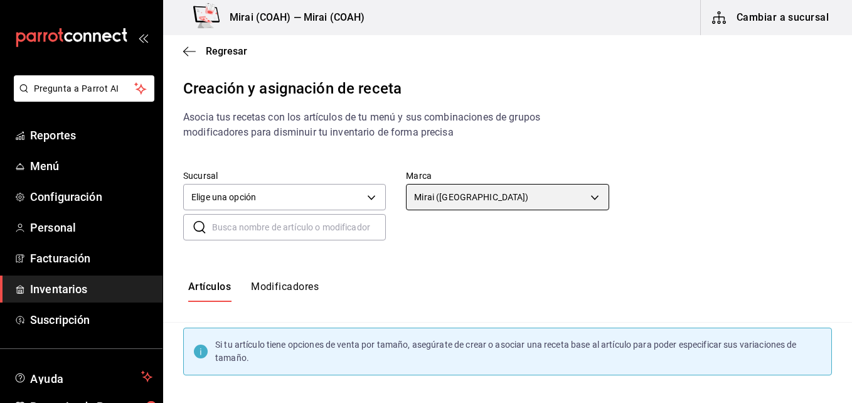
scroll to position [0, 0]
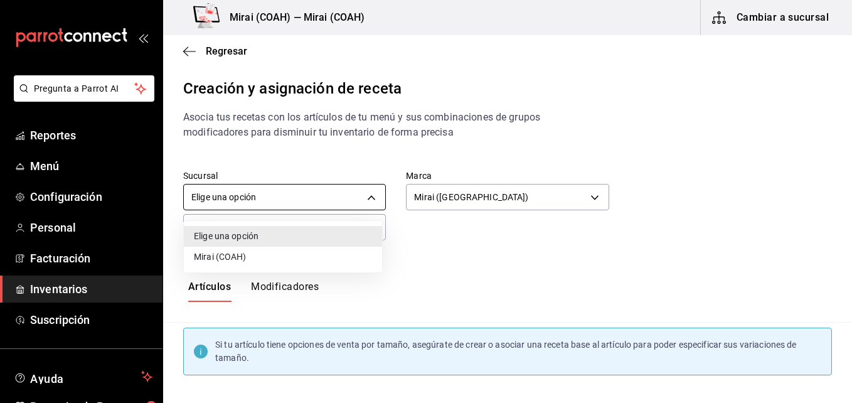
click at [361, 197] on body "Pregunta a Parrot AI Reportes Menú Configuración Personal Facturación Inventari…" at bounding box center [426, 190] width 852 height 381
click at [312, 257] on li "Mirai (COAH)" at bounding box center [283, 257] width 198 height 21
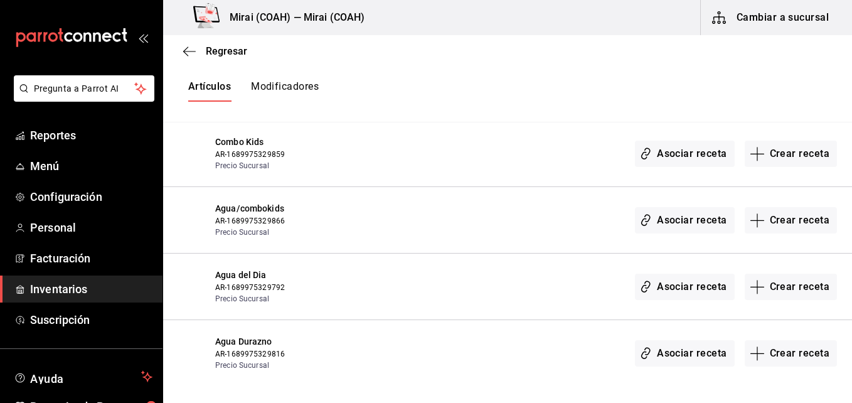
scroll to position [251, 0]
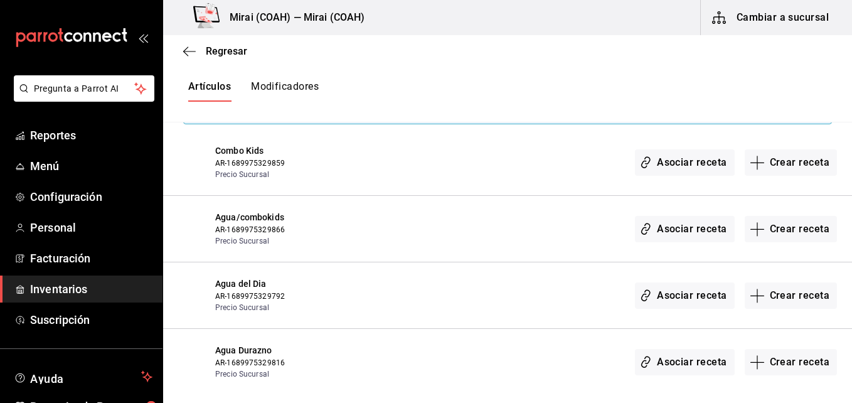
click at [316, 87] on button "Modificadores" at bounding box center [285, 90] width 68 height 21
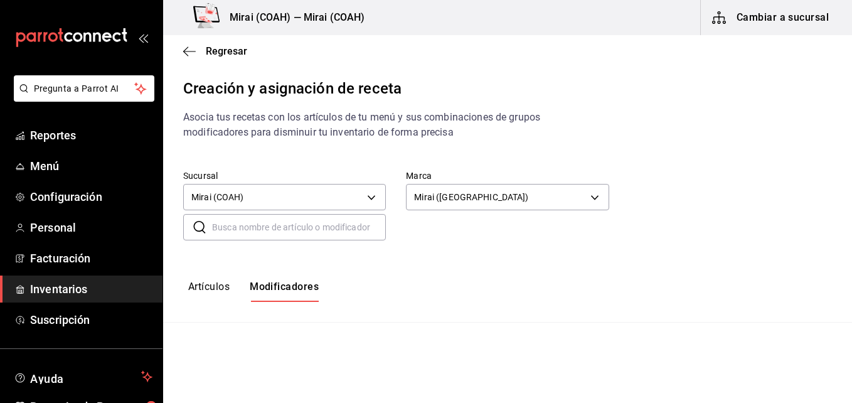
type input "default"
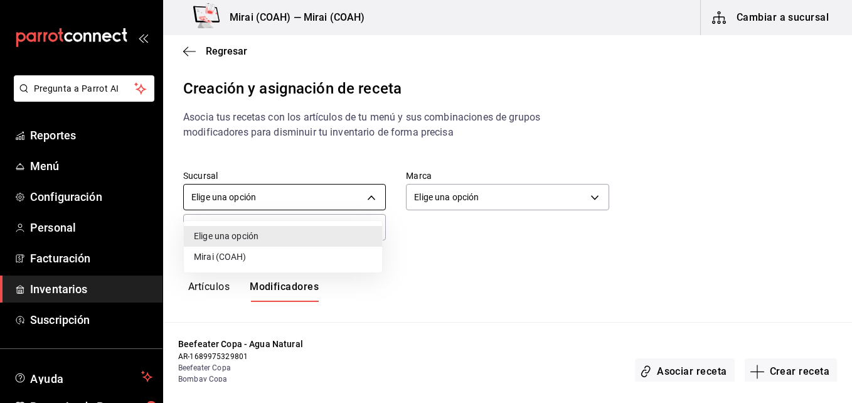
click at [357, 199] on body "Pregunta a Parrot AI Reportes Menú Configuración Personal Facturación Inventari…" at bounding box center [426, 190] width 852 height 381
click at [296, 253] on li "Mirai (COAH)" at bounding box center [283, 257] width 198 height 21
type input "2f3b0ad6-fa58-4a2b-8167-6846f6c4b413"
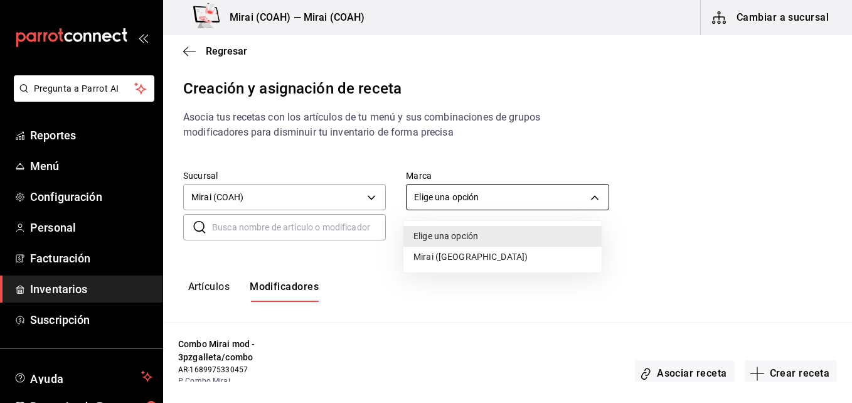
click at [478, 198] on body "Pregunta a Parrot AI Reportes Menú Configuración Personal Facturación Inventari…" at bounding box center [426, 190] width 852 height 381
click at [446, 258] on li "Mirai (Saltillo)" at bounding box center [502, 257] width 198 height 21
type input "183a807c-22b5-455a-989e-9c50dfc5d7ed"
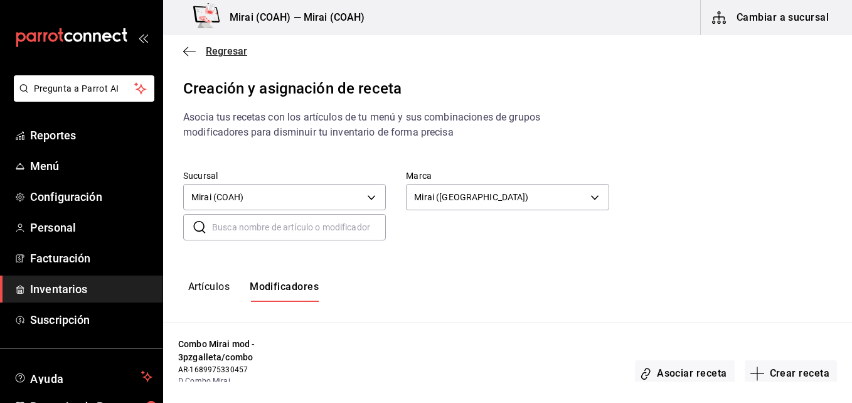
click at [184, 51] on icon "button" at bounding box center [185, 50] width 5 height 9
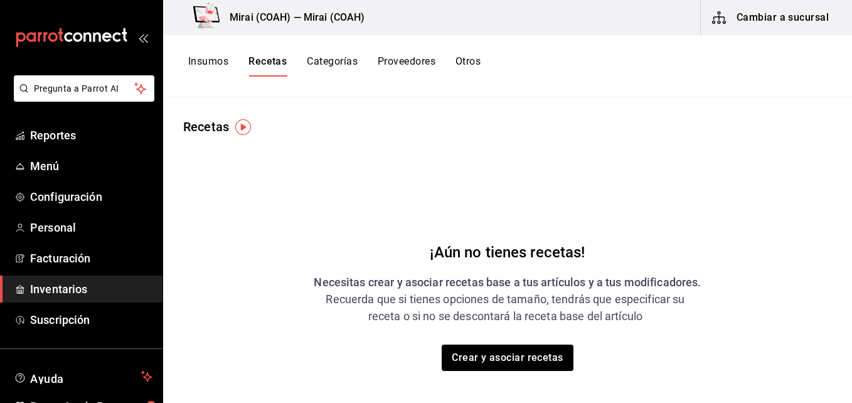
click at [216, 57] on button "Insumos" at bounding box center [208, 65] width 40 height 21
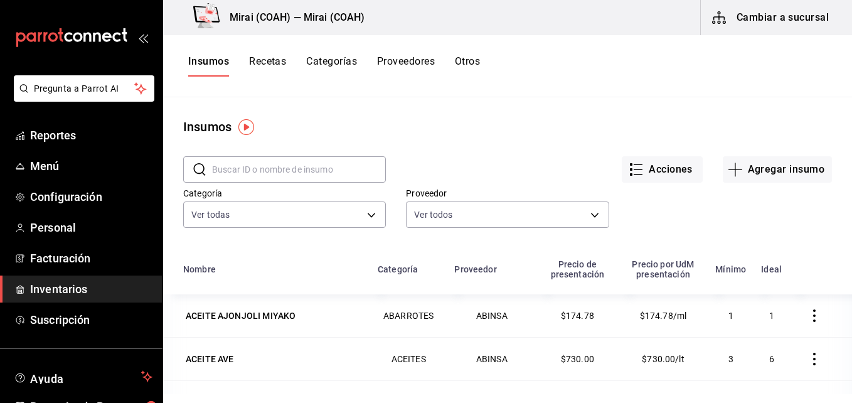
click at [281, 58] on button "Recetas" at bounding box center [267, 65] width 37 height 21
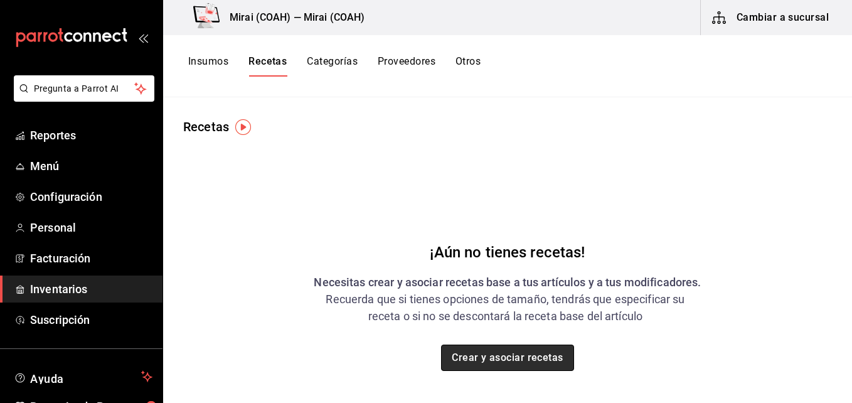
click at [491, 353] on button "Crear y asociar recetas" at bounding box center [507, 357] width 133 height 26
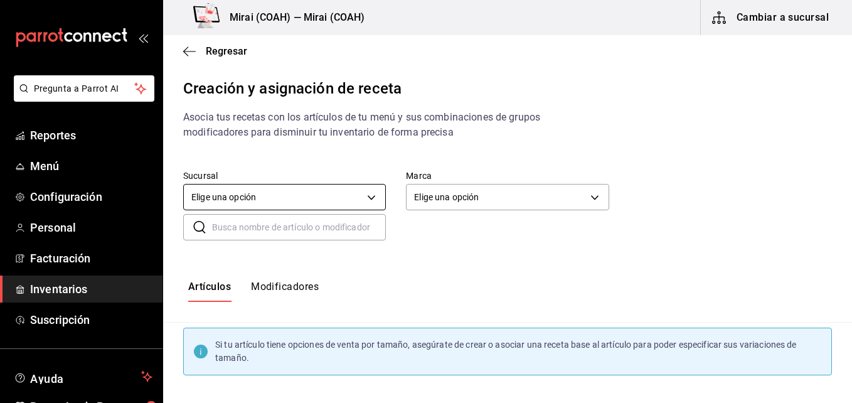
click at [356, 201] on body "Pregunta a Parrot AI Reportes Menú Configuración Personal Facturación Inventari…" at bounding box center [426, 190] width 852 height 381
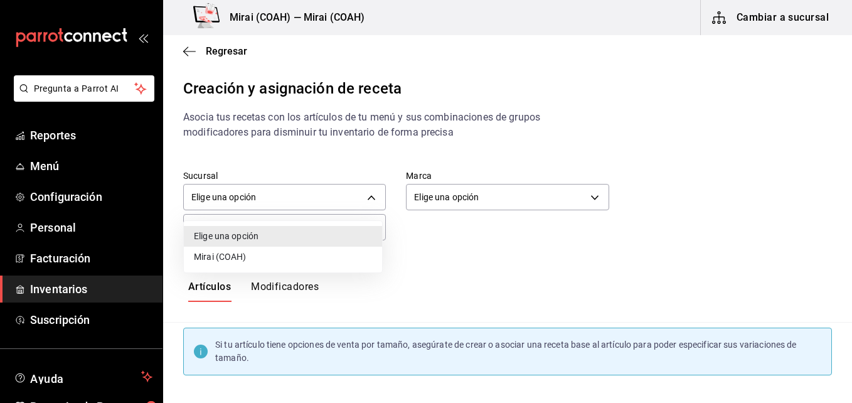
click at [321, 257] on li "Mirai (COAH)" at bounding box center [283, 257] width 198 height 21
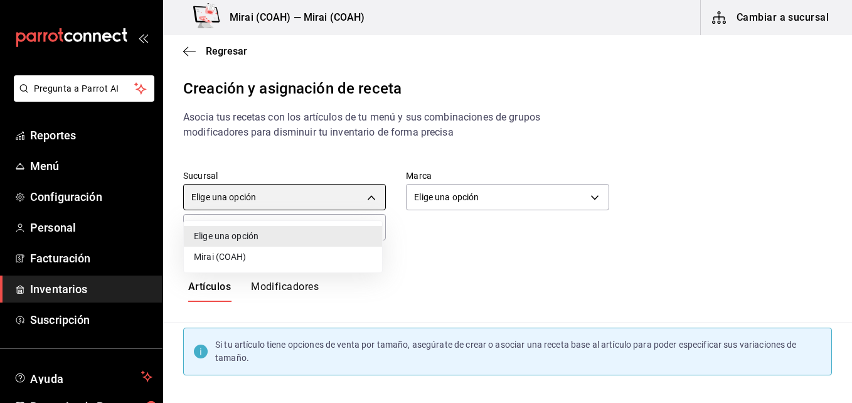
type input "2f3b0ad6-fa58-4a2b-8167-6846f6c4b413"
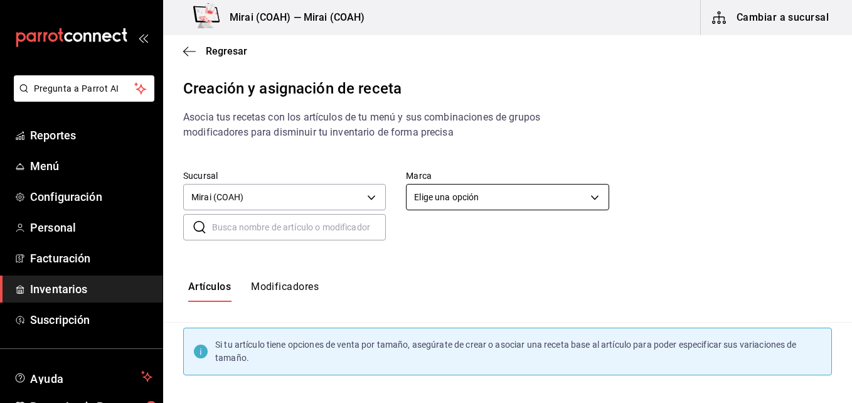
click at [461, 201] on body "Pregunta a Parrot AI Reportes Menú Configuración Personal Facturación Inventari…" at bounding box center [426, 190] width 852 height 381
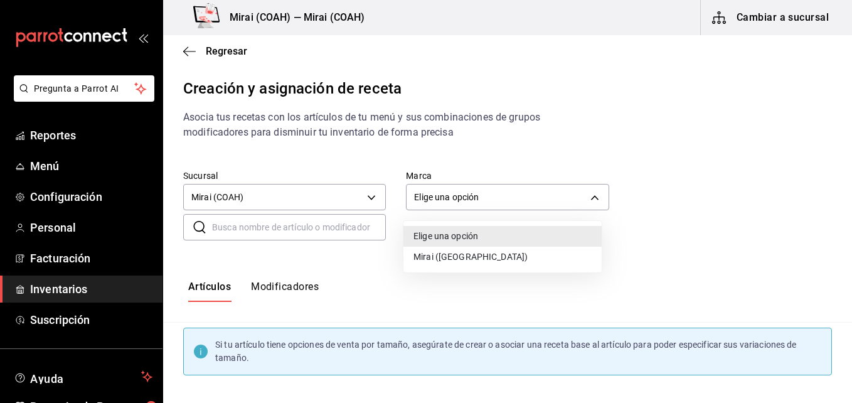
click at [449, 260] on li "Mirai (Saltillo)" at bounding box center [502, 257] width 198 height 21
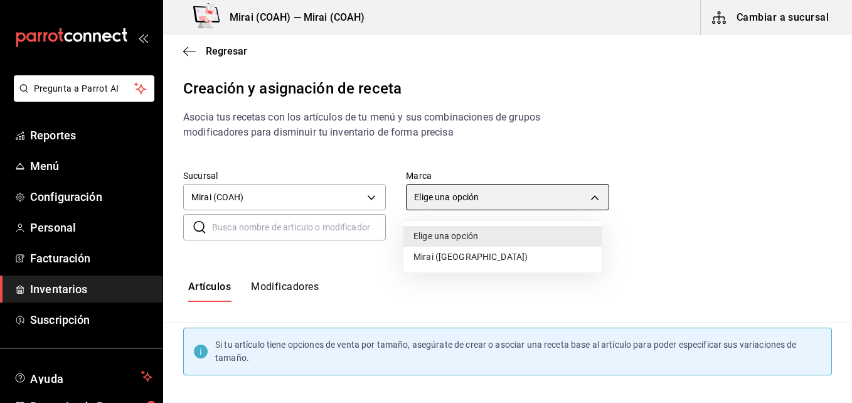
type input "183a807c-22b5-455a-989e-9c50dfc5d7ed"
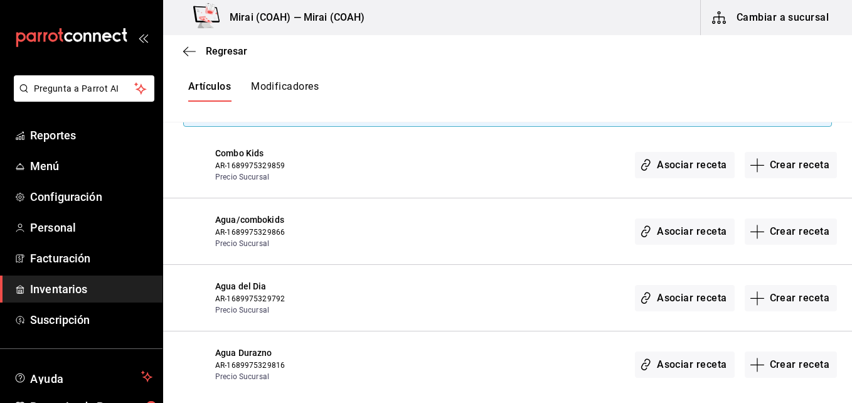
scroll to position [251, 0]
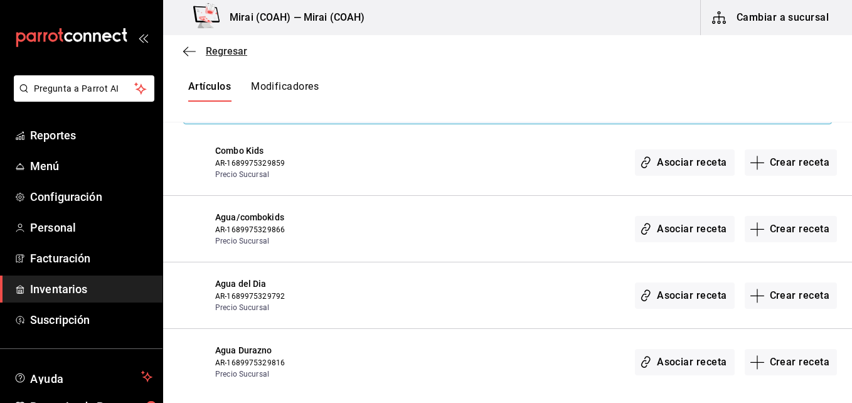
click at [193, 47] on icon "button" at bounding box center [189, 51] width 13 height 11
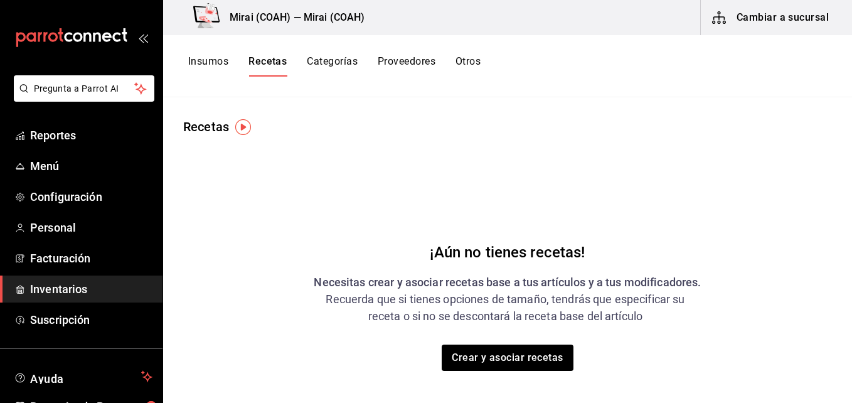
click at [214, 58] on button "Insumos" at bounding box center [208, 65] width 40 height 21
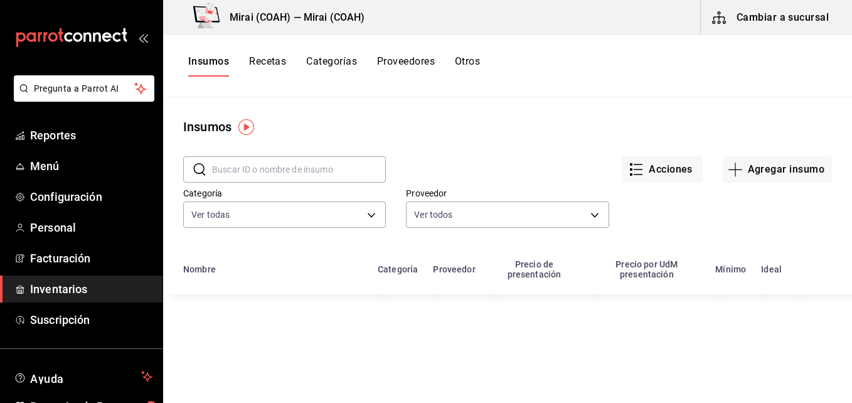
click at [305, 169] on input "text" at bounding box center [299, 169] width 174 height 25
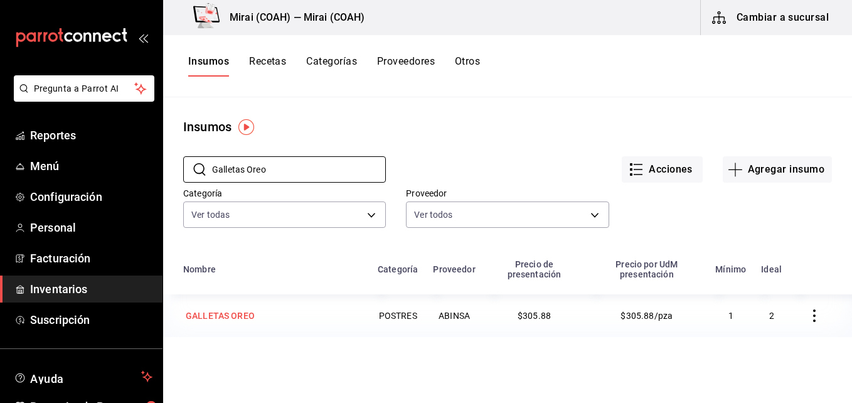
type input "Galletas Oreo"
click at [245, 318] on div "GALLETAS OREO" at bounding box center [220, 315] width 69 height 13
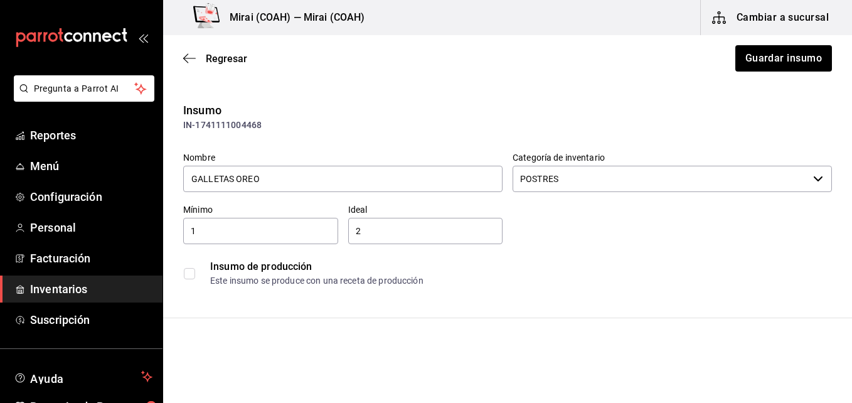
click at [263, 230] on input "1" at bounding box center [260, 230] width 155 height 15
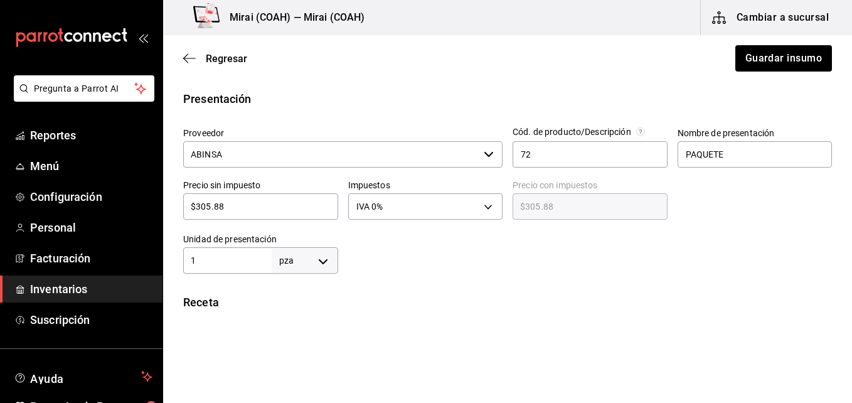
scroll to position [252, 0]
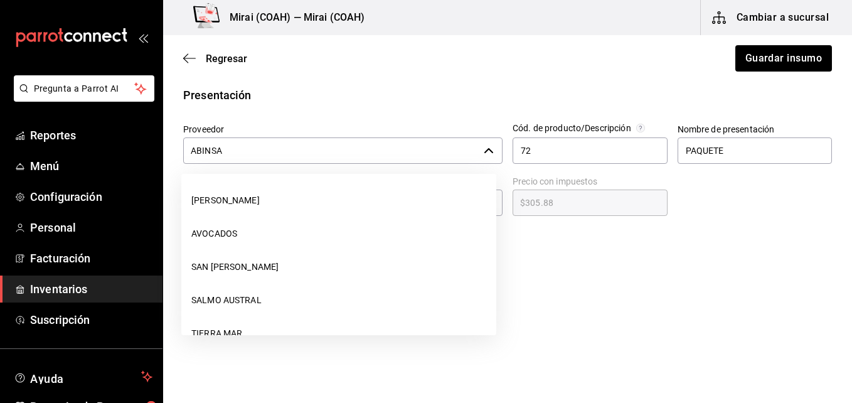
click at [484, 154] on icon "button" at bounding box center [489, 151] width 10 height 10
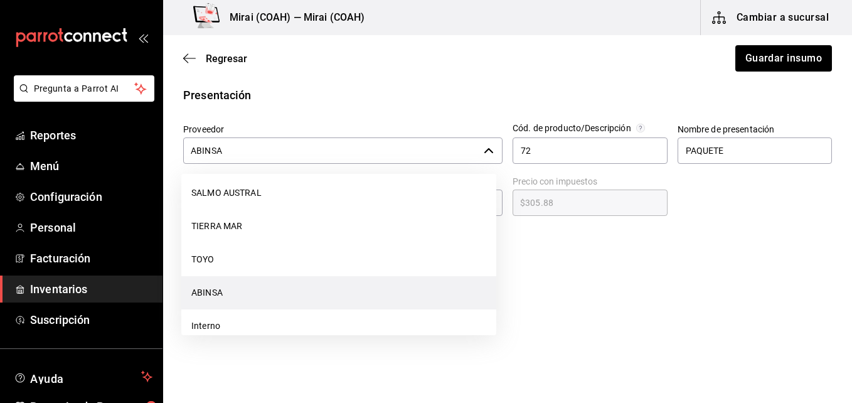
scroll to position [125, 0]
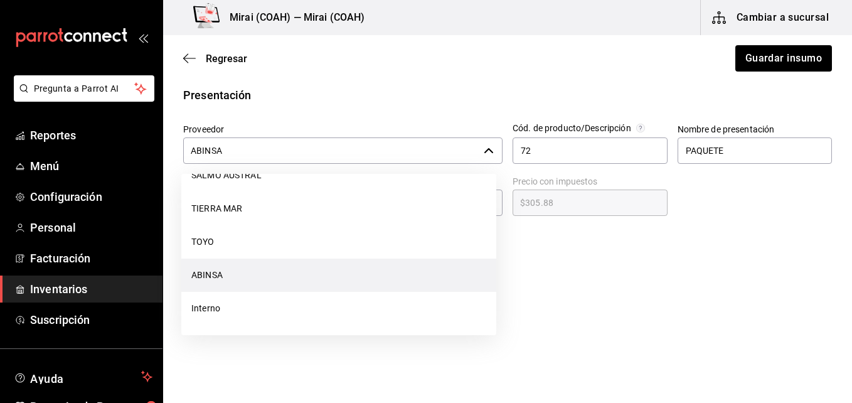
click at [536, 303] on div "Receta" at bounding box center [507, 298] width 649 height 17
click at [337, 273] on li "ABINSA" at bounding box center [338, 274] width 315 height 33
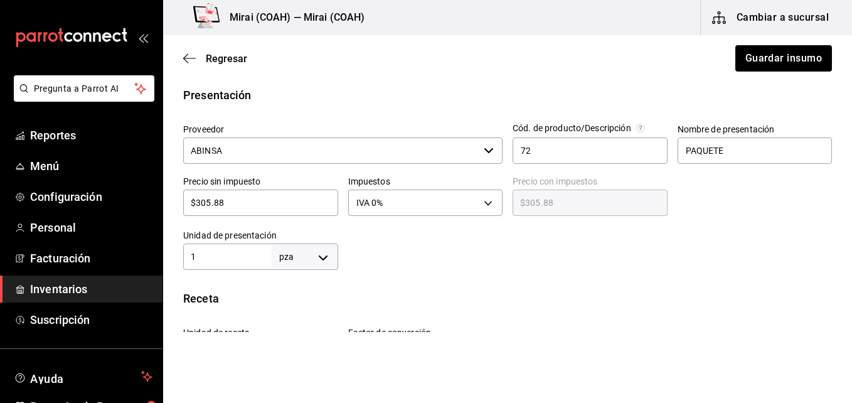
click at [241, 198] on input "$305.88" at bounding box center [260, 202] width 155 height 15
type input "$2"
type input "$2.00"
type input "$29"
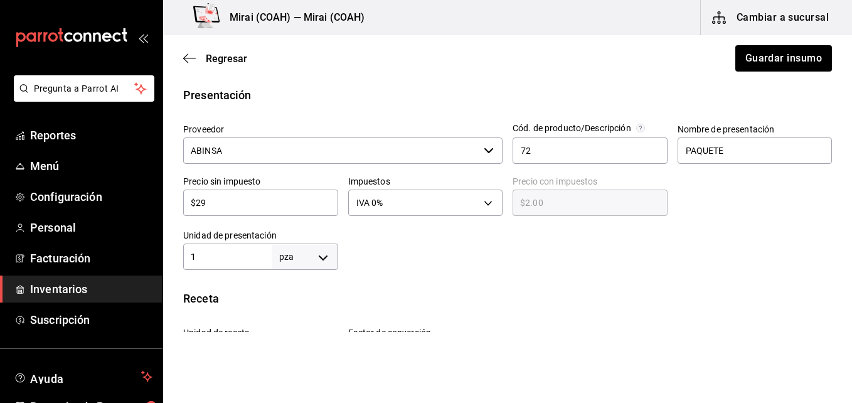
type input "$29.00"
type input "$291"
type input "$291.00"
type input "$291.5"
type input "$291.50"
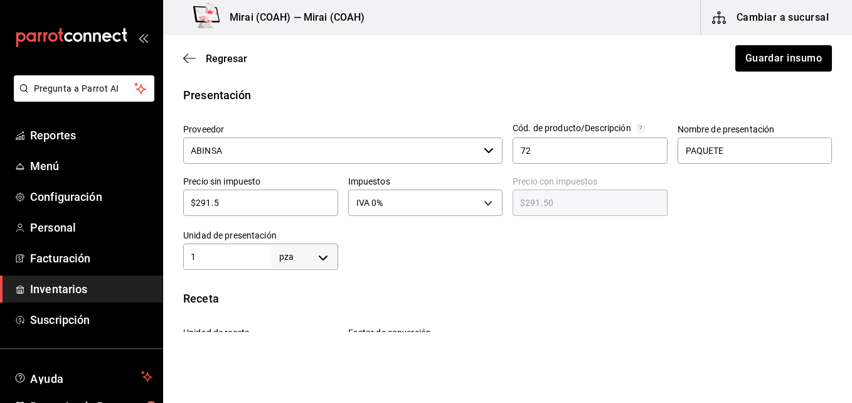
type input "$291.55"
click at [323, 262] on body "Pregunta a Parrot AI Reportes Menú Configuración Personal Facturación Inventari…" at bounding box center [426, 166] width 852 height 332
click at [299, 366] on li "pza" at bounding box center [302, 366] width 65 height 21
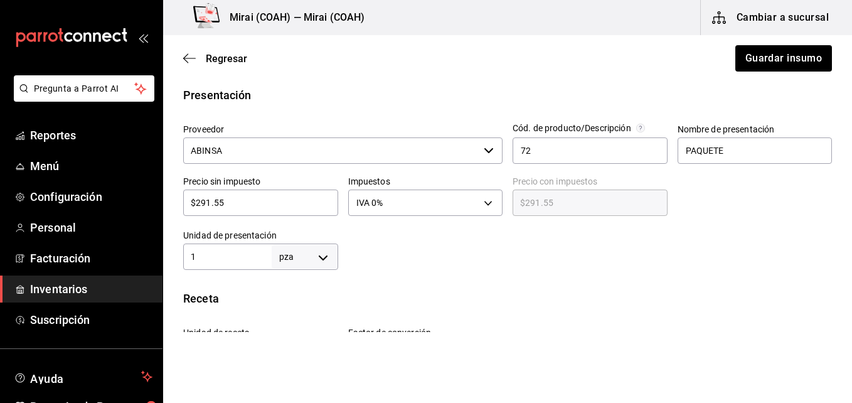
click at [232, 266] on div "1 pza UNIT ​" at bounding box center [260, 256] width 155 height 26
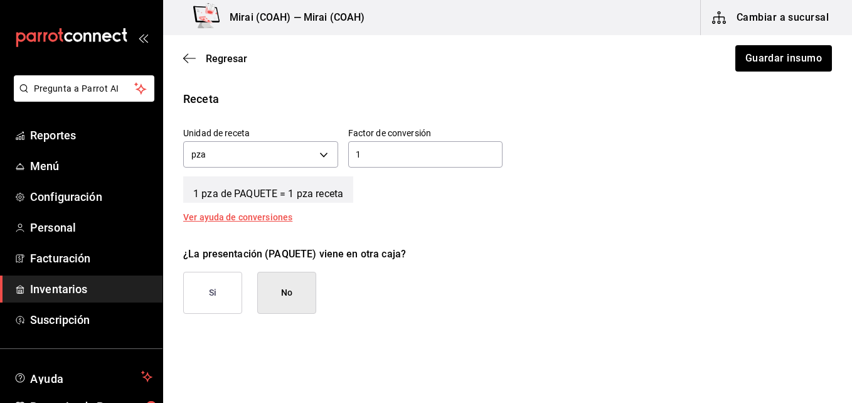
scroll to position [453, 0]
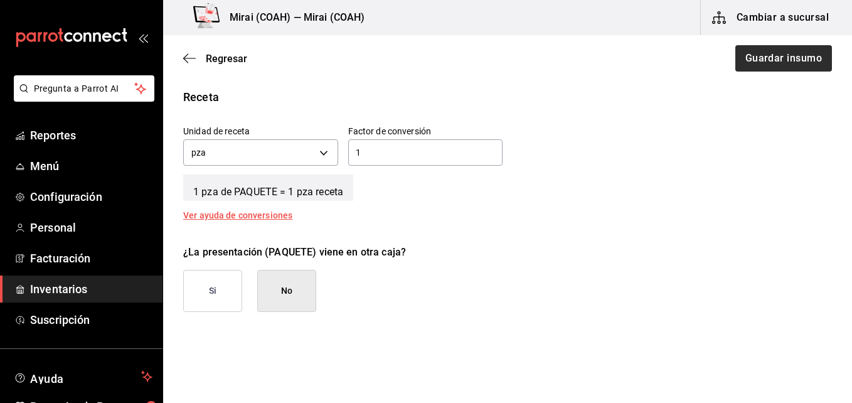
type input "210"
click at [782, 64] on button "Guardar insumo" at bounding box center [783, 58] width 98 height 26
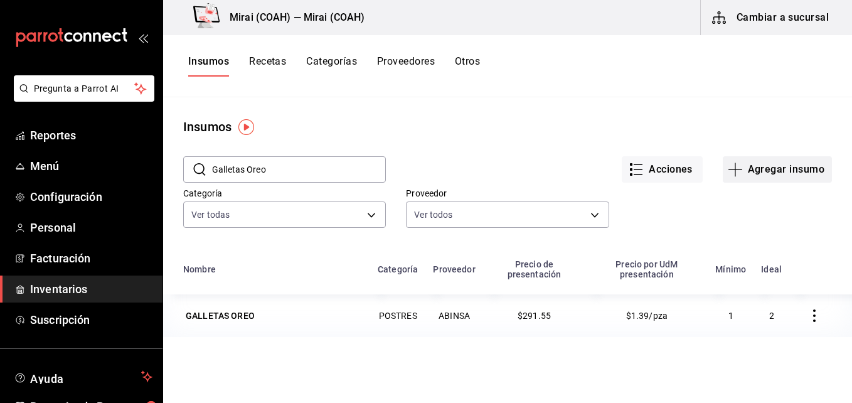
click at [730, 166] on icon "button" at bounding box center [735, 169] width 15 height 15
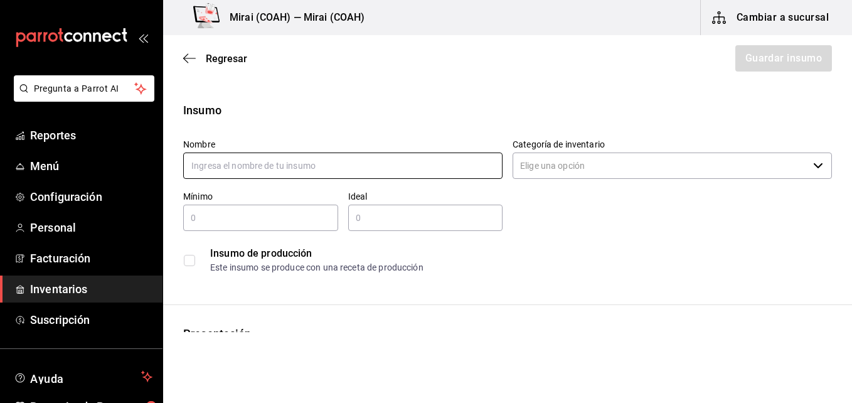
click at [358, 169] on input "text" at bounding box center [342, 165] width 319 height 26
type input "Agua Santa Maria"
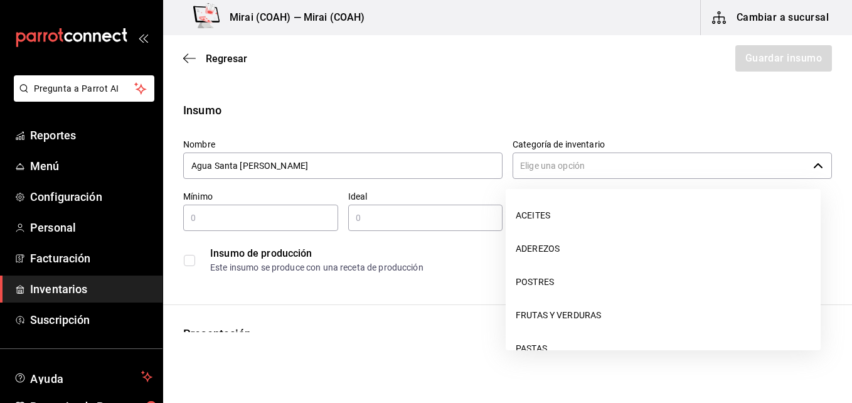
click at [541, 162] on input "Categoría de inventario" at bounding box center [659, 165] width 295 height 26
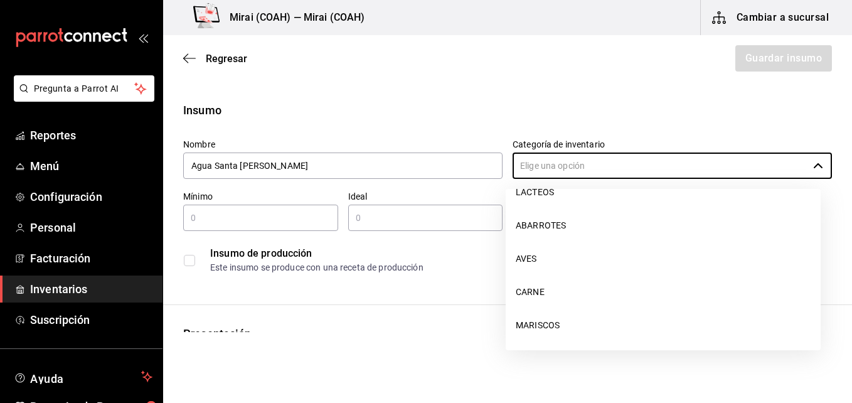
scroll to position [225, 0]
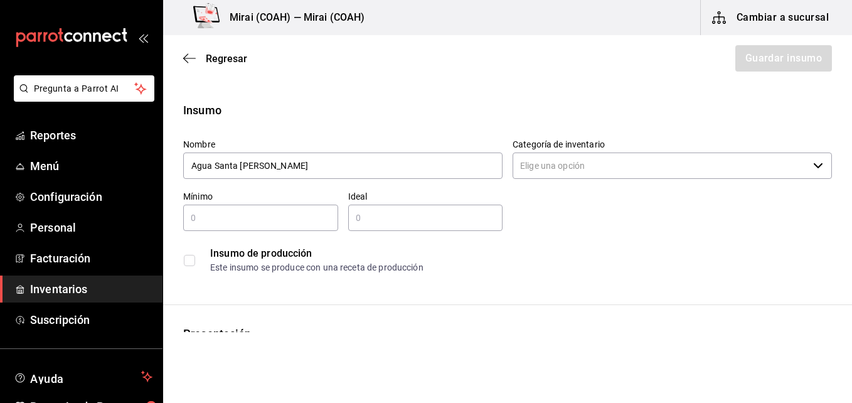
click at [485, 68] on div "Regresar Guardar insumo" at bounding box center [507, 58] width 689 height 46
click at [191, 58] on icon "button" at bounding box center [189, 58] width 13 height 11
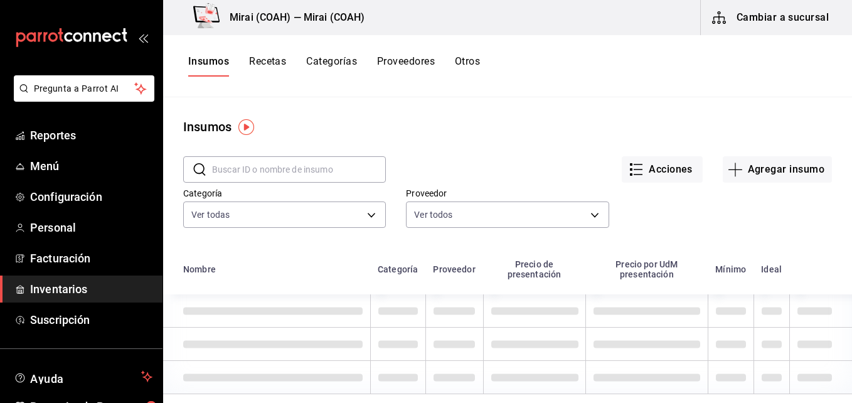
click at [339, 56] on button "Categorías" at bounding box center [331, 65] width 51 height 21
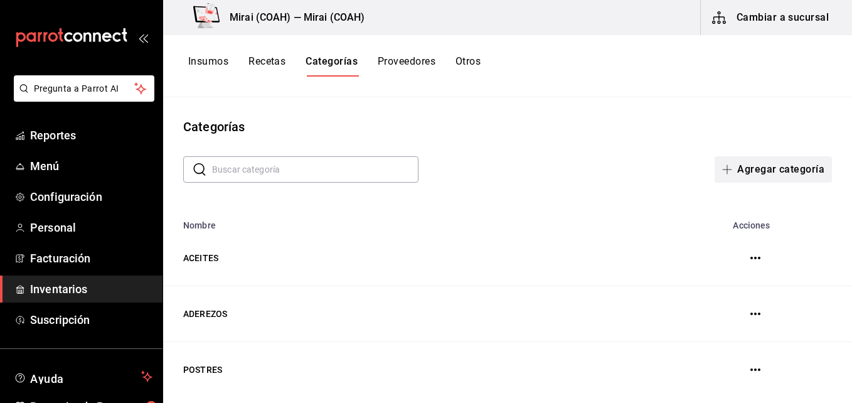
click at [722, 169] on icon "button" at bounding box center [727, 169] width 10 height 10
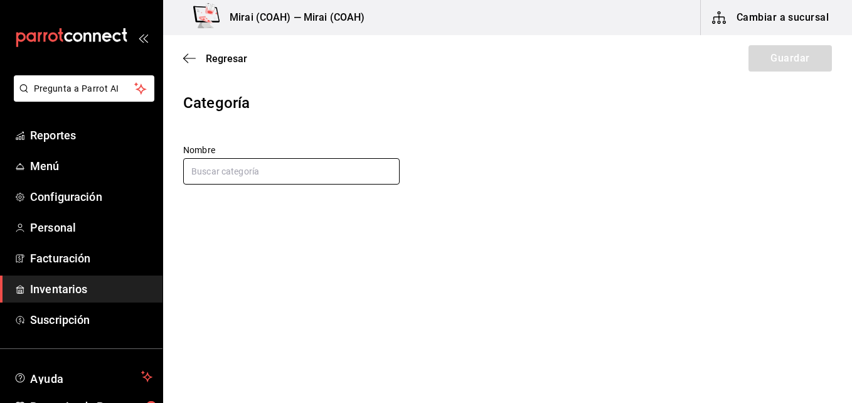
click at [326, 174] on input "text" at bounding box center [291, 171] width 216 height 26
click at [547, 149] on div "Nombre" at bounding box center [507, 165] width 649 height 42
click at [269, 170] on input "text" at bounding box center [291, 171] width 216 height 26
drag, startPoint x: 280, startPoint y: 132, endPoint x: 193, endPoint y: 56, distance: 115.6
click at [193, 56] on main "Regresar Guardar Categoría Nombre" at bounding box center [507, 150] width 689 height 231
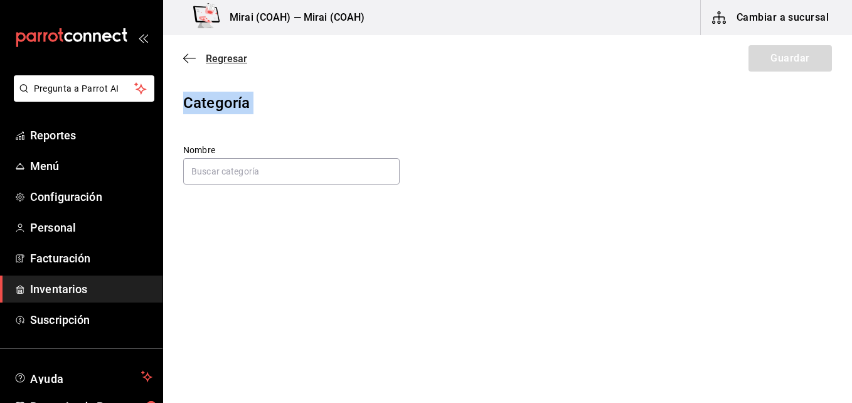
click at [193, 56] on icon "button" at bounding box center [189, 58] width 13 height 11
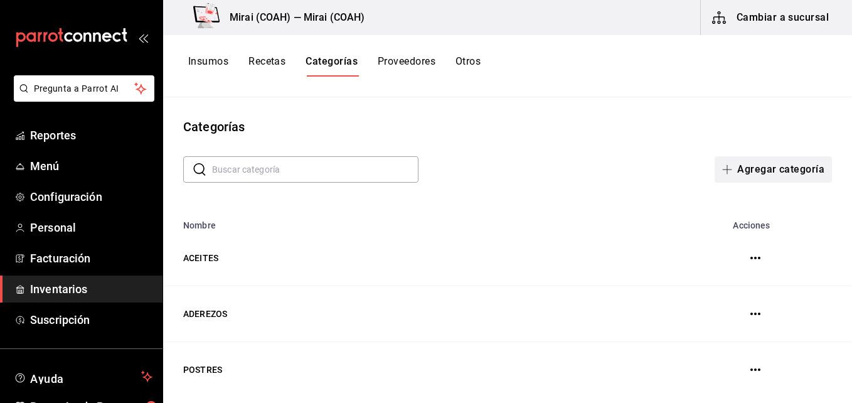
click at [722, 167] on icon "button" at bounding box center [727, 169] width 10 height 10
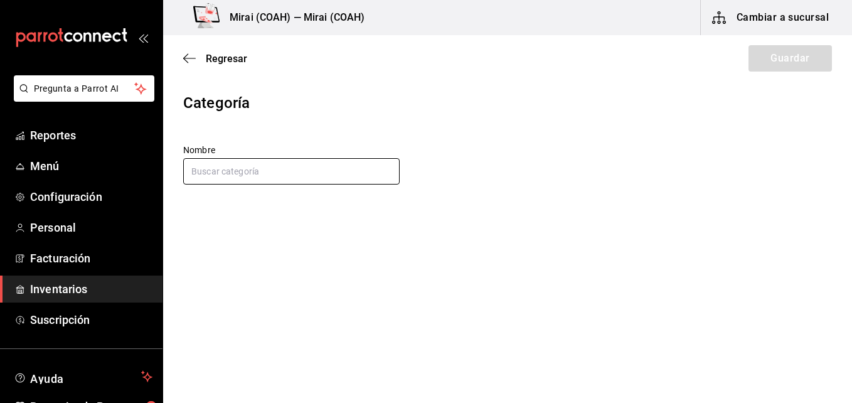
click at [327, 169] on input "text" at bounding box center [291, 171] width 216 height 26
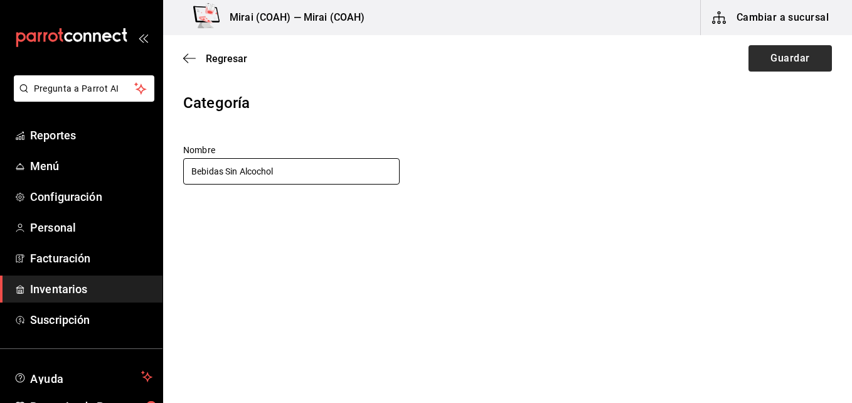
type input "Bebidas Sin Alcochol"
click at [803, 64] on button "Guardar" at bounding box center [789, 58] width 83 height 26
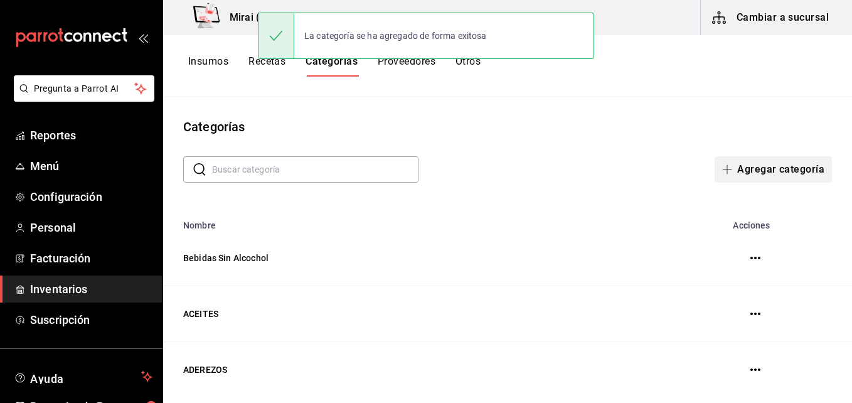
click at [723, 169] on icon "button" at bounding box center [727, 169] width 9 height 1
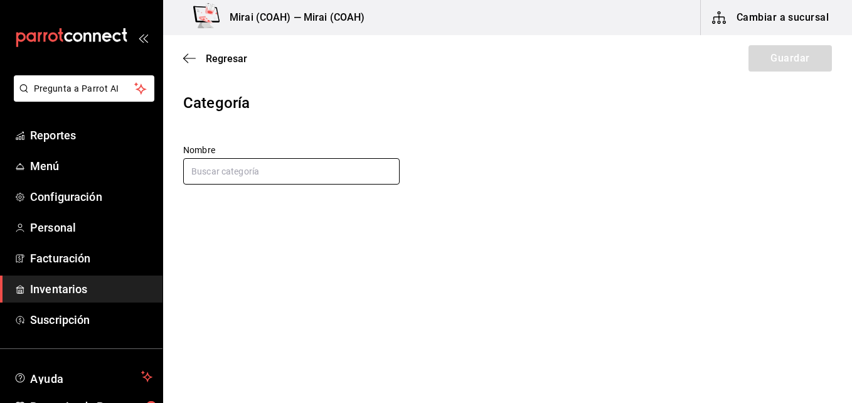
click at [285, 175] on input "text" at bounding box center [291, 171] width 216 height 26
type input "Bar Mix"
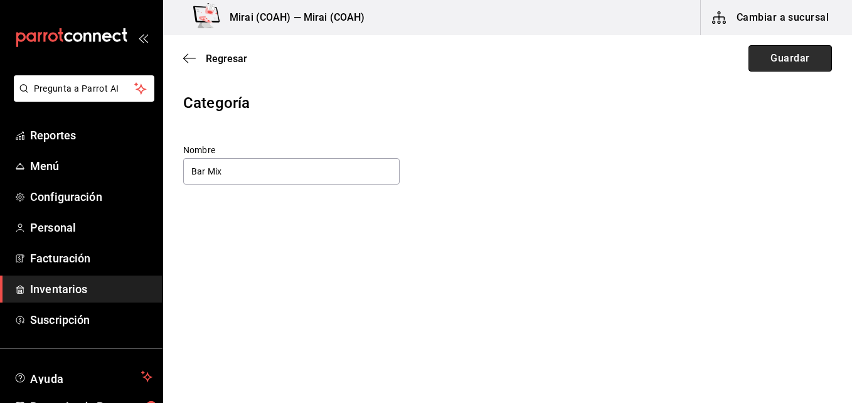
click at [772, 57] on button "Guardar" at bounding box center [789, 58] width 83 height 26
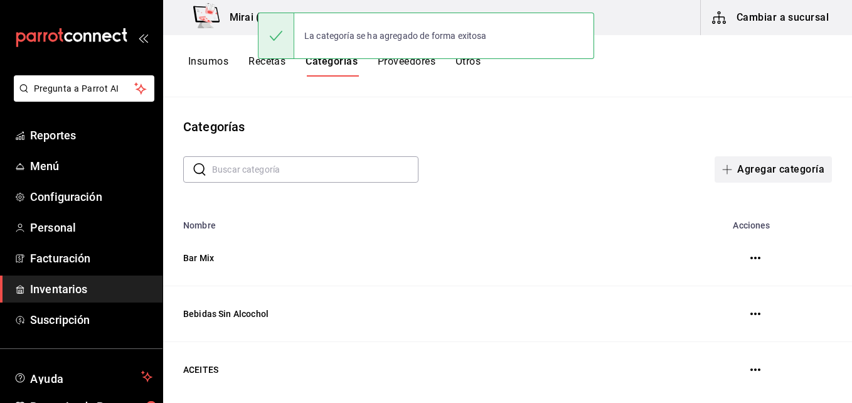
click at [722, 167] on icon "button" at bounding box center [727, 169] width 10 height 10
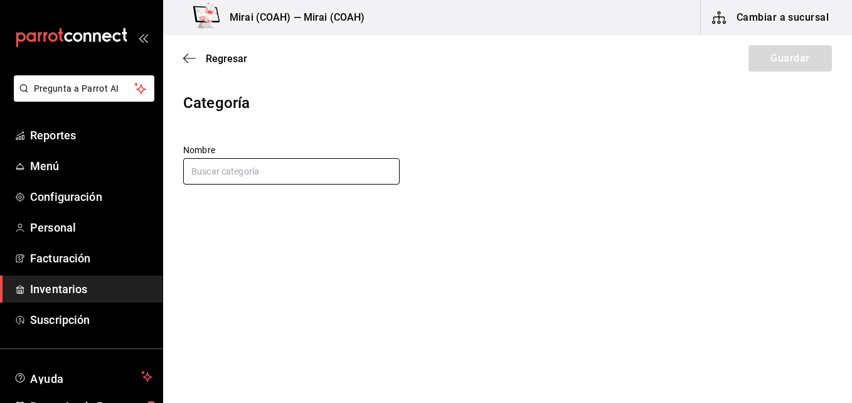
click at [248, 181] on input "text" at bounding box center [291, 171] width 216 height 26
type input "Licores"
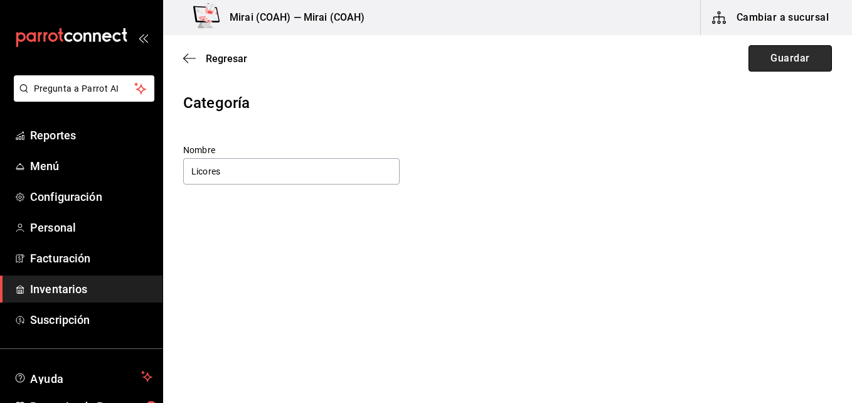
click at [779, 50] on button "Guardar" at bounding box center [789, 58] width 83 height 26
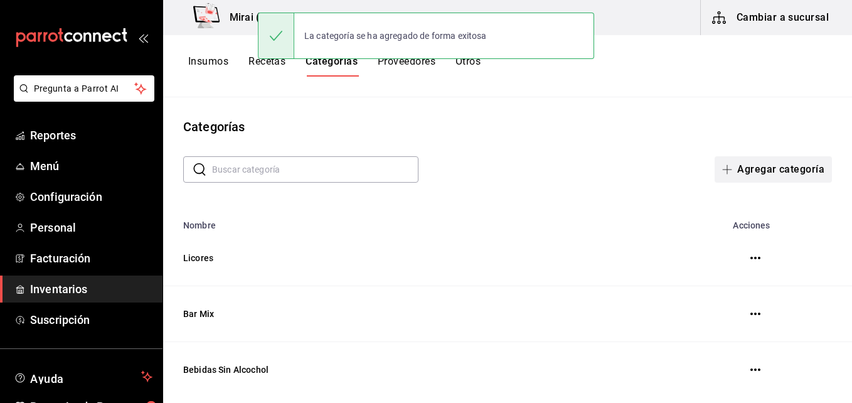
click at [722, 171] on icon "button" at bounding box center [727, 169] width 10 height 10
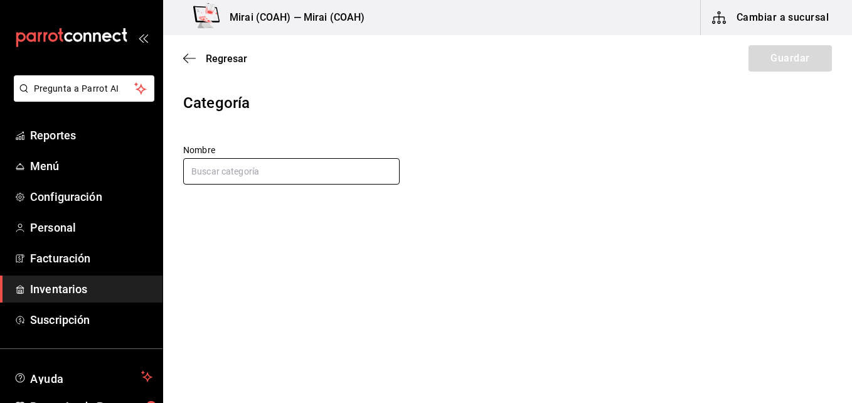
click at [327, 172] on input "text" at bounding box center [291, 171] width 216 height 26
type input "Cerveza"
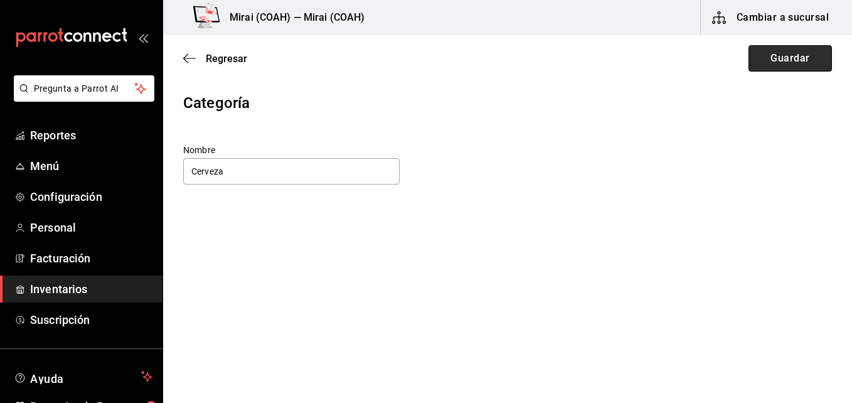
click at [805, 56] on button "Guardar" at bounding box center [789, 58] width 83 height 26
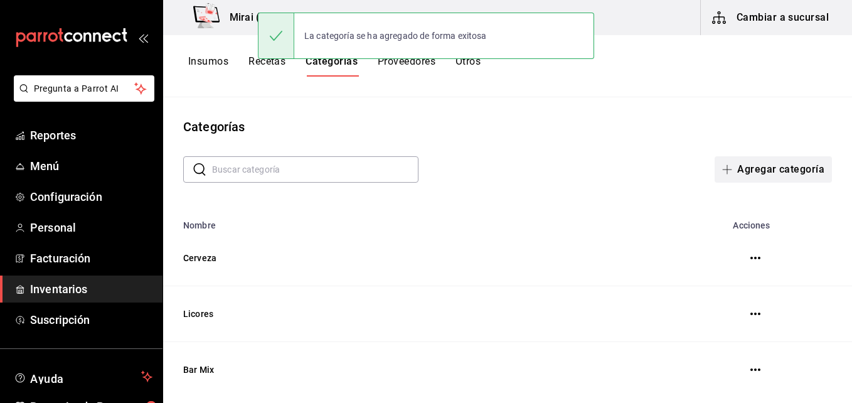
click at [722, 166] on icon "button" at bounding box center [727, 169] width 10 height 10
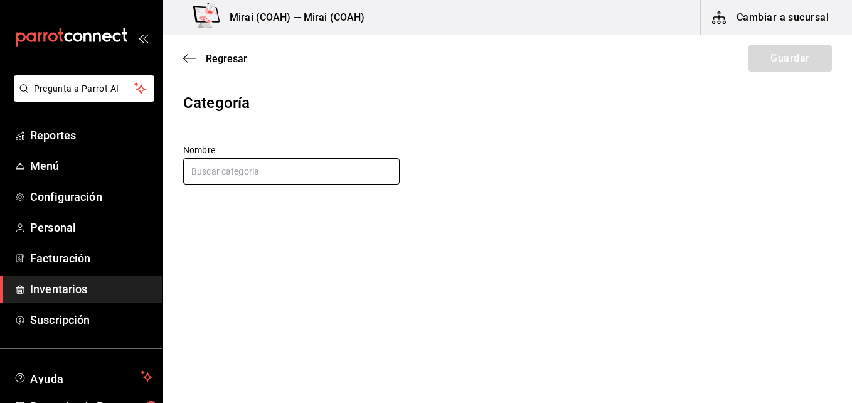
click at [350, 176] on input "text" at bounding box center [291, 171] width 216 height 26
type input "Sakes"
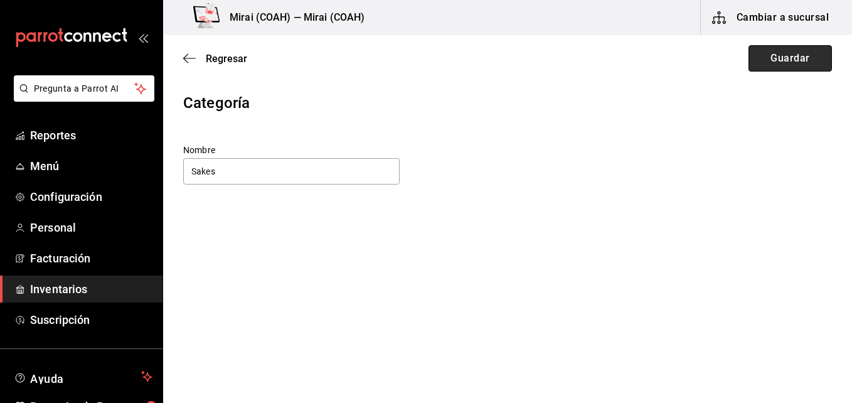
click at [759, 58] on button "Guardar" at bounding box center [789, 58] width 83 height 26
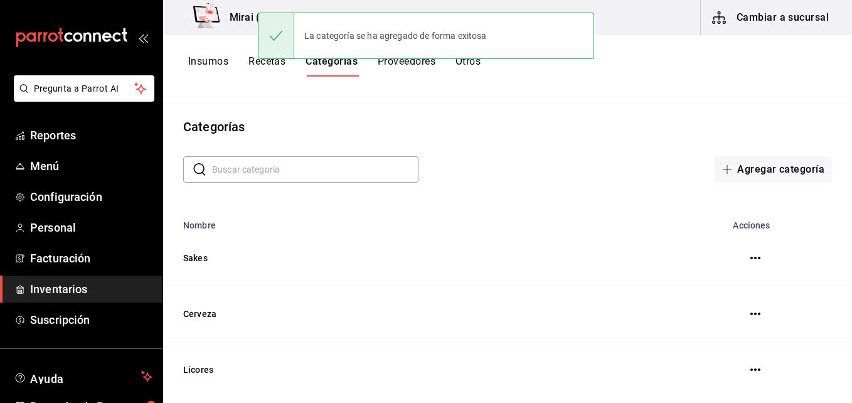
click at [213, 56] on button "Insumos" at bounding box center [208, 65] width 40 height 21
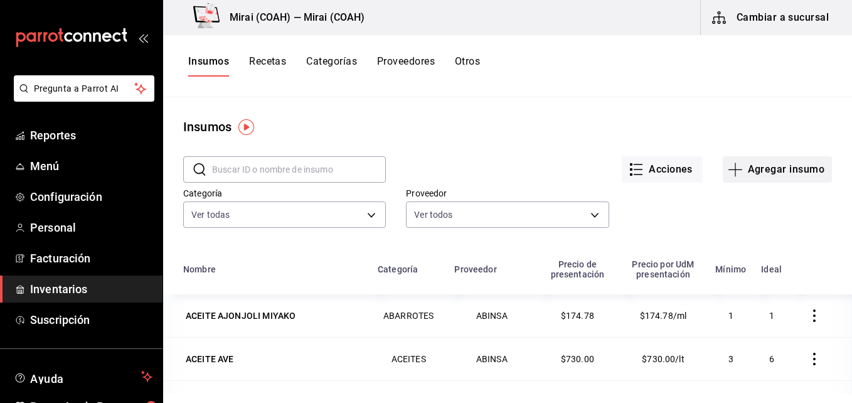
click at [728, 173] on icon "button" at bounding box center [735, 169] width 15 height 15
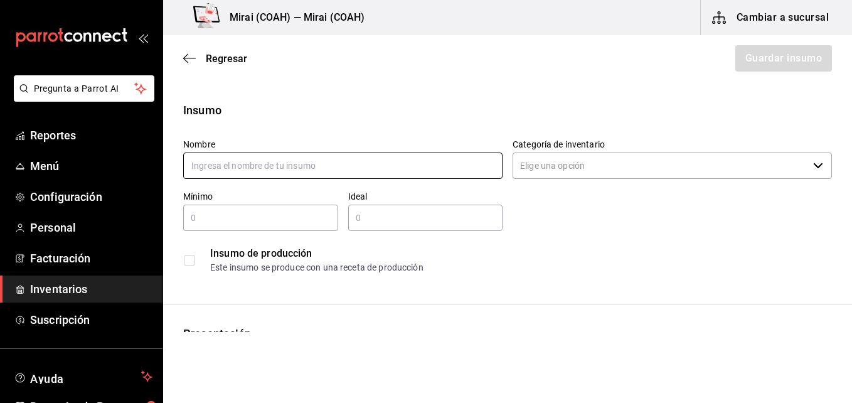
click at [329, 171] on input "text" at bounding box center [342, 165] width 319 height 26
type input "Agua Santa Maria"
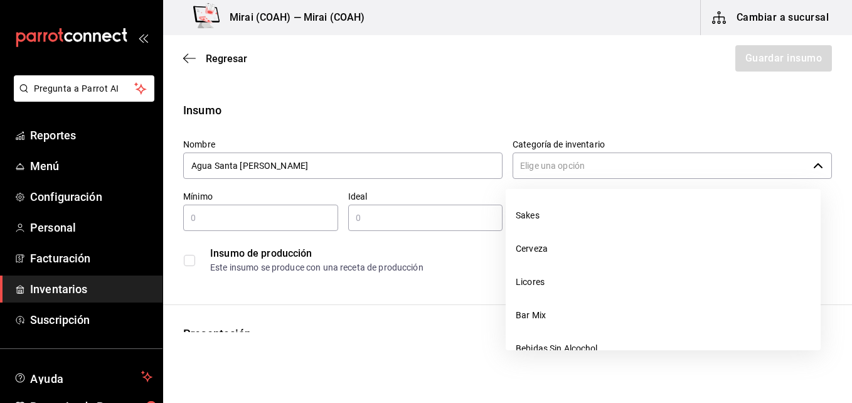
click at [591, 157] on input "Categoría de inventario" at bounding box center [659, 165] width 295 height 26
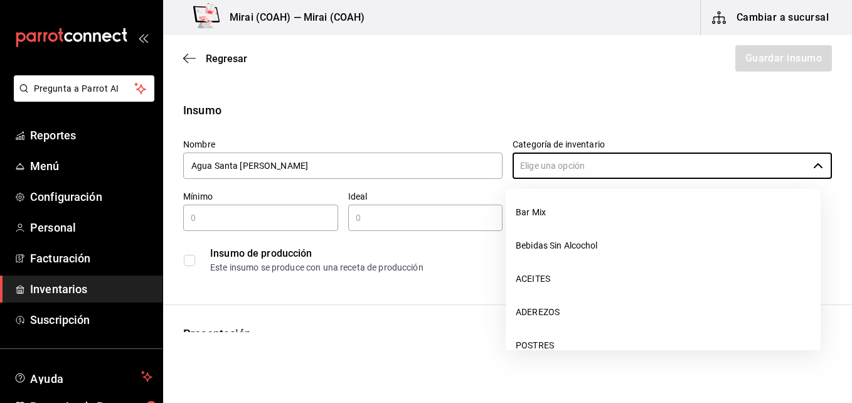
scroll to position [105, 0]
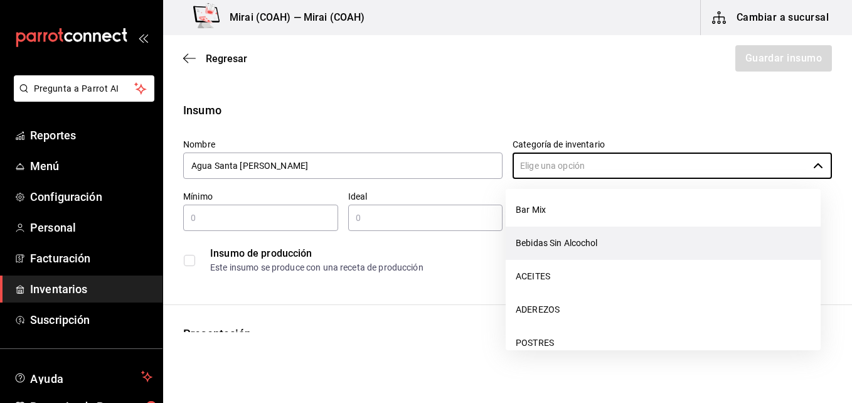
click at [732, 253] on li "Bebidas Sin Alcochol" at bounding box center [663, 242] width 315 height 33
type input "Bebidas Sin Alcochol"
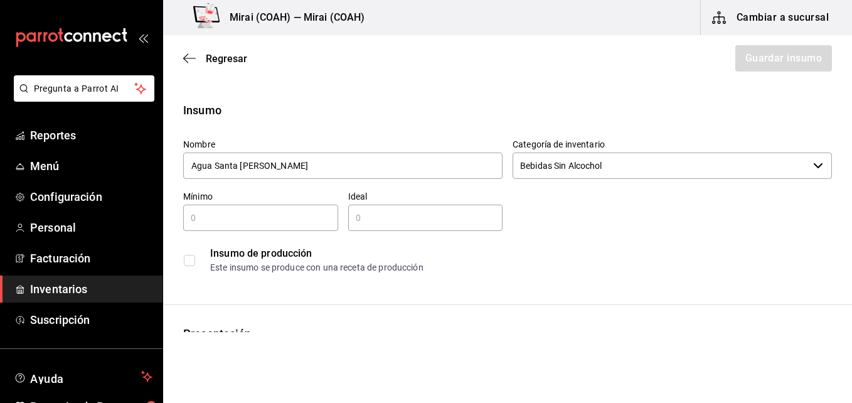
click at [286, 209] on div "​" at bounding box center [260, 217] width 155 height 26
type input "2"
type input "3"
click at [370, 220] on input "text" at bounding box center [425, 217] width 155 height 15
type input "4"
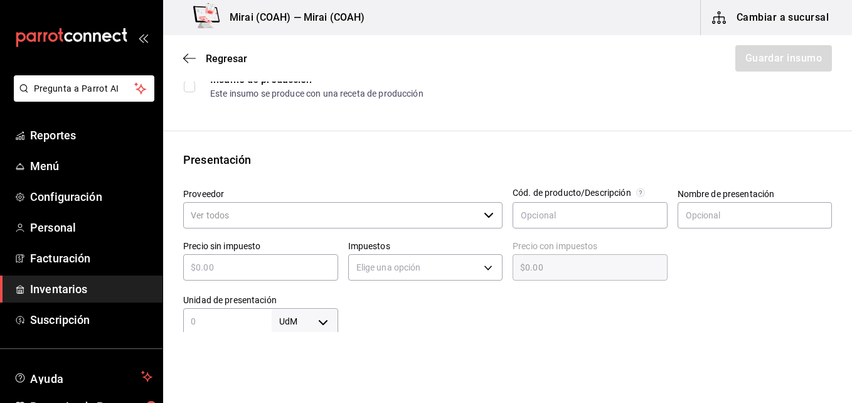
scroll to position [192, 0]
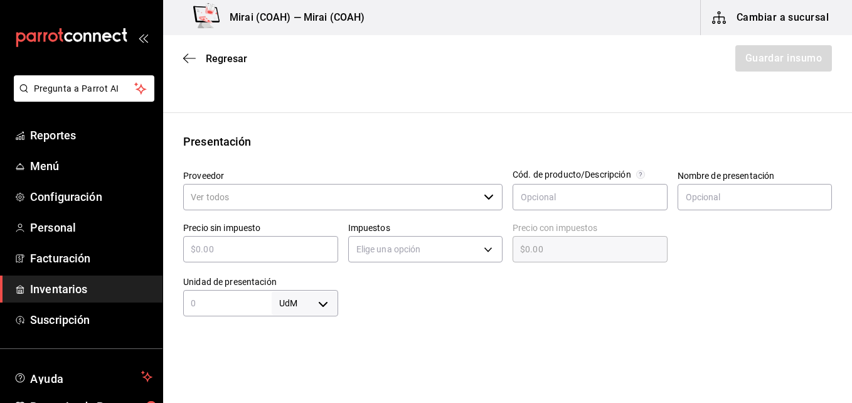
click at [484, 198] on icon "button" at bounding box center [489, 197] width 10 height 10
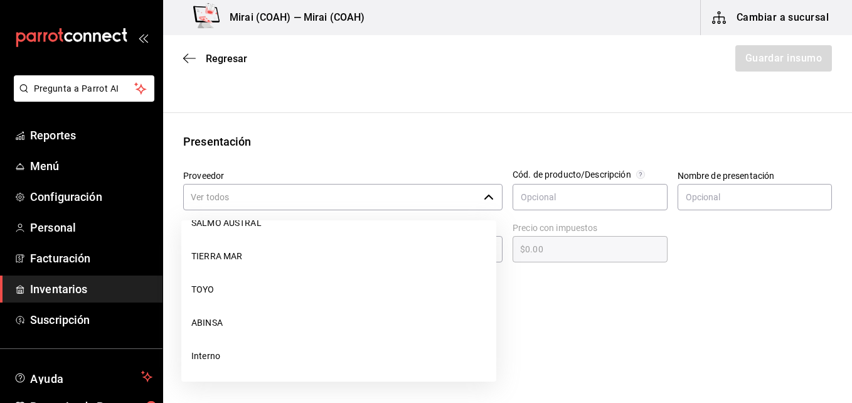
scroll to position [125, 0]
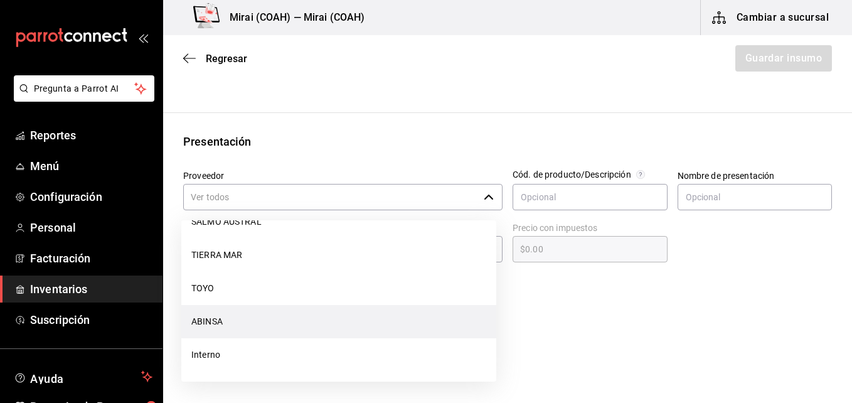
click at [322, 323] on li "ABINSA" at bounding box center [338, 321] width 315 height 33
type input "ABINSA"
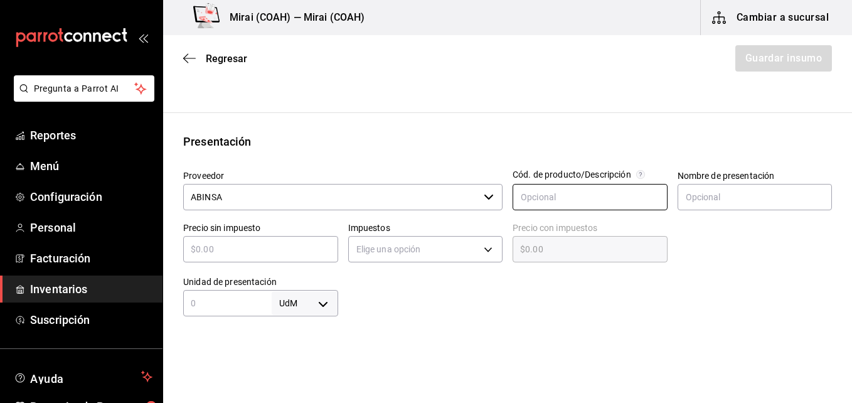
type input "4"
click at [598, 190] on input "text" at bounding box center [589, 197] width 155 height 26
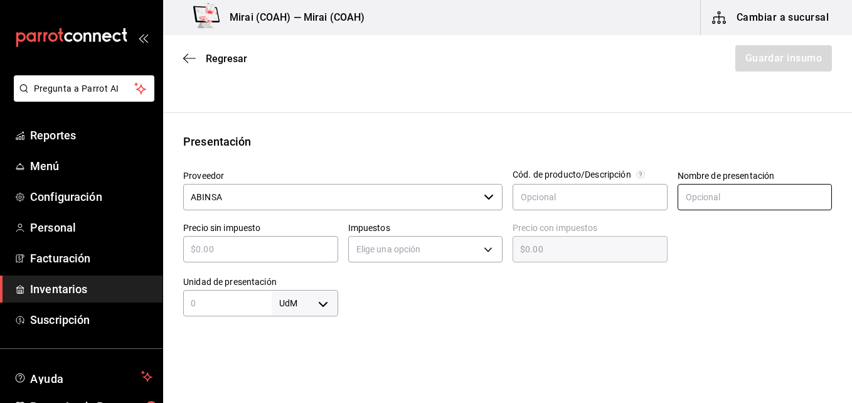
click at [697, 197] on input "text" at bounding box center [754, 197] width 155 height 26
type input "PAQUETE"
click at [290, 258] on div "​" at bounding box center [260, 249] width 155 height 26
click at [723, 194] on input "PAQUETE" at bounding box center [754, 197] width 155 height 26
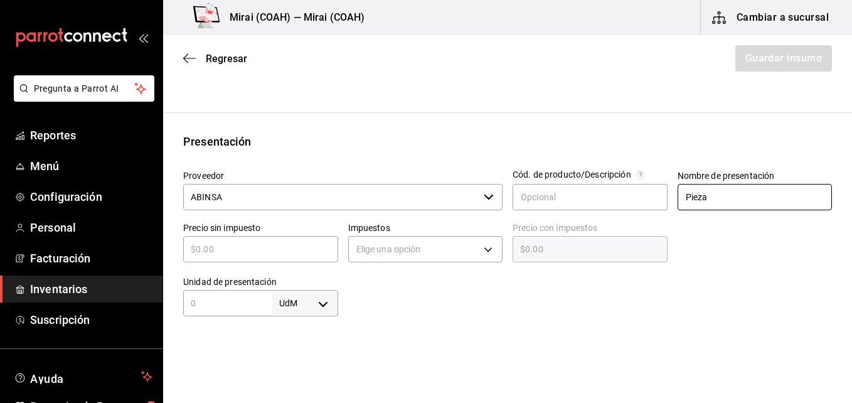
type input "Pieza"
click at [296, 248] on input "text" at bounding box center [260, 248] width 155 height 15
type input "$4"
type input "$4.00"
type input "$4.03"
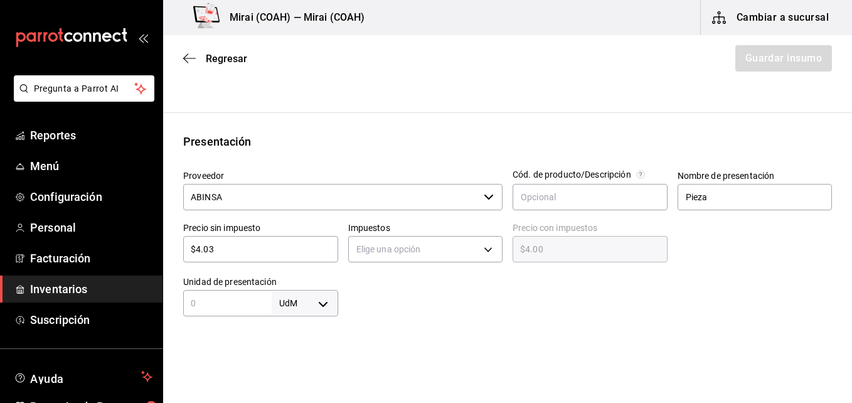
type input "$4.03"
click at [326, 309] on body "Pregunta a Parrot AI Reportes Menú Configuración Personal Facturación Inventari…" at bounding box center [426, 166] width 852 height 332
click at [299, 367] on li "pza" at bounding box center [302, 366] width 65 height 21
type input "UNIT"
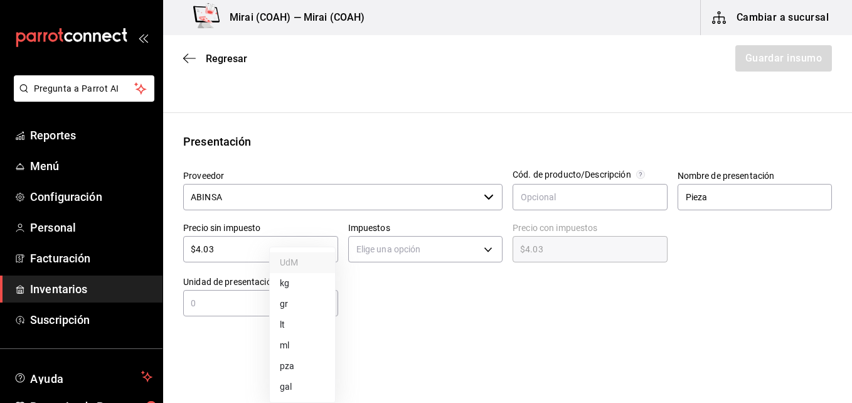
type input "UNIT"
click at [248, 304] on input "text" at bounding box center [227, 302] width 88 height 15
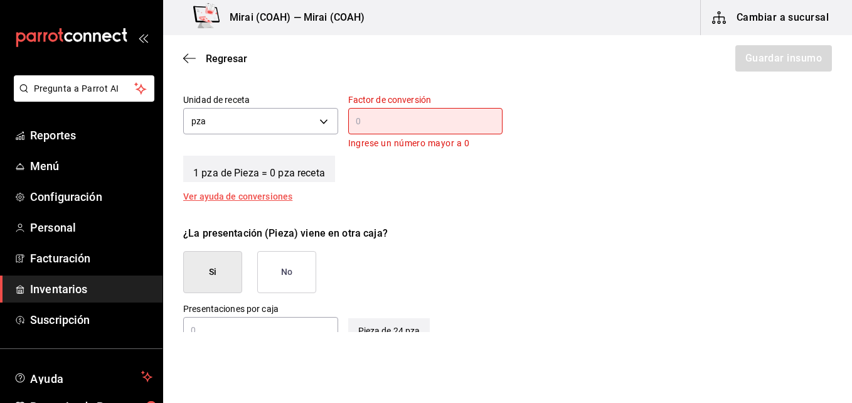
scroll to position [469, 0]
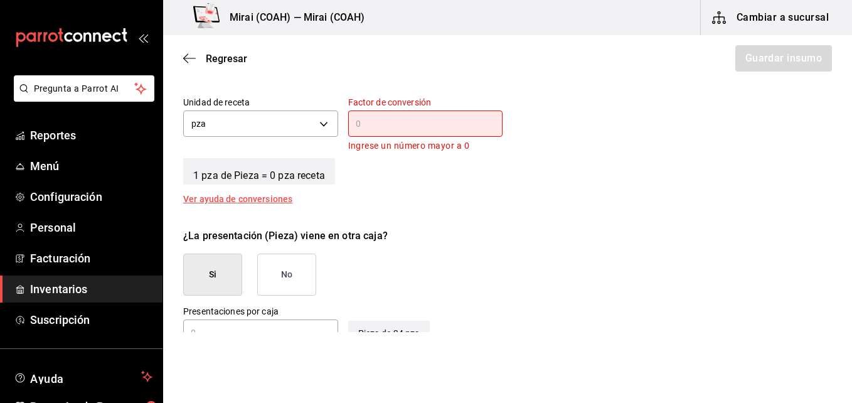
type input "24"
click at [391, 128] on input "text" at bounding box center [425, 123] width 155 height 15
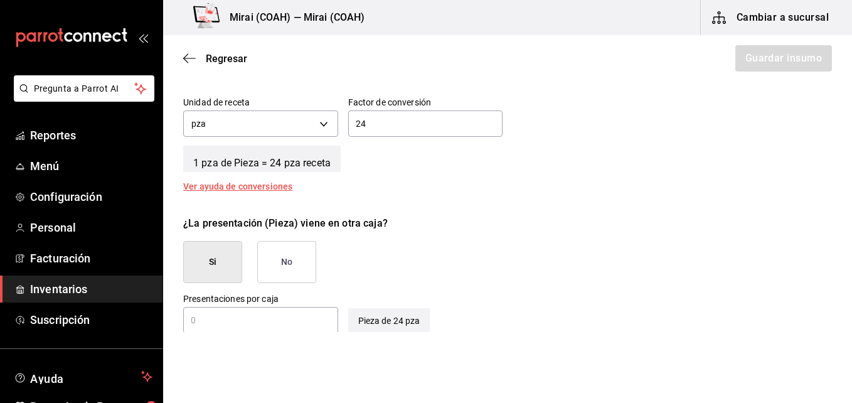
type input "2"
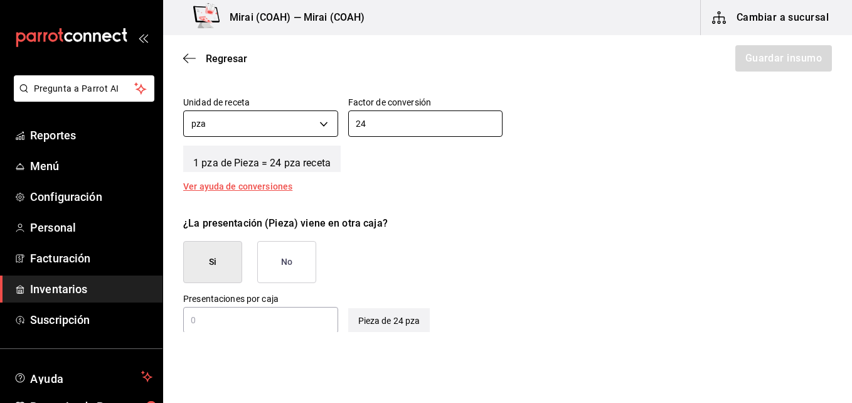
type input "24"
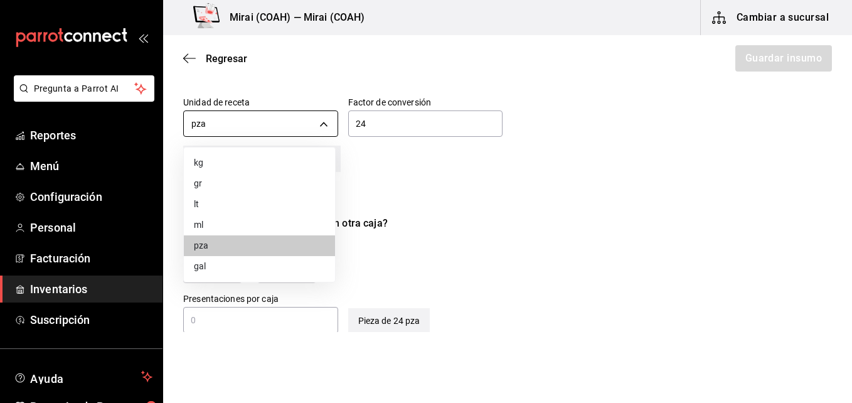
click at [321, 125] on body "Pregunta a Parrot AI Reportes Menú Configuración Personal Facturación Inventari…" at bounding box center [426, 166] width 852 height 332
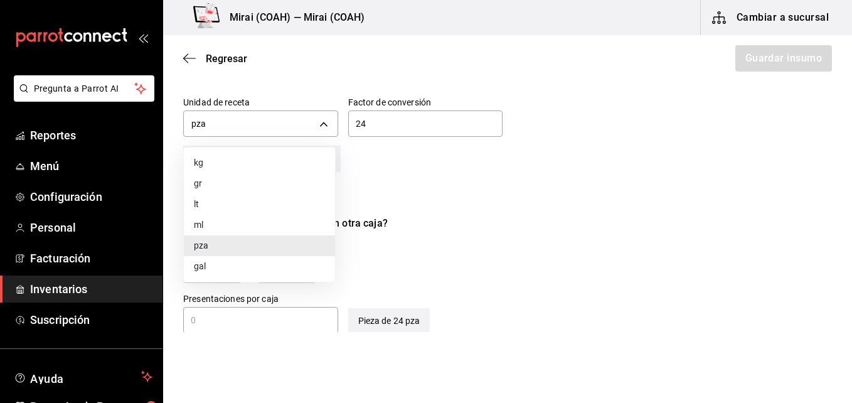
click at [230, 247] on li "pza" at bounding box center [259, 245] width 151 height 21
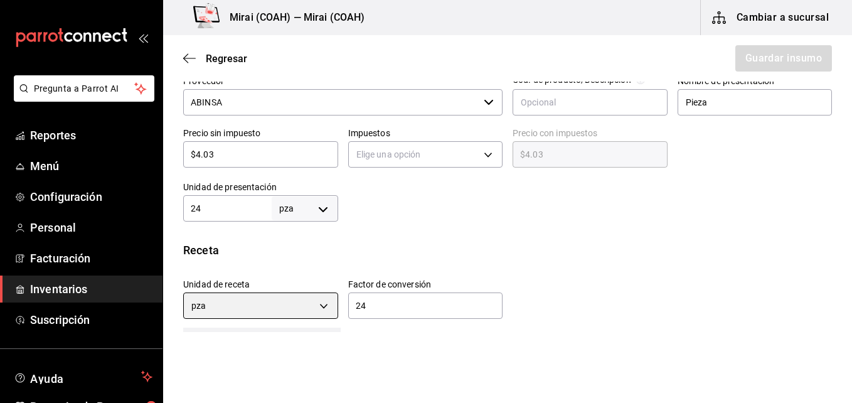
scroll to position [266, 0]
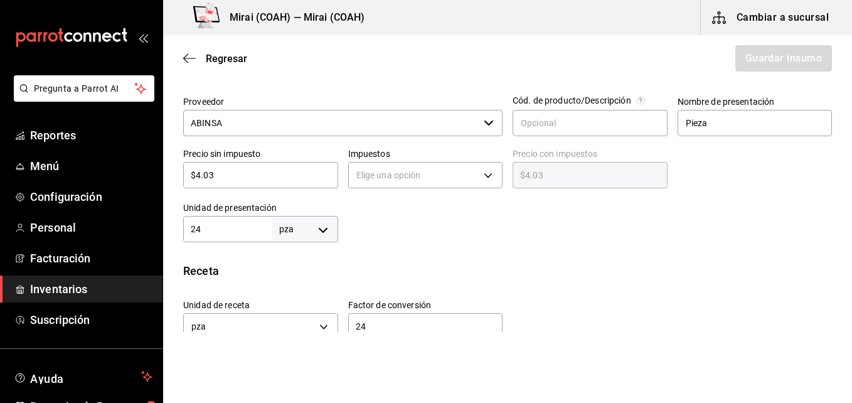
click at [215, 228] on input "24" at bounding box center [227, 228] width 88 height 15
type input "1"
click at [416, 213] on div at bounding box center [585, 217] width 494 height 50
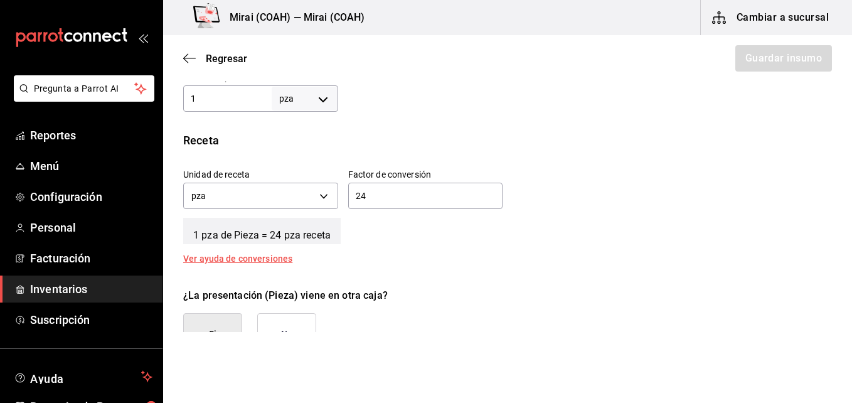
scroll to position [403, 0]
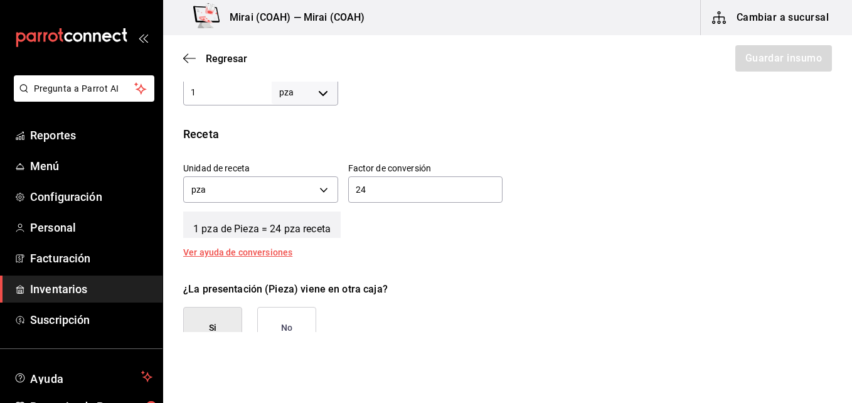
click at [364, 186] on input "24" at bounding box center [425, 189] width 155 height 15
type input "1"
click at [727, 176] on div "Unidad de receta pza UNIT Factor de conversión 1 ​" at bounding box center [502, 179] width 659 height 54
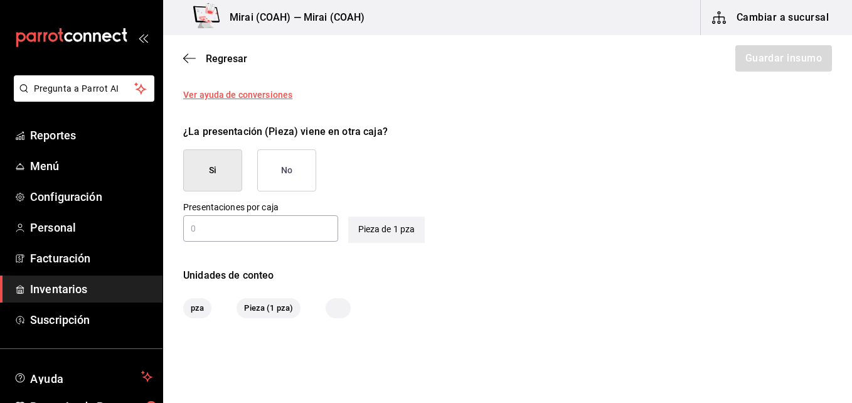
scroll to position [570, 0]
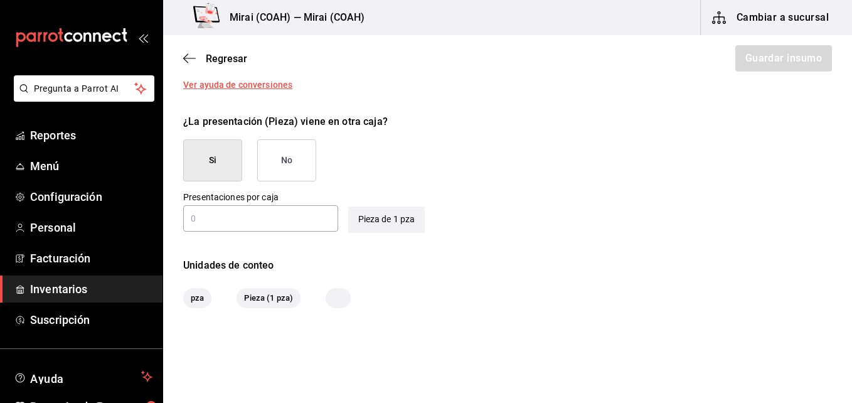
click at [299, 143] on button "No" at bounding box center [286, 160] width 59 height 42
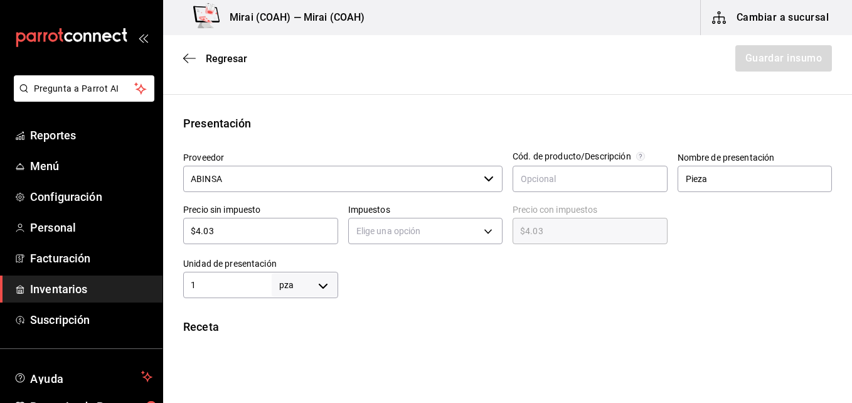
scroll to position [208, 0]
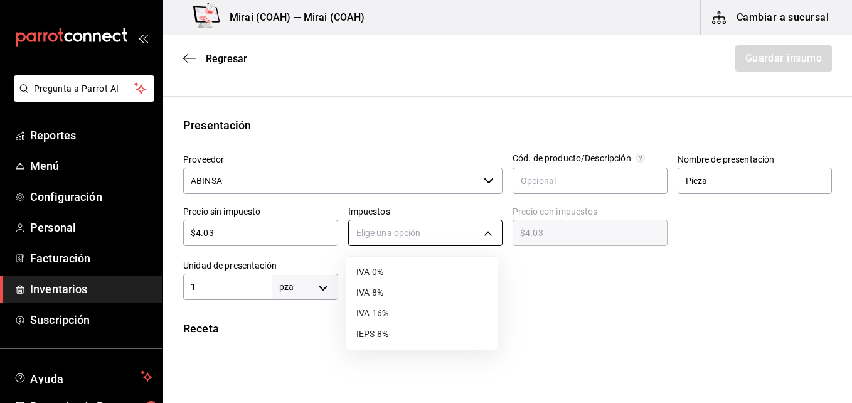
click at [489, 232] on body "Pregunta a Parrot AI Reportes Menú Configuración Personal Facturación Inventari…" at bounding box center [426, 166] width 852 height 332
click at [425, 277] on li "IVA 0%" at bounding box center [421, 272] width 151 height 21
type input "IVA_0"
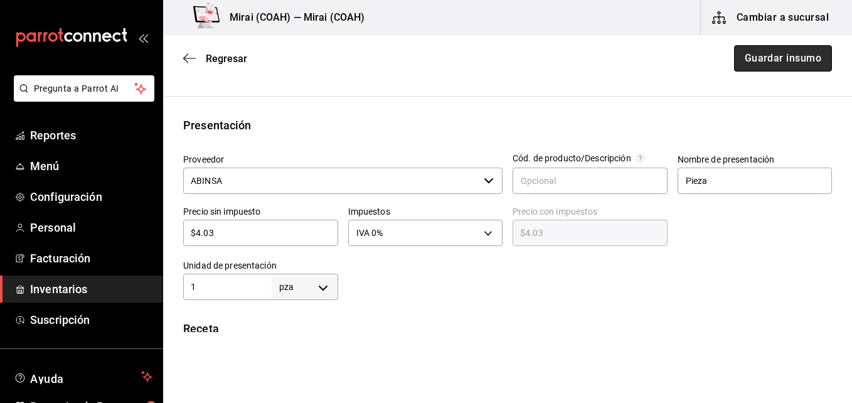
click at [784, 52] on button "Guardar insumo" at bounding box center [783, 58] width 98 height 26
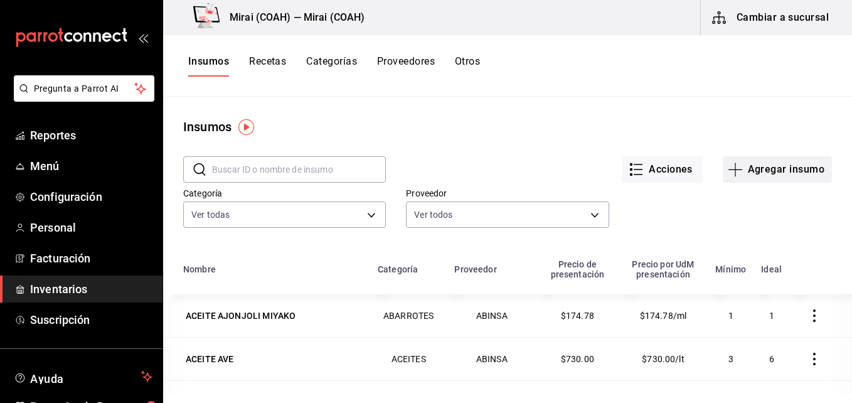
click at [734, 170] on icon "button" at bounding box center [734, 169] width 1 height 14
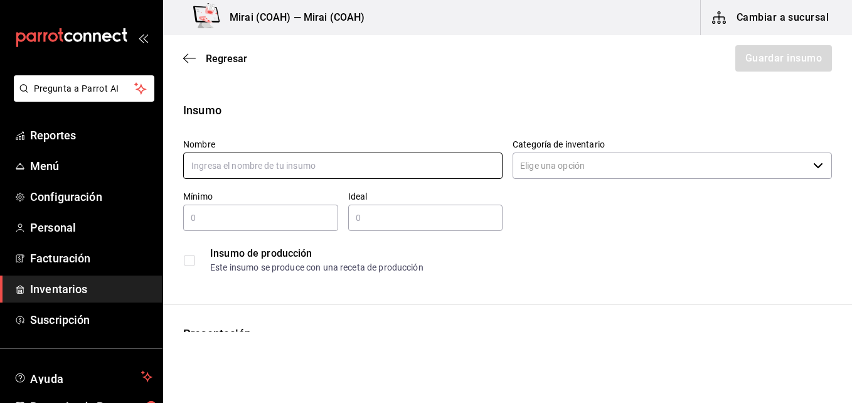
click at [336, 173] on input "text" at bounding box center [342, 165] width 319 height 26
click at [186, 59] on icon "button" at bounding box center [189, 58] width 13 height 11
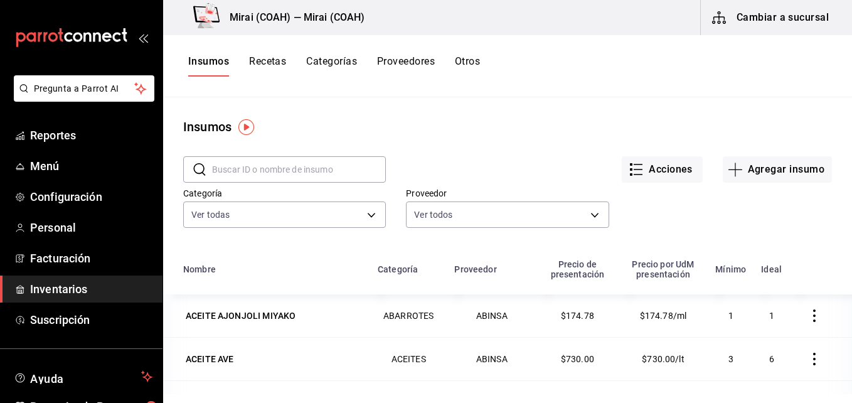
click at [281, 60] on button "Recetas" at bounding box center [267, 65] width 37 height 21
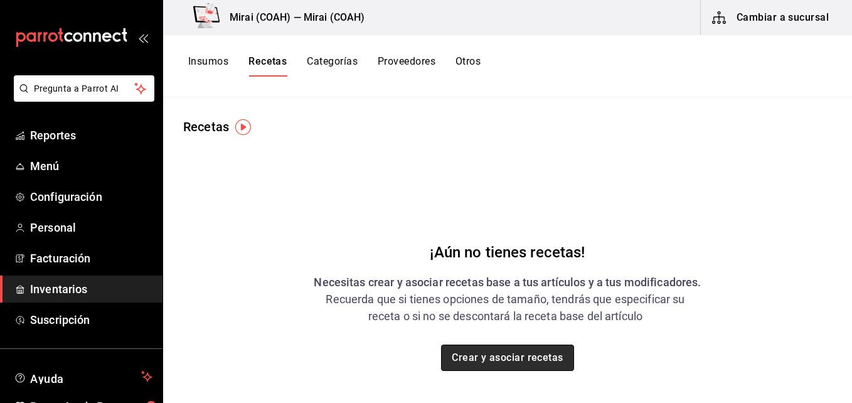
click at [460, 358] on button "Crear y asociar recetas" at bounding box center [507, 357] width 133 height 26
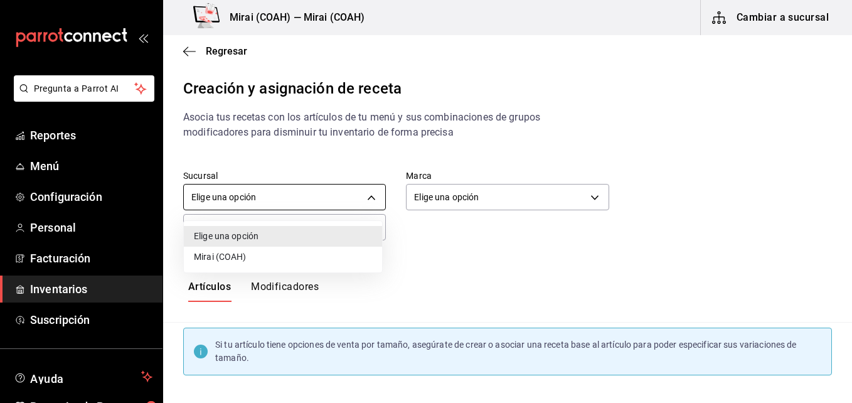
click at [366, 205] on body "Pregunta a Parrot AI Reportes Menú Configuración Personal Facturación Inventari…" at bounding box center [426, 190] width 852 height 381
click at [312, 253] on li "Mirai (COAH)" at bounding box center [283, 257] width 198 height 21
type input "2f3b0ad6-fa58-4a2b-8167-6846f6c4b413"
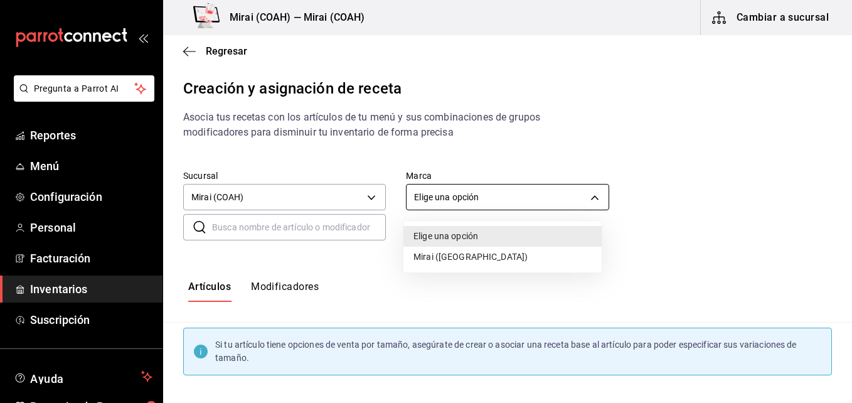
click at [578, 195] on body "Pregunta a Parrot AI Reportes Menú Configuración Personal Facturación Inventari…" at bounding box center [426, 190] width 852 height 381
click at [509, 259] on li "Mirai (Saltillo)" at bounding box center [502, 257] width 198 height 21
type input "183a807c-22b5-455a-989e-9c50dfc5d7ed"
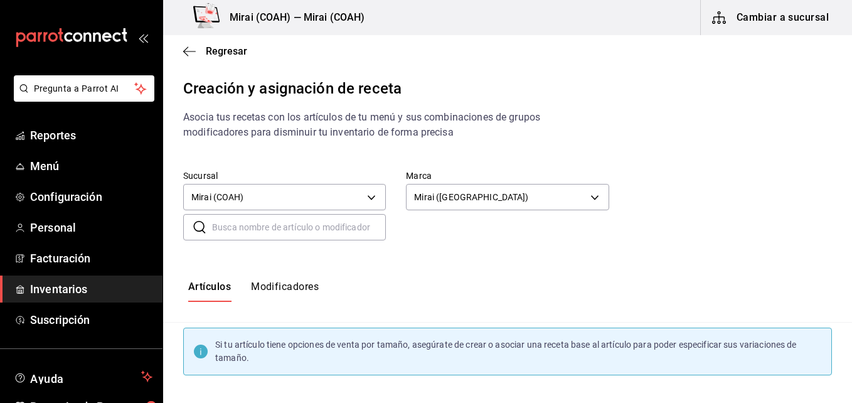
click at [321, 231] on input "text" at bounding box center [299, 227] width 174 height 25
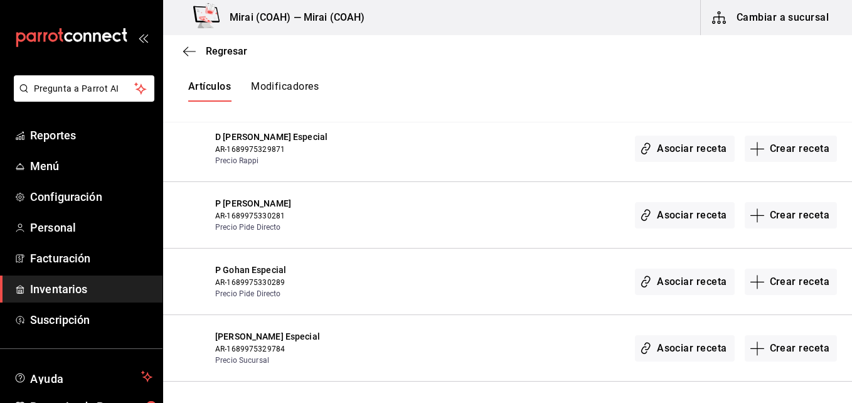
scroll to position [398, 0]
type input "gohan"
click at [750, 353] on icon "button" at bounding box center [757, 348] width 15 height 15
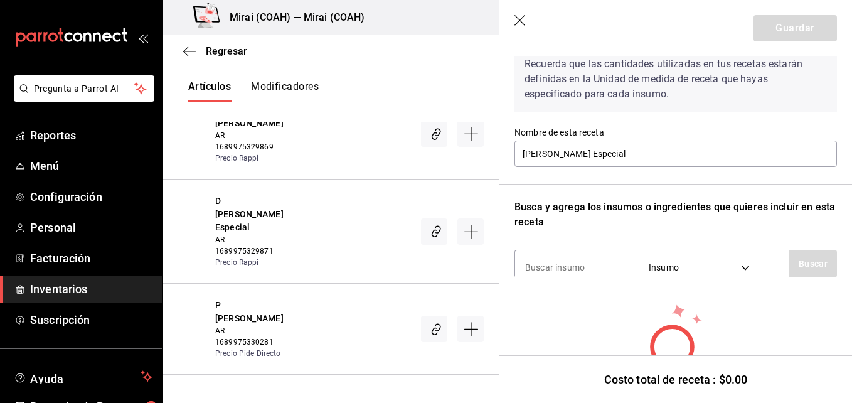
scroll to position [73, 0]
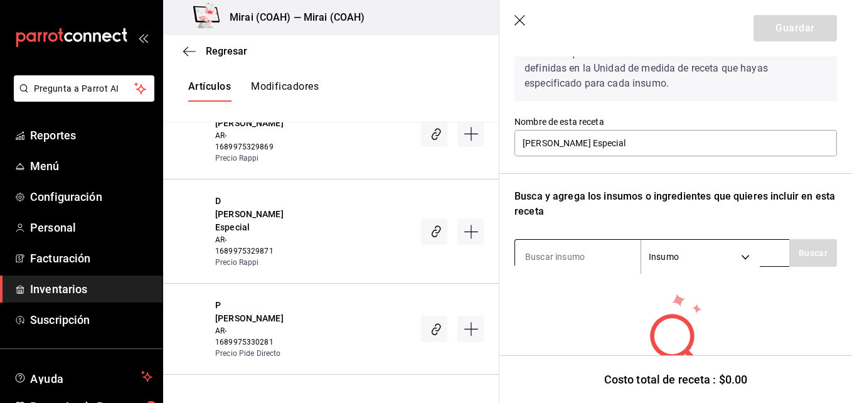
click at [607, 258] on input at bounding box center [577, 256] width 125 height 26
click at [595, 261] on input at bounding box center [577, 256] width 125 height 26
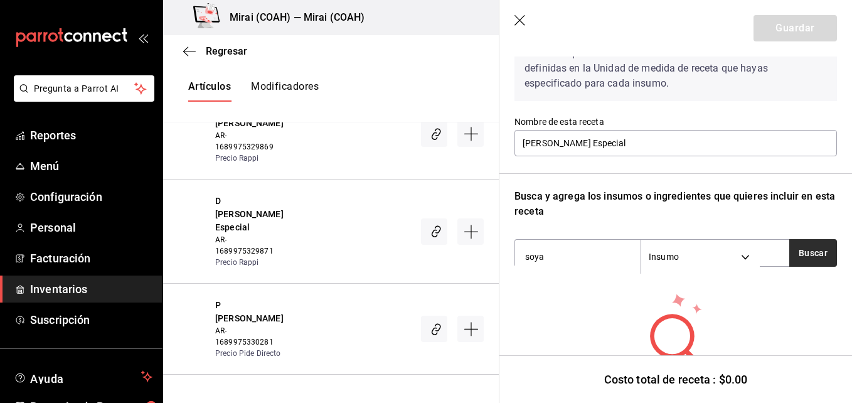
type input "soya"
click at [814, 251] on button "Buscar" at bounding box center [813, 253] width 48 height 28
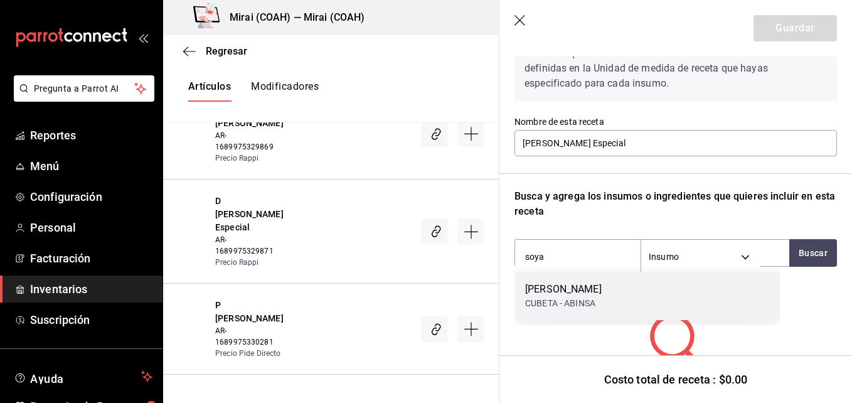
click at [602, 297] on div "CUBETA - ABINSA" at bounding box center [563, 303] width 77 height 13
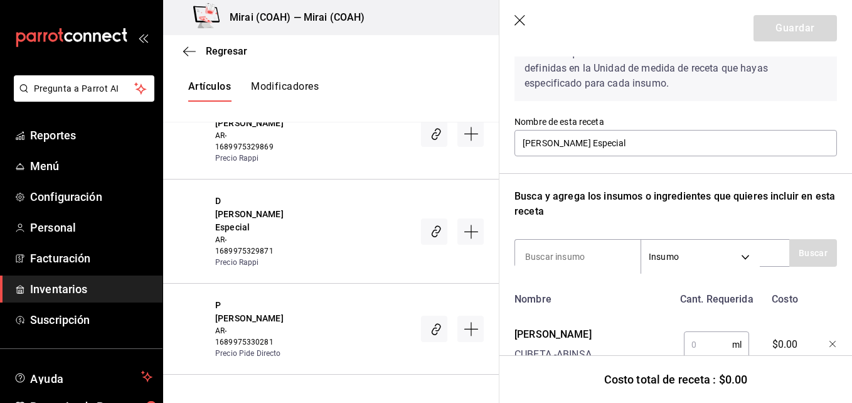
click at [697, 345] on input "text" at bounding box center [708, 344] width 48 height 25
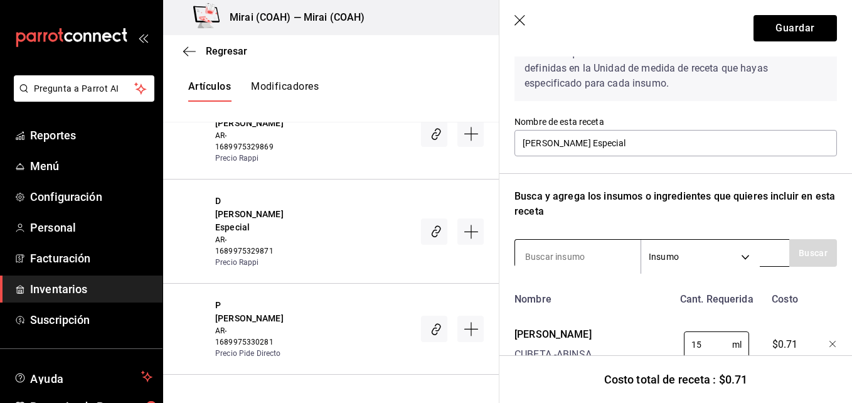
type input "15"
click at [571, 251] on input at bounding box center [577, 256] width 125 height 26
click at [603, 249] on input at bounding box center [577, 256] width 125 height 26
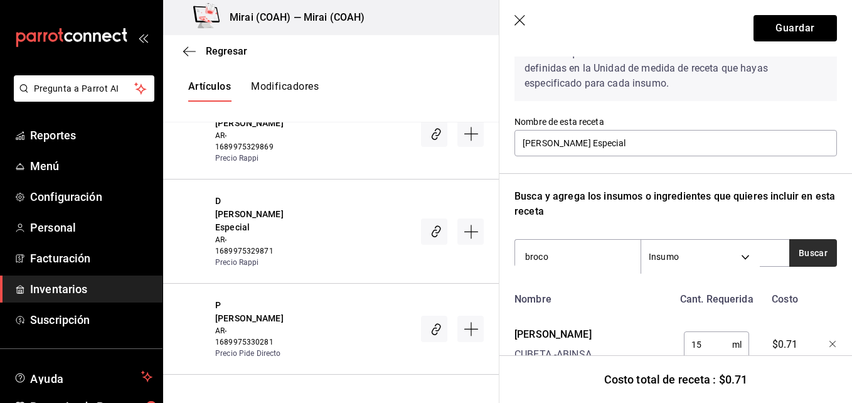
type input "broco"
click at [800, 253] on button "Buscar" at bounding box center [813, 253] width 48 height 28
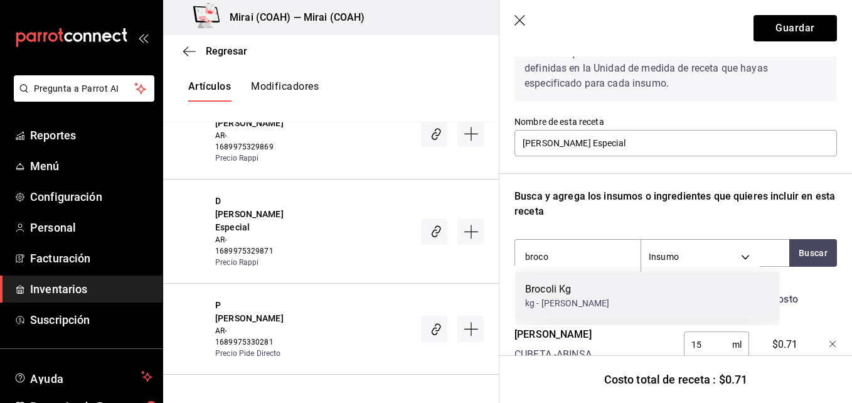
click at [605, 304] on div "Brocoli Kg kg - Frutas Luis" at bounding box center [647, 296] width 265 height 48
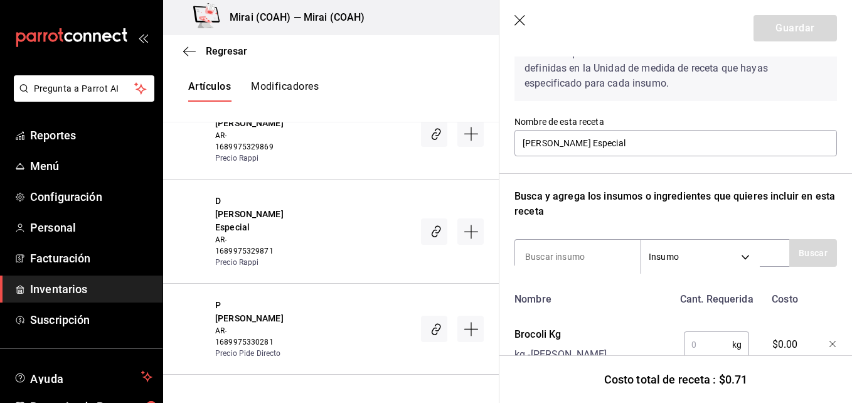
click at [708, 340] on input "text" at bounding box center [708, 344] width 48 height 25
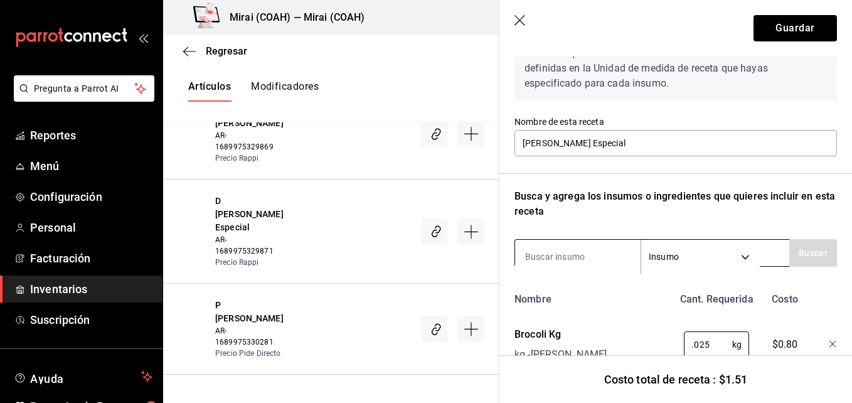
type input "0.025"
click at [602, 257] on input at bounding box center [577, 256] width 125 height 26
click at [595, 263] on input at bounding box center [577, 256] width 125 height 26
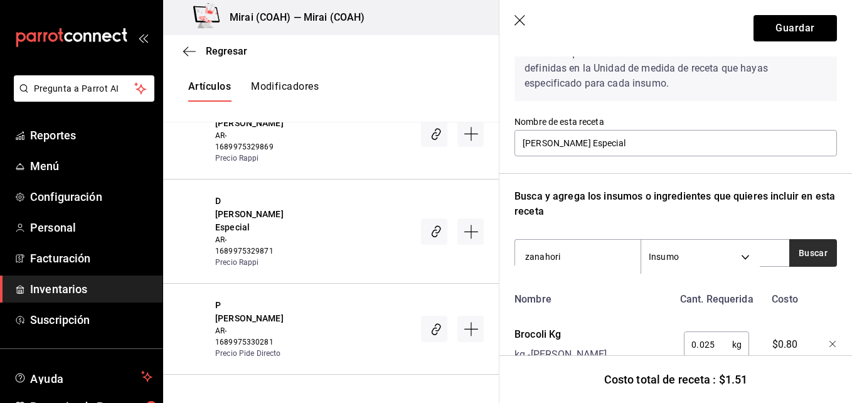
type input "zanahori"
click at [815, 257] on button "Buscar" at bounding box center [813, 253] width 48 height 28
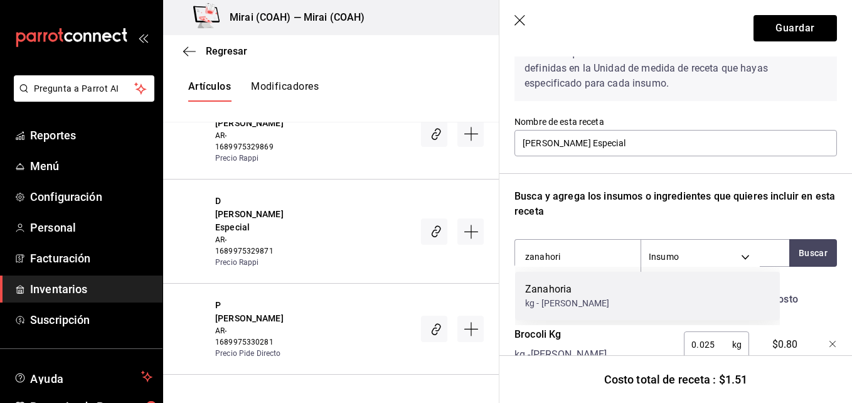
click at [654, 309] on div "Zanahoria kg - Frutas Luis" at bounding box center [647, 296] width 265 height 48
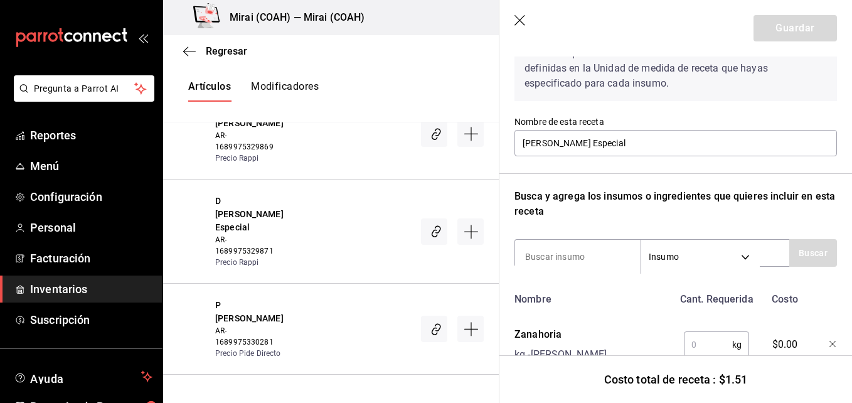
click at [699, 347] on input "text" at bounding box center [708, 344] width 48 height 25
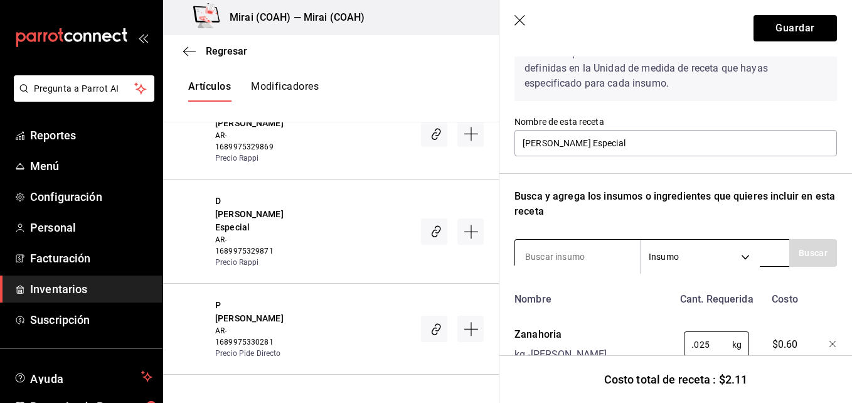
type input "0.025"
click at [590, 261] on input at bounding box center [577, 256] width 125 height 26
click at [590, 257] on input at bounding box center [577, 256] width 125 height 26
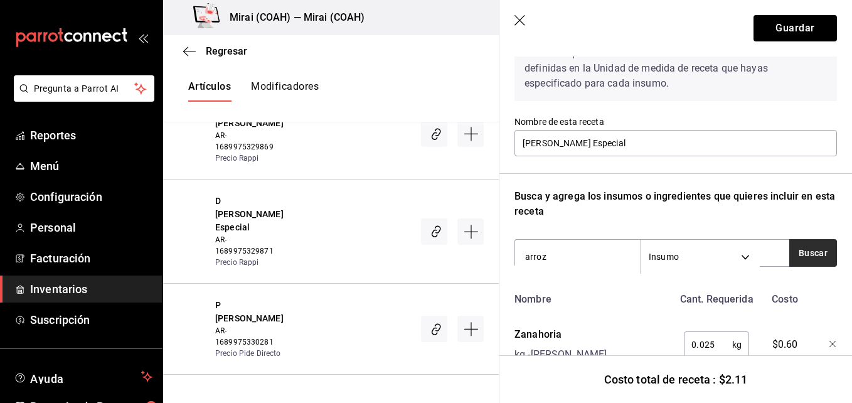
type input "arroz"
click at [821, 256] on button "Buscar" at bounding box center [813, 253] width 48 height 28
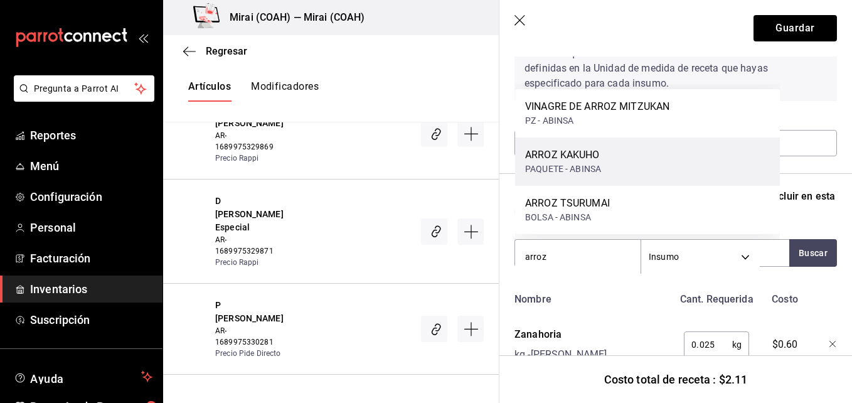
click at [592, 167] on div "PAQUETE - ABINSA" at bounding box center [563, 168] width 76 height 13
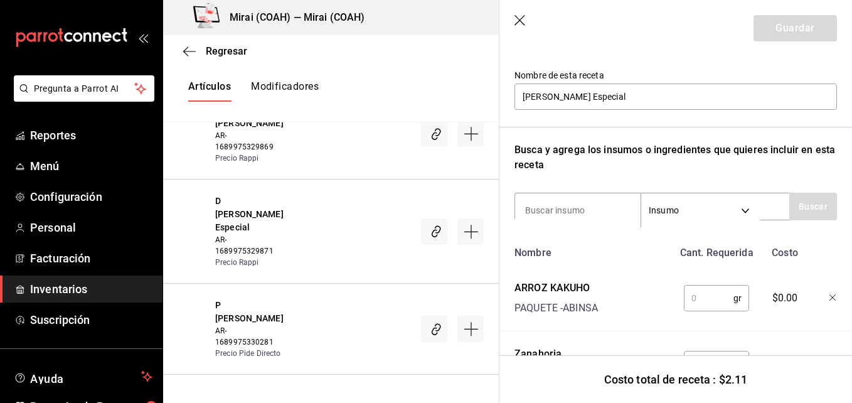
scroll to position [140, 0]
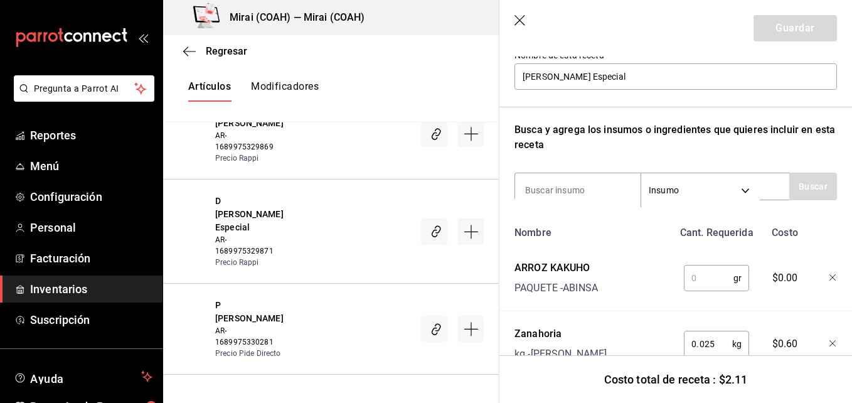
click at [712, 278] on input "text" at bounding box center [709, 277] width 50 height 25
type input "."
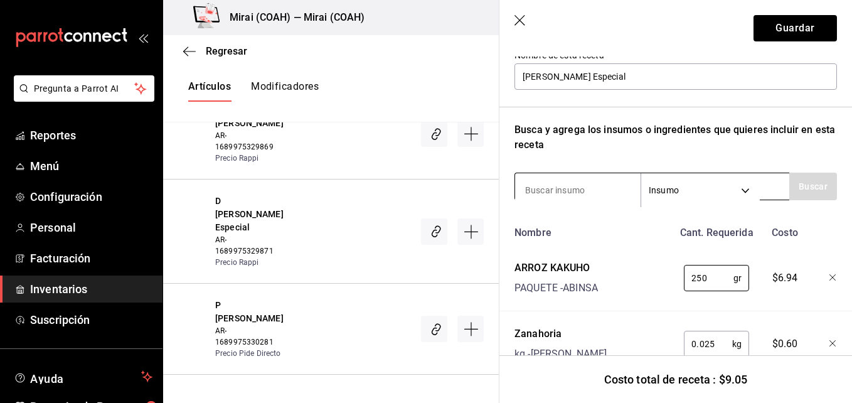
type input "250"
click at [602, 189] on input at bounding box center [577, 190] width 125 height 26
click at [577, 184] on input at bounding box center [577, 190] width 125 height 26
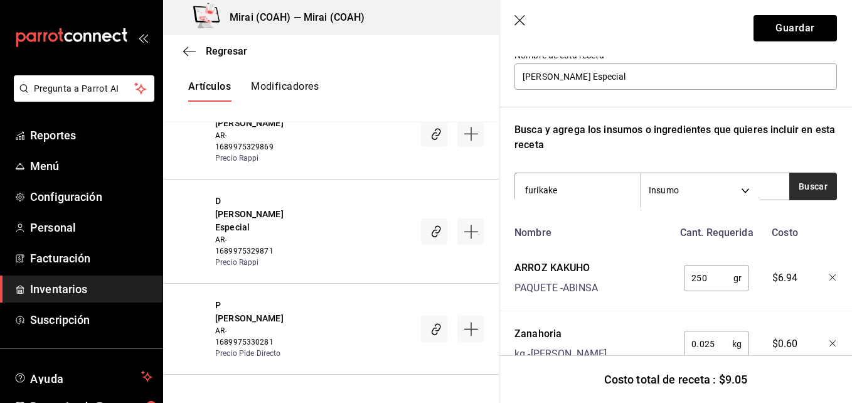
type input "furikake"
click at [795, 181] on button "Buscar" at bounding box center [813, 186] width 48 height 28
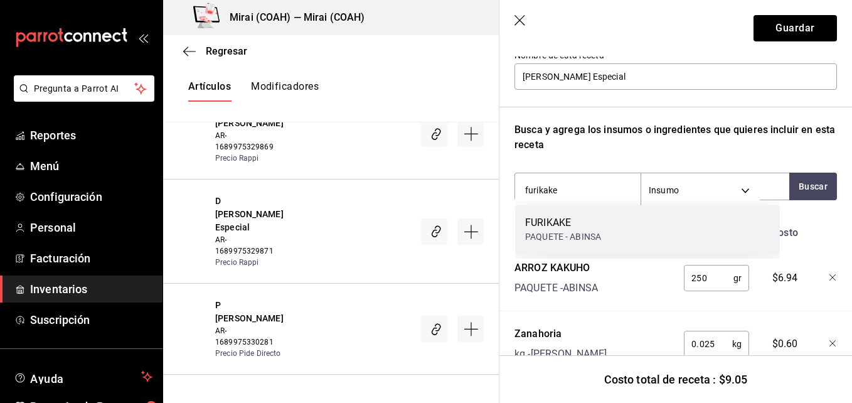
click at [593, 233] on div "PAQUETE - ABINSA" at bounding box center [563, 236] width 76 height 13
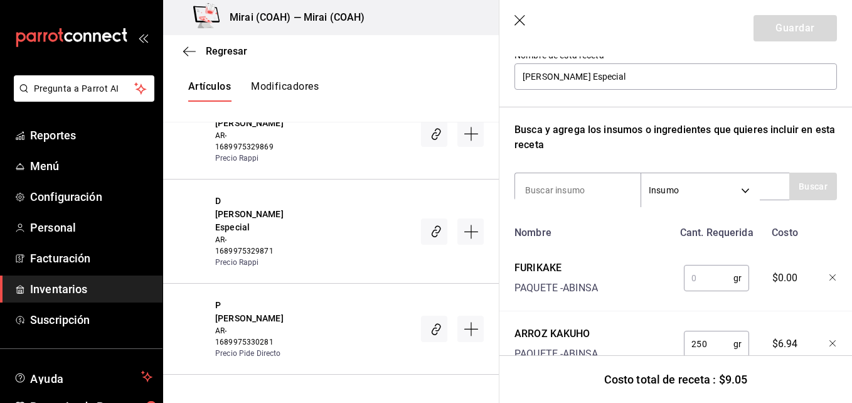
click at [692, 274] on input "text" at bounding box center [709, 277] width 50 height 25
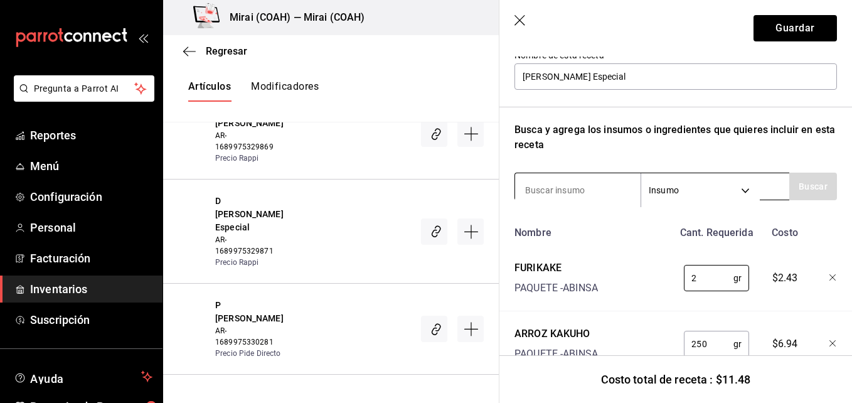
type input "2"
click at [586, 185] on input at bounding box center [577, 190] width 125 height 26
click at [609, 184] on input at bounding box center [577, 190] width 125 height 26
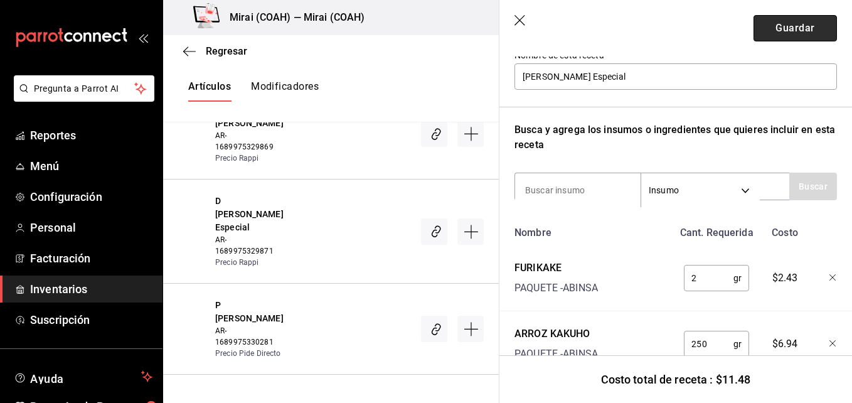
click at [785, 35] on button "Guardar" at bounding box center [794, 28] width 83 height 26
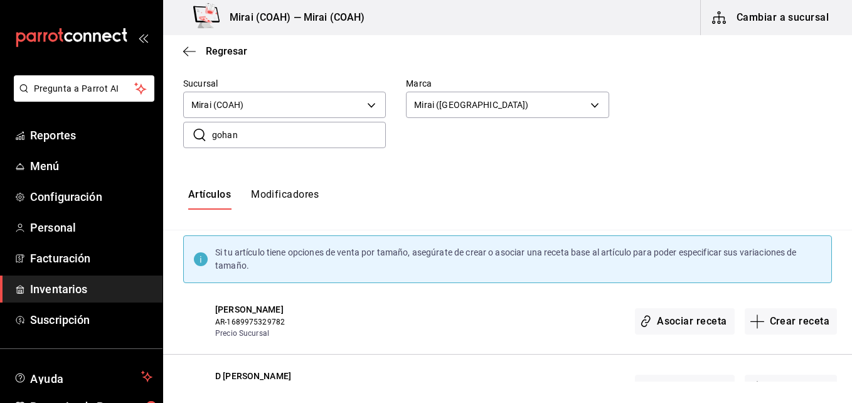
scroll to position [0, 0]
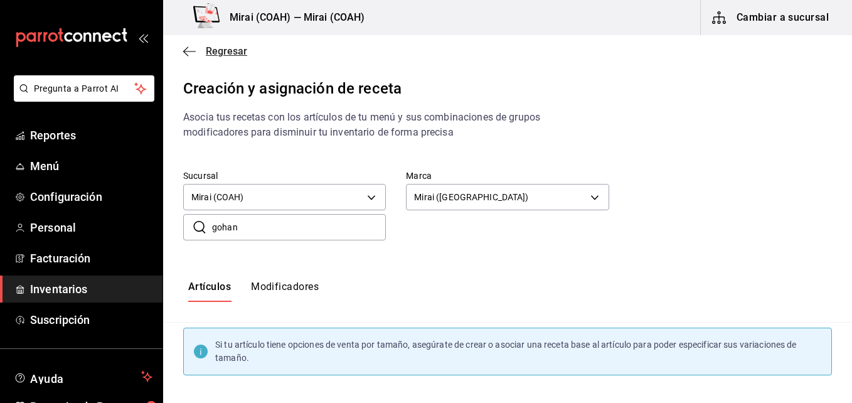
click at [186, 48] on icon "button" at bounding box center [189, 51] width 13 height 11
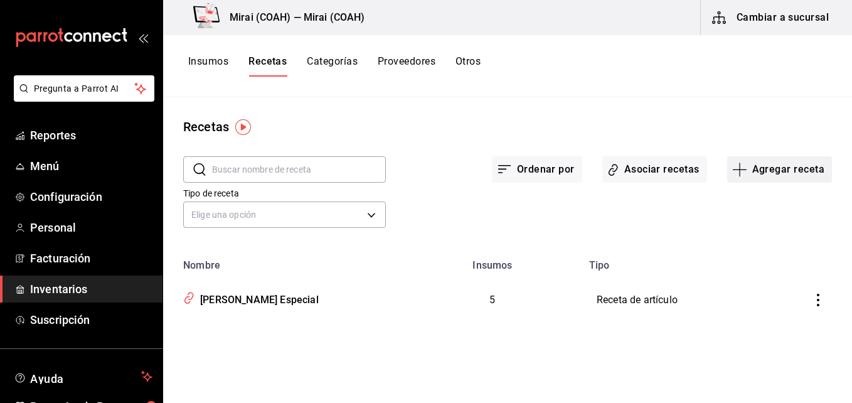
click at [744, 165] on icon "button" at bounding box center [739, 169] width 15 height 15
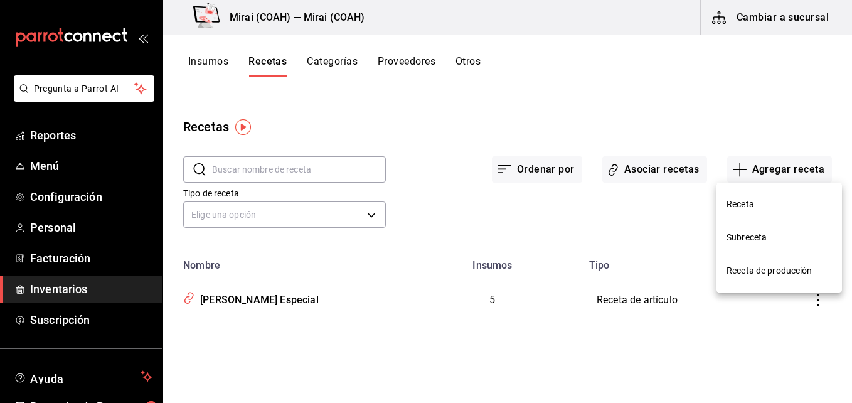
click at [770, 209] on span "Receta" at bounding box center [778, 204] width 105 height 13
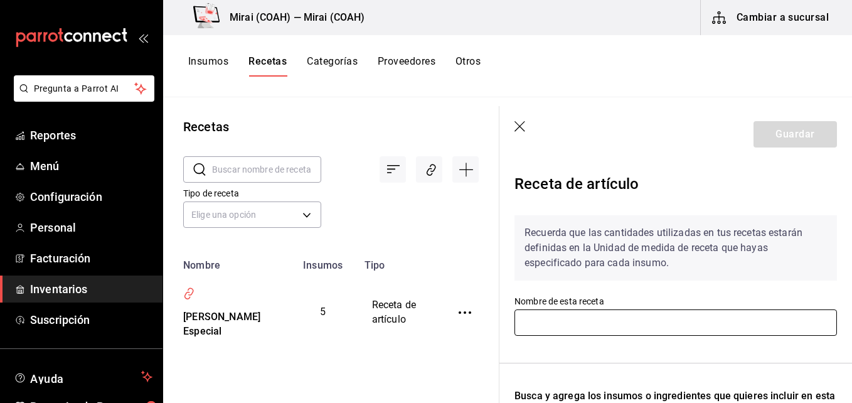
click at [565, 330] on input "text" at bounding box center [675, 322] width 322 height 26
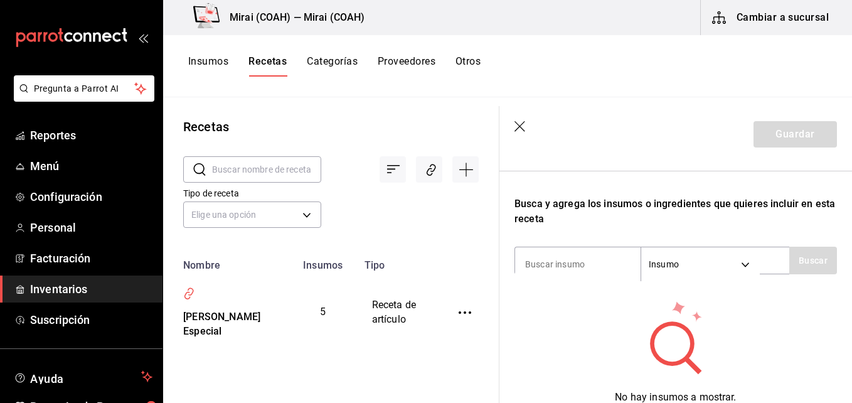
scroll to position [196, 0]
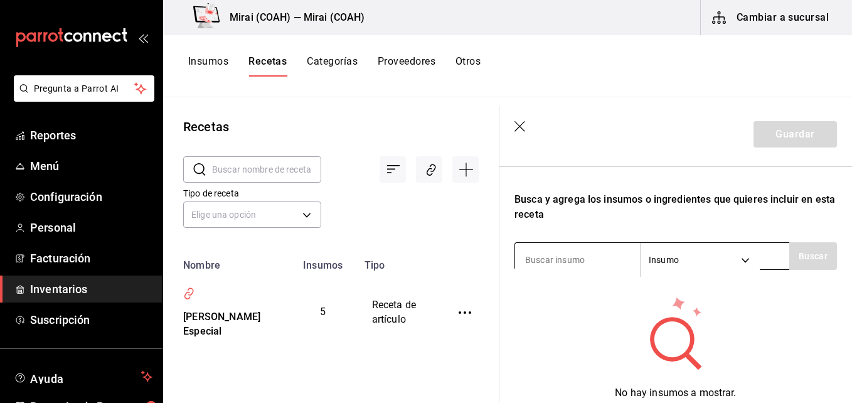
type input "Pasta Tampico SM"
click at [551, 260] on input at bounding box center [577, 260] width 125 height 26
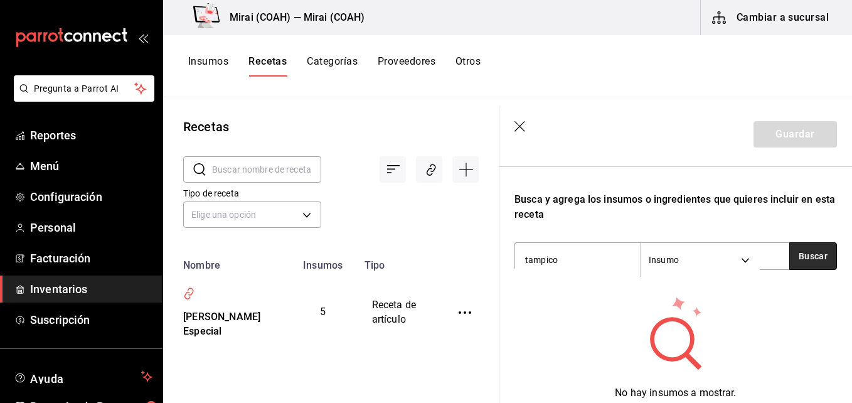
click at [820, 248] on button "Buscar" at bounding box center [813, 256] width 48 height 28
click at [590, 263] on input "tampico" at bounding box center [577, 260] width 125 height 26
type input "surimi"
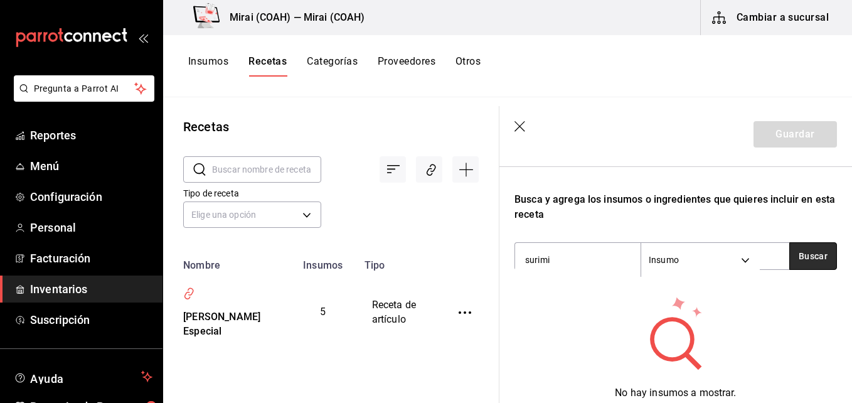
click at [798, 257] on button "Buscar" at bounding box center [813, 256] width 48 height 28
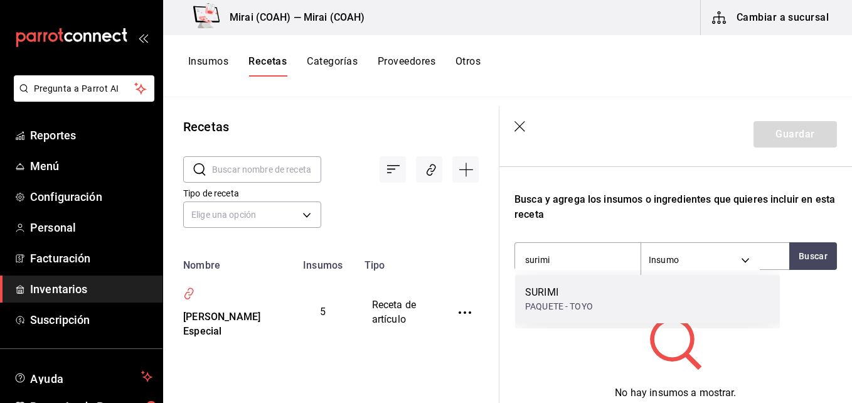
click at [607, 297] on div "[PERSON_NAME] - TOYO" at bounding box center [647, 299] width 265 height 48
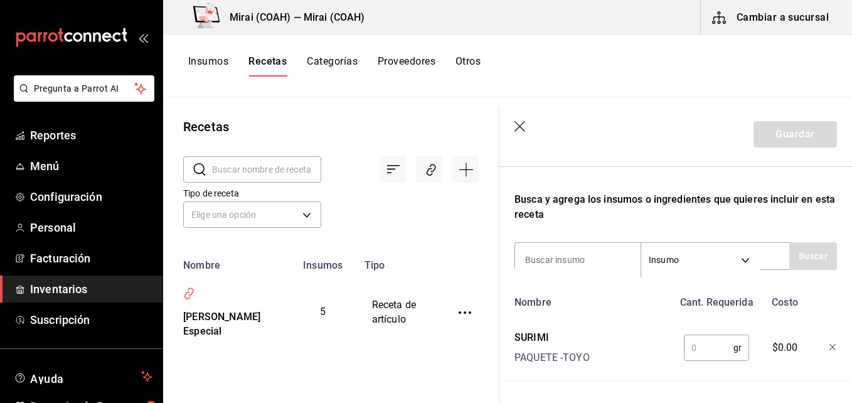
click at [696, 347] on input "text" at bounding box center [709, 347] width 50 height 25
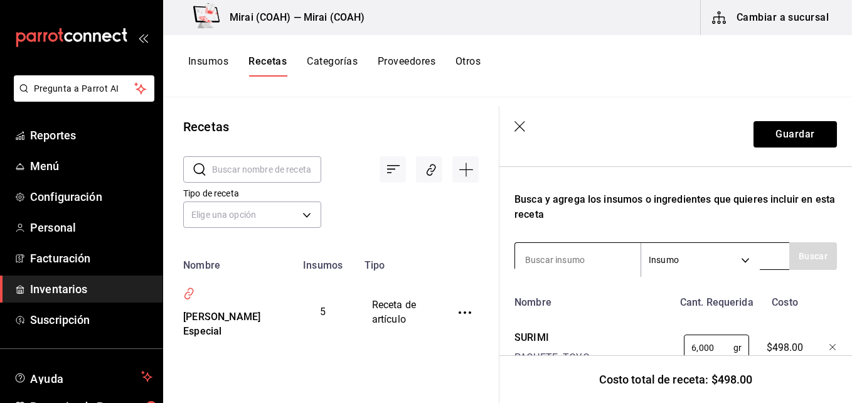
type input "6,000"
click at [598, 260] on input at bounding box center [577, 260] width 125 height 26
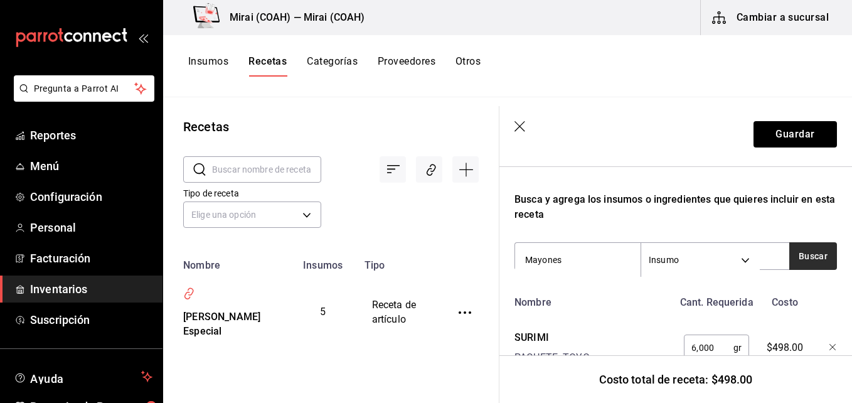
type input "Mayones"
click at [800, 252] on button "Buscar" at bounding box center [813, 256] width 48 height 28
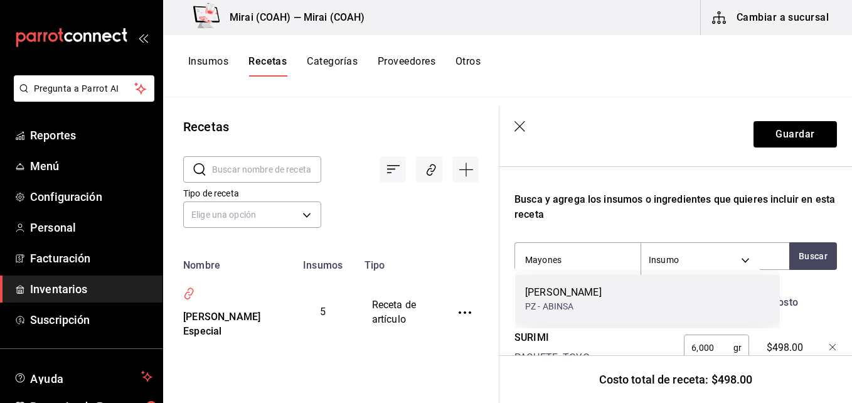
click at [686, 305] on div "MAYONESA [PERSON_NAME]" at bounding box center [647, 299] width 265 height 48
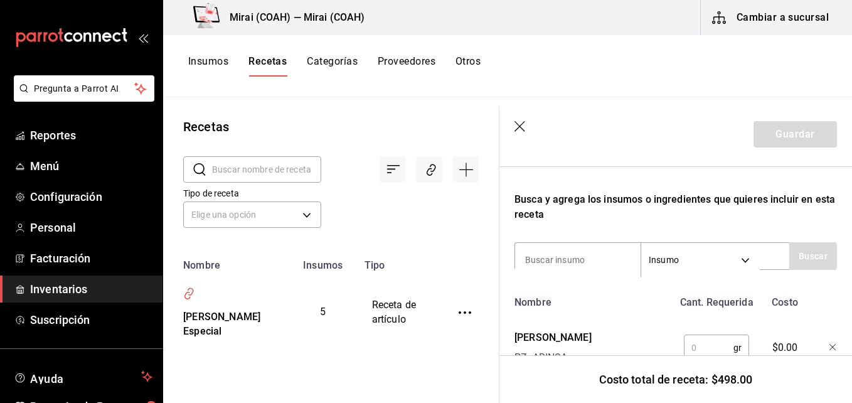
click at [684, 345] on input "text" at bounding box center [709, 347] width 50 height 25
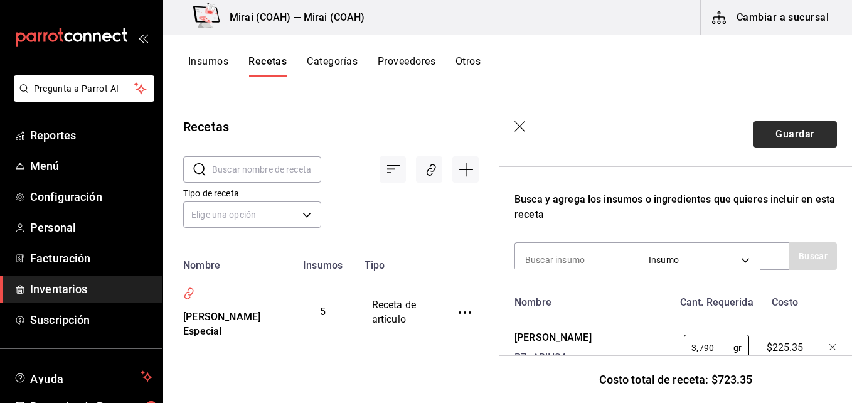
type input "3,790"
click at [783, 131] on button "Guardar" at bounding box center [794, 134] width 83 height 26
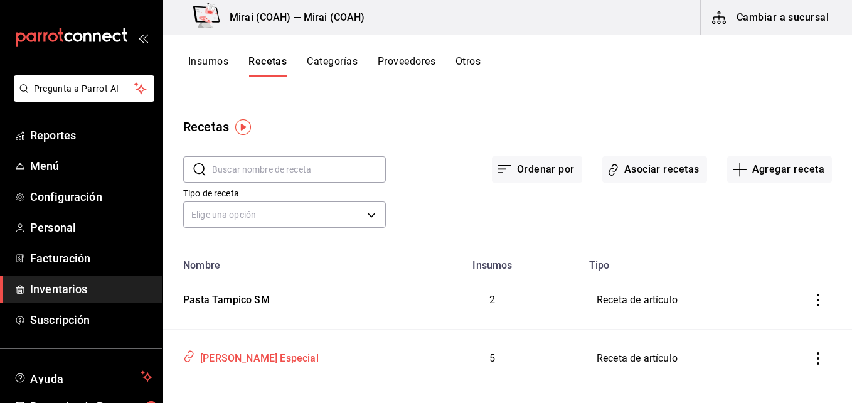
click at [275, 347] on div "Arroz Gohan Especial" at bounding box center [257, 355] width 124 height 19
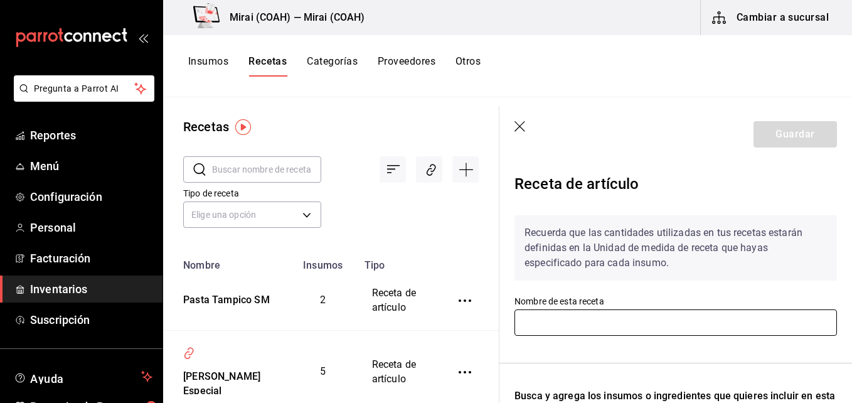
type input "Arroz Gohan Especial"
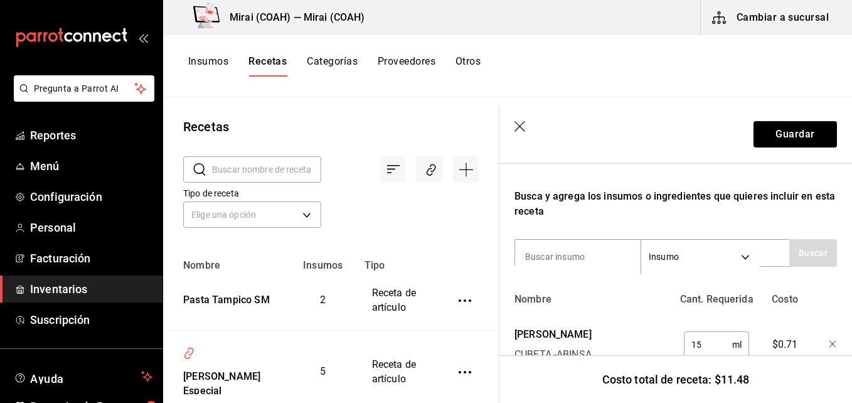
scroll to position [201, 0]
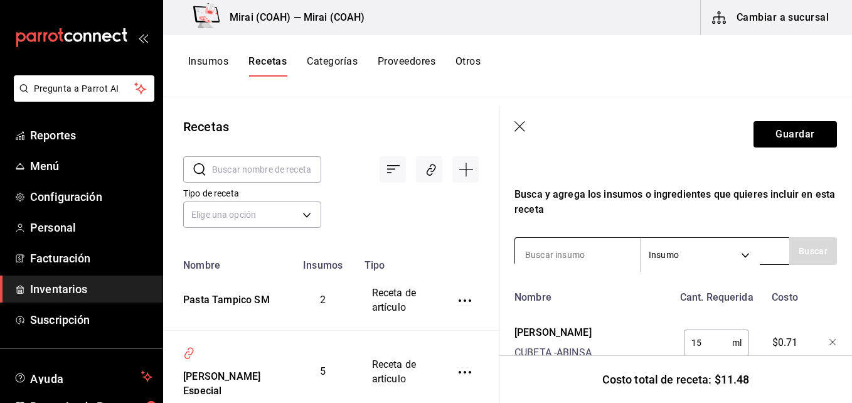
click at [602, 255] on input at bounding box center [577, 254] width 125 height 26
type input "pasta"
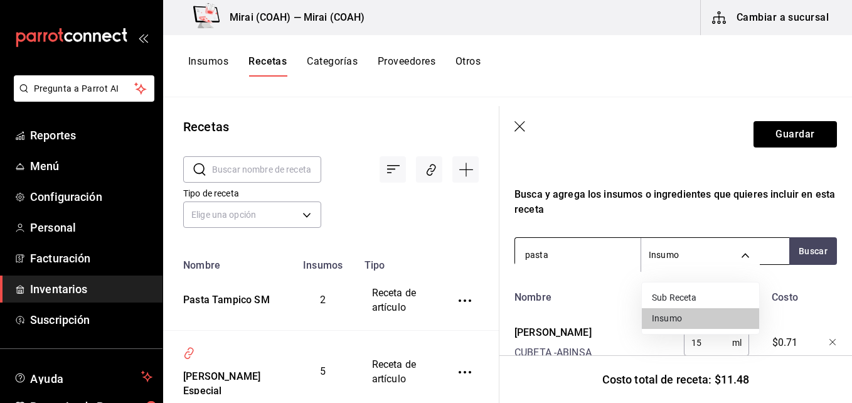
click at [750, 257] on body "Pregunta a Parrot AI Reportes Menú Configuración Personal Facturación Inventari…" at bounding box center [426, 197] width 852 height 394
click at [714, 292] on li "Sub Receta" at bounding box center [700, 297] width 117 height 21
type input "SUBRECIPE"
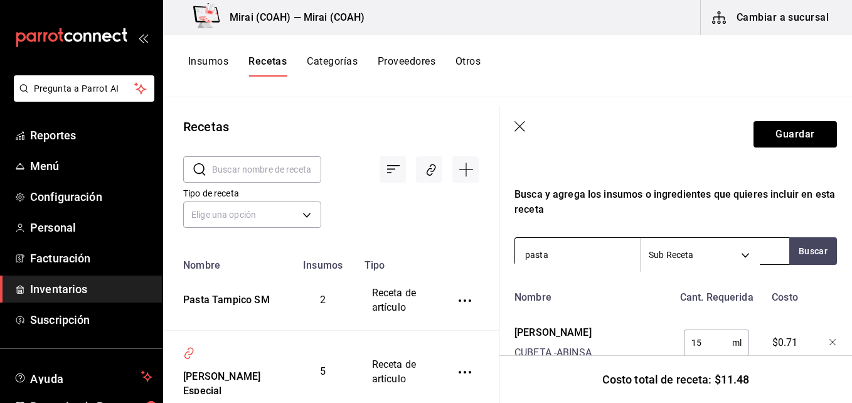
click at [583, 250] on input "pasta" at bounding box center [577, 254] width 125 height 26
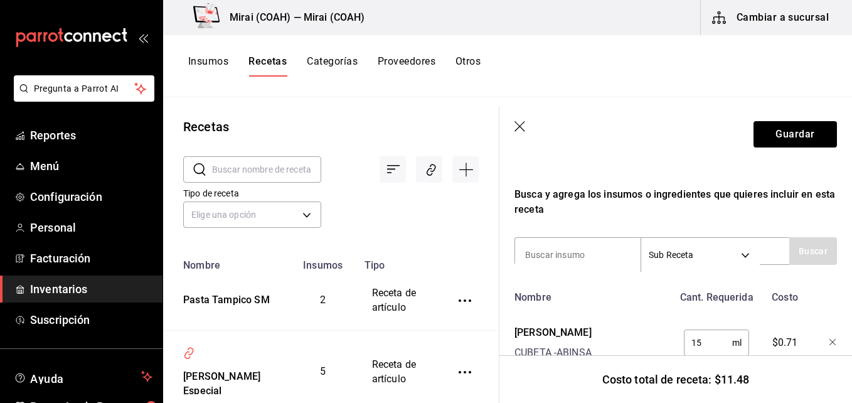
click at [519, 125] on icon "button" at bounding box center [520, 127] width 13 height 13
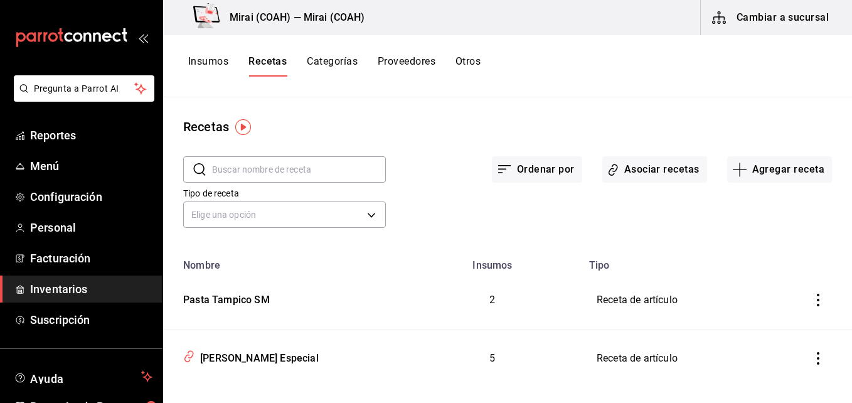
click at [812, 296] on icon "inventoriesTable" at bounding box center [818, 300] width 13 height 13
click at [772, 313] on span "Eliminar" at bounding box center [771, 317] width 32 height 10
